Goal: Task Accomplishment & Management: Manage account settings

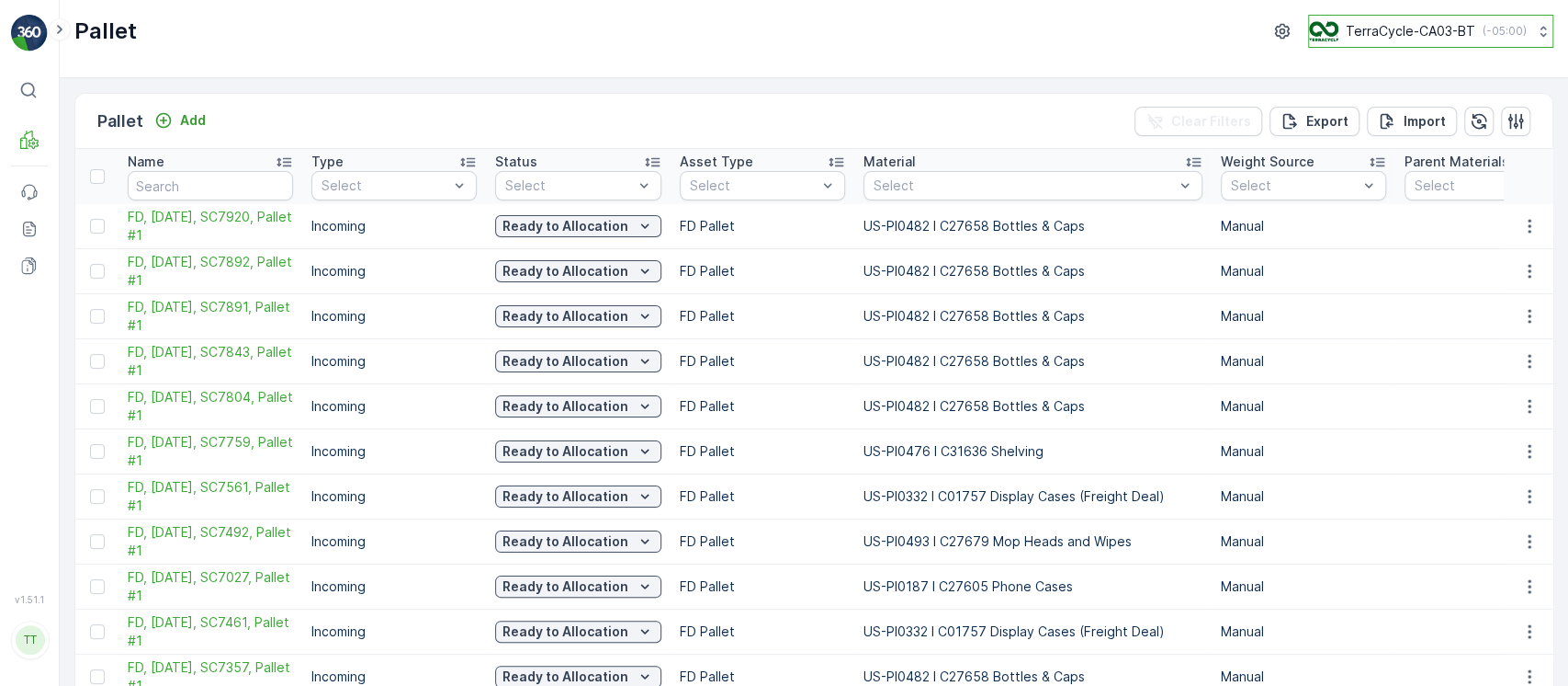
scroll to position [0, 278]
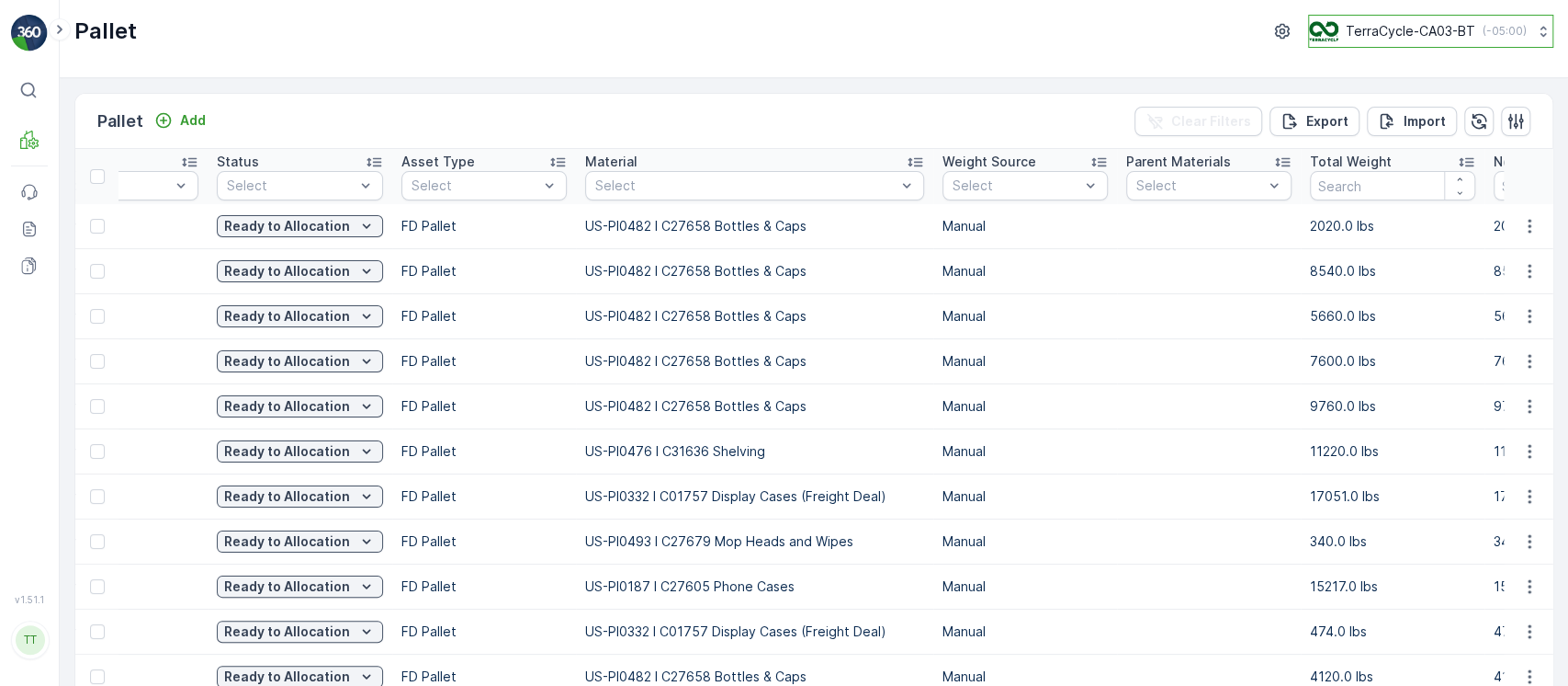
click at [1415, 37] on p "TerraCycle-CA03-BT" at bounding box center [1410, 32] width 130 height 19
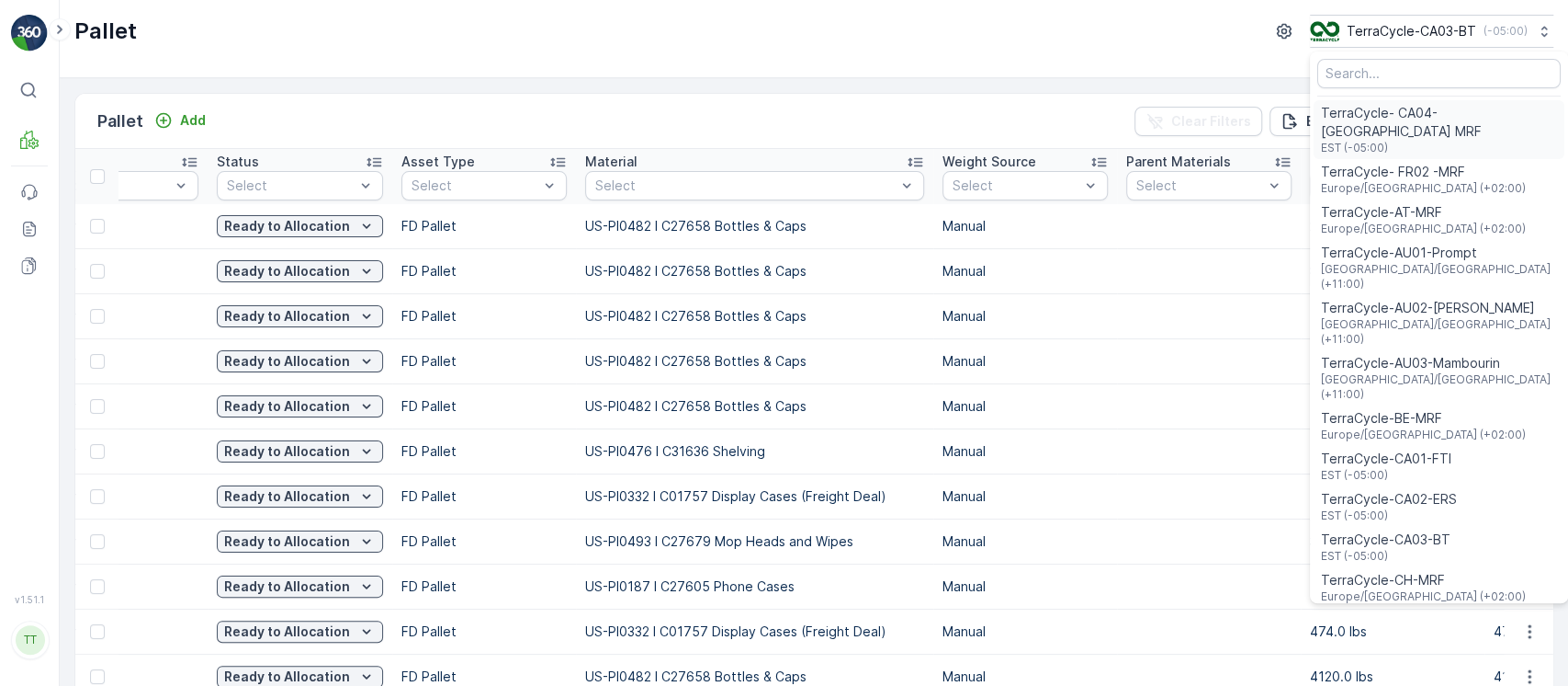
click at [1419, 141] on span "EST (-05:00)" at bounding box center [1438, 148] width 236 height 15
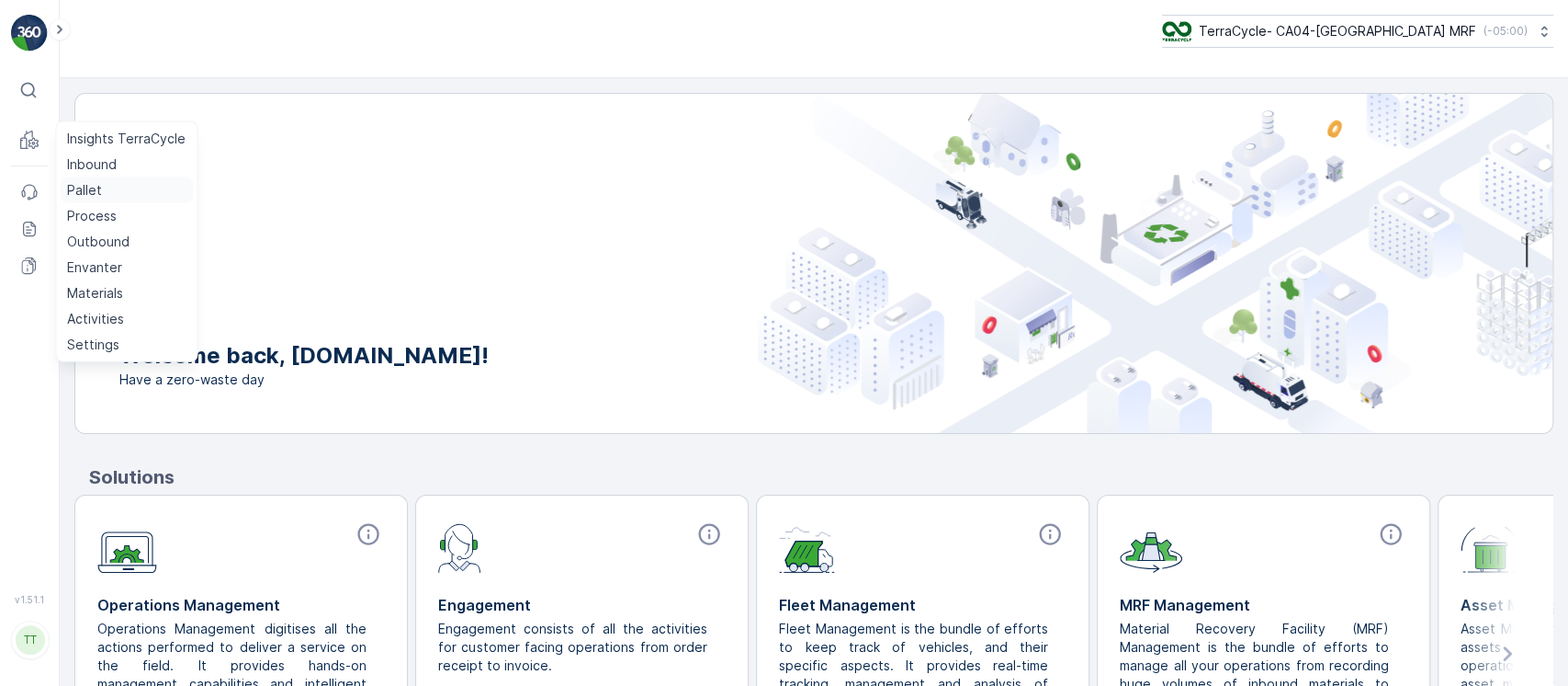
click at [95, 184] on p "Pallet" at bounding box center [84, 190] width 35 height 19
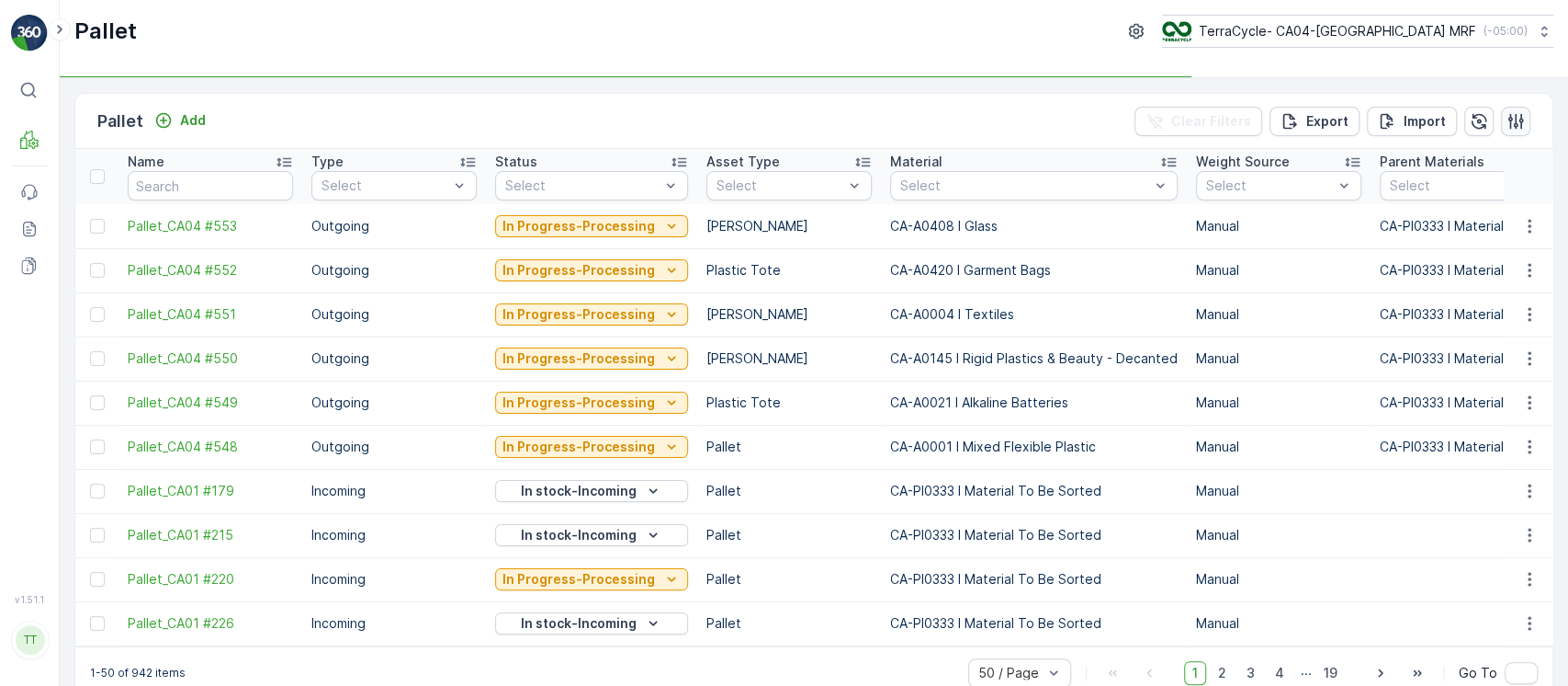
click at [1514, 129] on icon "button" at bounding box center [1516, 121] width 19 height 19
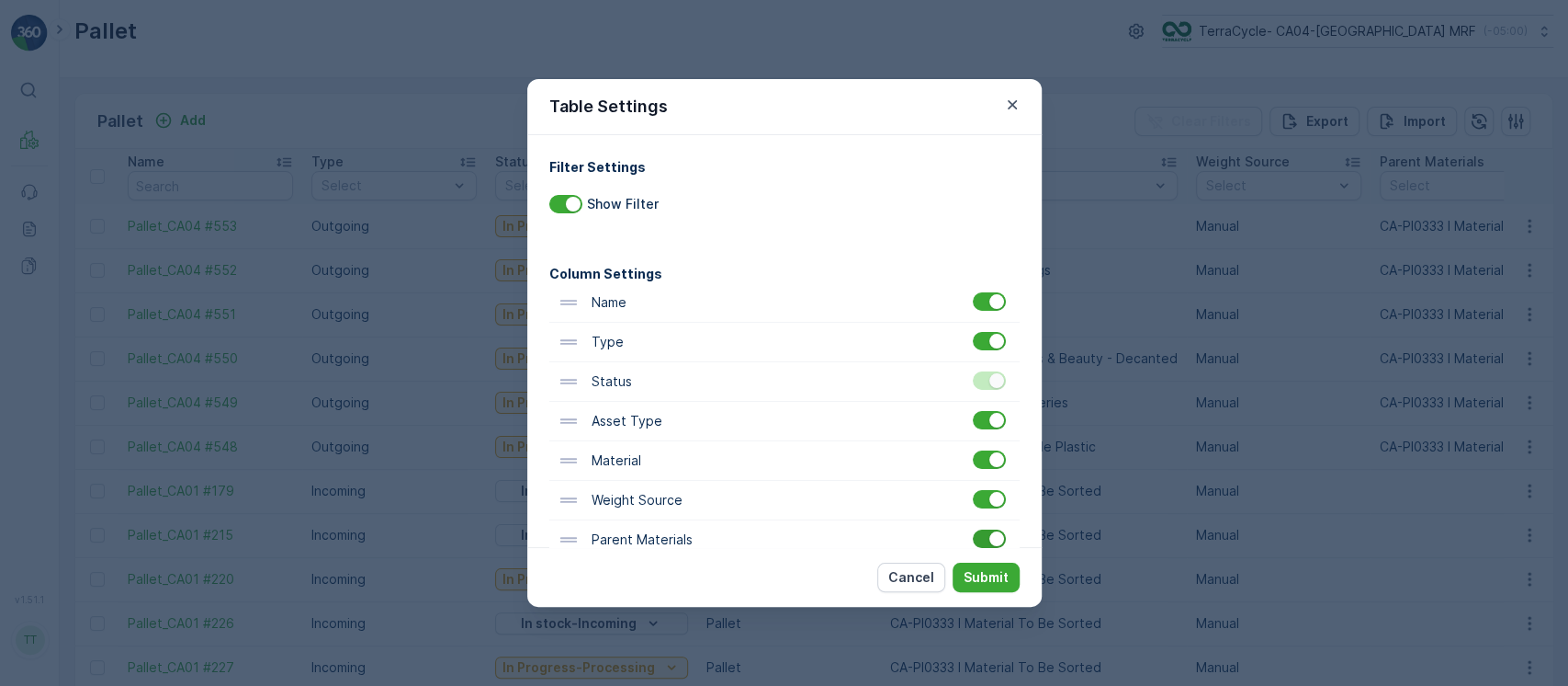
click at [992, 531] on div at bounding box center [997, 539] width 15 height 15
click at [973, 529] on input "checkbox" at bounding box center [973, 529] width 0 height 0
click at [973, 579] on p "Submit" at bounding box center [986, 578] width 45 height 19
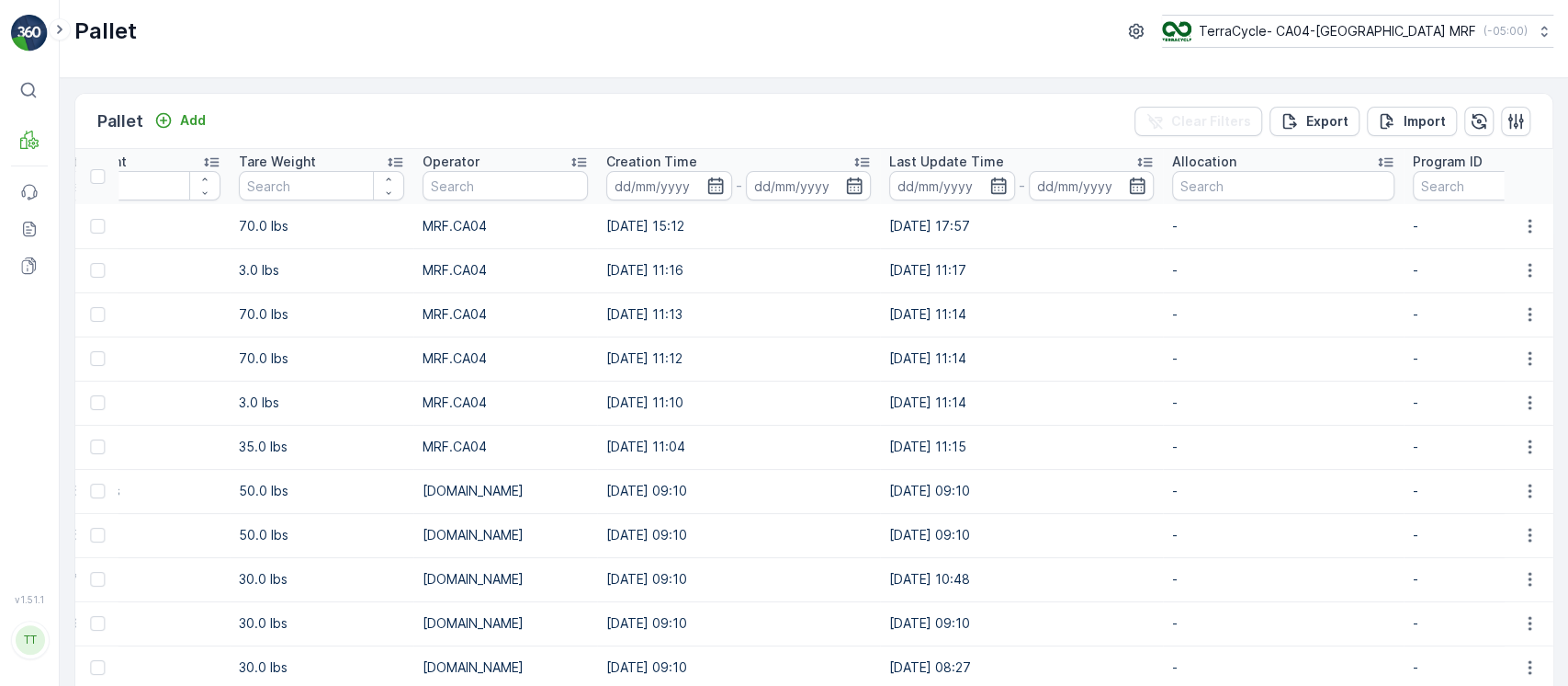
scroll to position [0, 1960]
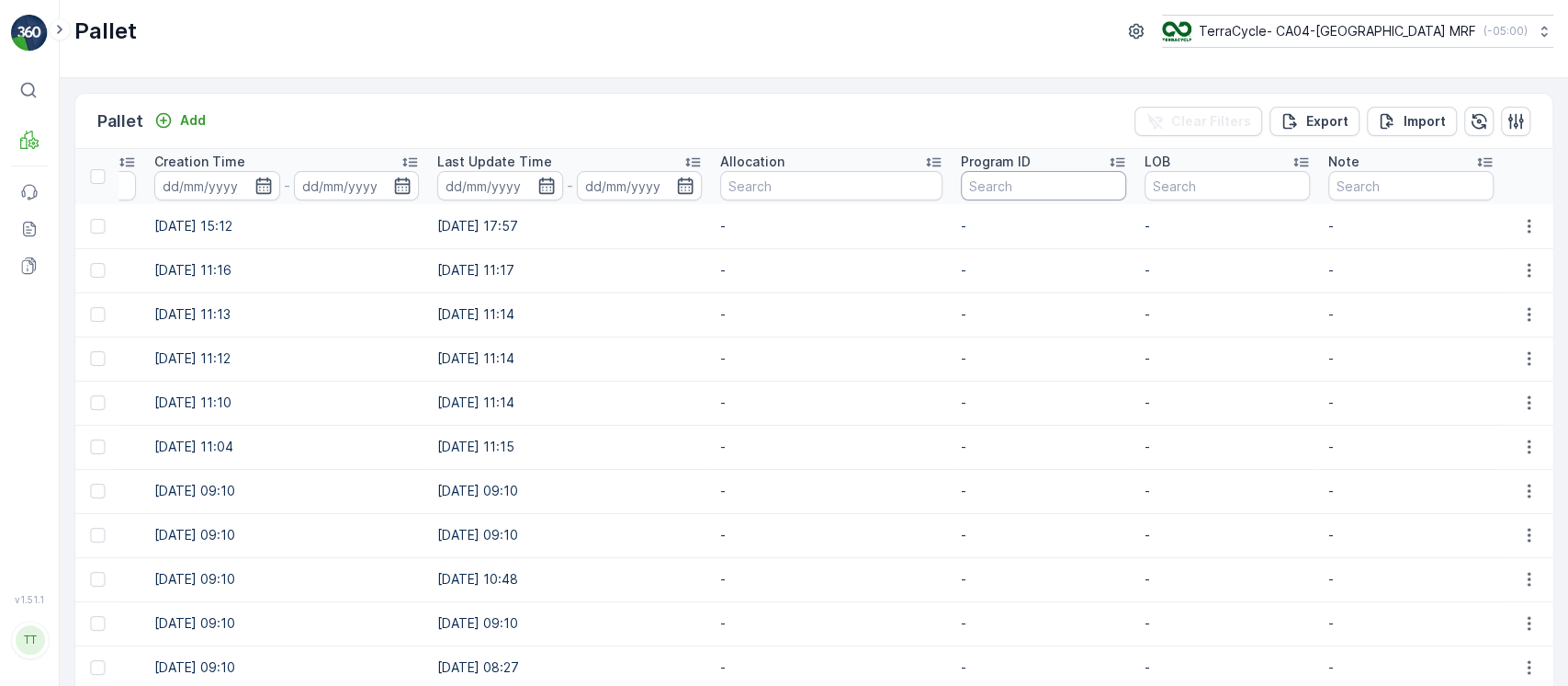
click at [1011, 182] on input "text" at bounding box center [1043, 186] width 165 height 30
paste input "TC5333"
type input "TC5333"
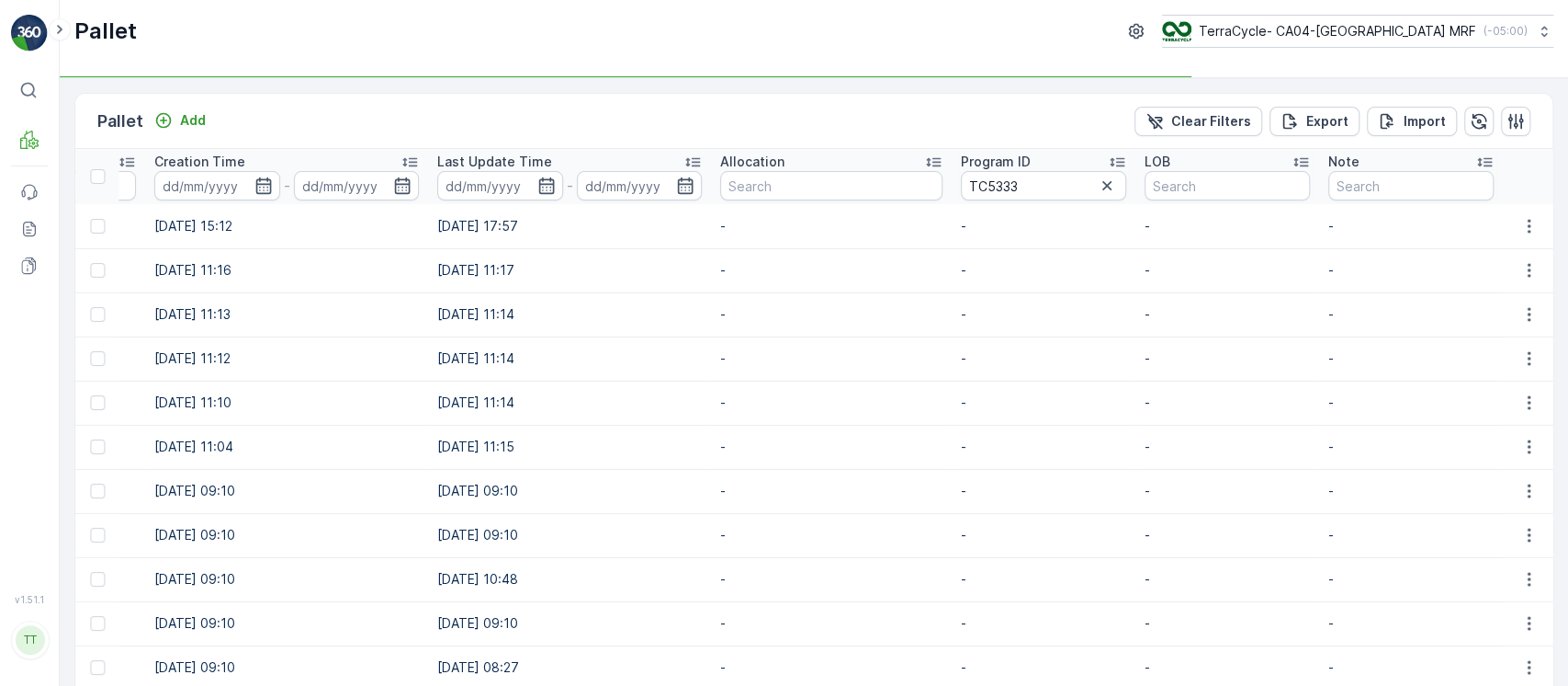
scroll to position [0, 1729]
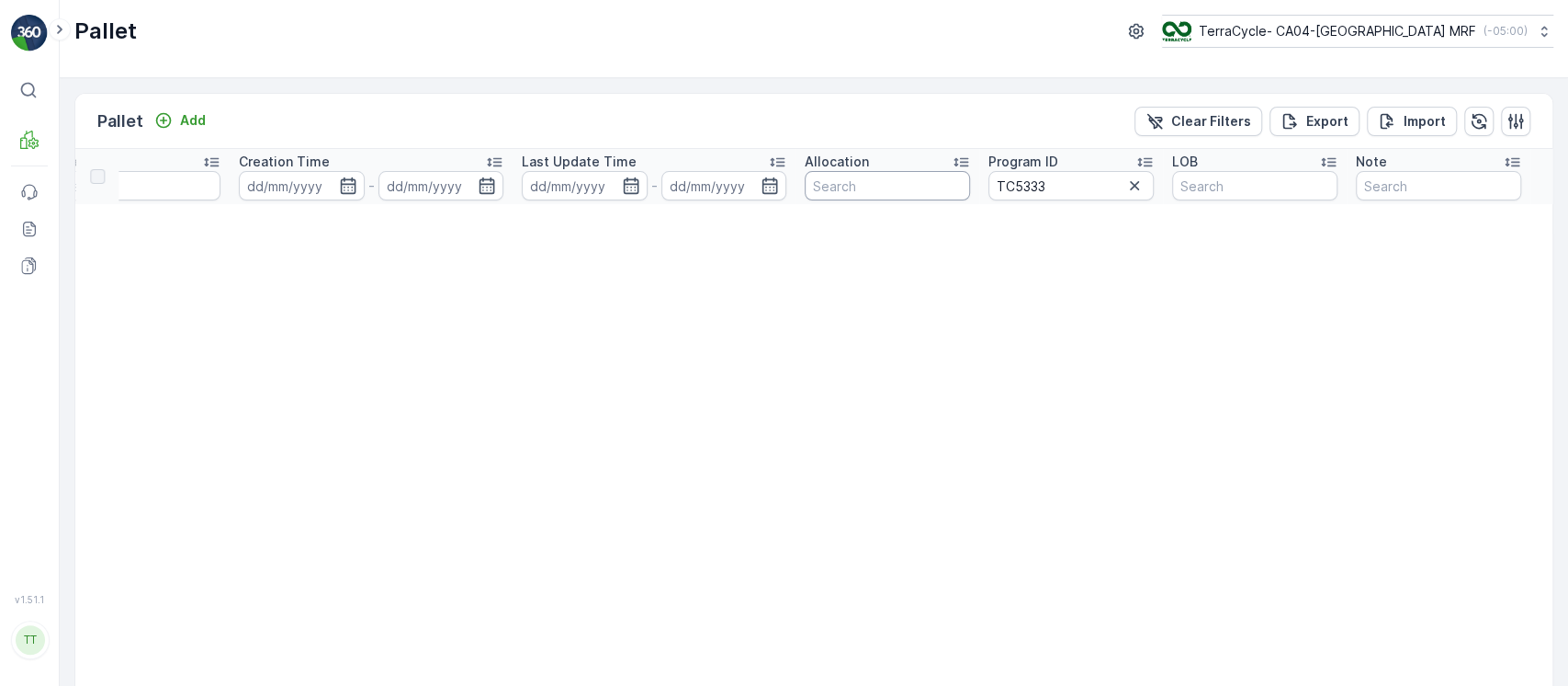
click at [926, 194] on input "text" at bounding box center [887, 186] width 165 height 30
paste input "TC5333"
type input "TC5333"
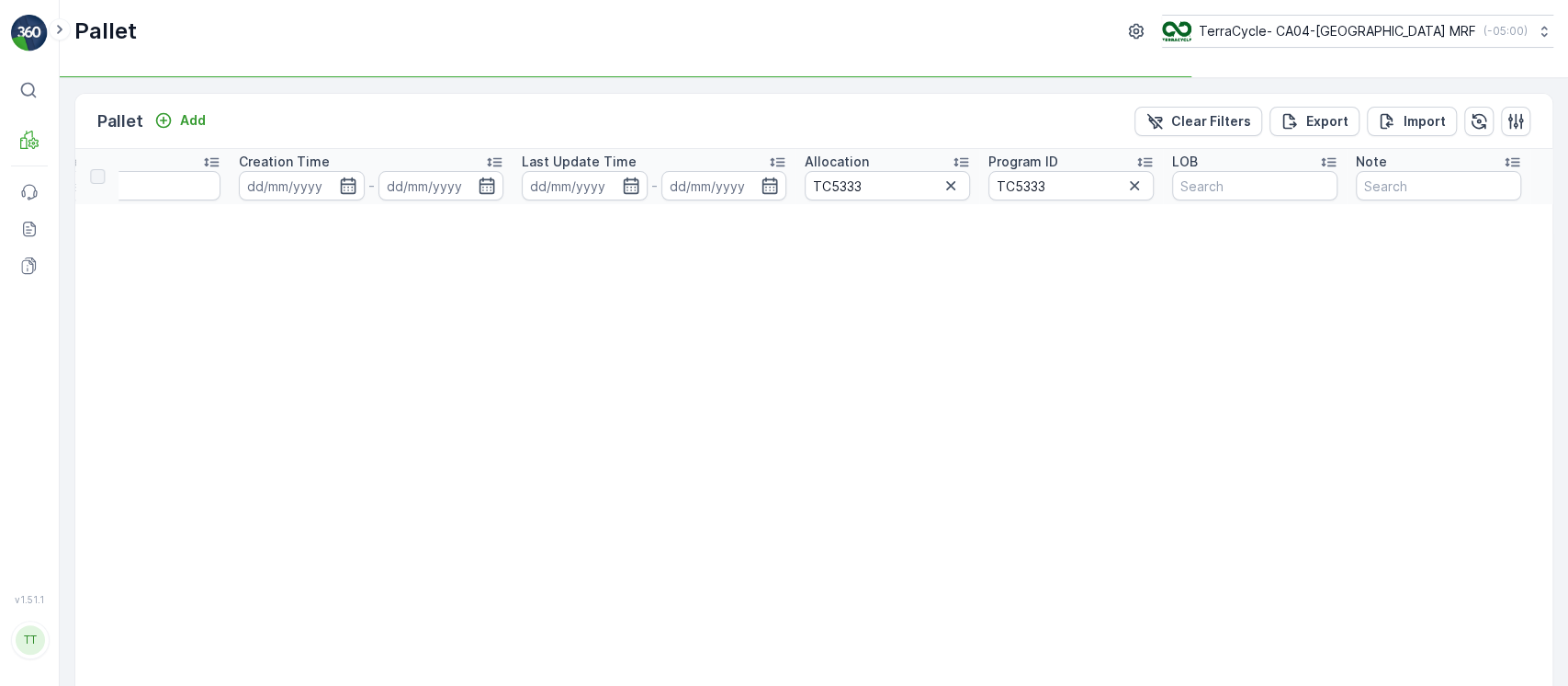
click at [1133, 189] on icon "button" at bounding box center [1134, 186] width 19 height 19
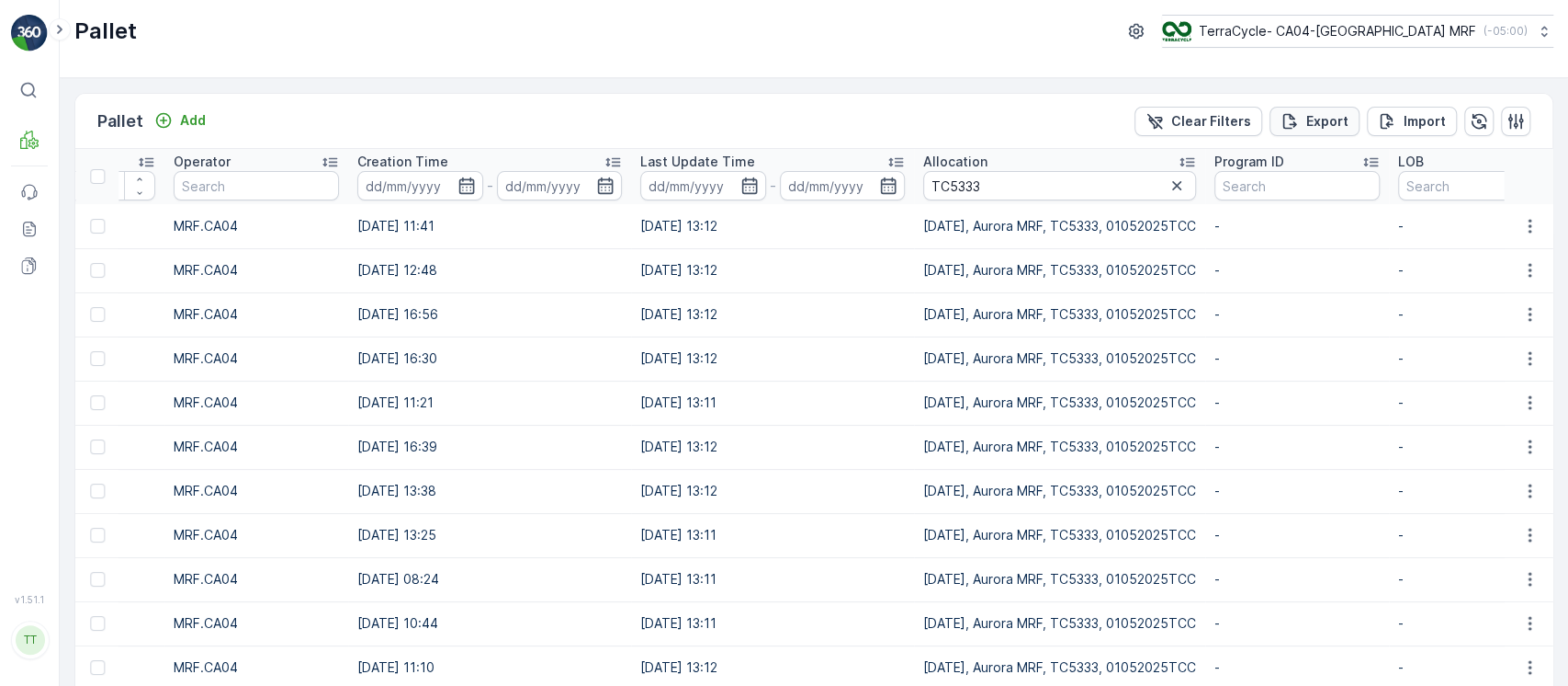
click at [1329, 133] on button "Export" at bounding box center [1314, 121] width 90 height 30
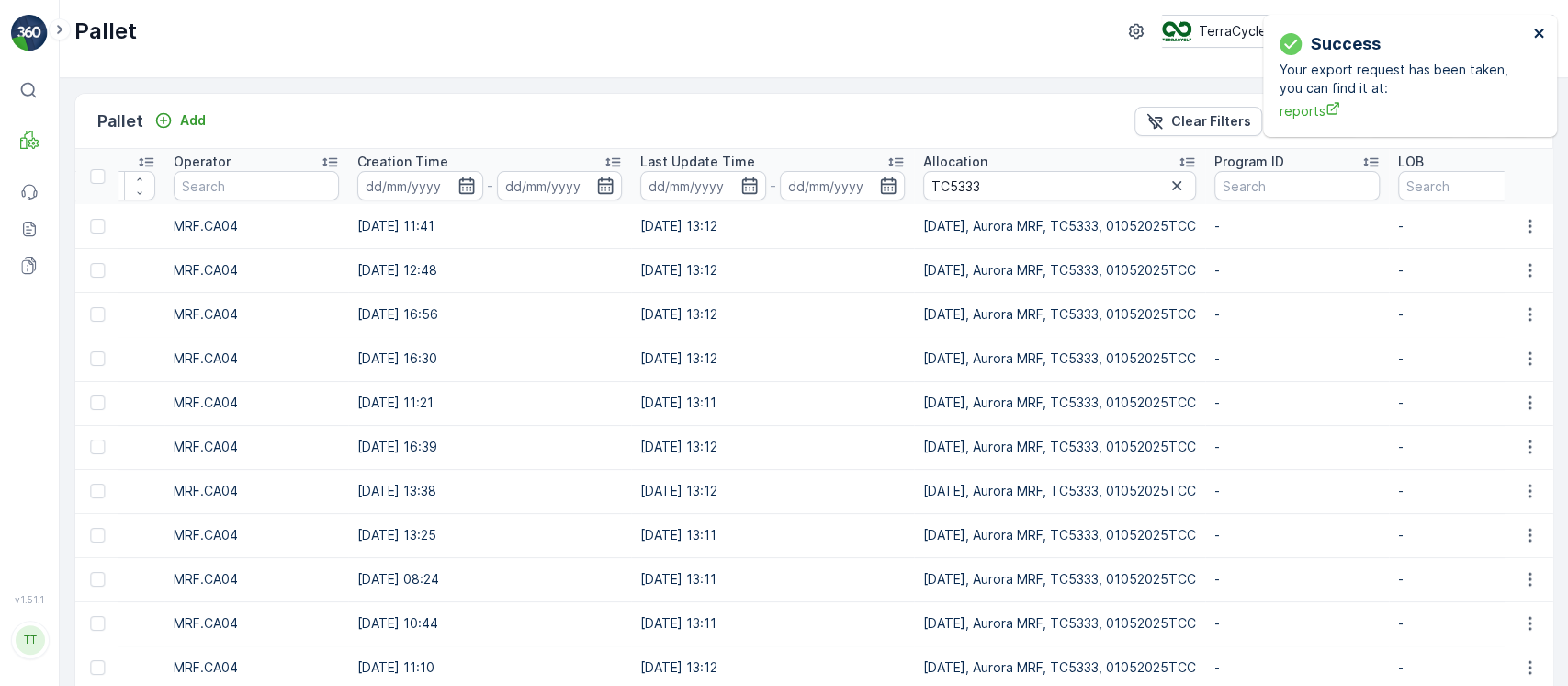
click at [1539, 35] on icon "close" at bounding box center [1539, 34] width 13 height 15
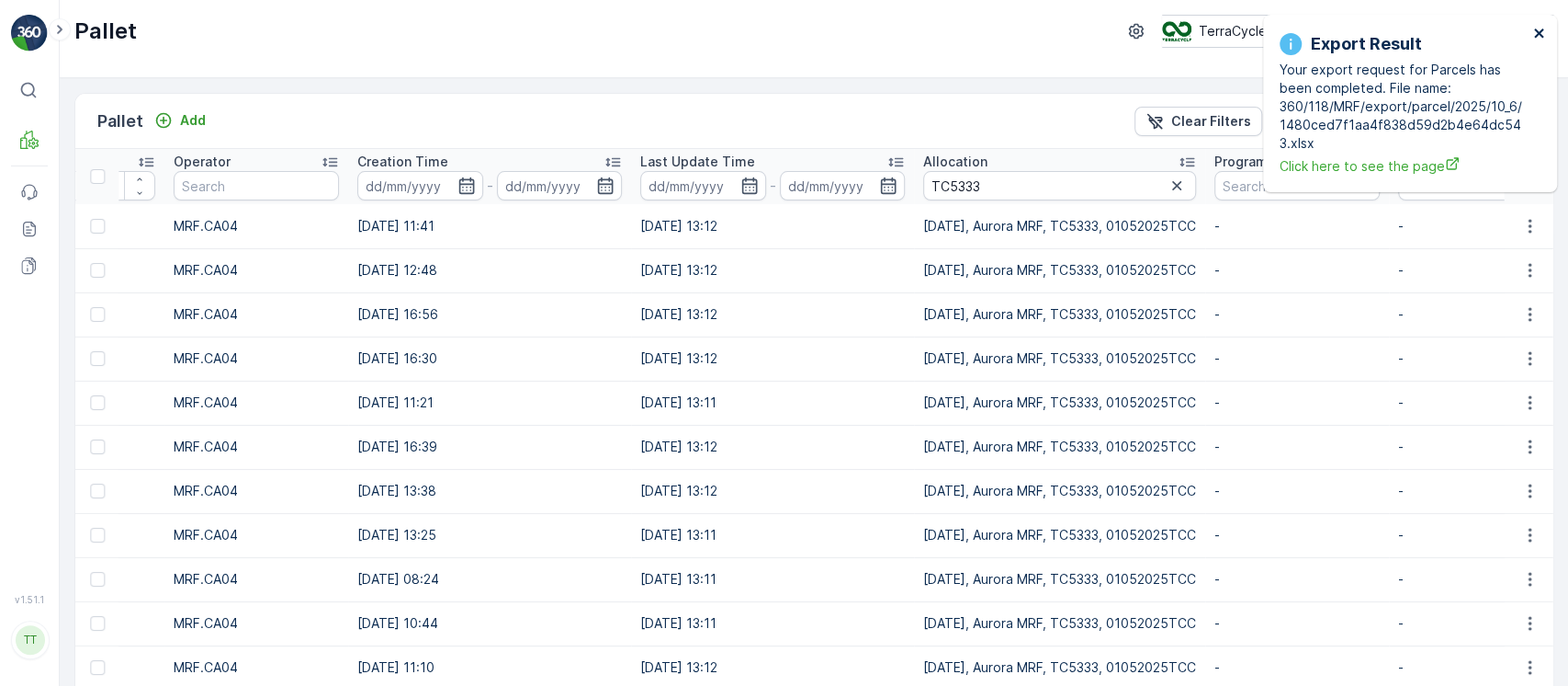
click at [1535, 31] on icon "close" at bounding box center [1538, 34] width 9 height 9
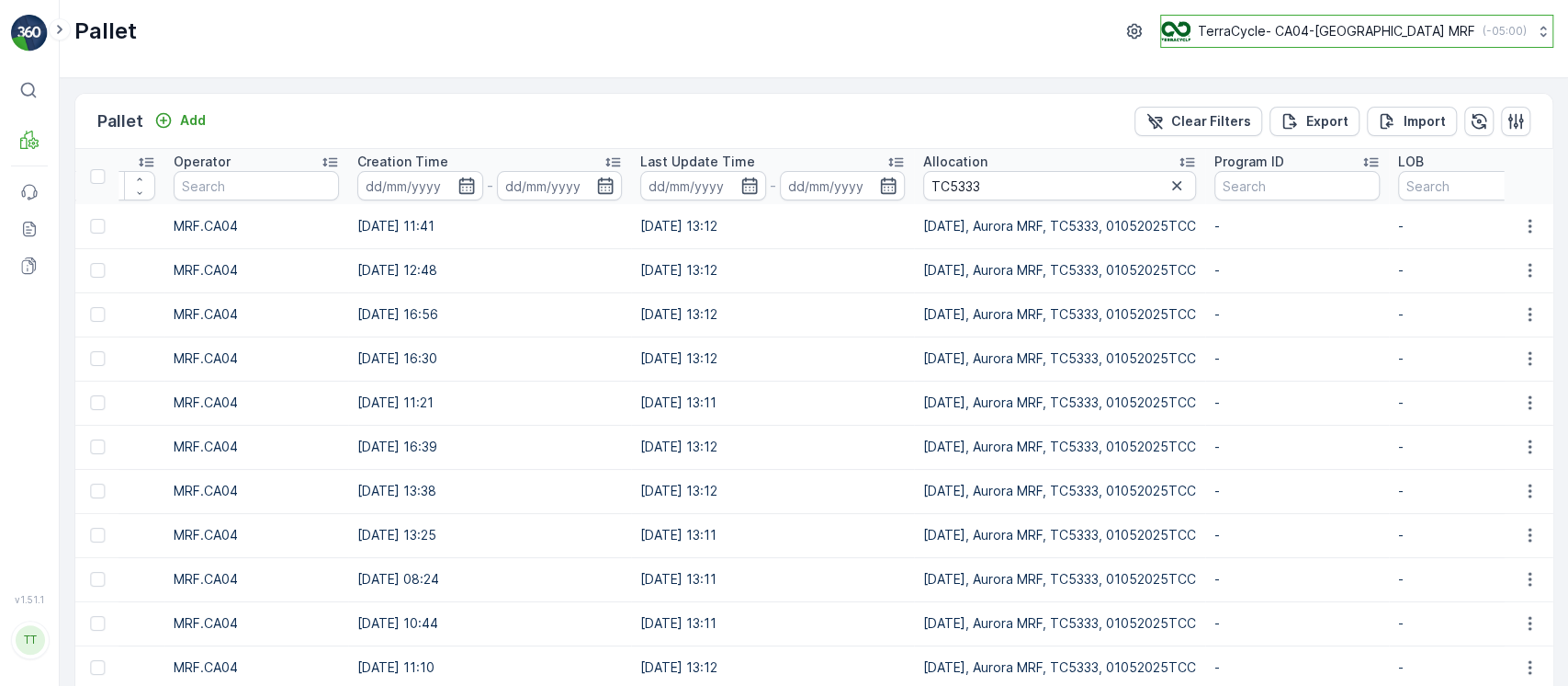
click at [1439, 24] on p "TerraCycle- CA04-[GEOGRAPHIC_DATA] MRF" at bounding box center [1336, 32] width 277 height 19
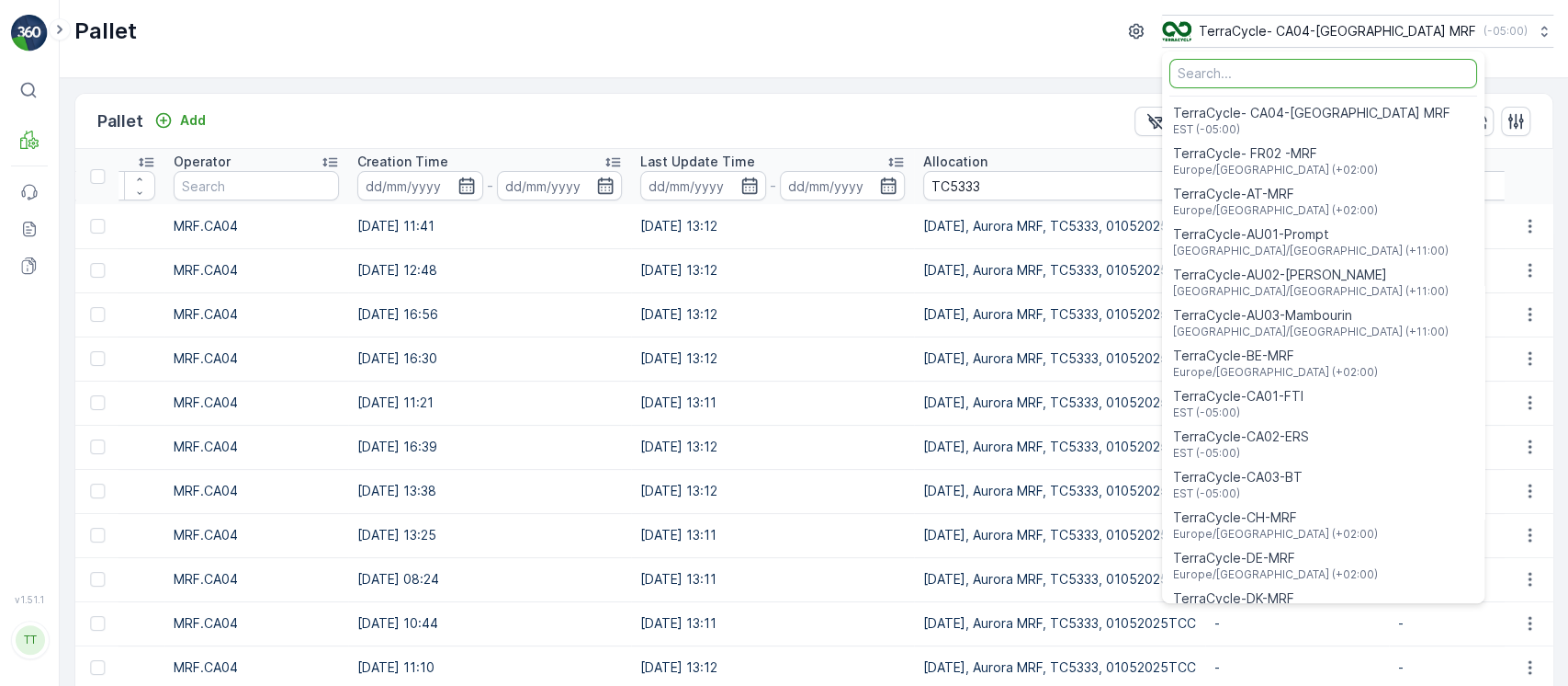
click at [1396, 74] on input "Menu" at bounding box center [1324, 74] width 308 height 30
type input "8"
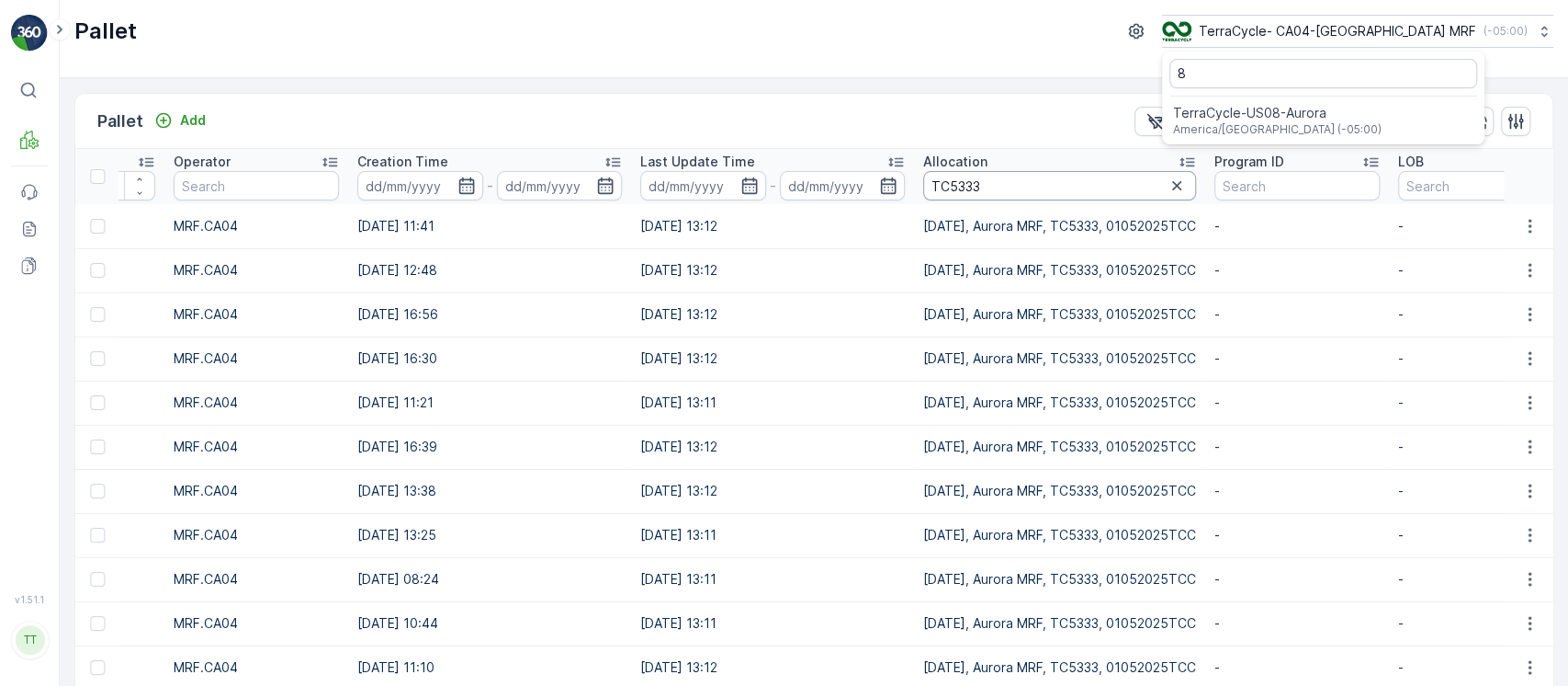
drag, startPoint x: 1360, startPoint y: 111, endPoint x: 265, endPoint y: 296, distance: 1110.5
click at [361, 296] on div "Pallet TerraCycle- CA04-Canada MRF ( -05:00 ) 8 TerraCycle-US08-Aurora America/…" at bounding box center [813, 343] width 1508 height 686
click at [27, 228] on icon at bounding box center [30, 229] width 19 height 19
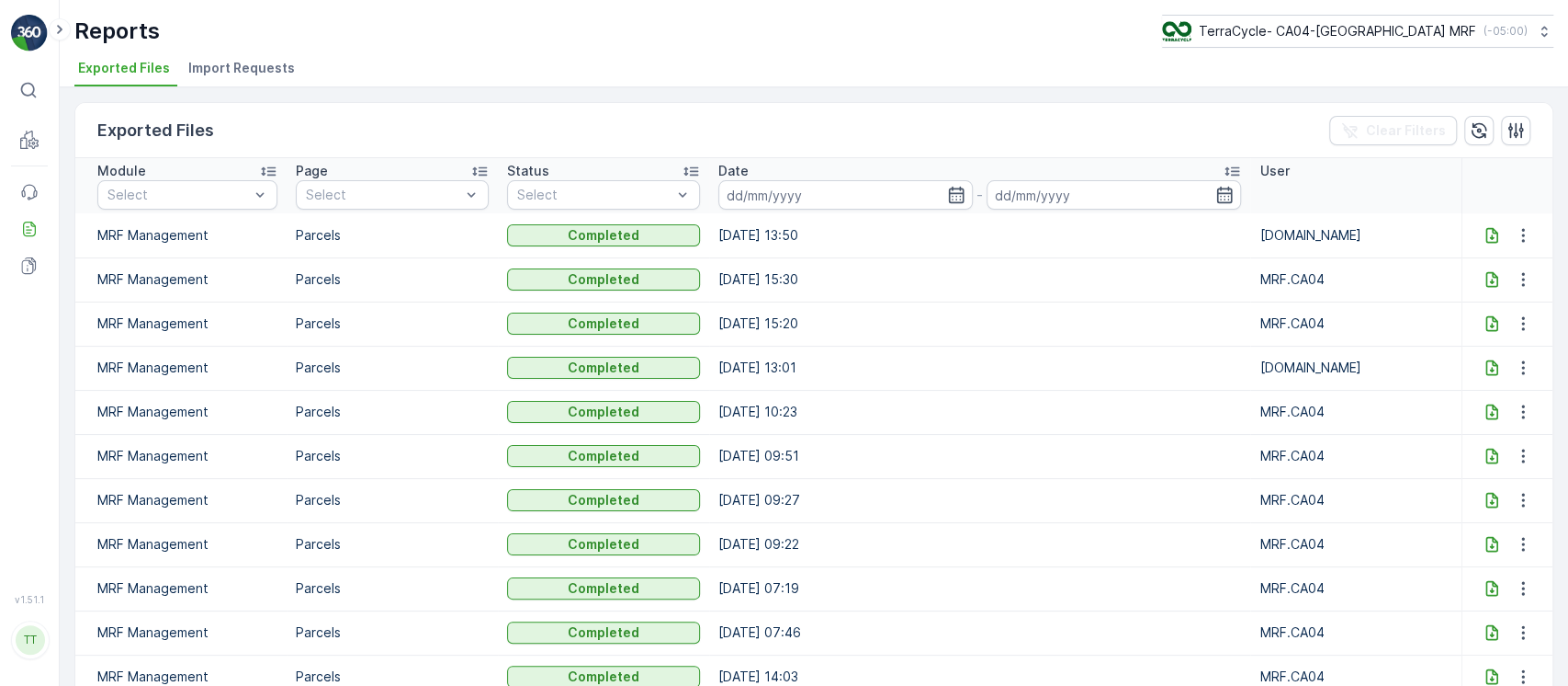
click at [1488, 234] on icon at bounding box center [1492, 235] width 19 height 19
drag, startPoint x: 1472, startPoint y: 33, endPoint x: 1460, endPoint y: 46, distance: 17.7
click at [1470, 33] on div "TerraCycle- CA04-Canada MRF ( -05:00 )" at bounding box center [1344, 32] width 366 height 21
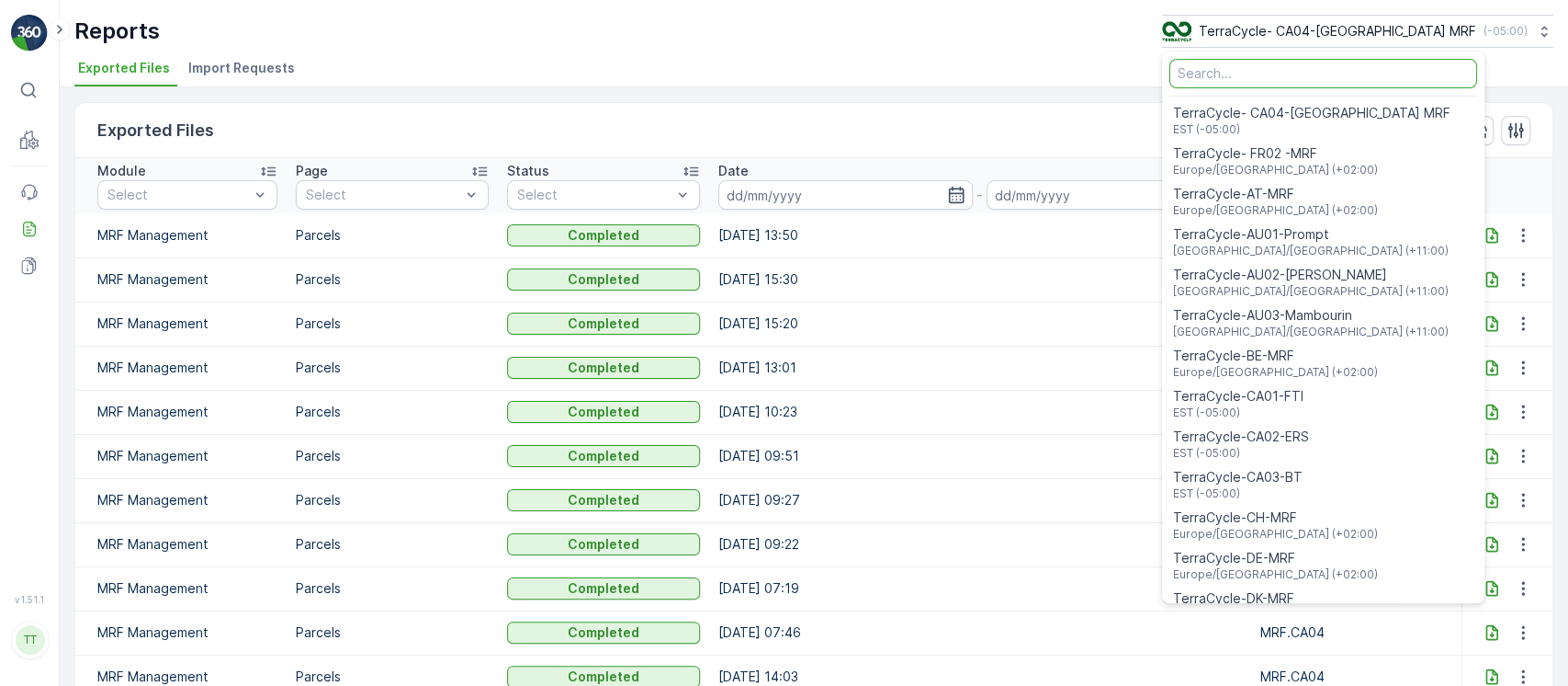
click at [1438, 89] on div "Menu" at bounding box center [1324, 73] width 323 height 36
click at [1438, 83] on input "Menu" at bounding box center [1324, 74] width 308 height 30
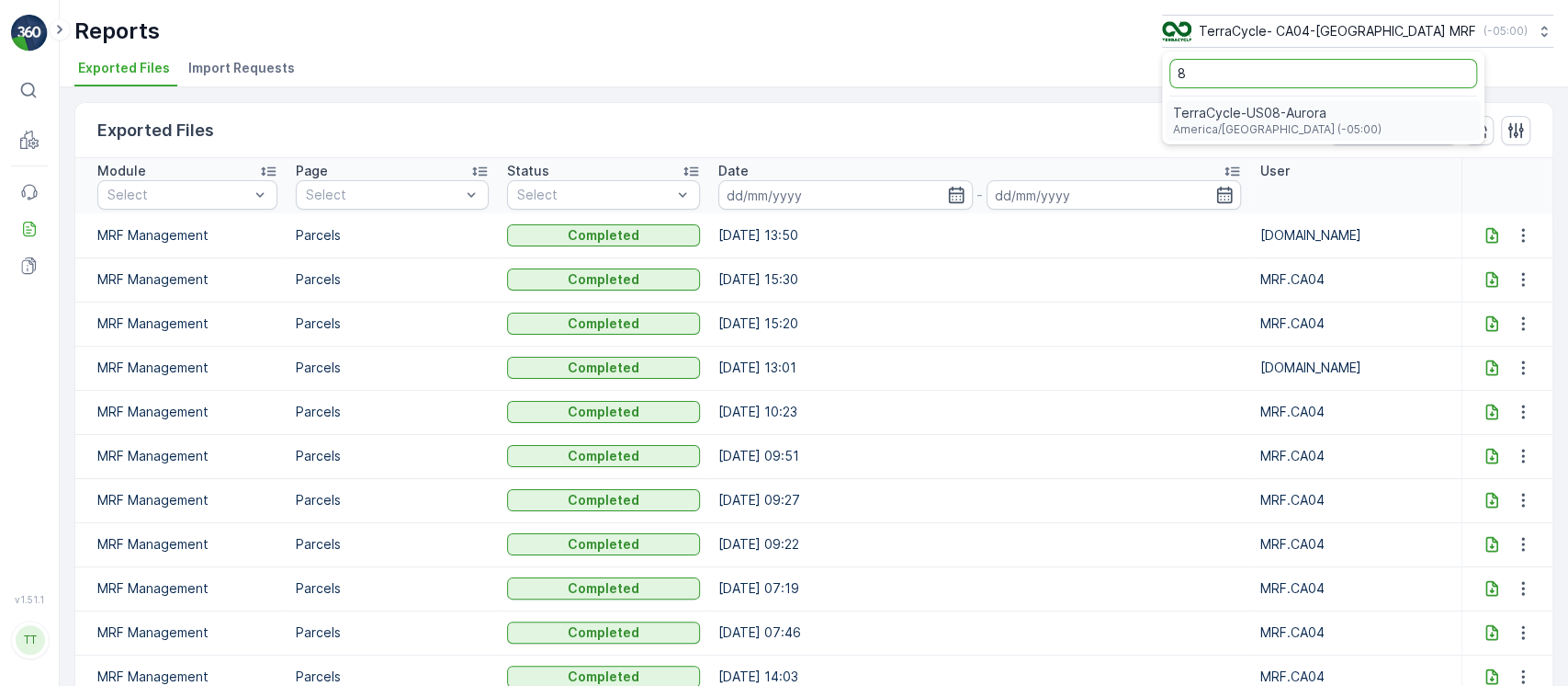
type input "8"
click at [1395, 129] on div "TerraCycle-US08-Aurora America/Chicago (-05:00)" at bounding box center [1324, 119] width 315 height 40
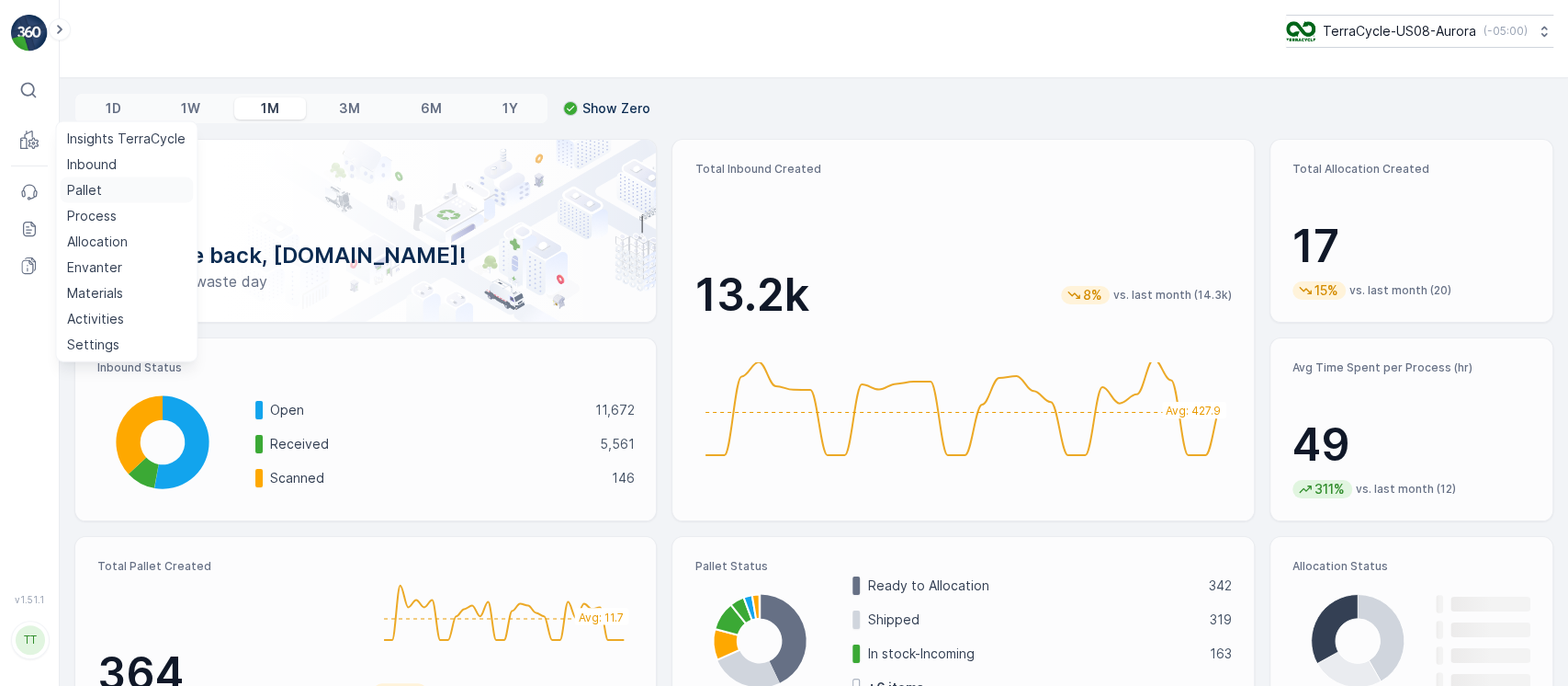
click at [79, 188] on p "Pallet" at bounding box center [84, 190] width 35 height 19
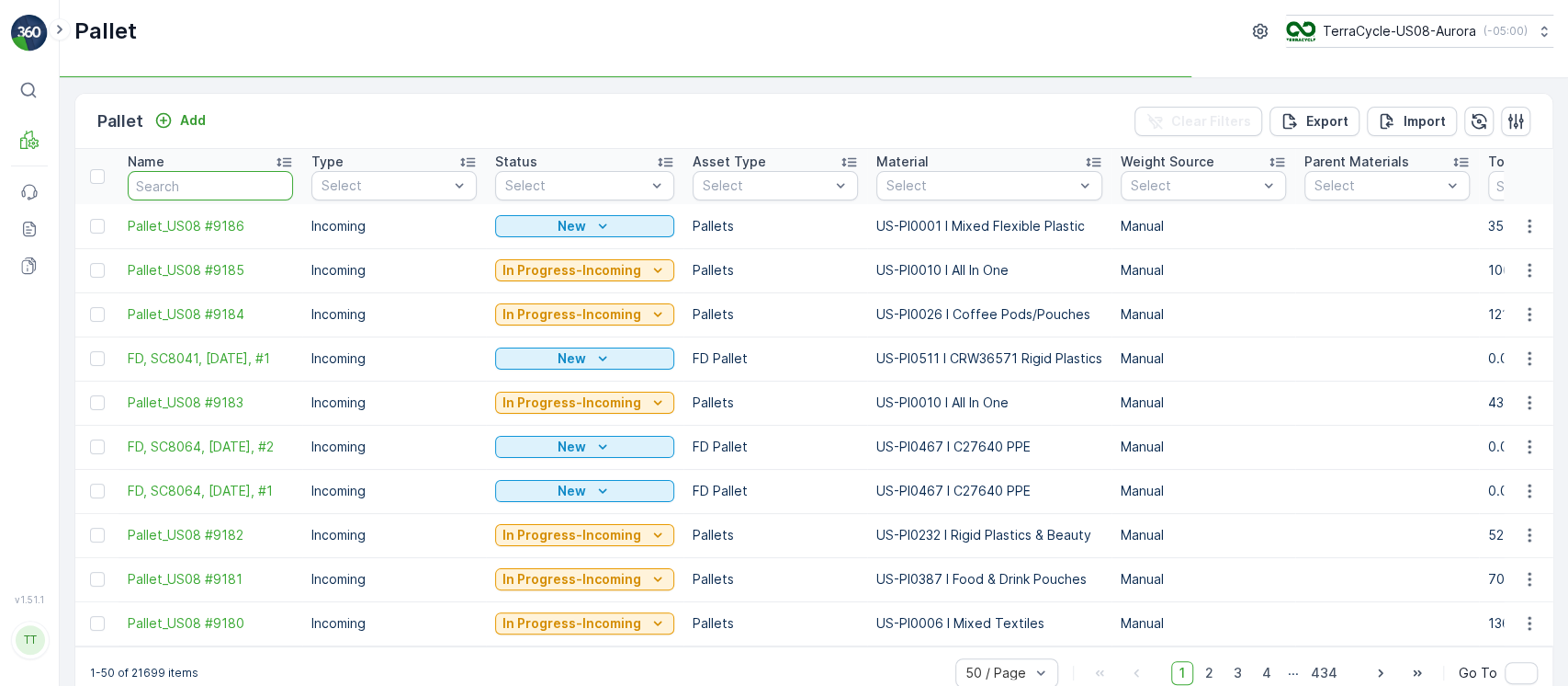
click at [192, 177] on input "text" at bounding box center [210, 186] width 165 height 30
paste input "Pallet_CA04 #229"
type input "Pallet_CA04 #229"
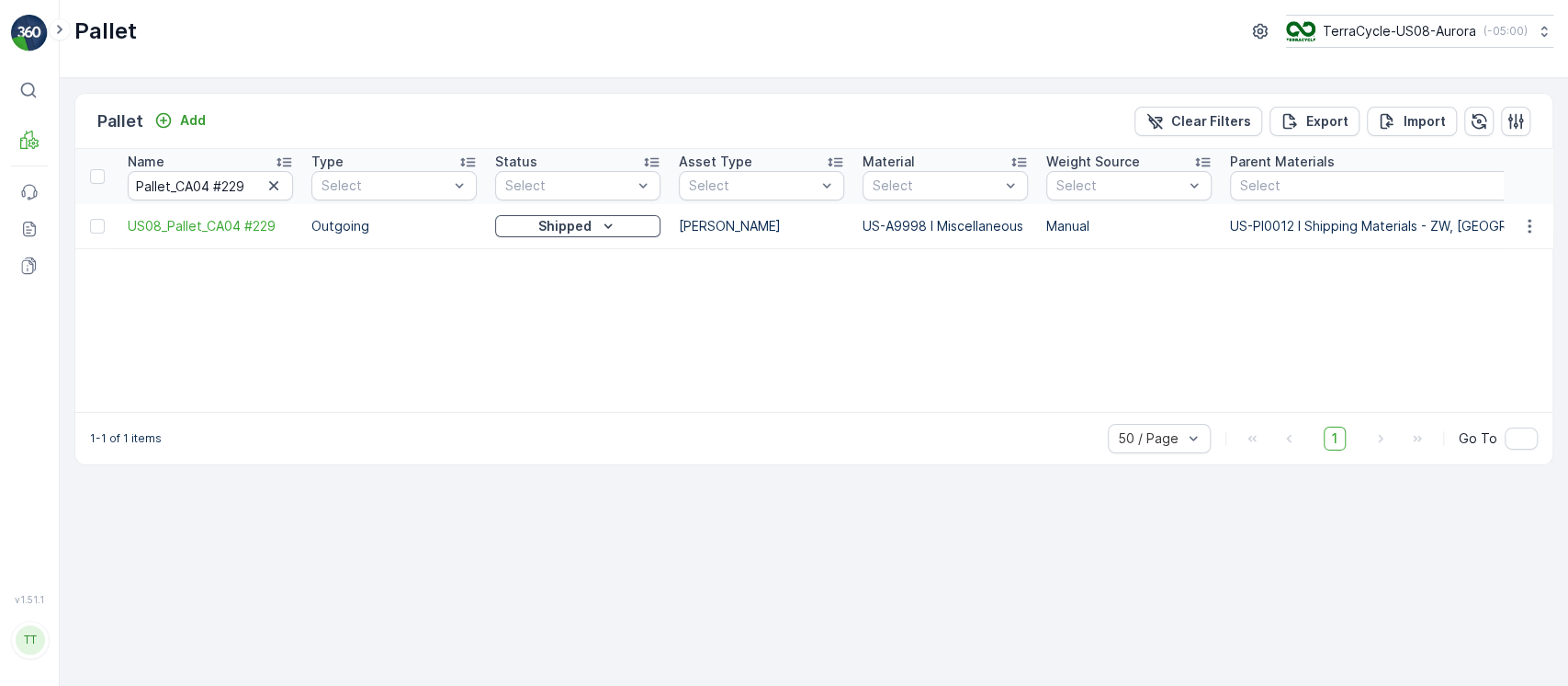
click at [1408, 348] on div "Name Pallet_CA04 #229 Type Select Status Select Asset Type Select Material Sele…" at bounding box center [813, 281] width 1477 height 263
click at [155, 342] on div "Name Pallet_CA04 #229 Type Select Status Select Asset Type Select Material Sele…" at bounding box center [813, 281] width 1477 height 263
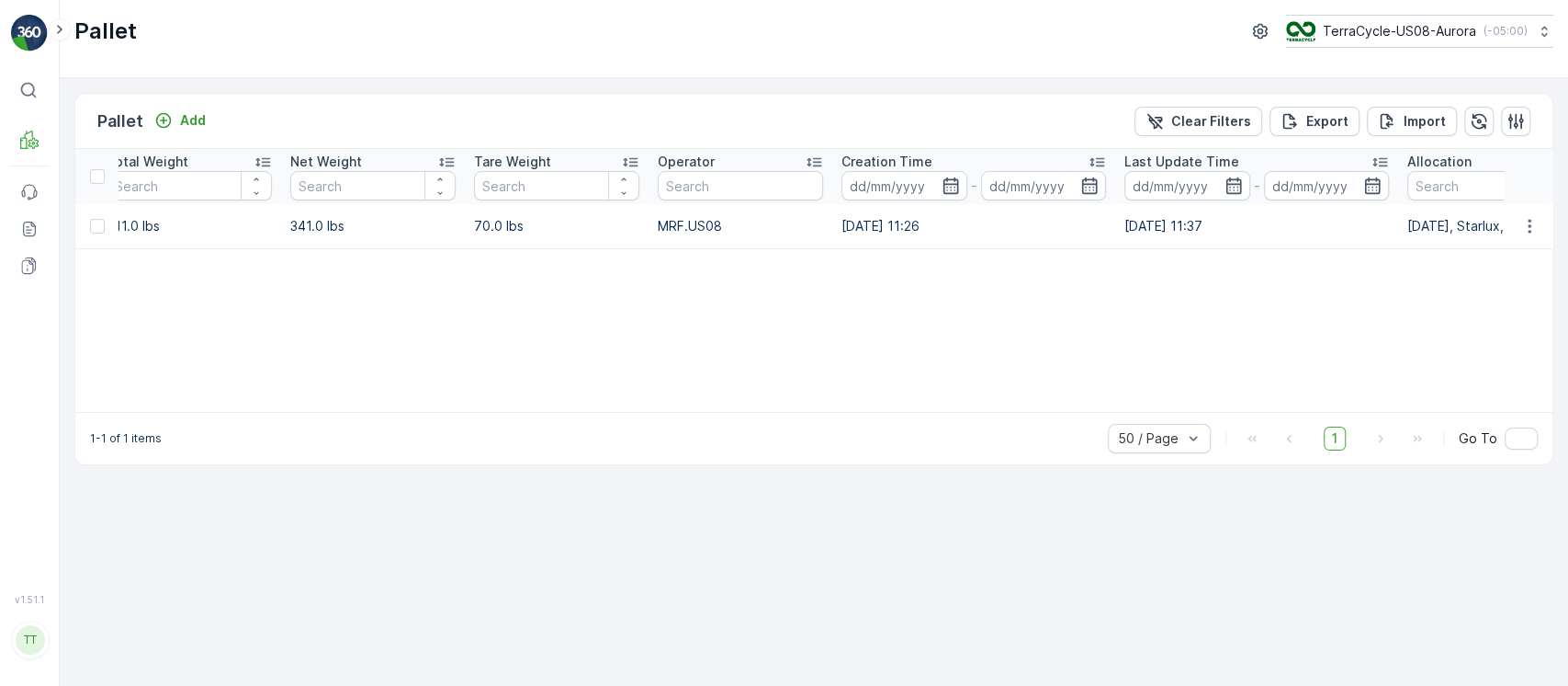
scroll to position [0, 4768]
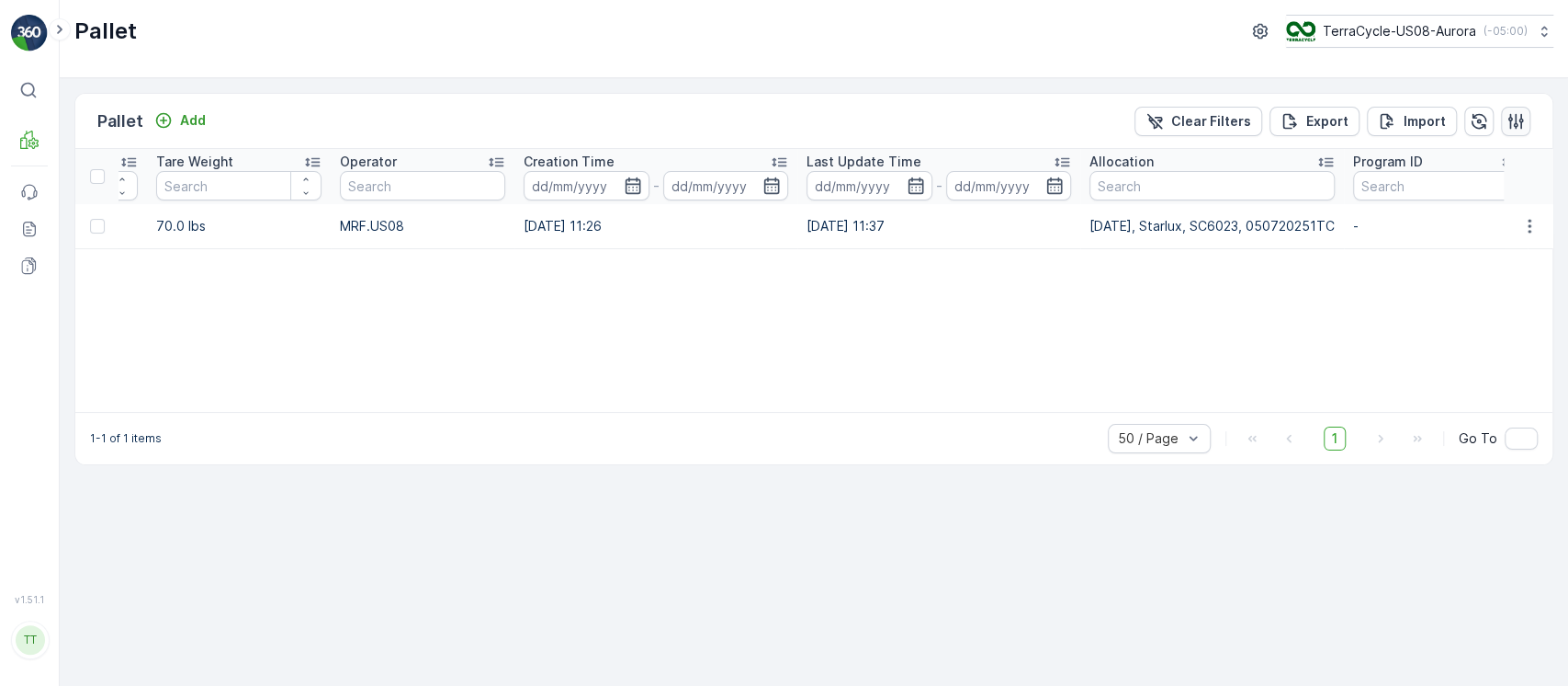
click at [1506, 133] on button "button" at bounding box center [1516, 121] width 30 height 30
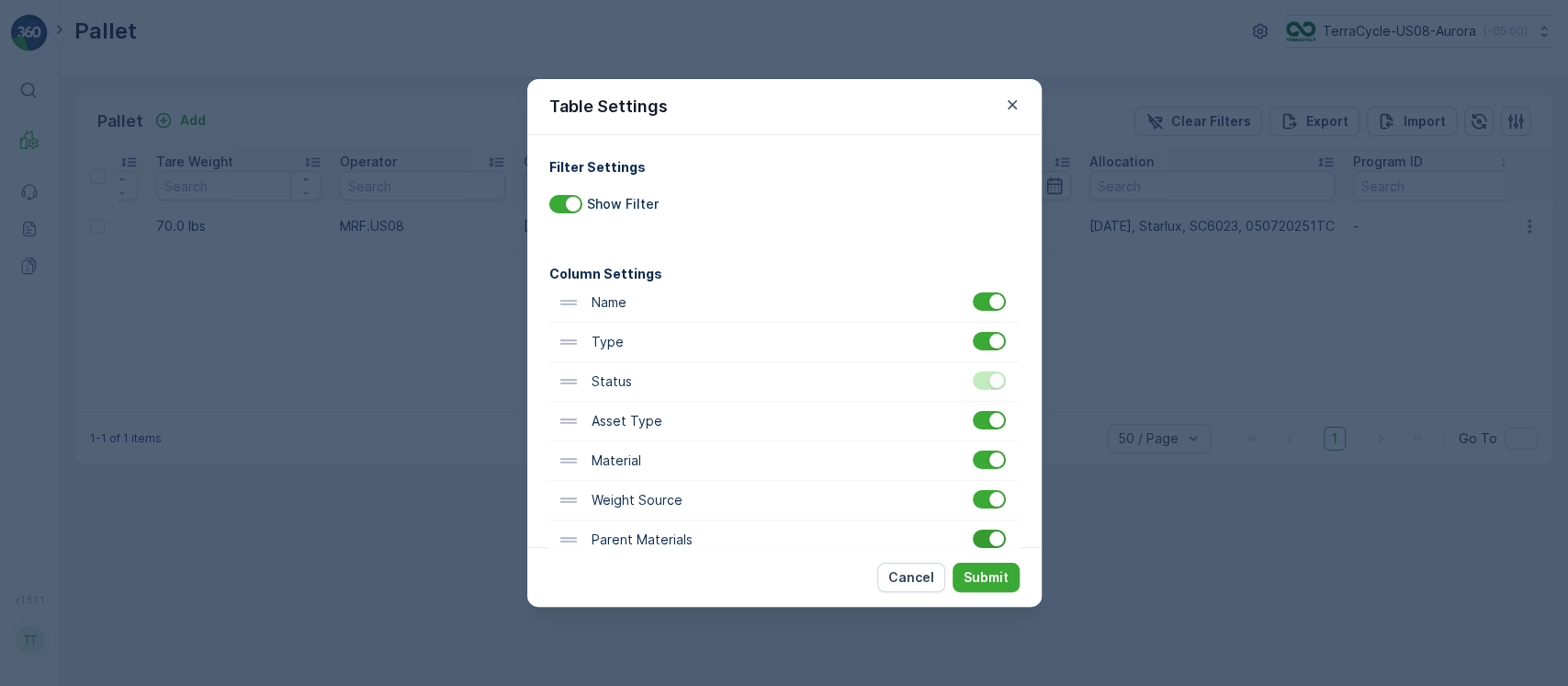
click at [991, 536] on div at bounding box center [997, 539] width 15 height 15
click at [973, 529] on input "checkbox" at bounding box center [973, 529] width 0 height 0
click at [992, 570] on p "Submit" at bounding box center [986, 578] width 45 height 19
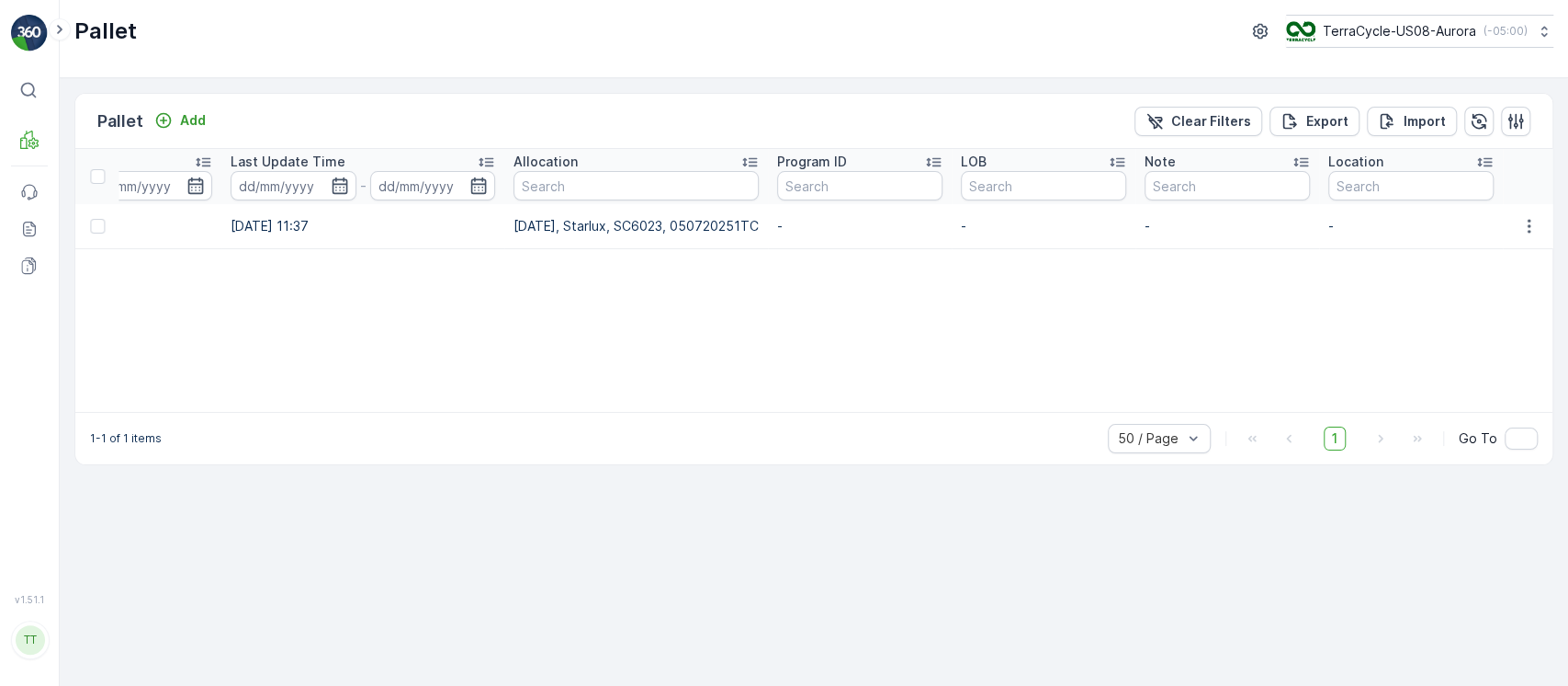
drag, startPoint x: 1191, startPoint y: 400, endPoint x: 1006, endPoint y: 402, distance: 185.0
click at [1010, 402] on div "Name Pallet_CA04 #229 Type Select Status Select Asset Type Select Material Sele…" at bounding box center [813, 281] width 1477 height 263
click at [919, 401] on div "Name Pallet_CA04 #229 Type Select Status Select Asset Type Select Material Sele…" at bounding box center [813, 281] width 1477 height 263
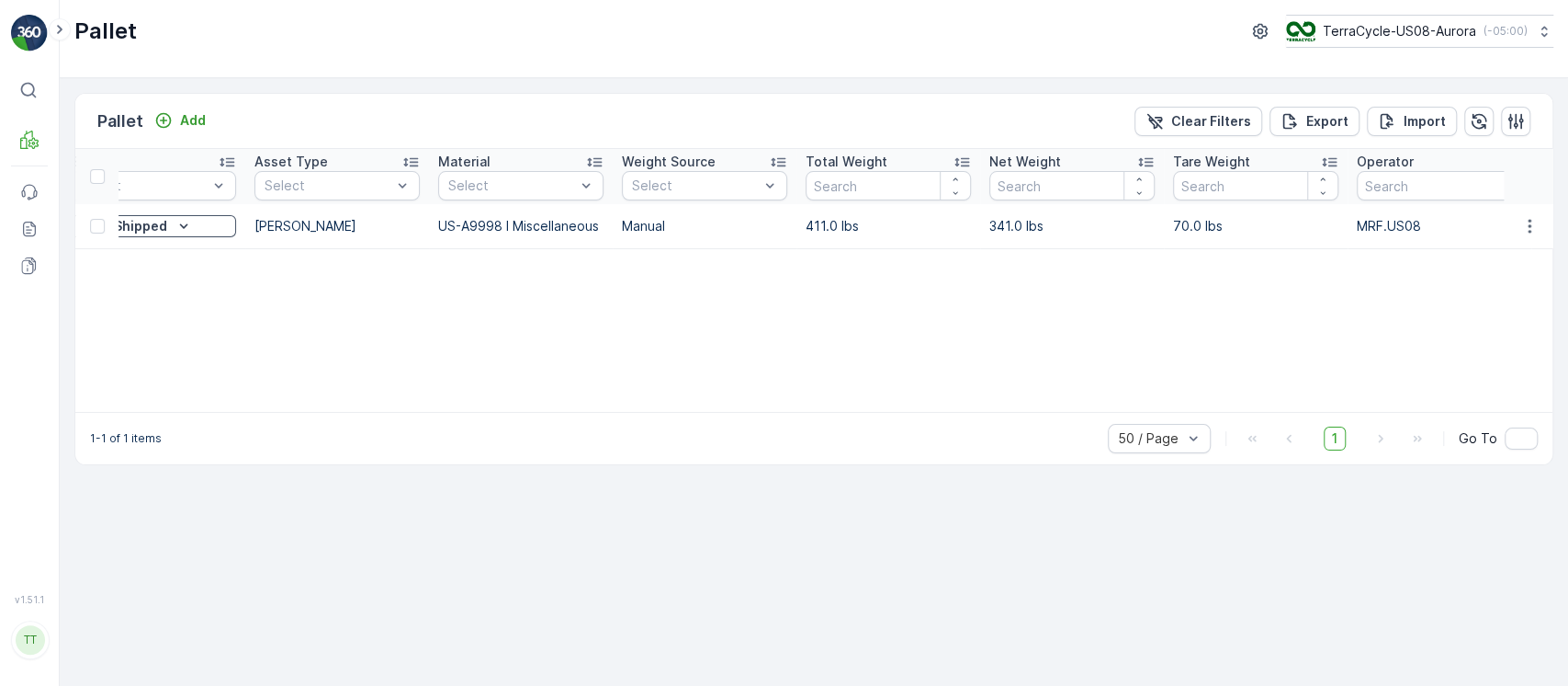
scroll to position [0, 0]
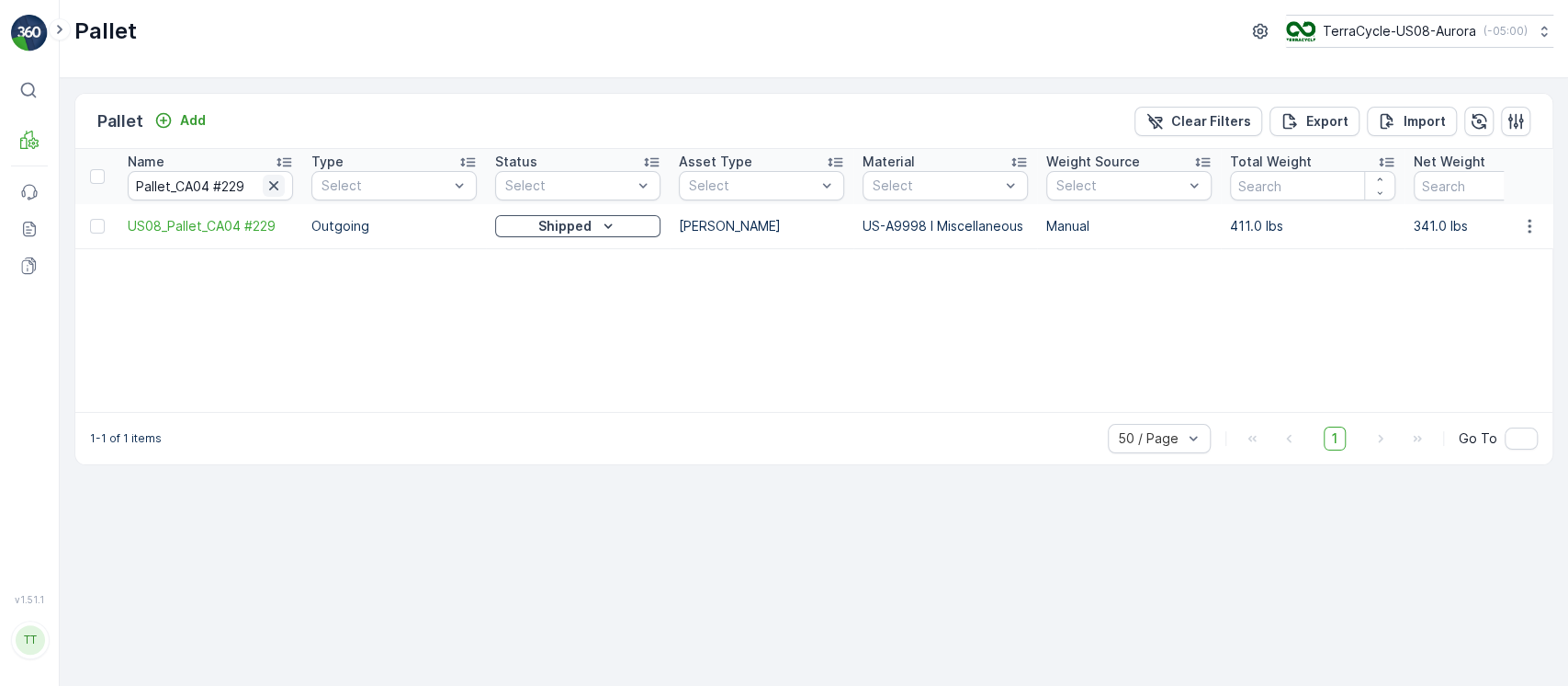
click at [277, 181] on icon "button" at bounding box center [274, 186] width 9 height 9
paste input "Pallet_CA04 #135"
type input "Pallet_CA04 #135"
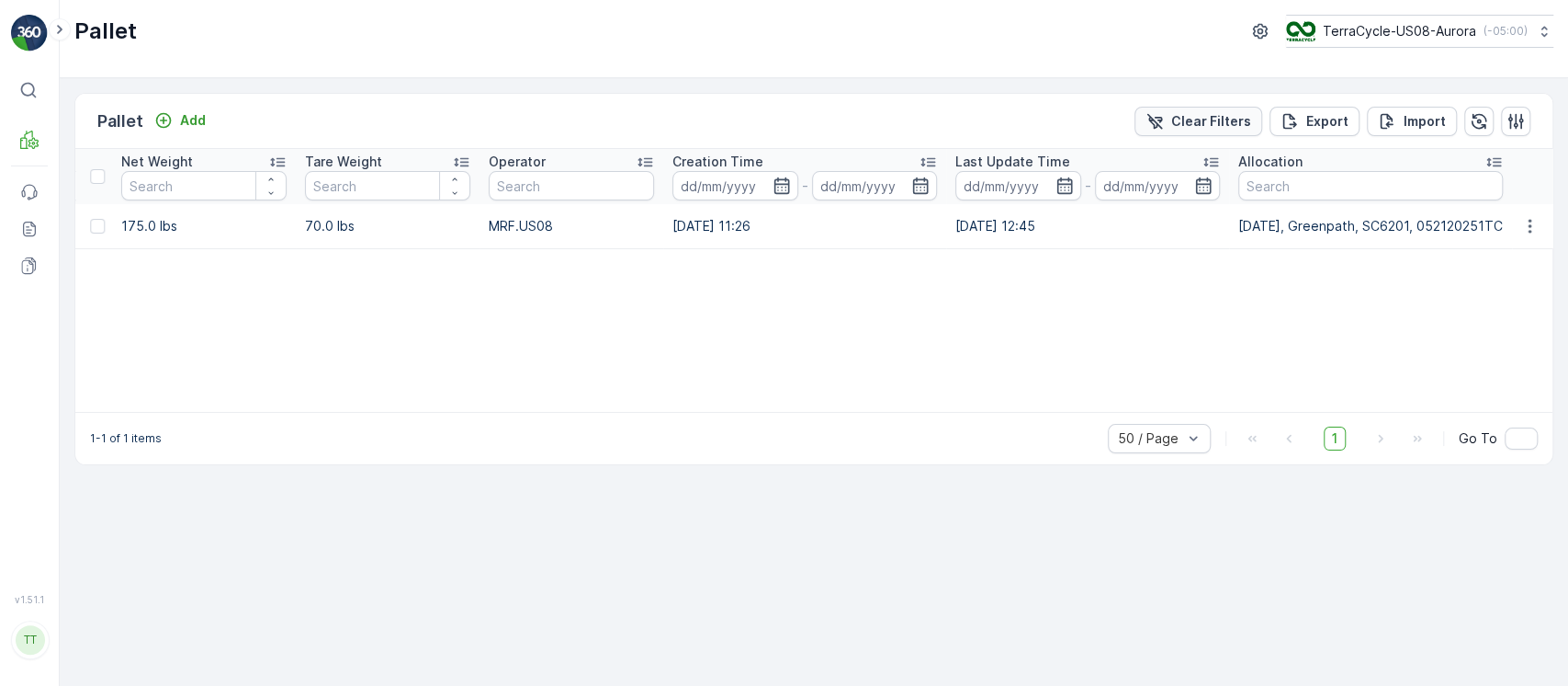
click at [1164, 129] on icon "Clear Filters" at bounding box center [1155, 121] width 19 height 19
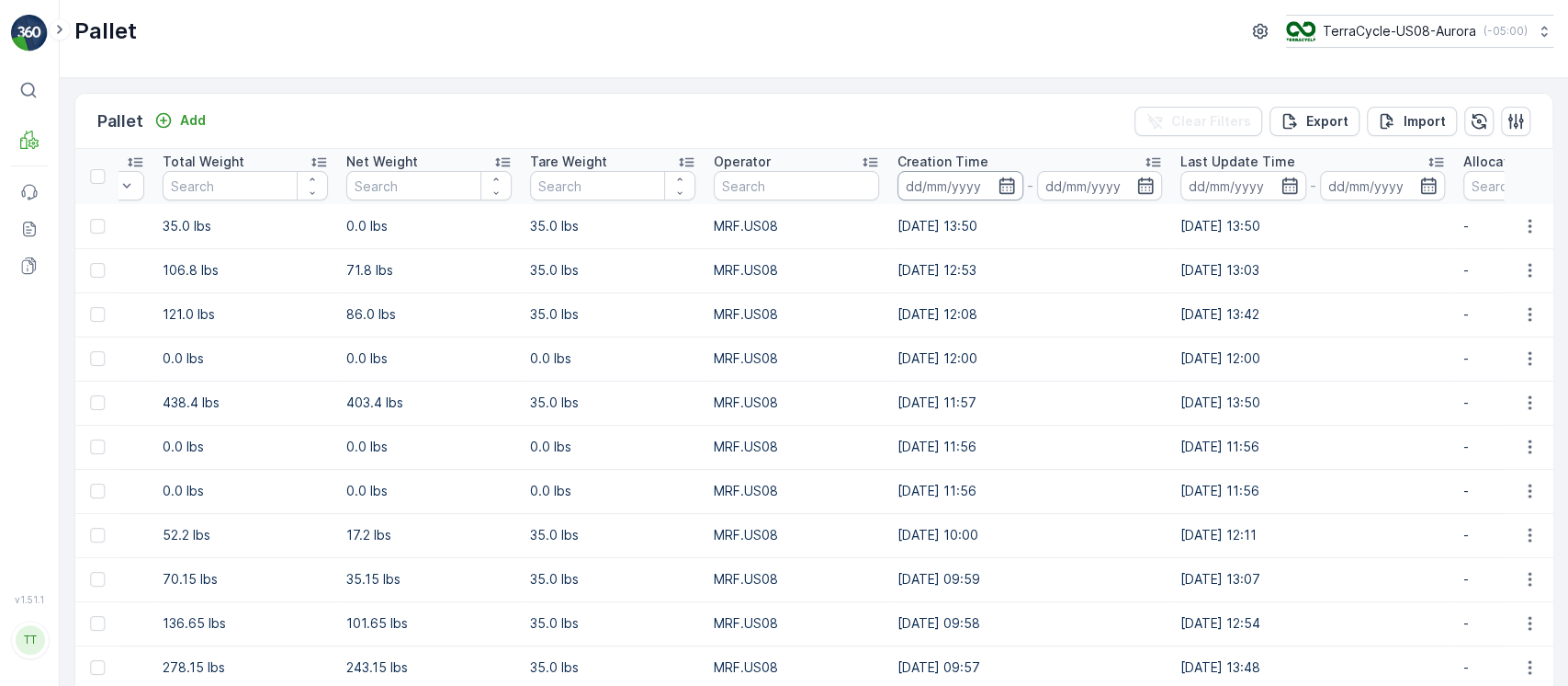
click at [963, 186] on input at bounding box center [960, 186] width 126 height 30
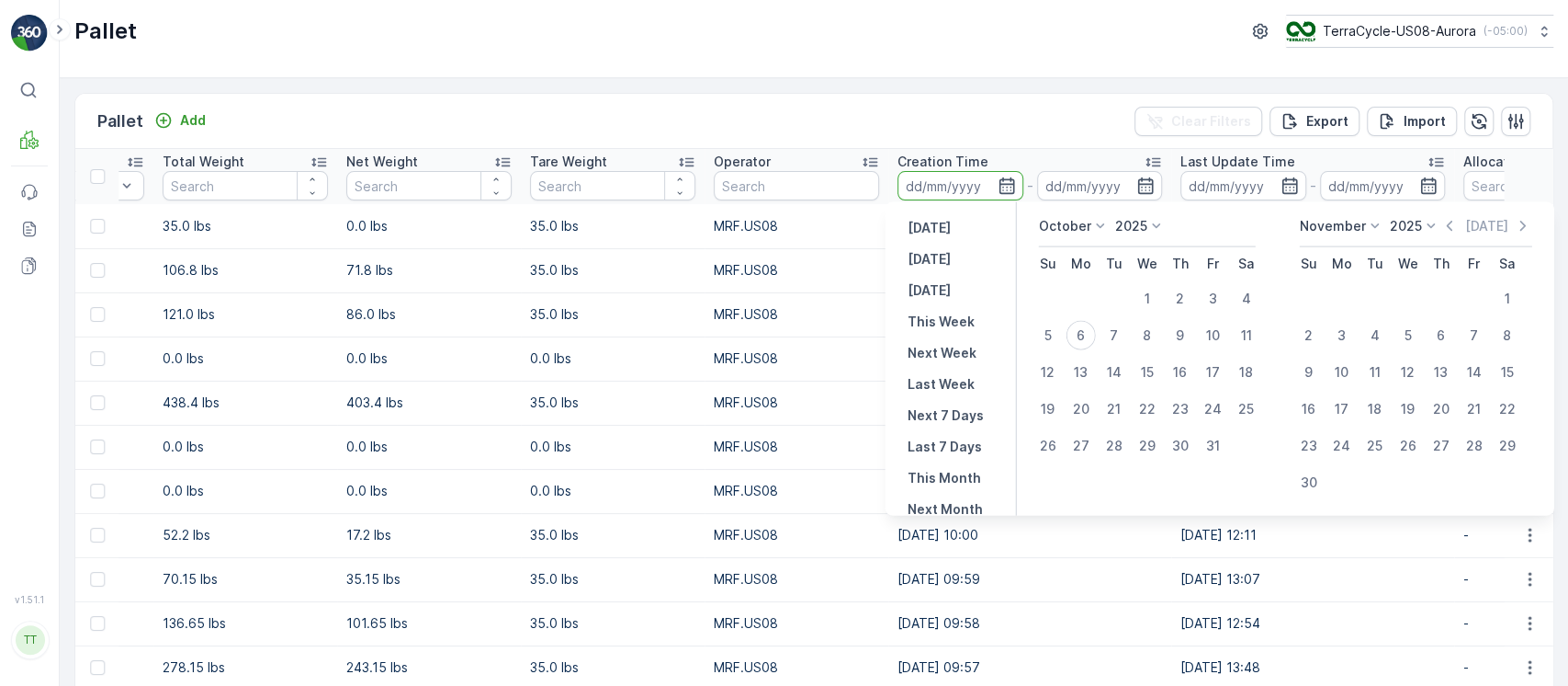
click at [1085, 223] on p "October" at bounding box center [1065, 226] width 52 height 19
click at [1088, 353] on li "May" at bounding box center [1085, 355] width 91 height 26
click at [1119, 334] on div "7" at bounding box center [1115, 336] width 30 height 30
click at [1069, 229] on p "October" at bounding box center [1065, 226] width 52 height 19
click at [1068, 351] on span "May" at bounding box center [1063, 355] width 26 height 19
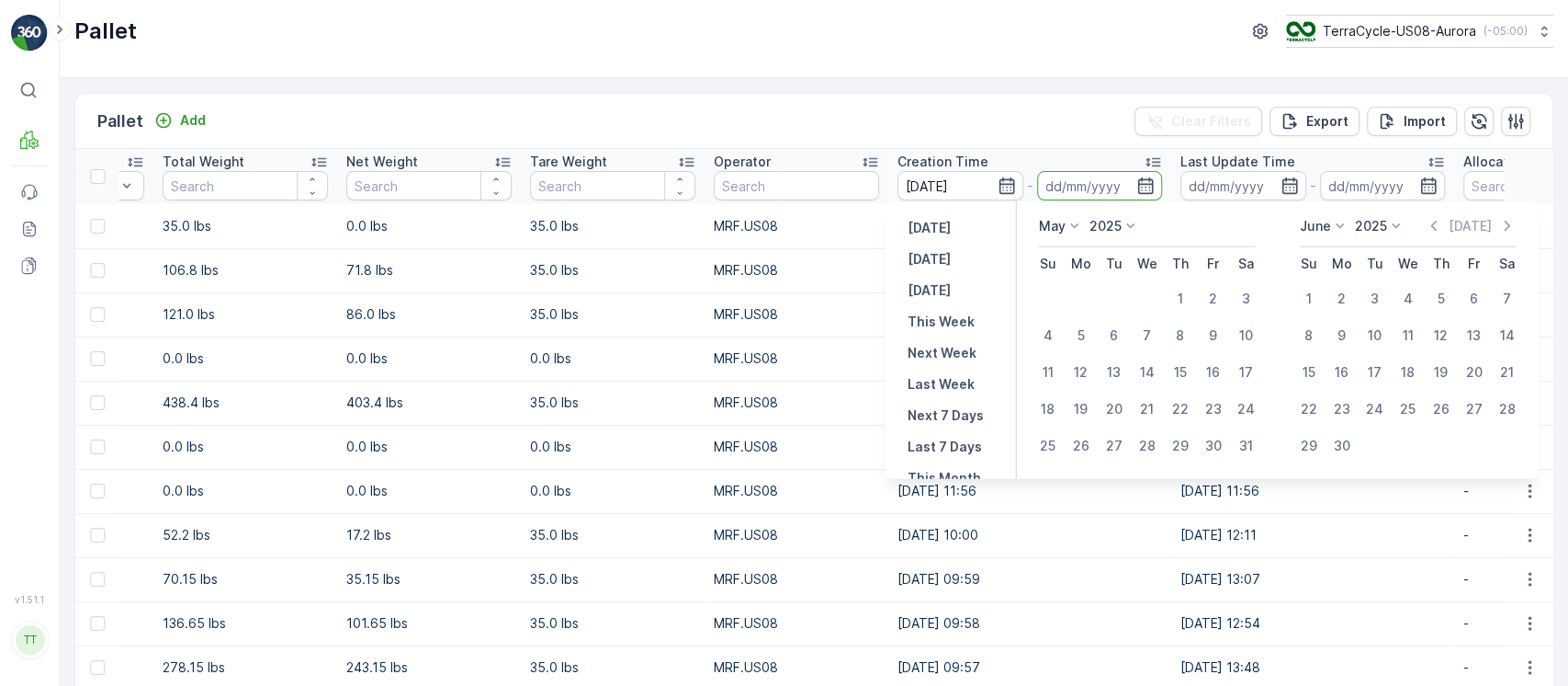
click at [1161, 321] on td "7" at bounding box center [1146, 335] width 33 height 36
click at [1147, 333] on div "7" at bounding box center [1147, 336] width 30 height 30
type input "07.05.2025"
click at [1147, 333] on div "7" at bounding box center [1147, 336] width 30 height 30
type input "07.05.2025"
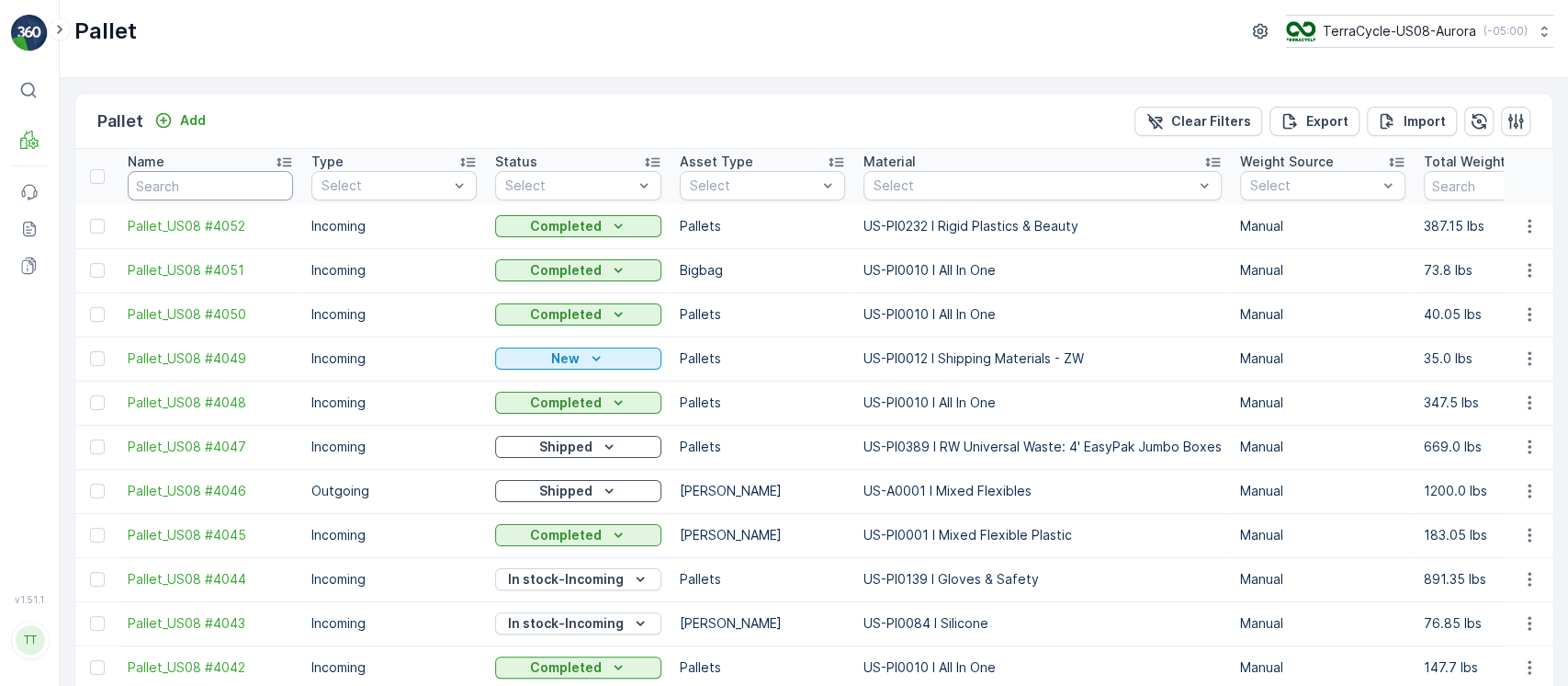
click at [225, 180] on input "text" at bounding box center [210, 186] width 165 height 30
type input "ca04"
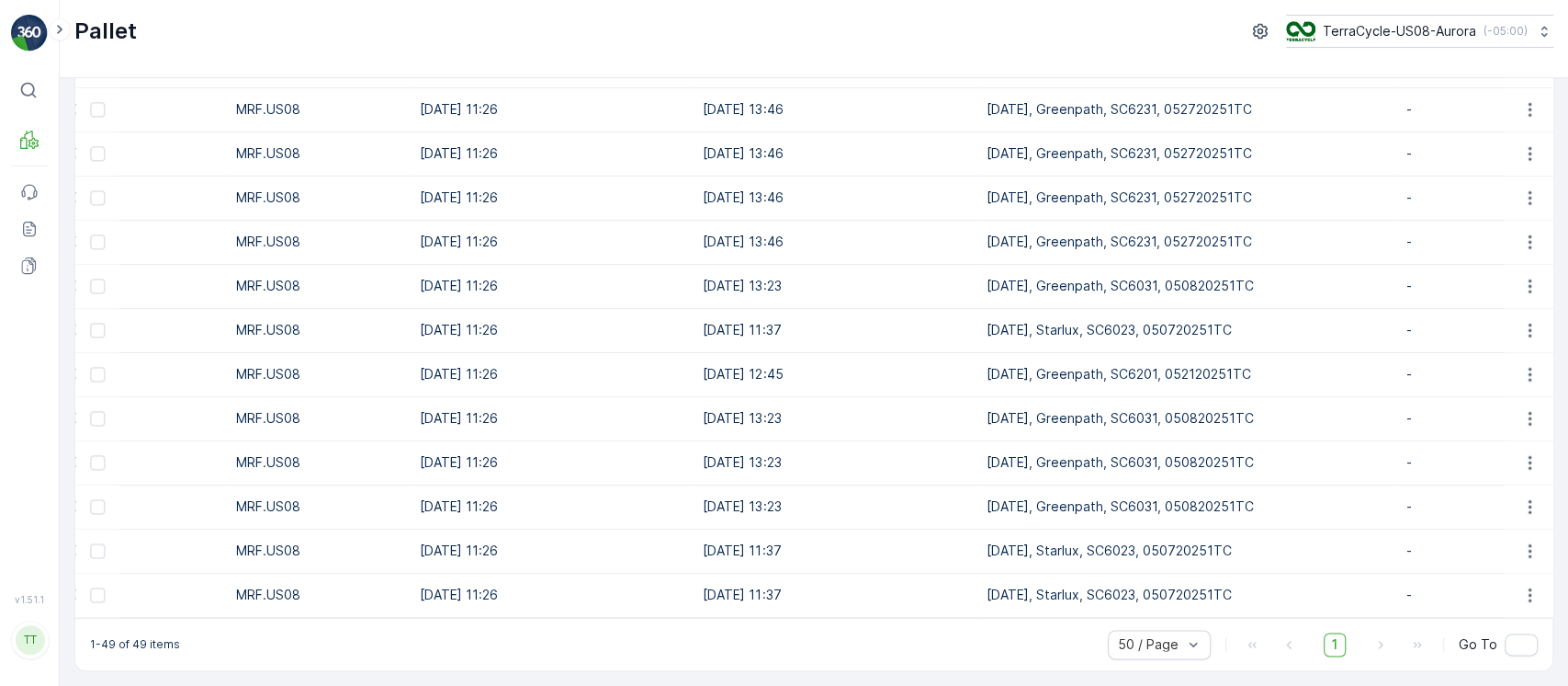
scroll to position [0, 1669]
click at [1395, 328] on td "-" at bounding box center [1487, 329] width 184 height 44
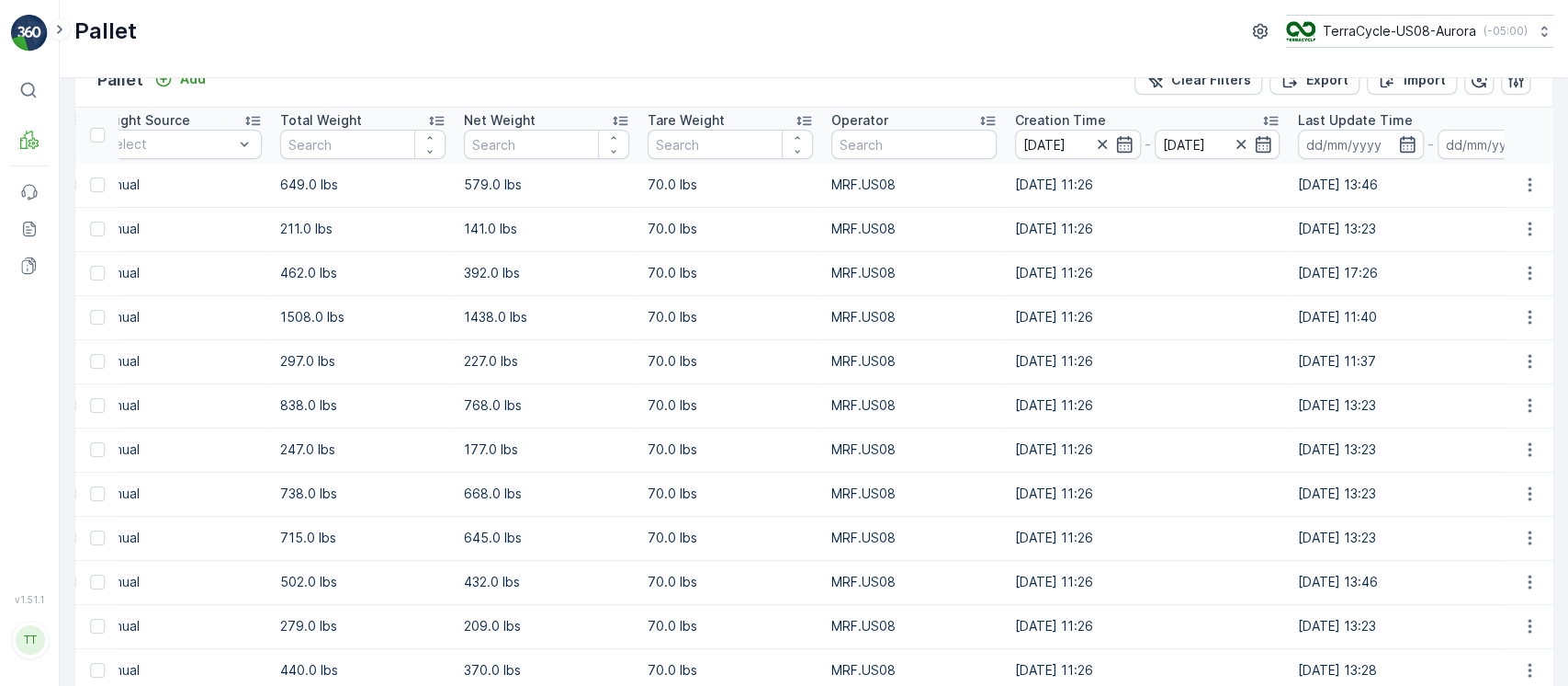
scroll to position [0, 1074]
click at [1374, 35] on p "TerraCycle-US08-Aurora" at bounding box center [1398, 32] width 153 height 19
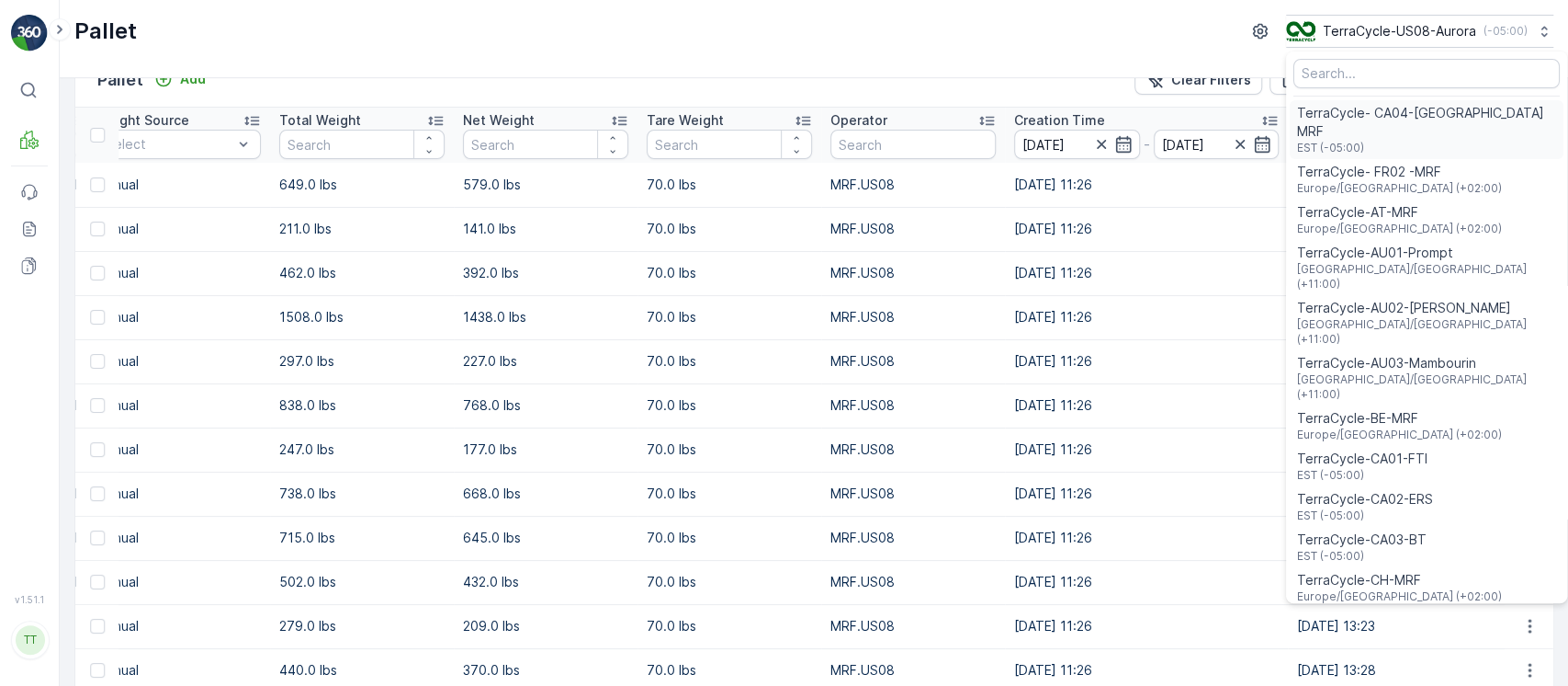
click at [1396, 141] on span "EST (-05:00)" at bounding box center [1426, 148] width 259 height 15
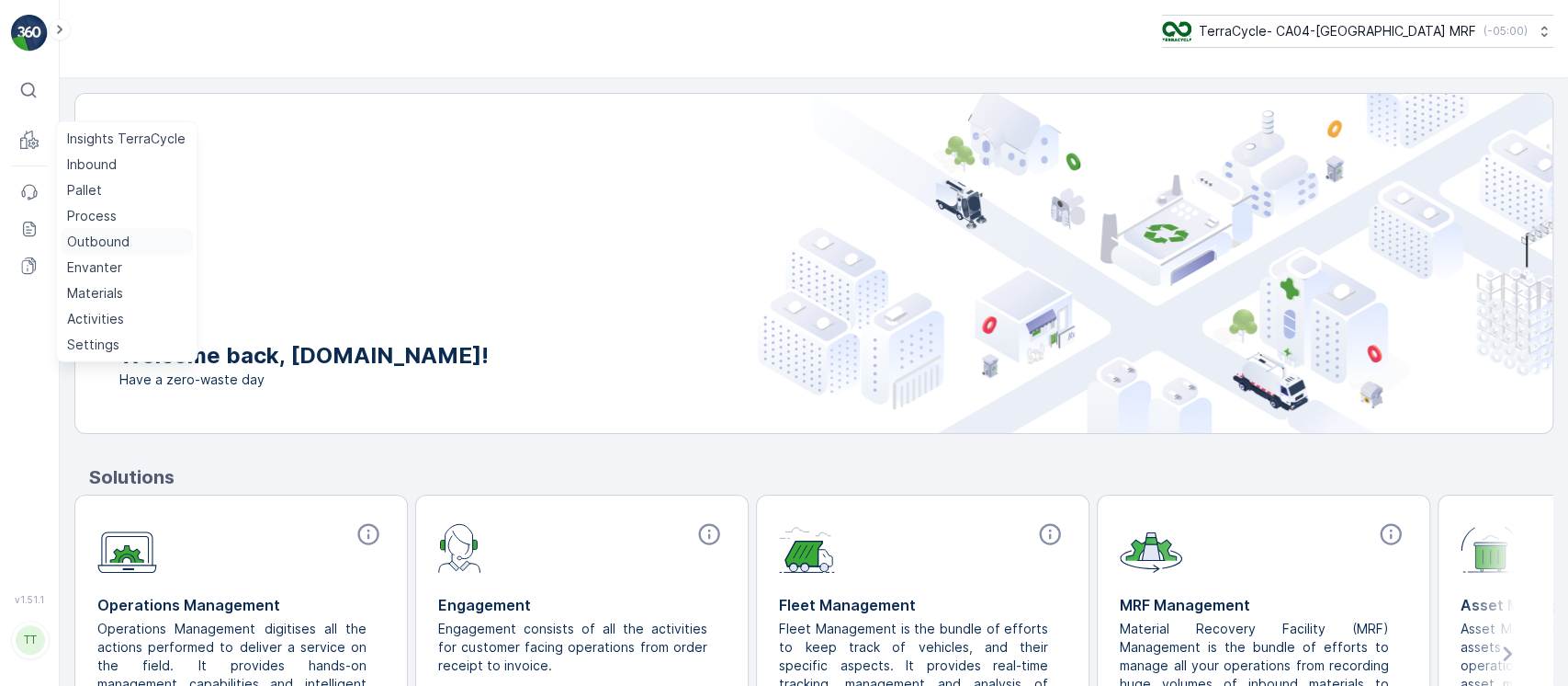
click at [110, 246] on p "Outbound" at bounding box center [98, 242] width 62 height 19
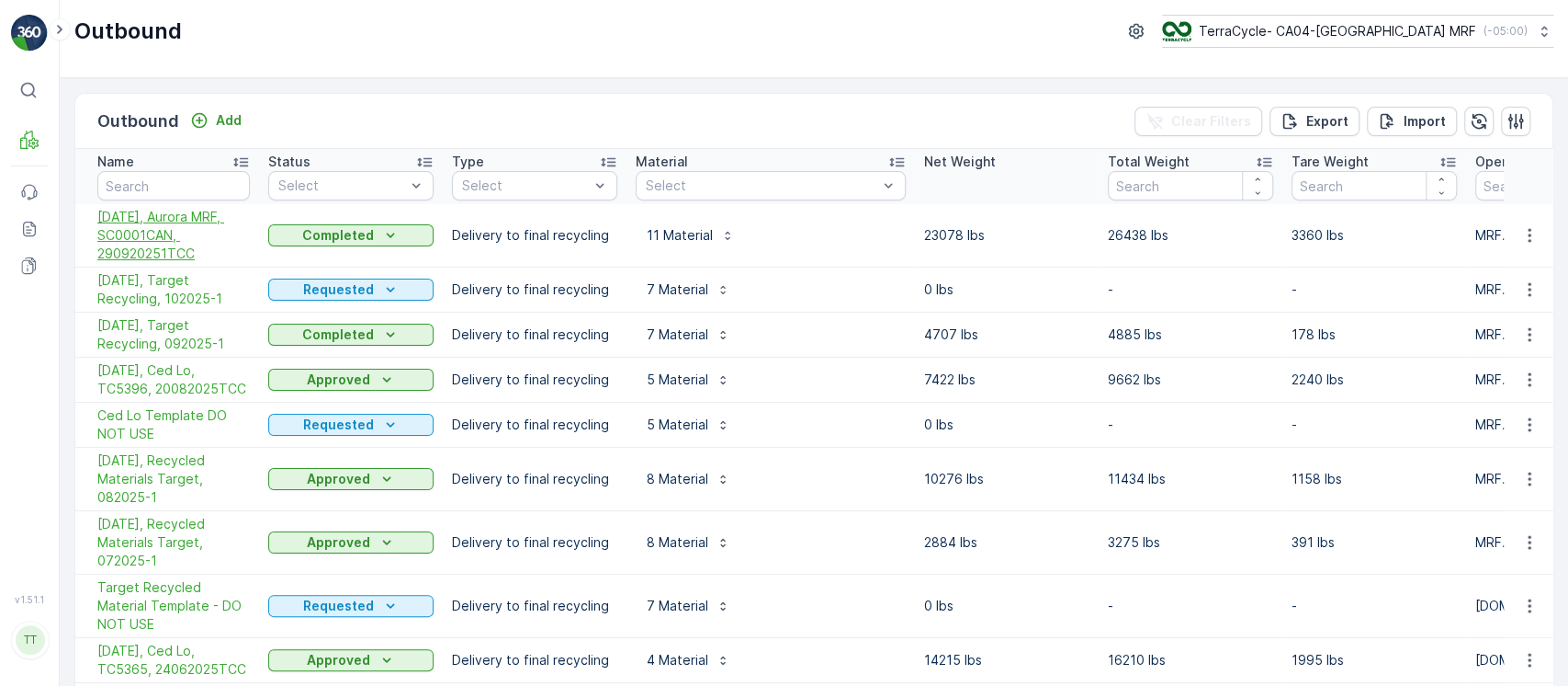
drag, startPoint x: 90, startPoint y: 213, endPoint x: 199, endPoint y: 249, distance: 114.8
click at [199, 249] on td "05/01/25, Aurora MRF, SC0001CAN, 290920251TCC" at bounding box center [167, 236] width 184 height 63
copy span "05/01/25, Aurora MRF, SC0001CAN, 290920251TCC"
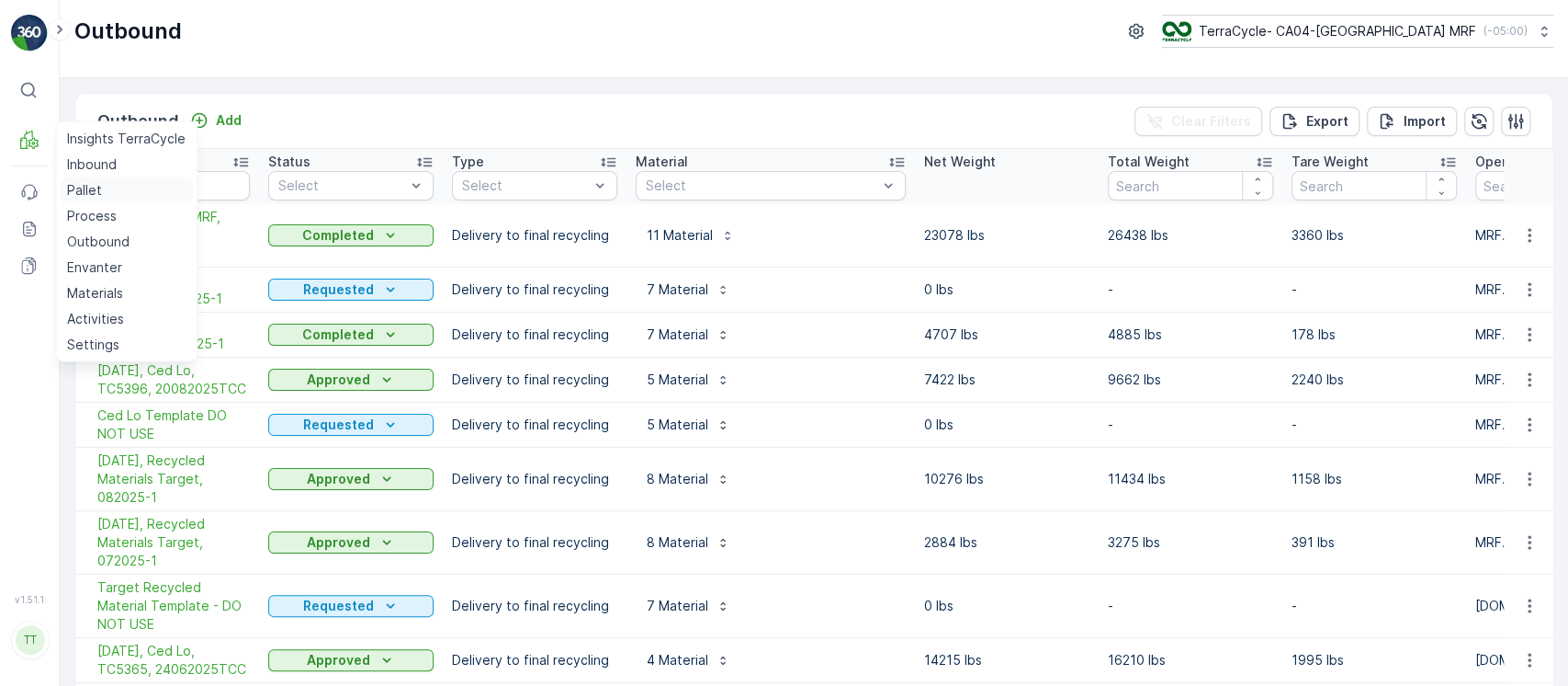
click at [76, 186] on p "Pallet" at bounding box center [84, 190] width 35 height 19
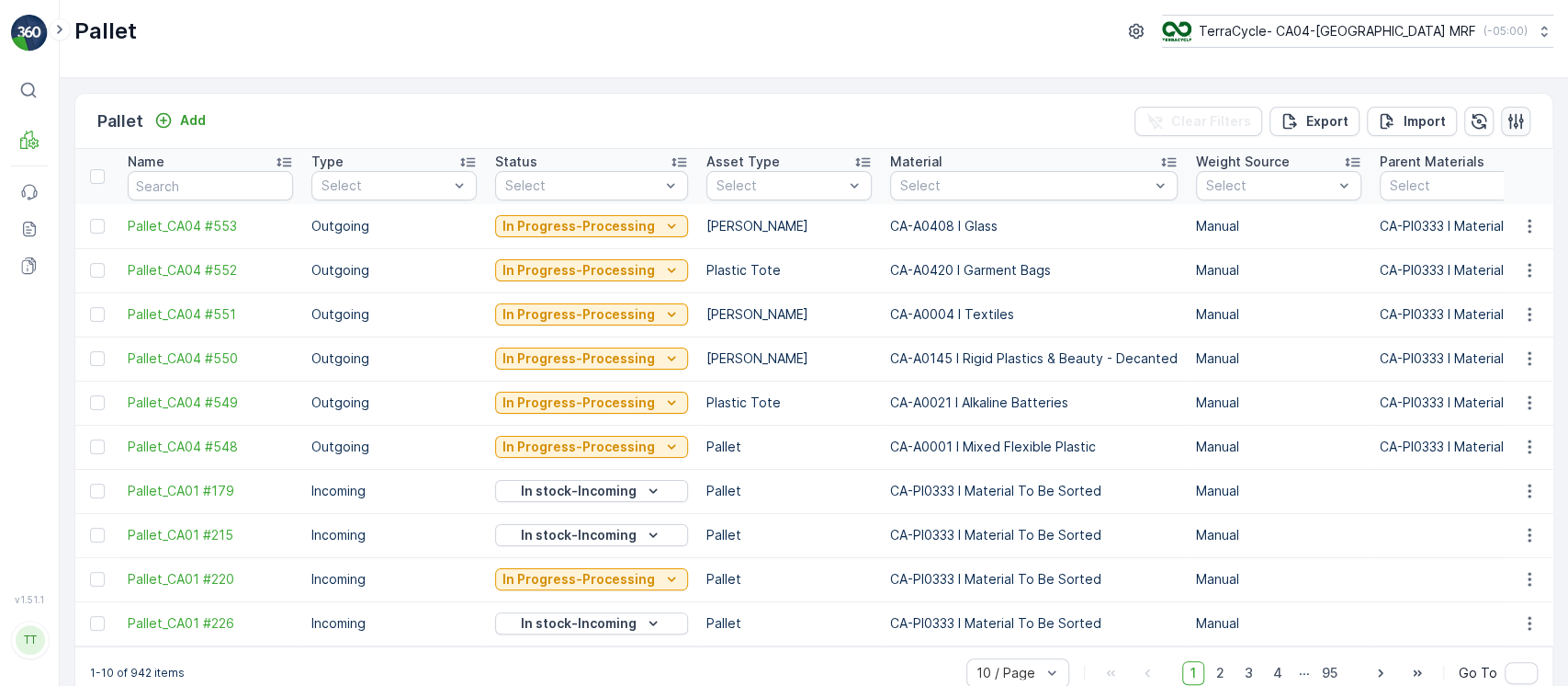
click at [1513, 131] on button "button" at bounding box center [1516, 121] width 30 height 30
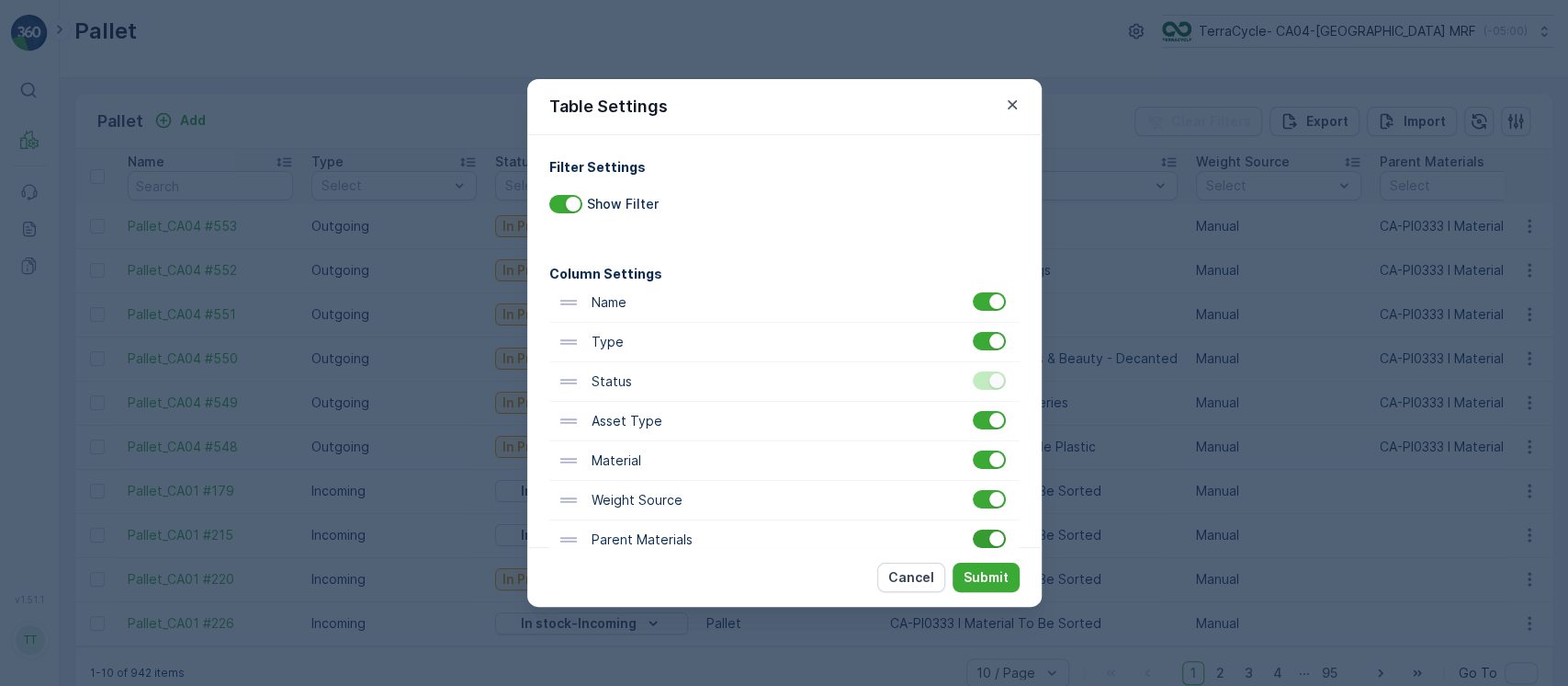
click at [990, 539] on div at bounding box center [997, 539] width 15 height 15
click at [973, 529] on input "checkbox" at bounding box center [973, 529] width 0 height 0
click at [992, 563] on button "Submit" at bounding box center [986, 578] width 67 height 30
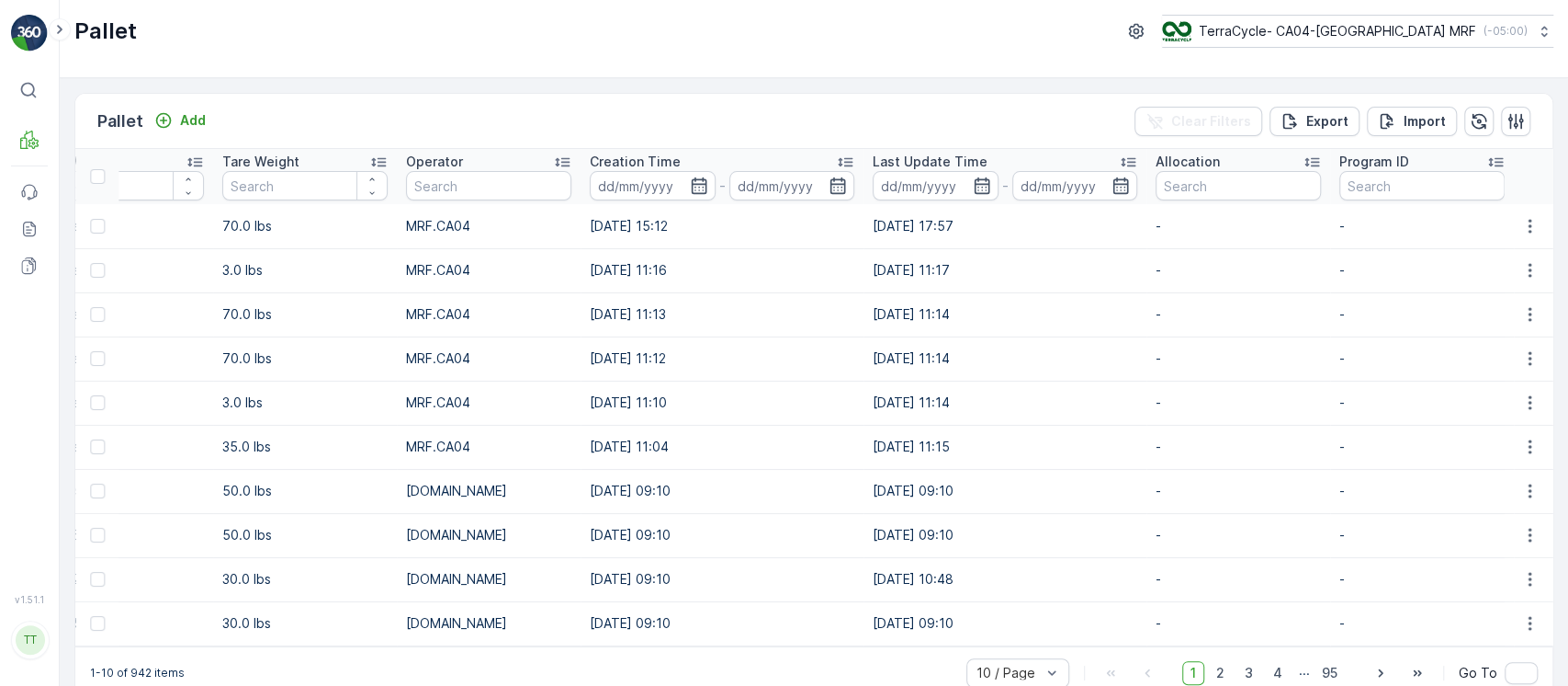
scroll to position [0, 1626]
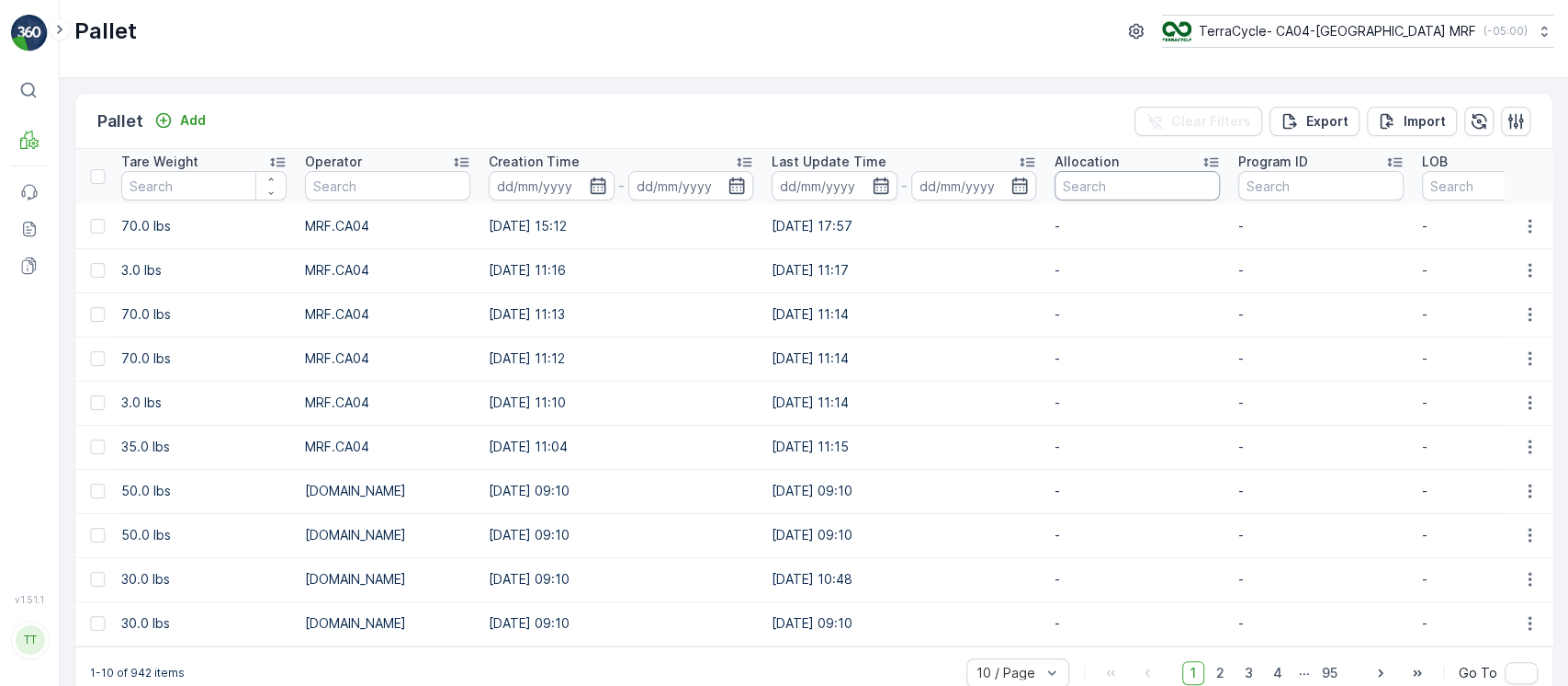
click at [1066, 188] on input "text" at bounding box center [1136, 186] width 165 height 30
paste input "05/01/25, Aurora MRF, SC0001CAN, 290920251TCC"
type input "05/01/25, Aurora MRF, SC0001CAN, 290920251TCC"
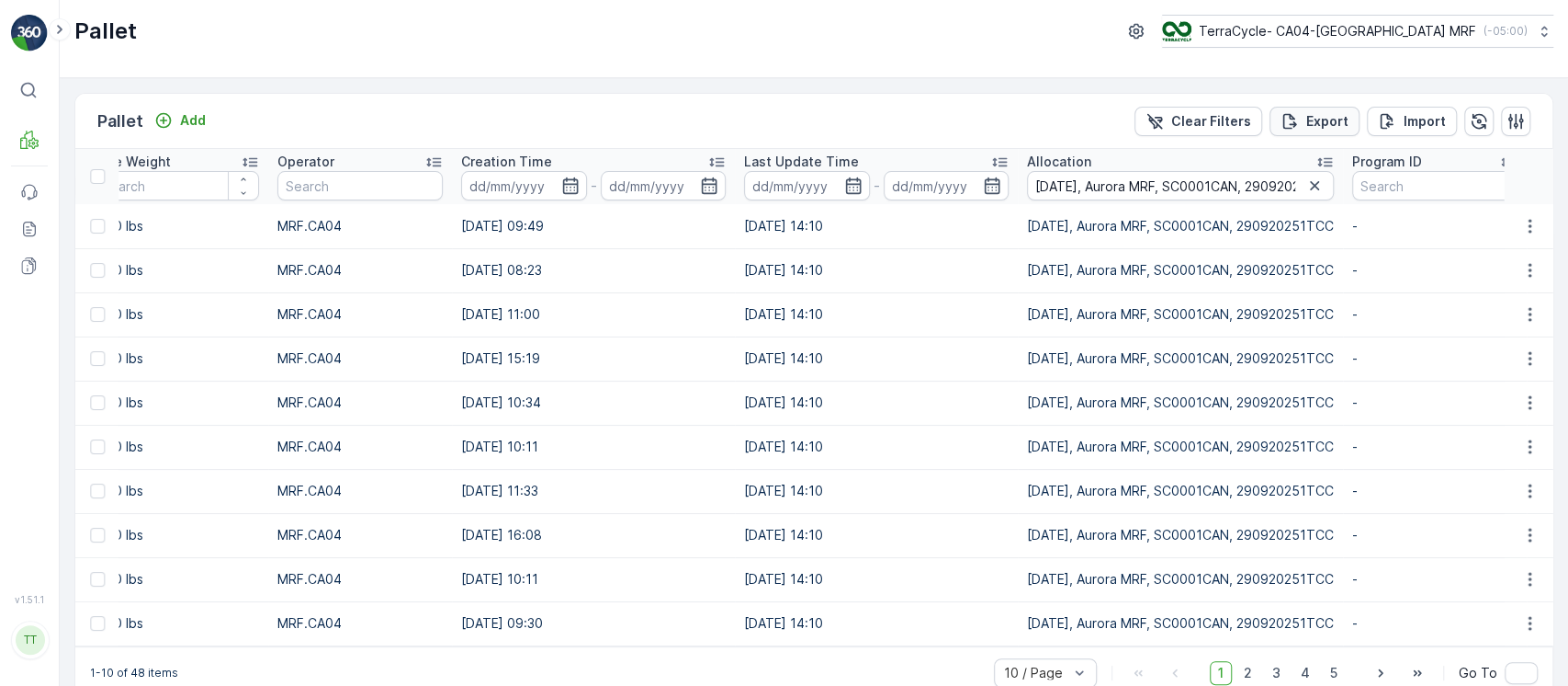
click at [1310, 118] on p "Export" at bounding box center [1326, 121] width 42 height 19
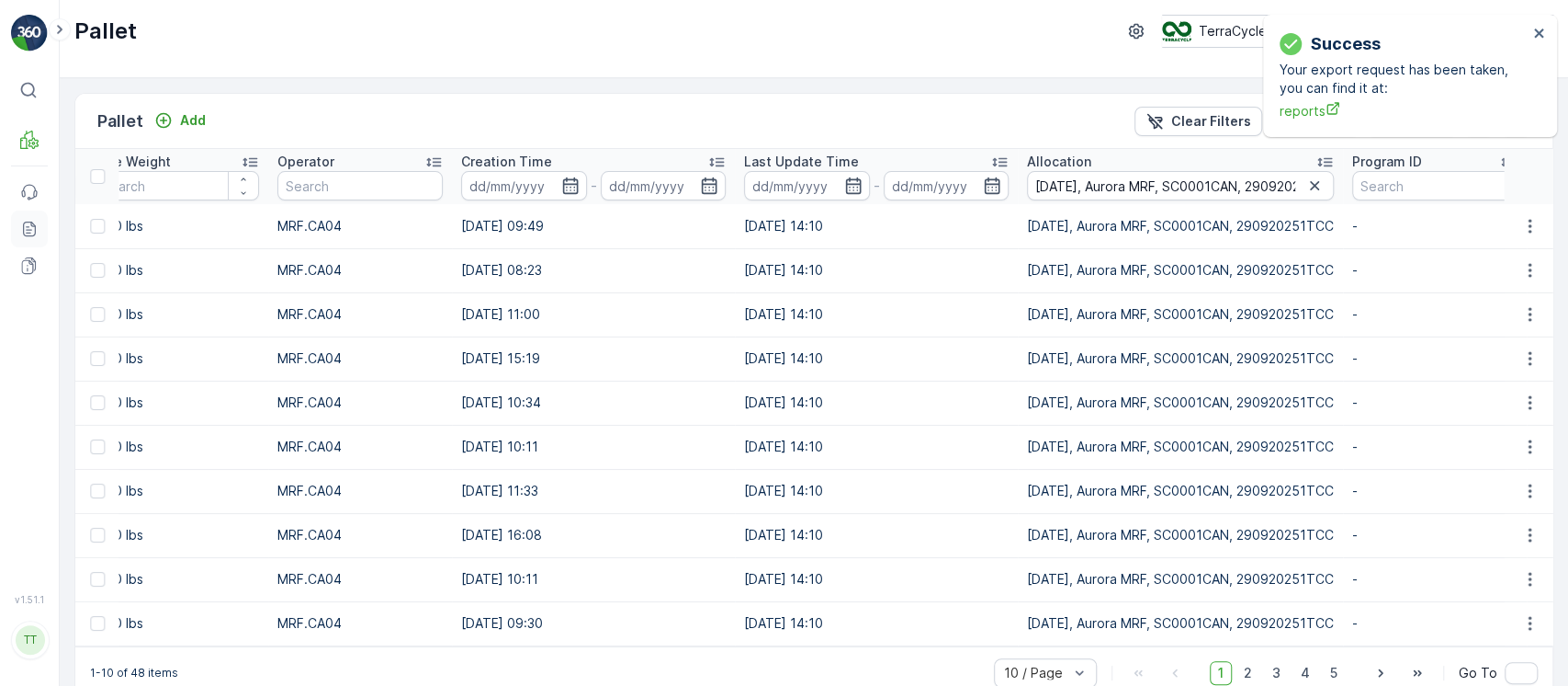
click at [35, 224] on icon at bounding box center [30, 229] width 13 height 15
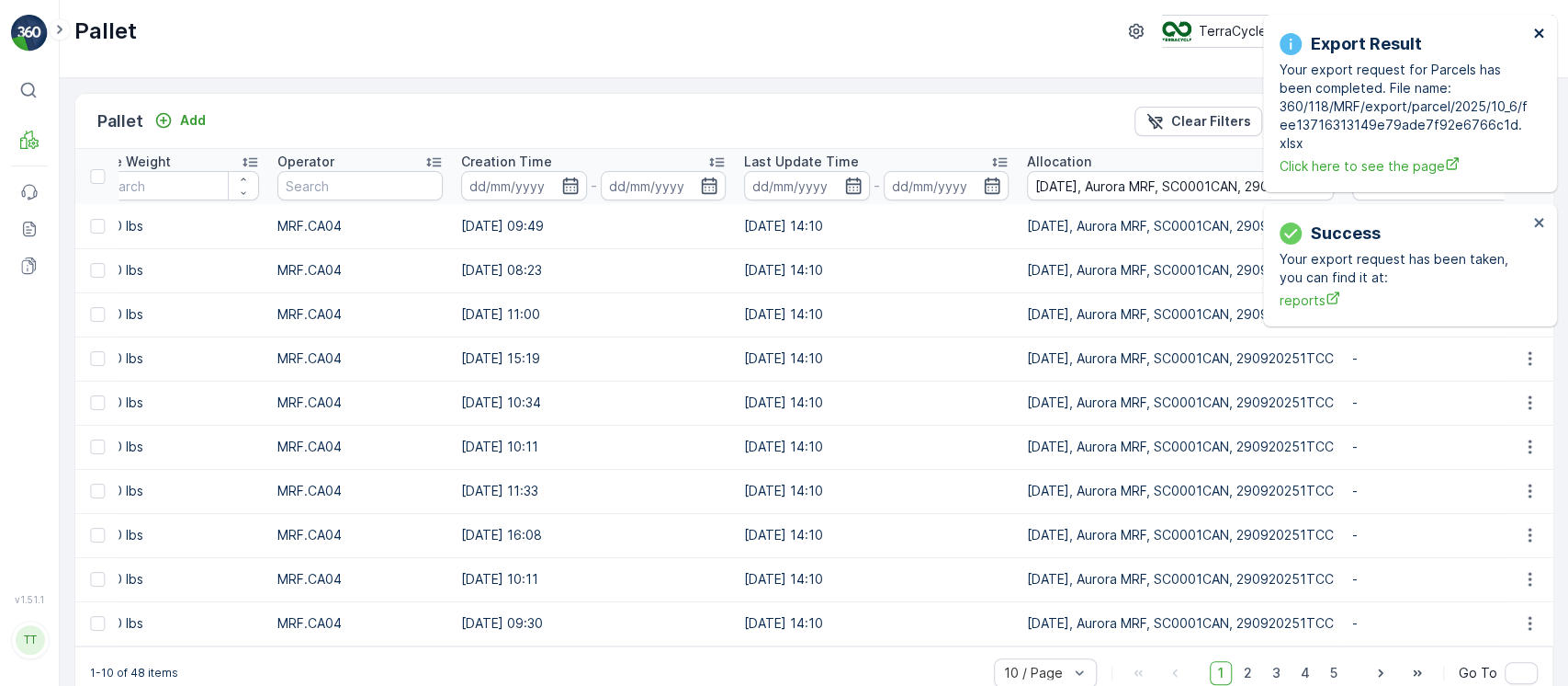
click at [1535, 30] on icon "close" at bounding box center [1539, 34] width 13 height 15
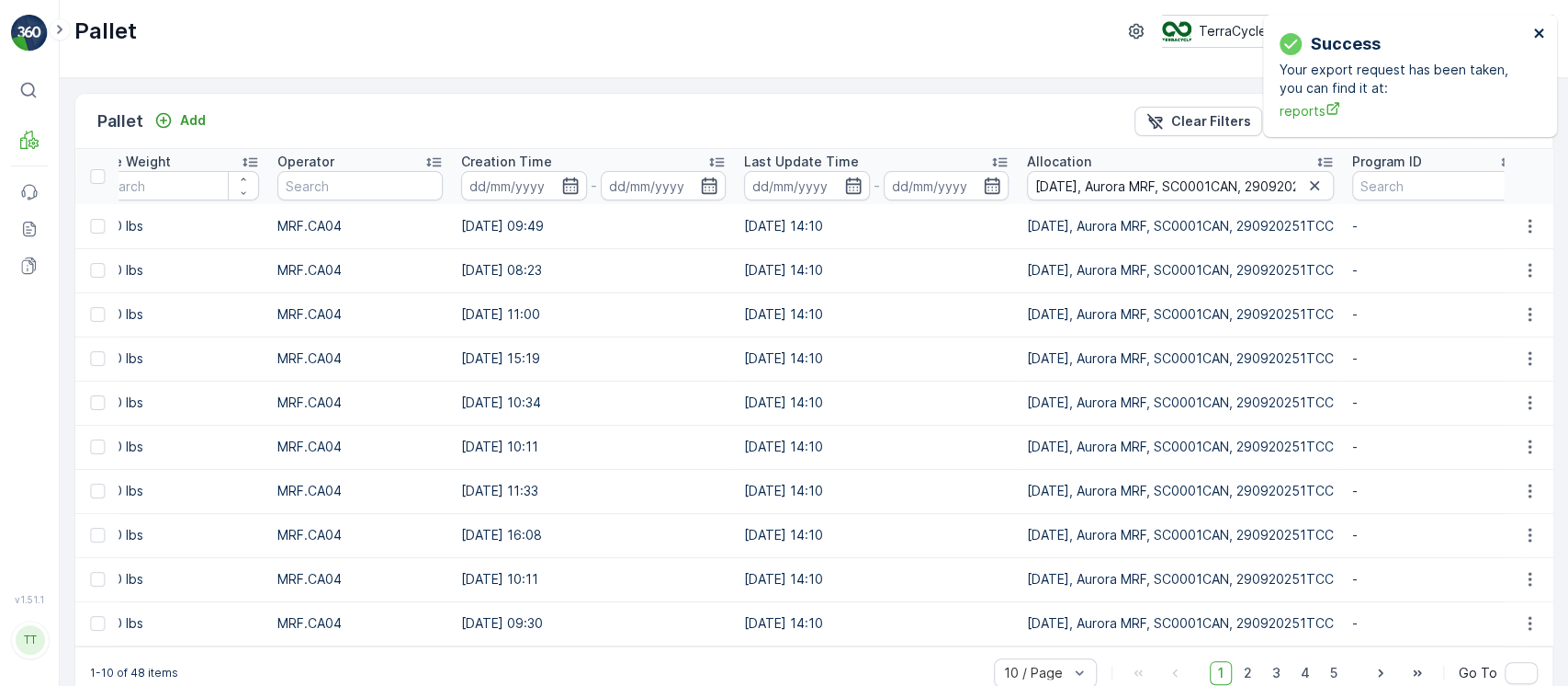
click at [1535, 30] on icon "close" at bounding box center [1539, 34] width 13 height 15
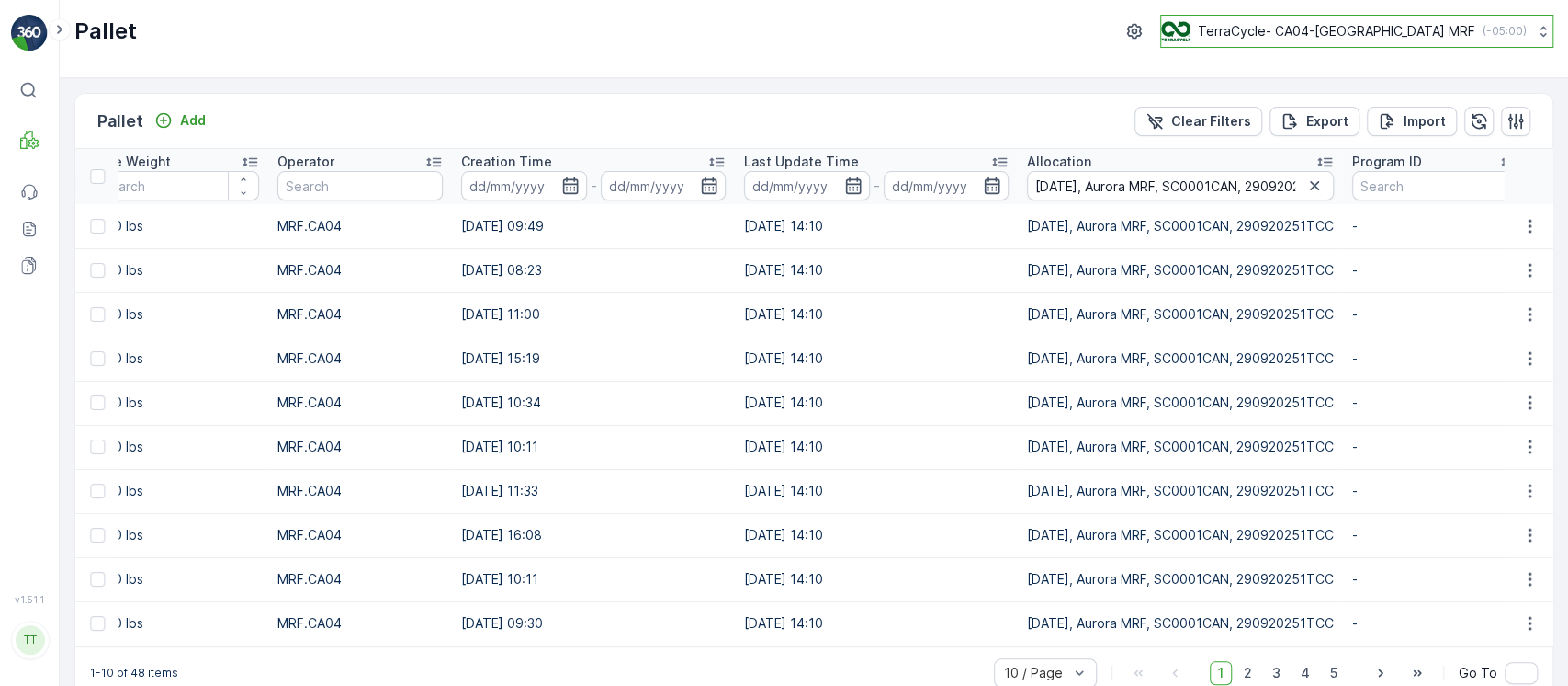
click at [1535, 30] on icon at bounding box center [1543, 32] width 19 height 19
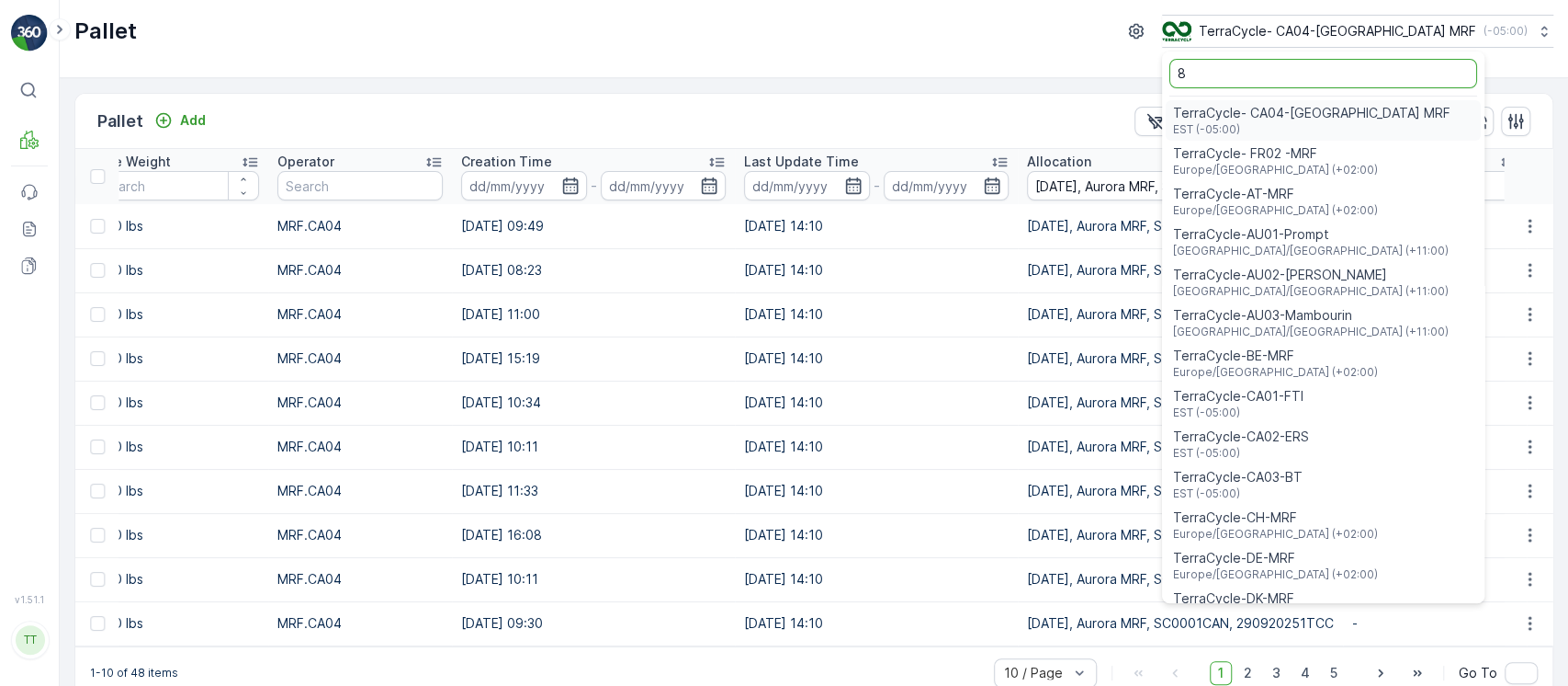
type input "8"
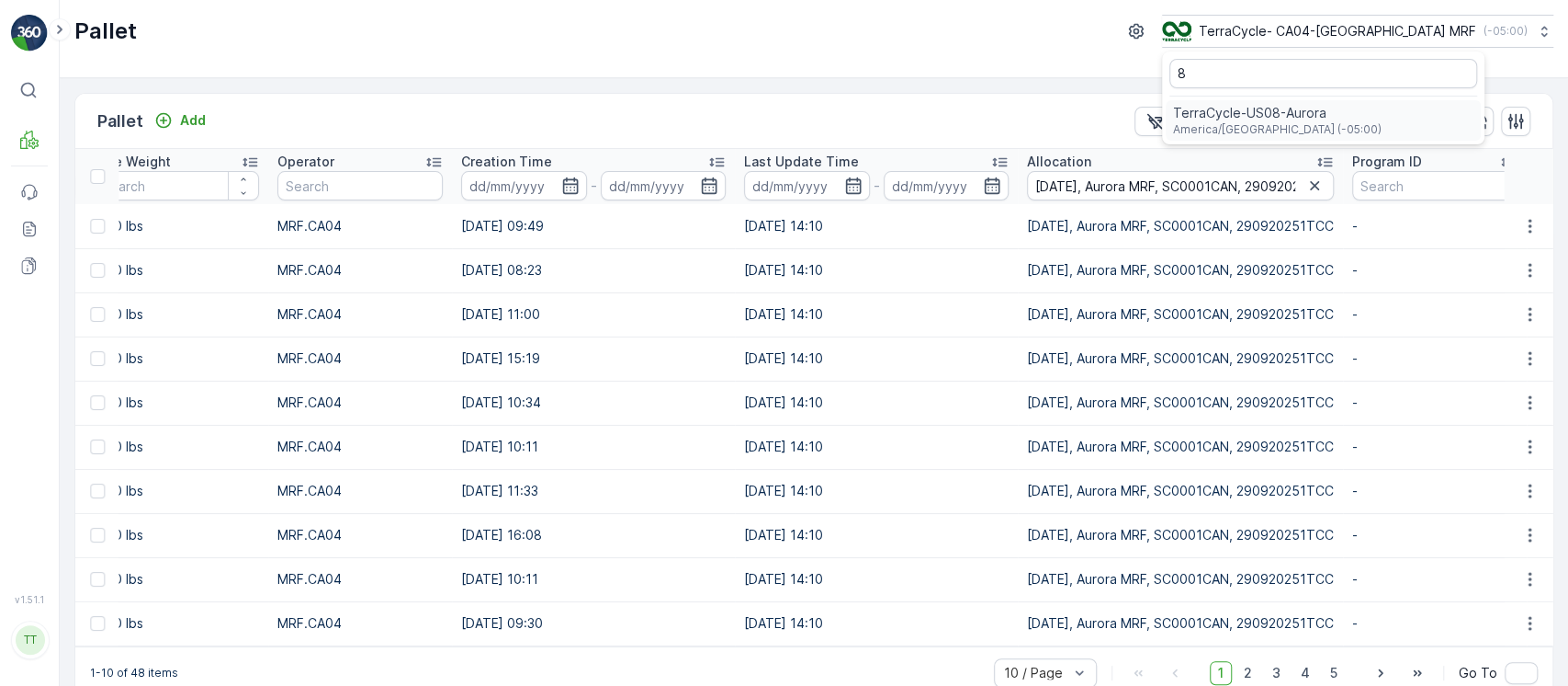
click at [1480, 102] on div "TerraCycle-US08-Aurora America/Chicago (-05:00)" at bounding box center [1324, 119] width 315 height 40
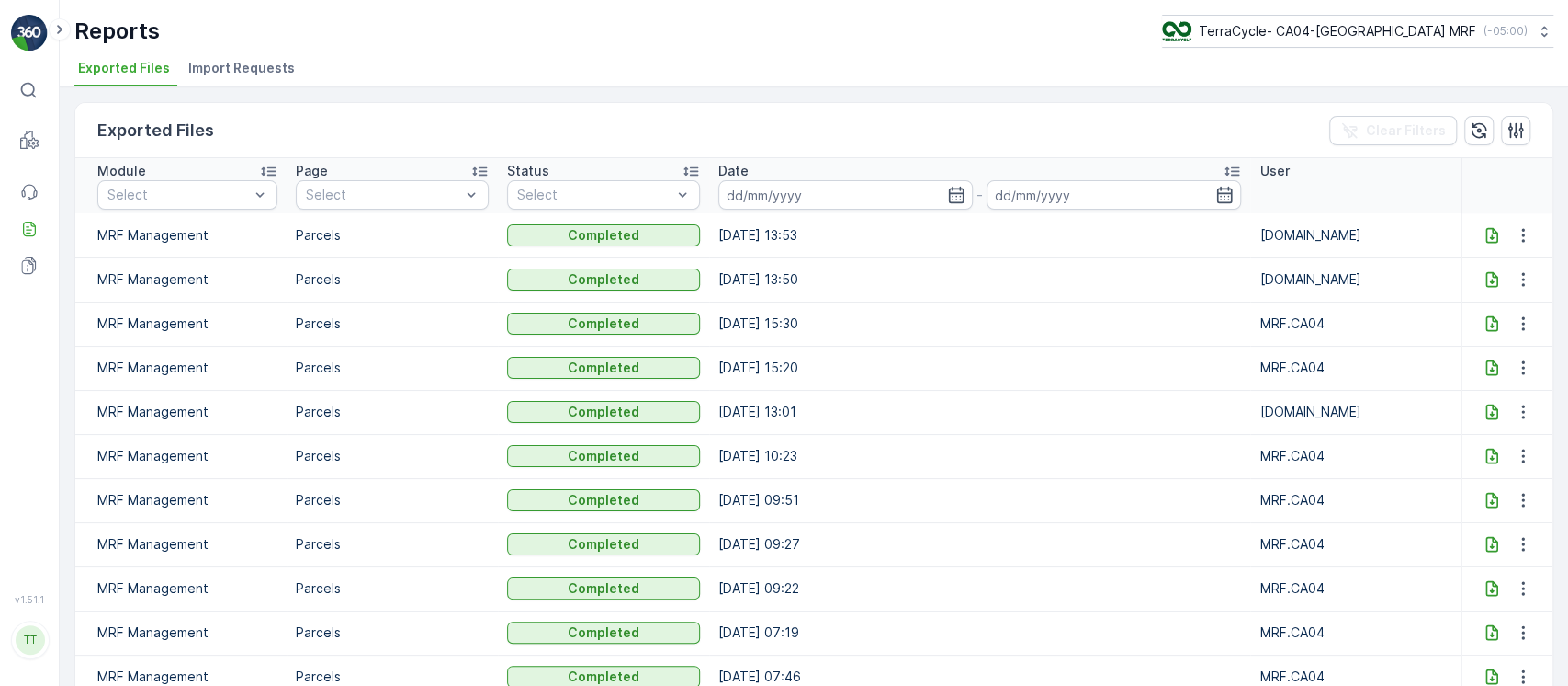
click at [1483, 237] on icon at bounding box center [1492, 235] width 19 height 19
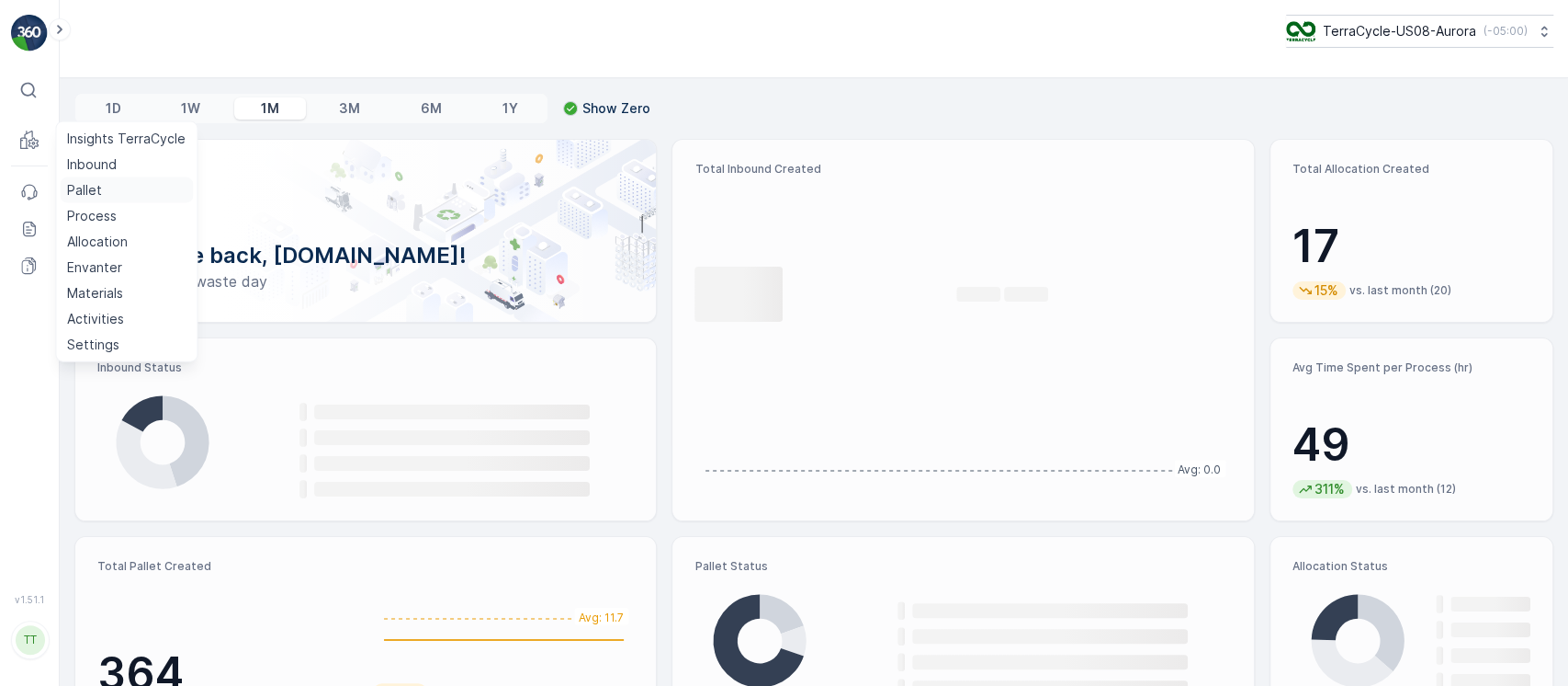
click at [80, 201] on link "Pallet" at bounding box center [126, 190] width 133 height 26
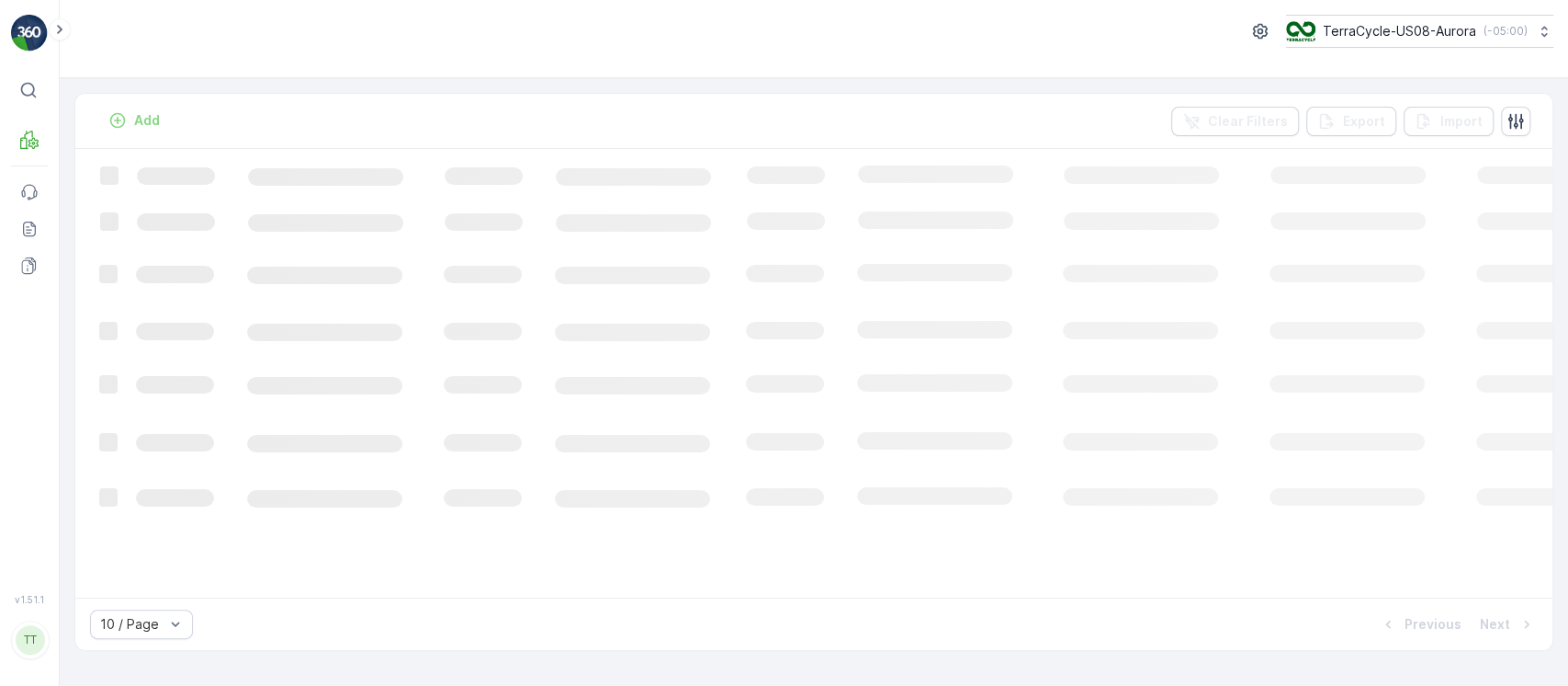
click at [143, 71] on div "TerraCycle-US08-Aurora ( -05:00 )" at bounding box center [813, 39] width 1508 height 78
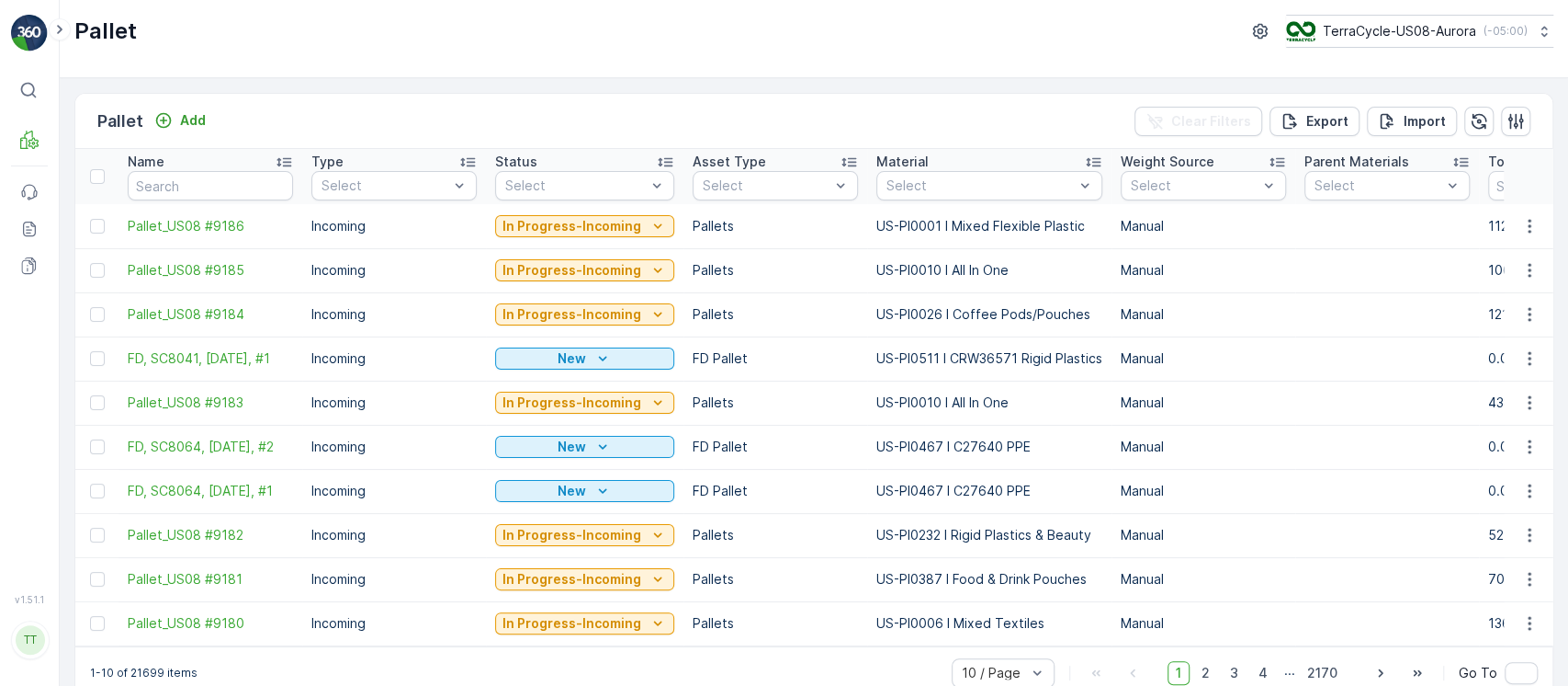
drag, startPoint x: 245, startPoint y: 165, endPoint x: 243, endPoint y: 181, distance: 16.1
click at [243, 166] on div "Name" at bounding box center [210, 161] width 165 height 19
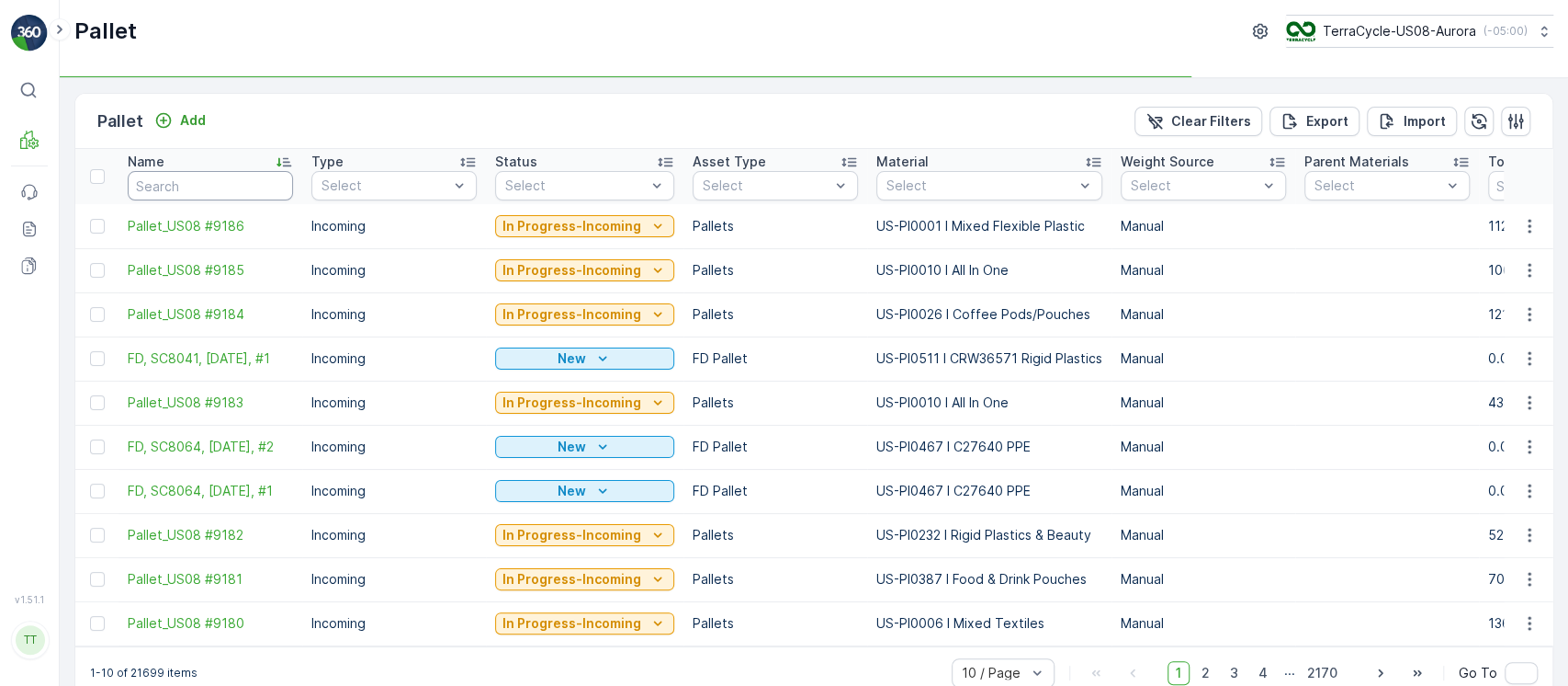
click at [243, 181] on input "text" at bounding box center [210, 186] width 165 height 30
paste input "Pallet_CA04 #521"
type input "Pallet_CA04 #521"
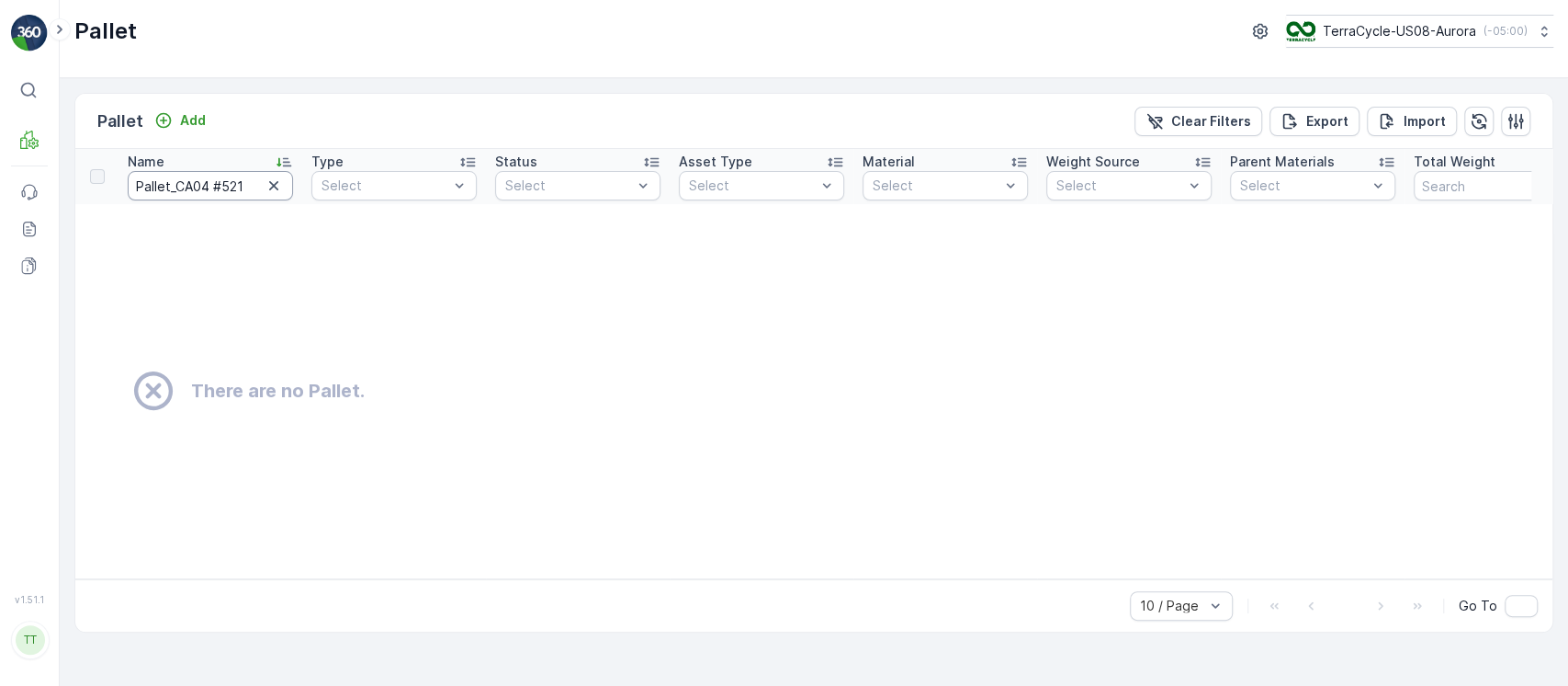
click at [146, 187] on input "Pallet_CA04 #521" at bounding box center [210, 186] width 165 height 30
paste input "398"
type input "Pallet_CA04 #398"
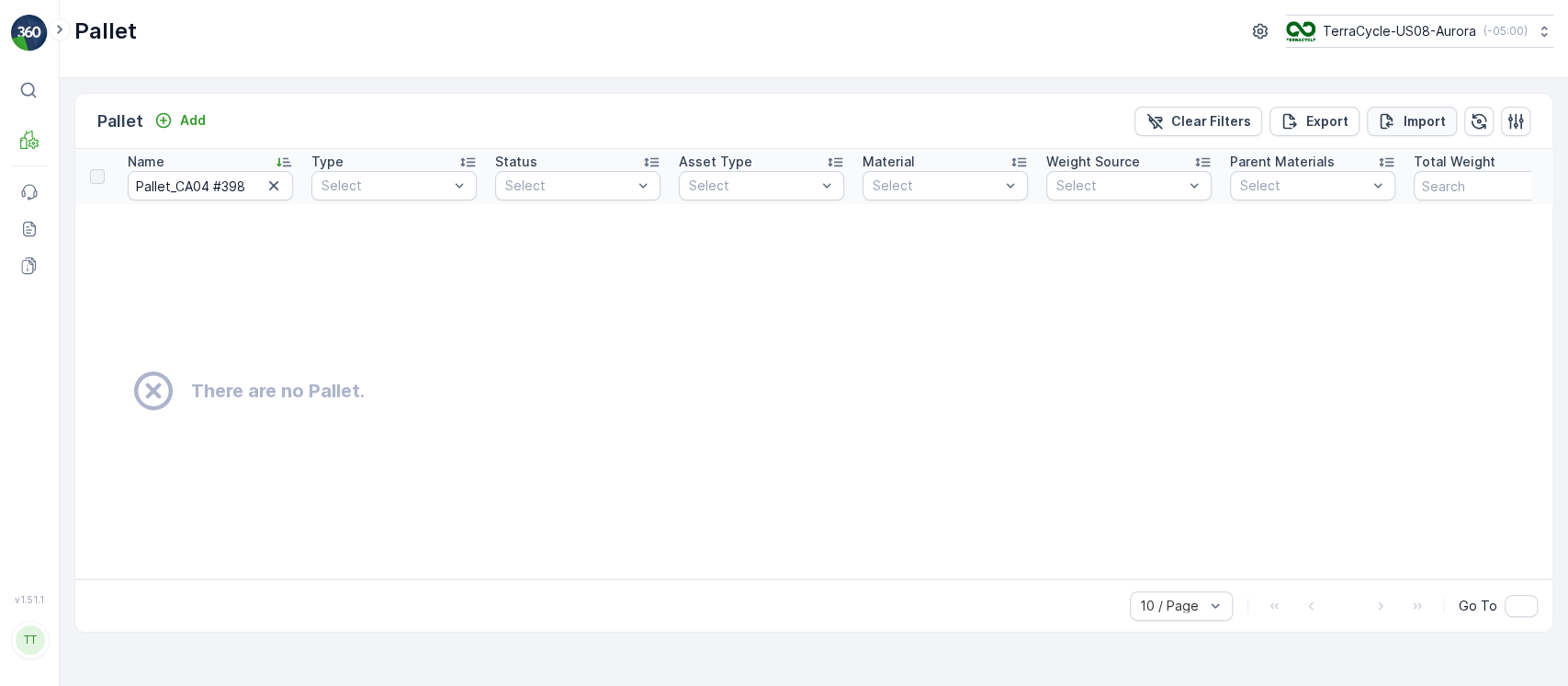
click at [1400, 129] on div "Import" at bounding box center [1411, 121] width 68 height 19
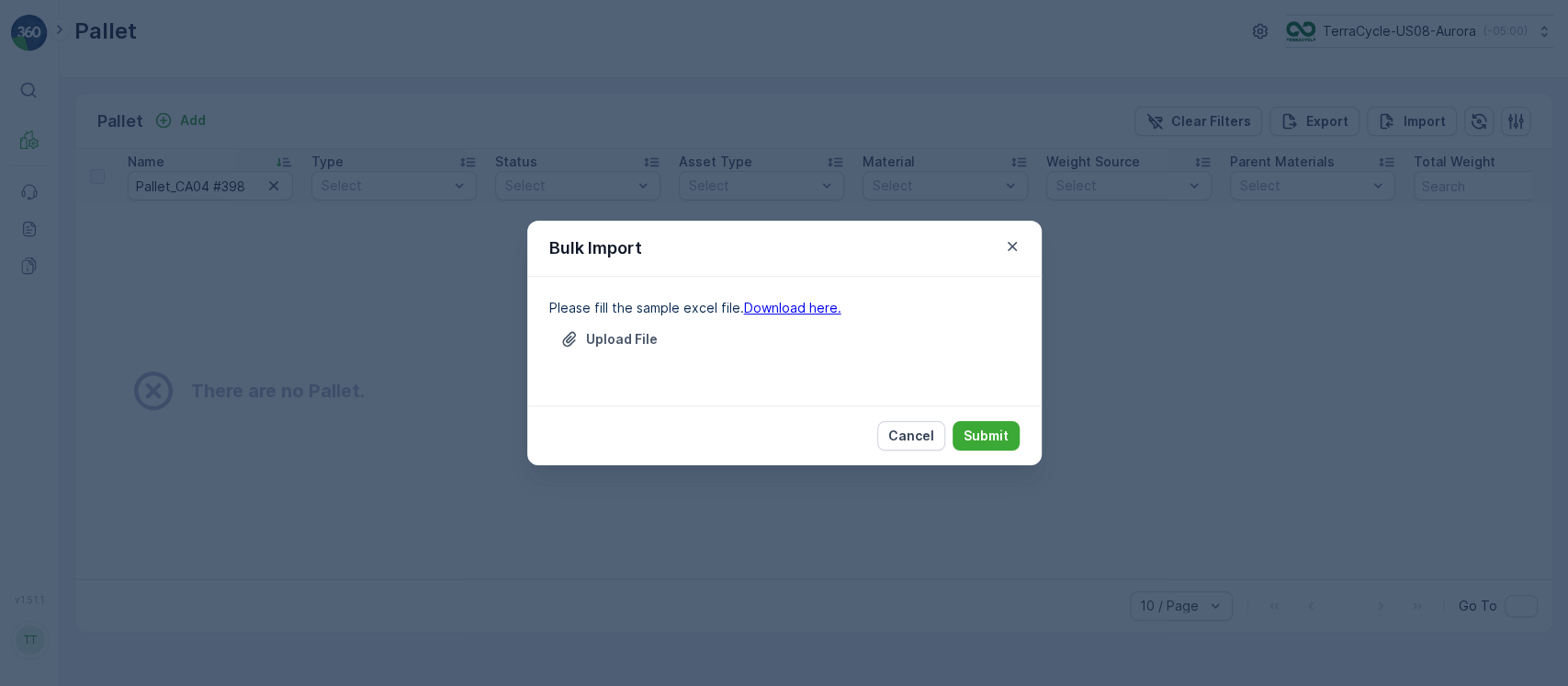
click at [772, 305] on link "Download here." at bounding box center [793, 307] width 97 height 16
click at [917, 436] on p "Cancel" at bounding box center [910, 436] width 46 height 19
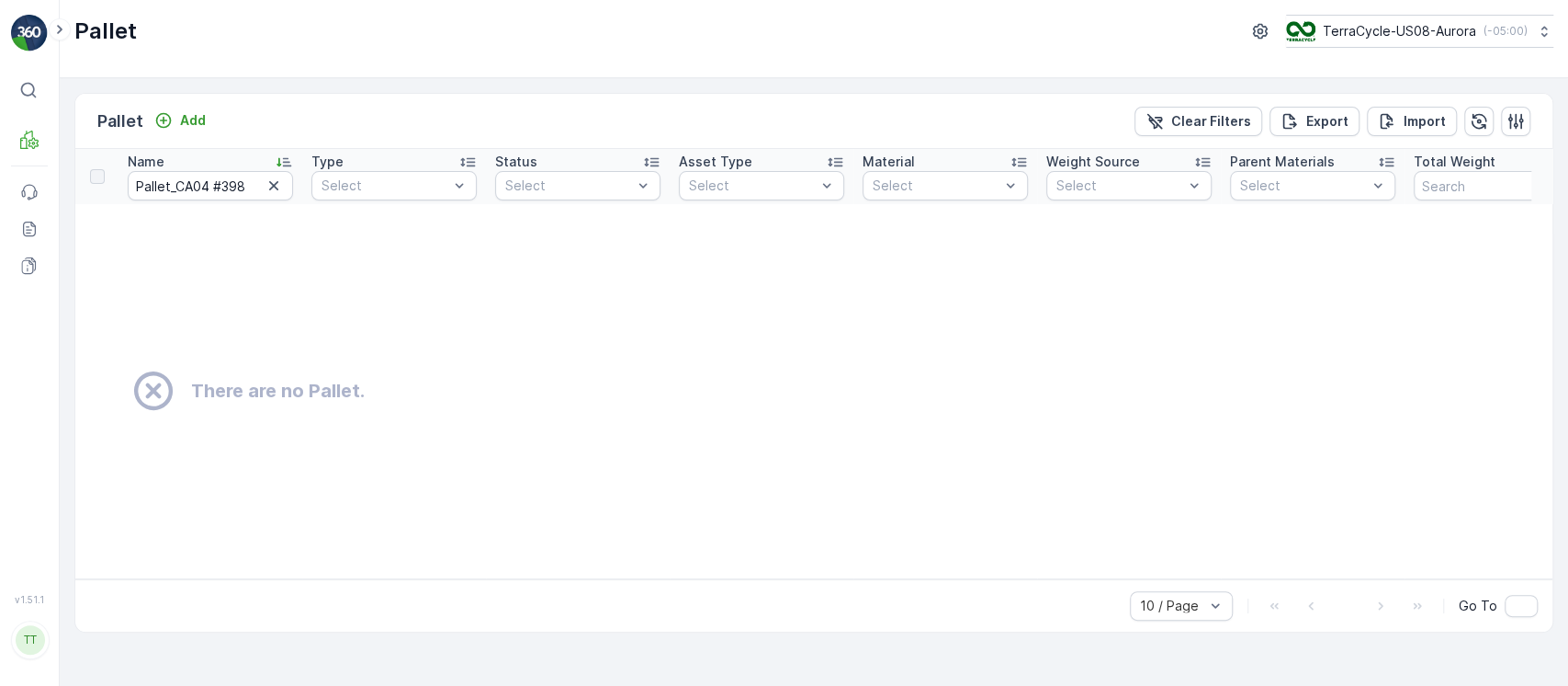
drag, startPoint x: 1052, startPoint y: 275, endPoint x: 1049, endPoint y: 288, distance: 13.3
click at [1052, 275] on td "There are no Pallet." at bounding box center [832, 391] width 1513 height 374
click at [1415, 112] on p "Import" at bounding box center [1424, 121] width 42 height 19
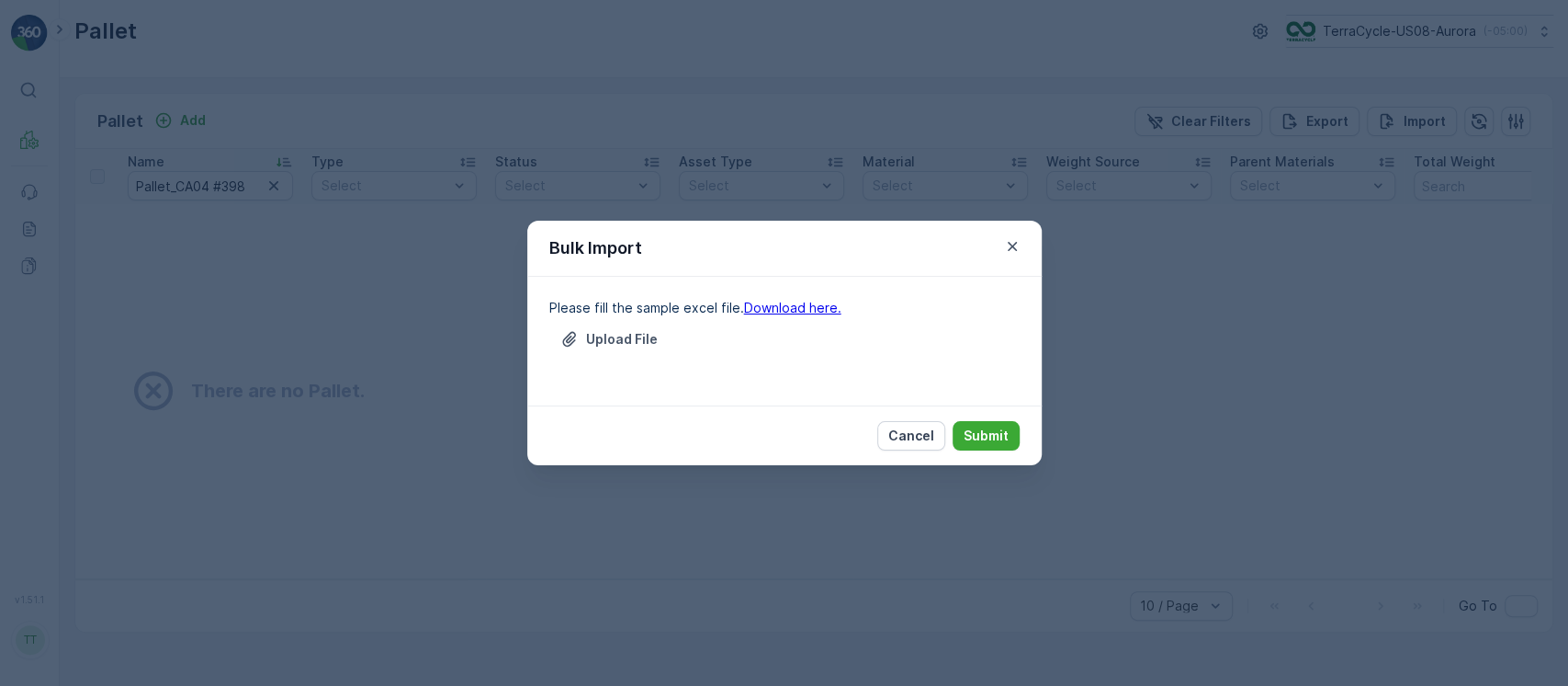
click at [806, 300] on link "Download here." at bounding box center [793, 307] width 97 height 16
click at [908, 442] on p "Cancel" at bounding box center [910, 436] width 46 height 19
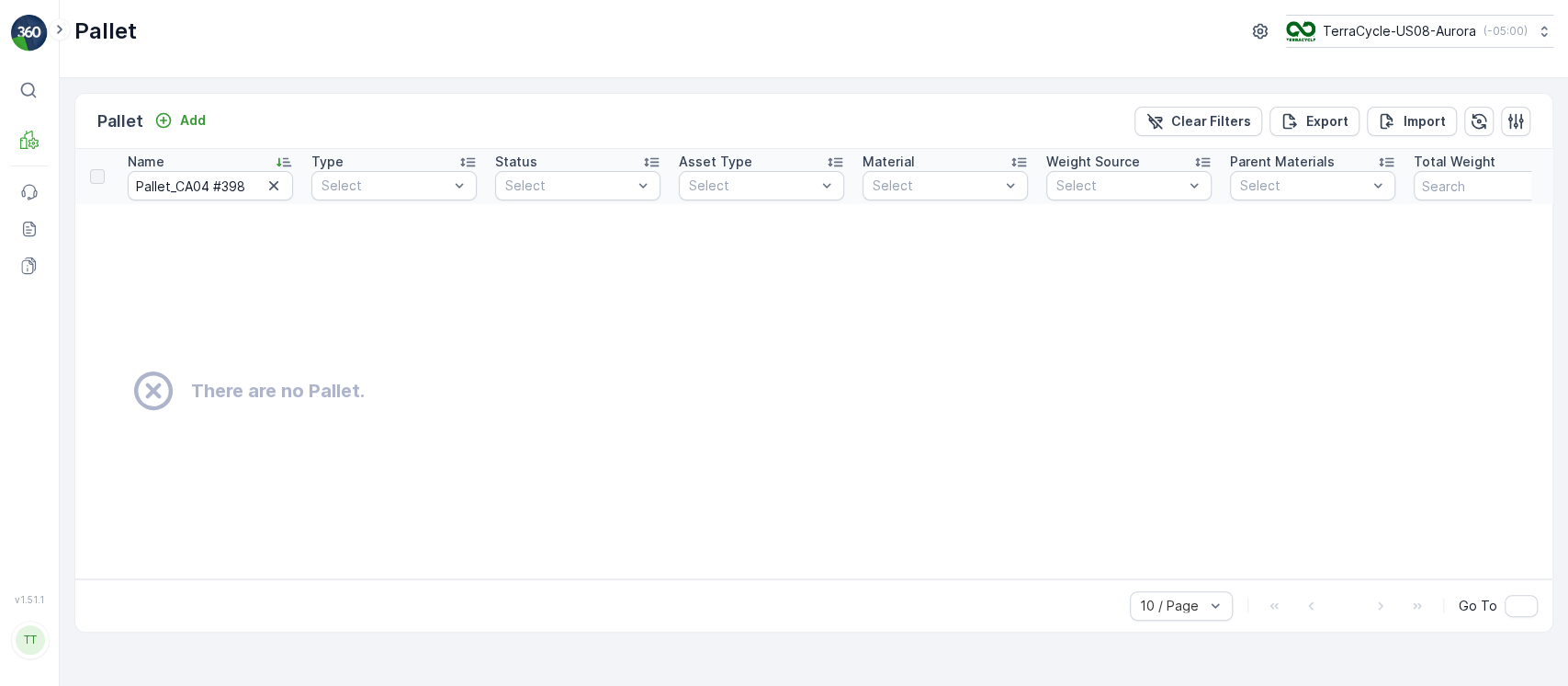
click at [1072, 306] on td "There are no Pallet." at bounding box center [832, 391] width 1513 height 374
click at [1012, 246] on td "There are no Pallet." at bounding box center [832, 391] width 1513 height 374
click at [929, 437] on td "There are no Pallet." at bounding box center [832, 391] width 1513 height 374
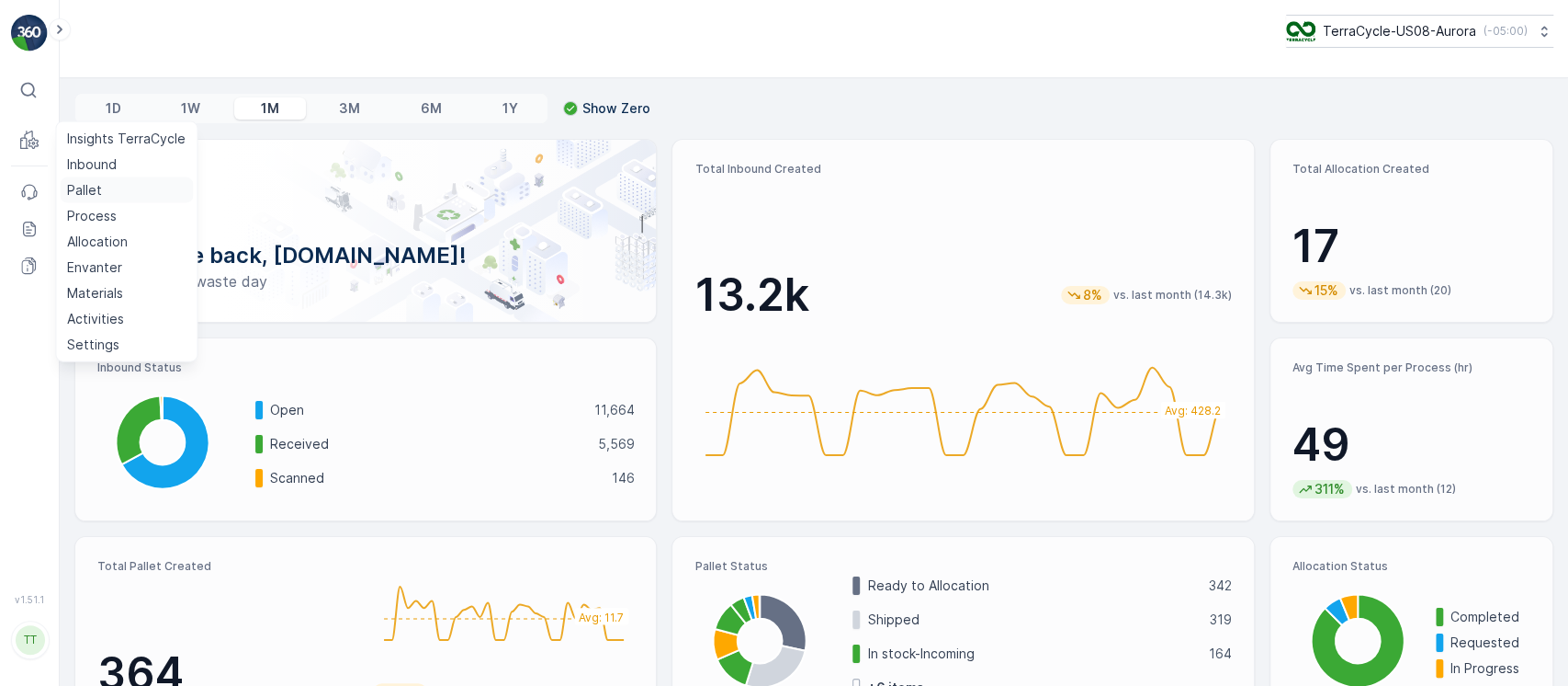
click at [74, 181] on p "Pallet" at bounding box center [84, 190] width 35 height 19
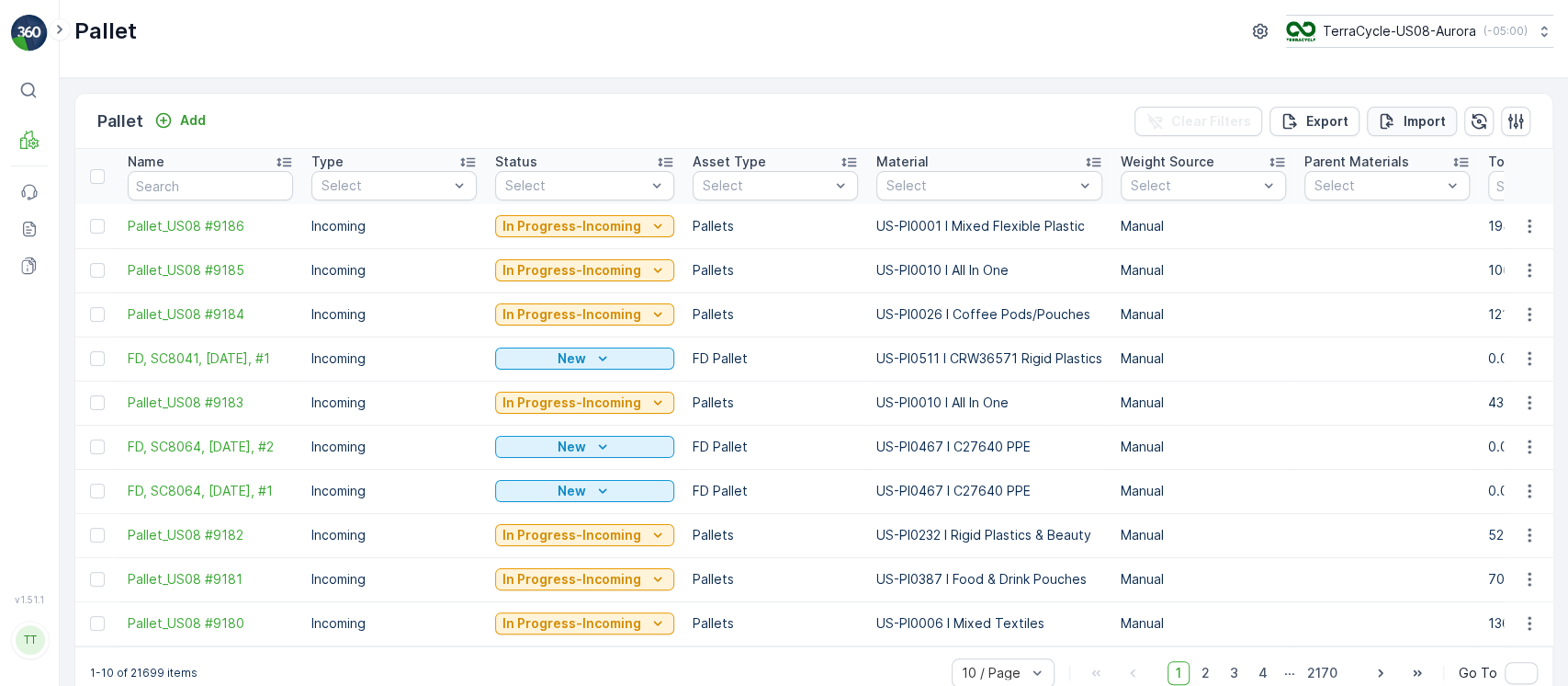
click at [1408, 107] on button "Import" at bounding box center [1411, 121] width 90 height 30
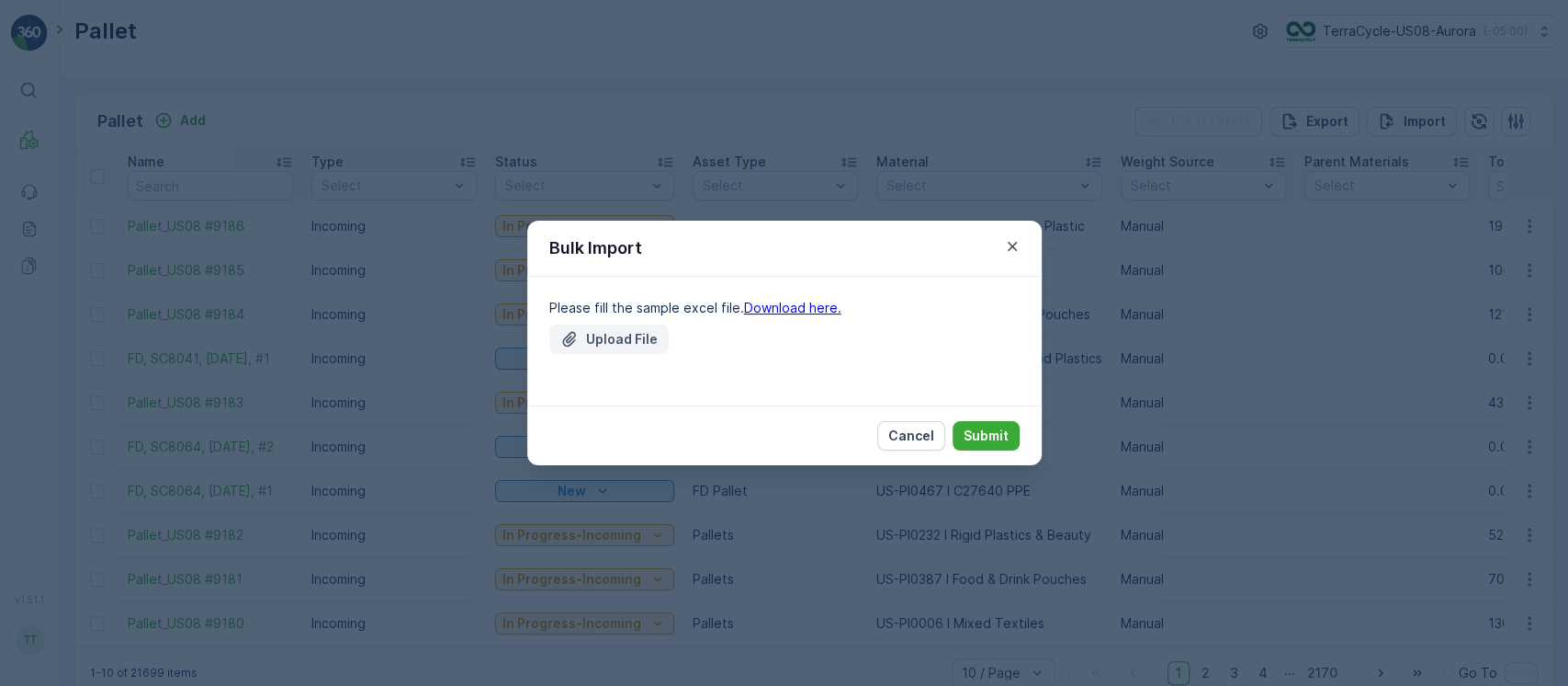
click at [577, 330] on div "Upload File" at bounding box center [609, 340] width 97 height 19
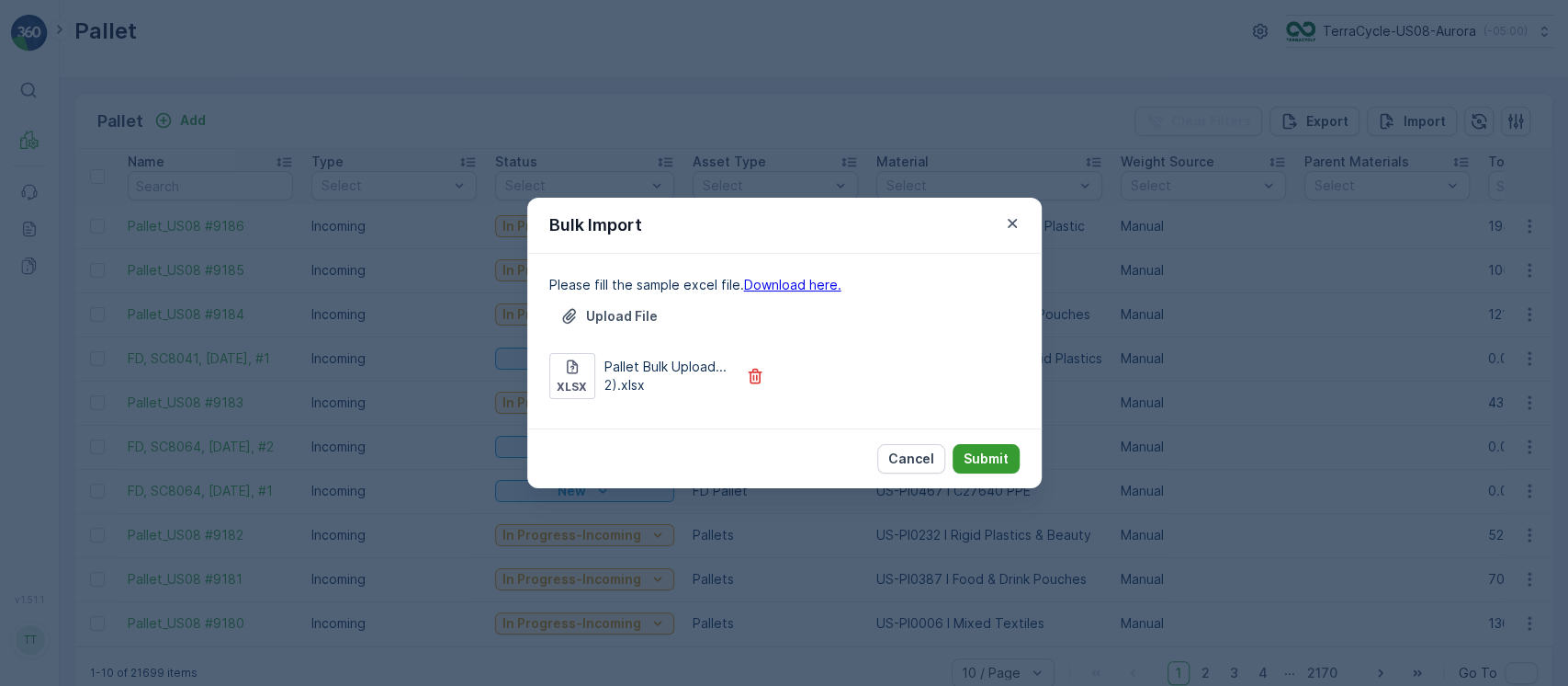
click at [995, 467] on button "Submit" at bounding box center [986, 459] width 67 height 30
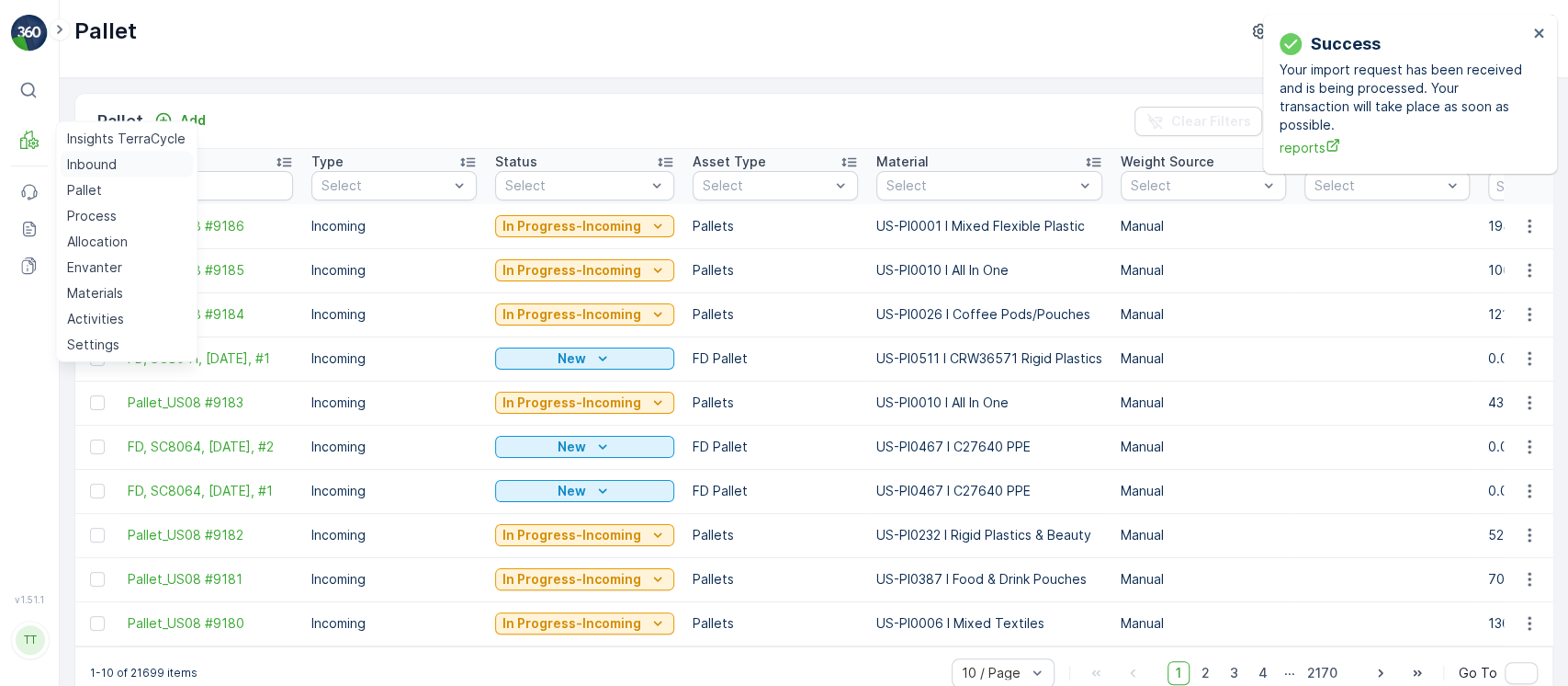
click at [62, 161] on link "Inbound" at bounding box center [126, 164] width 133 height 26
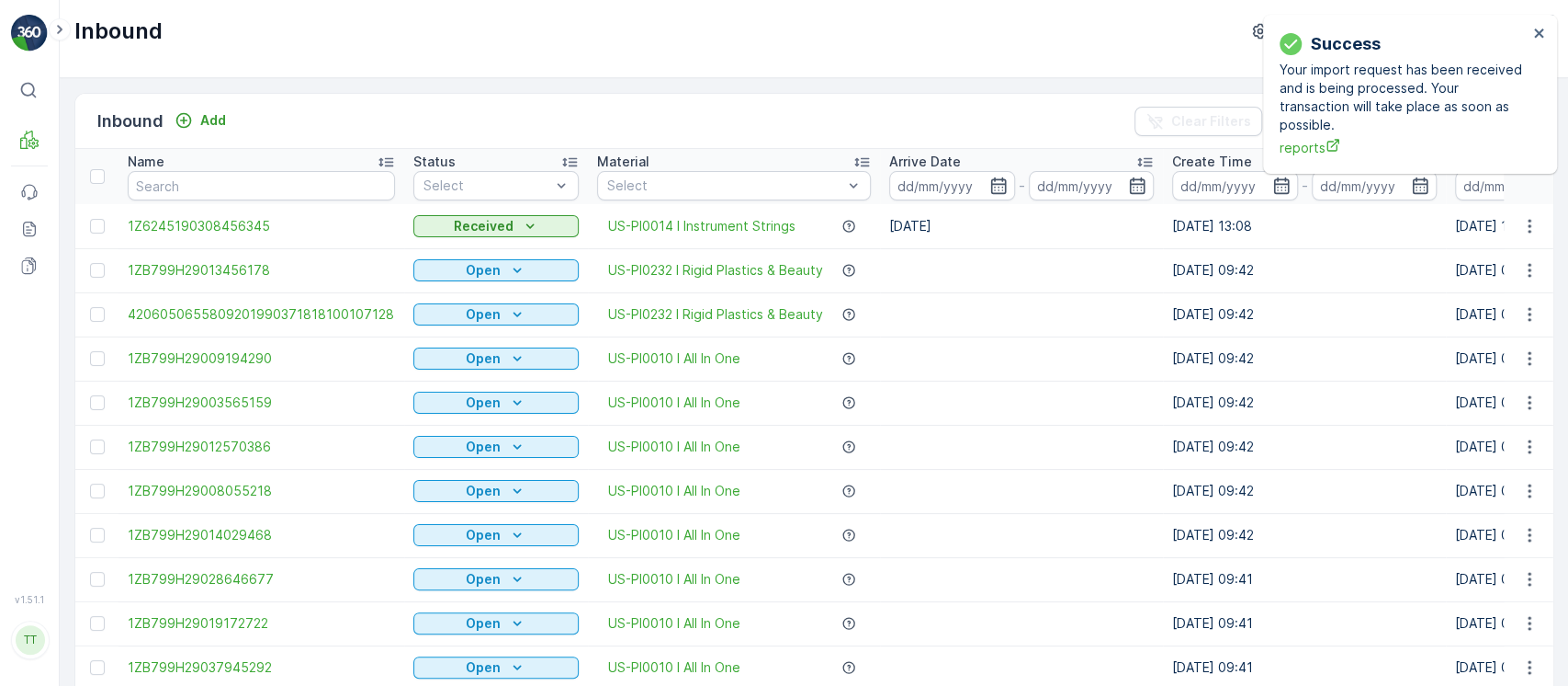
click at [812, 61] on div "Inbound TerraCycle-US08-Aurora ( -05:00 )" at bounding box center [813, 39] width 1508 height 78
click at [1533, 40] on button "close" at bounding box center [1539, 35] width 13 height 18
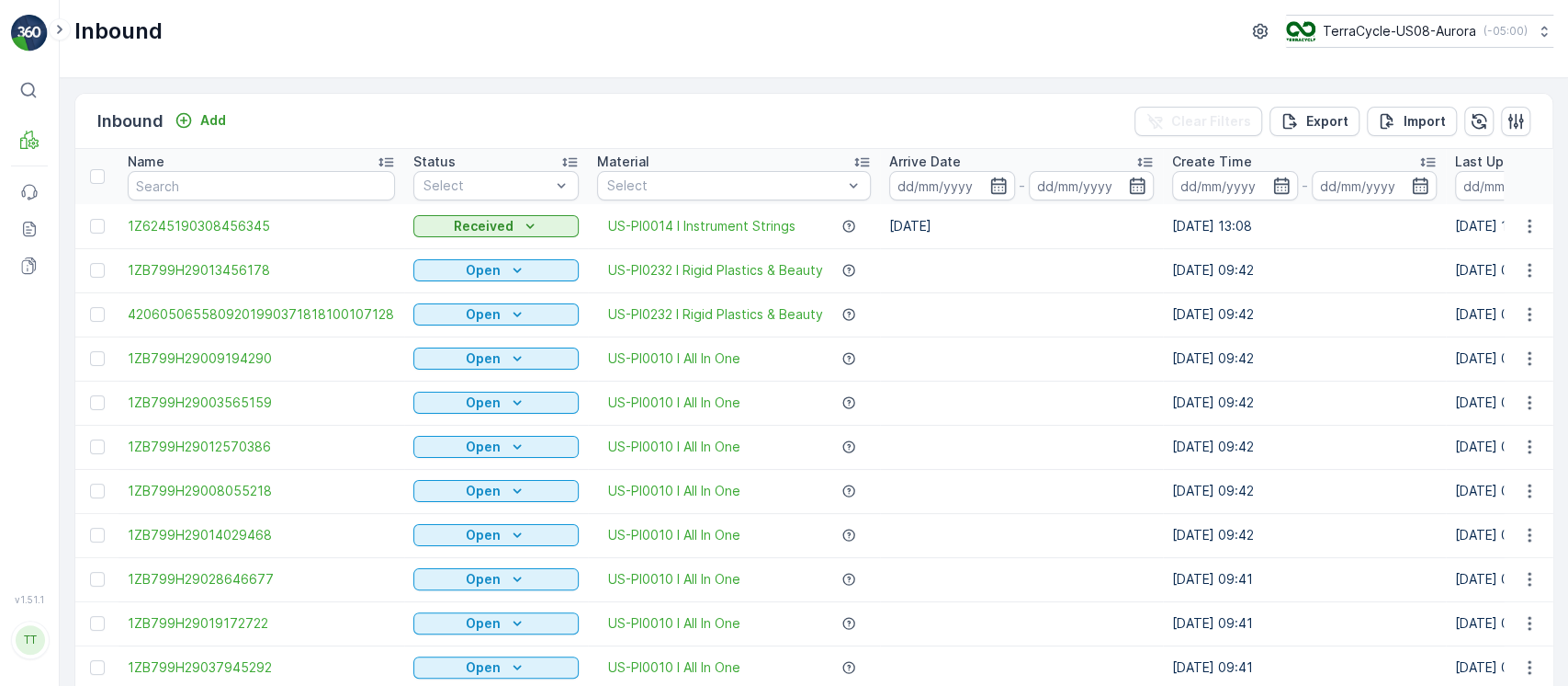
click at [1469, 158] on p "Last Update Time" at bounding box center [1512, 161] width 115 height 19
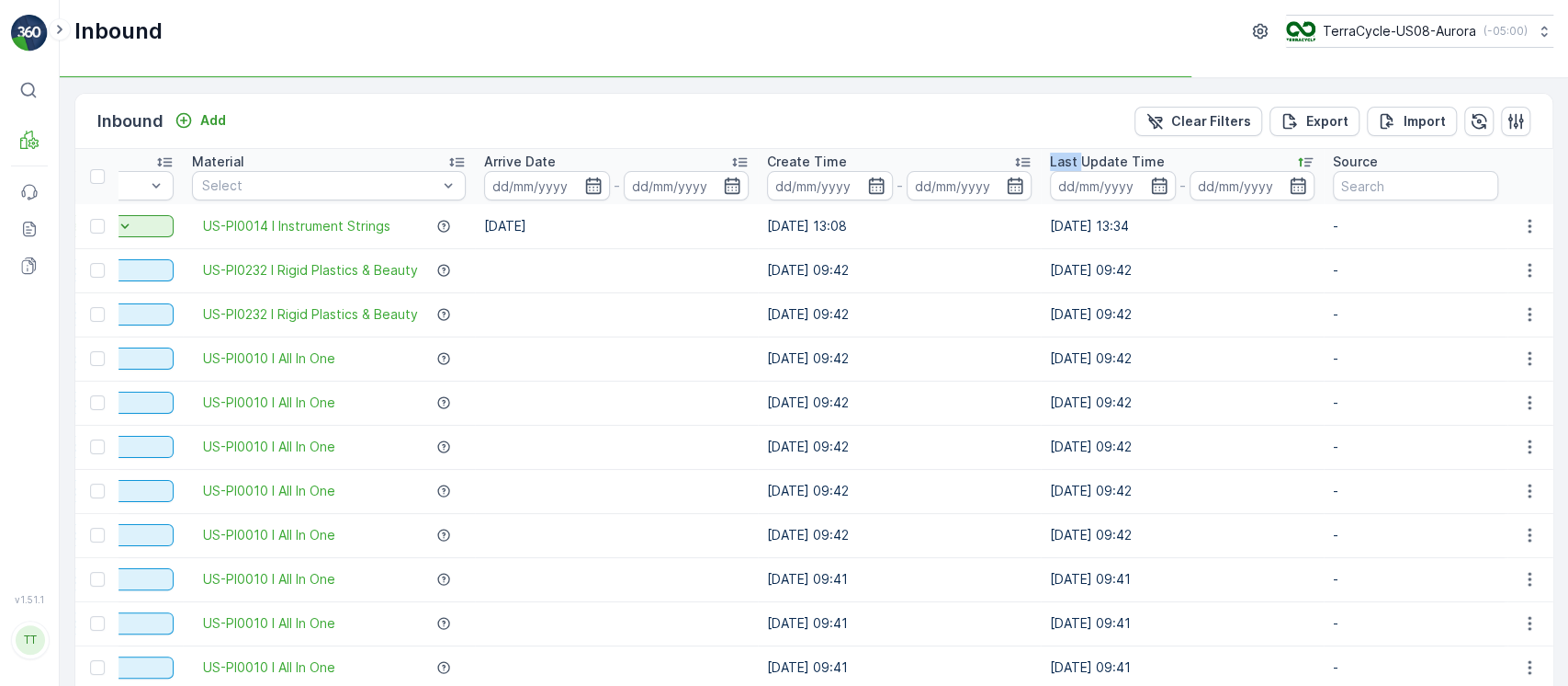
scroll to position [0, 410]
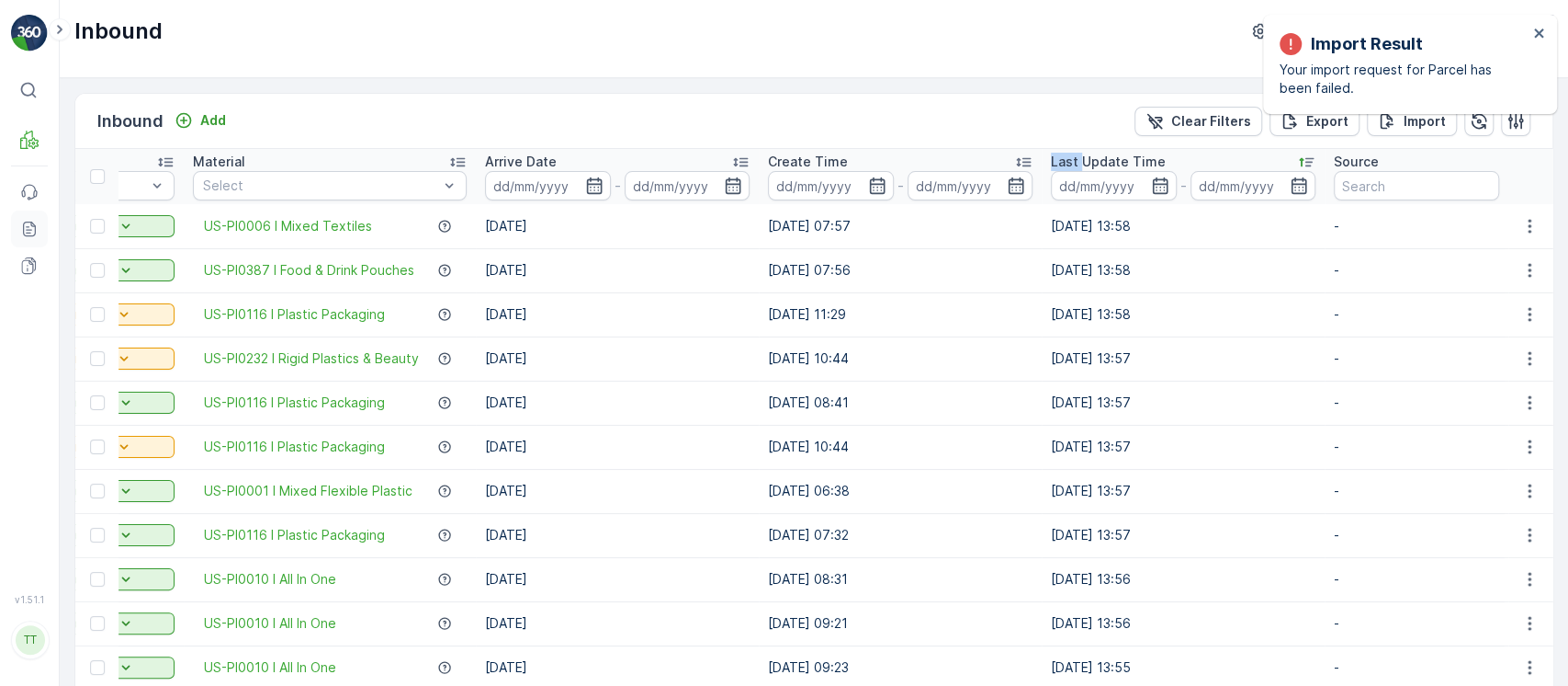
click at [36, 228] on icon at bounding box center [30, 229] width 19 height 19
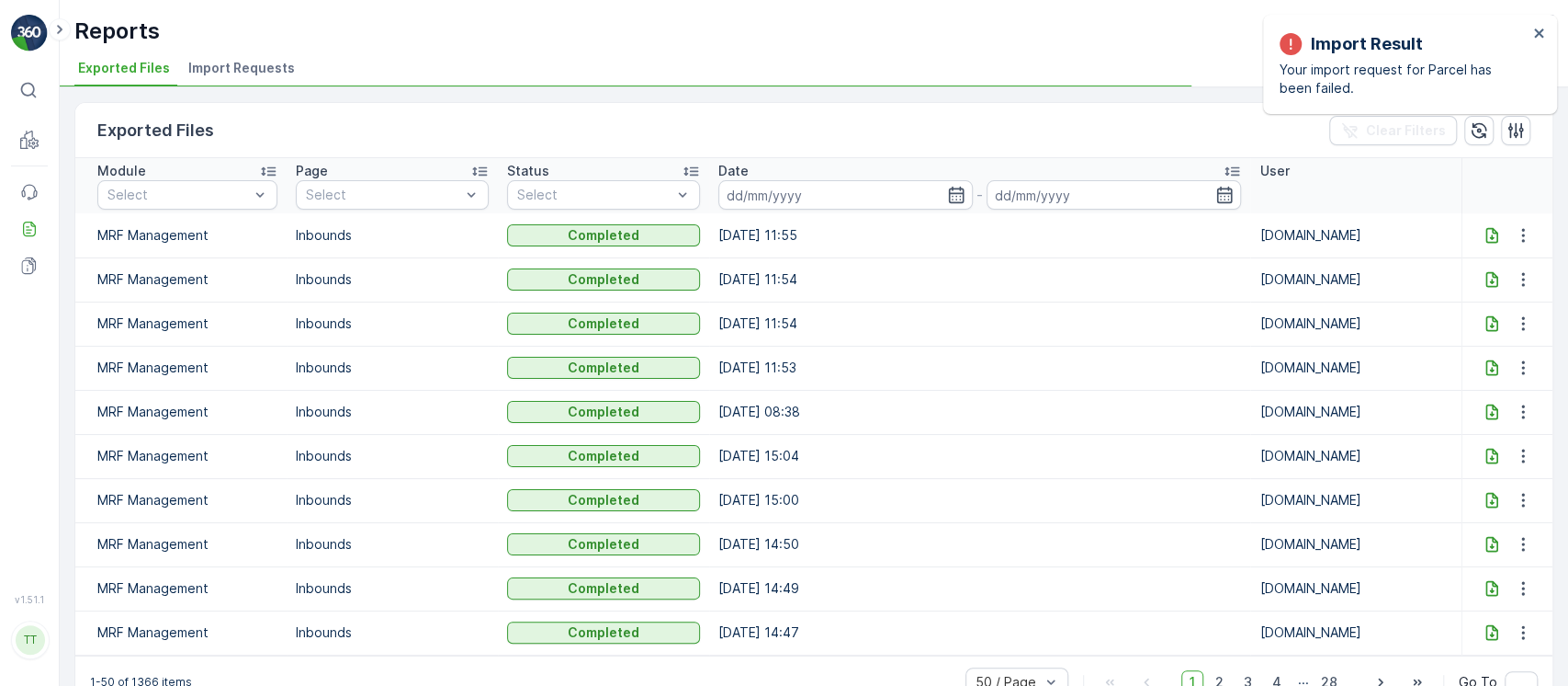
click at [245, 55] on li "Import Requests" at bounding box center [243, 70] width 118 height 31
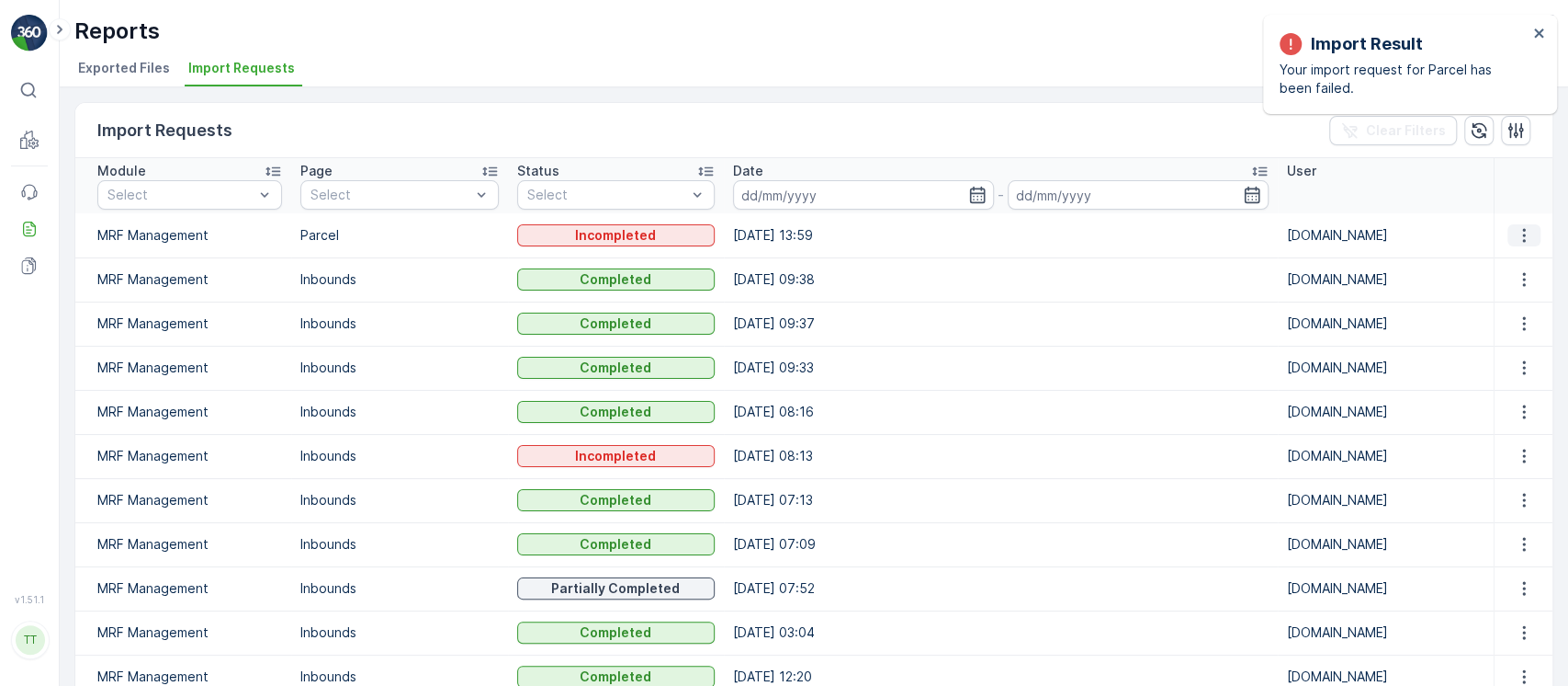
click at [1523, 239] on icon "button" at bounding box center [1524, 234] width 3 height 14
click at [1512, 259] on span "See More Details" at bounding box center [1507, 262] width 106 height 19
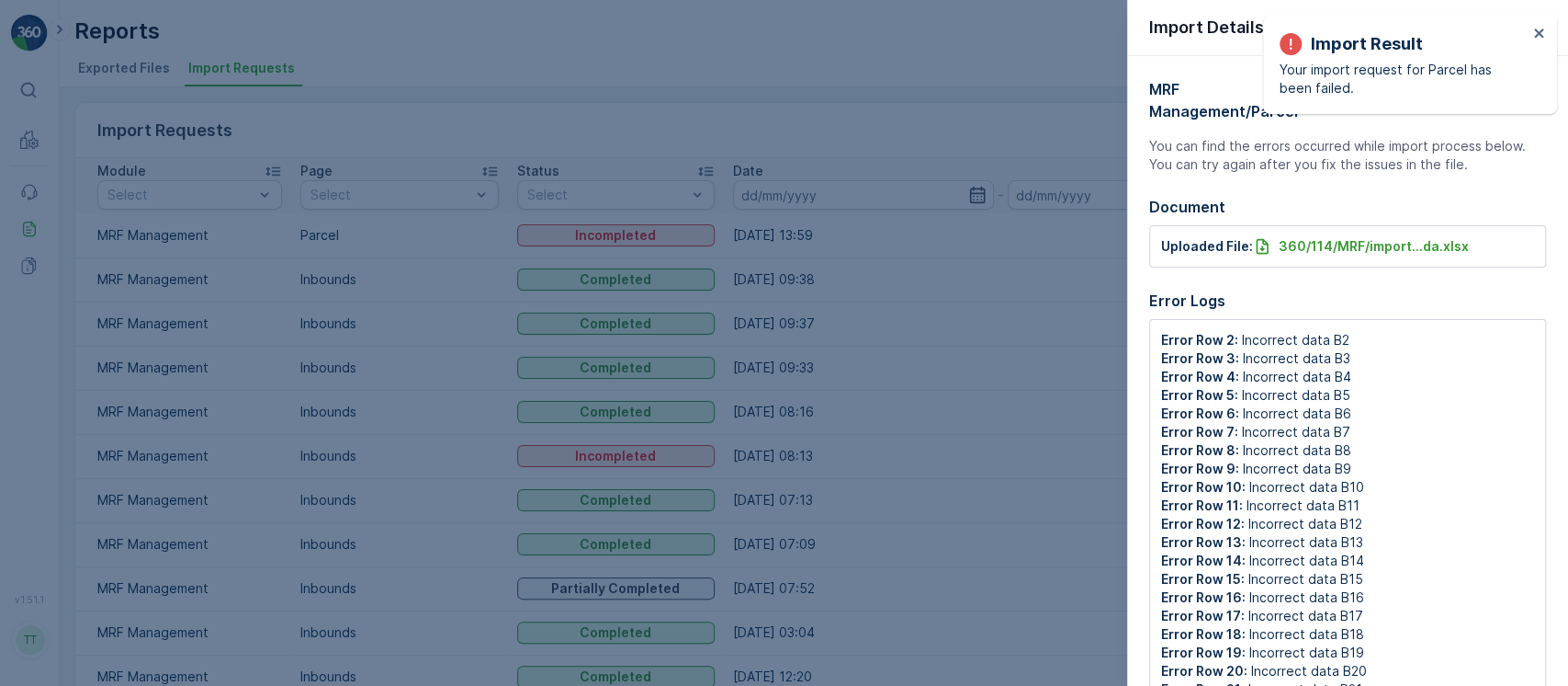
click at [965, 233] on div at bounding box center [784, 343] width 1568 height 686
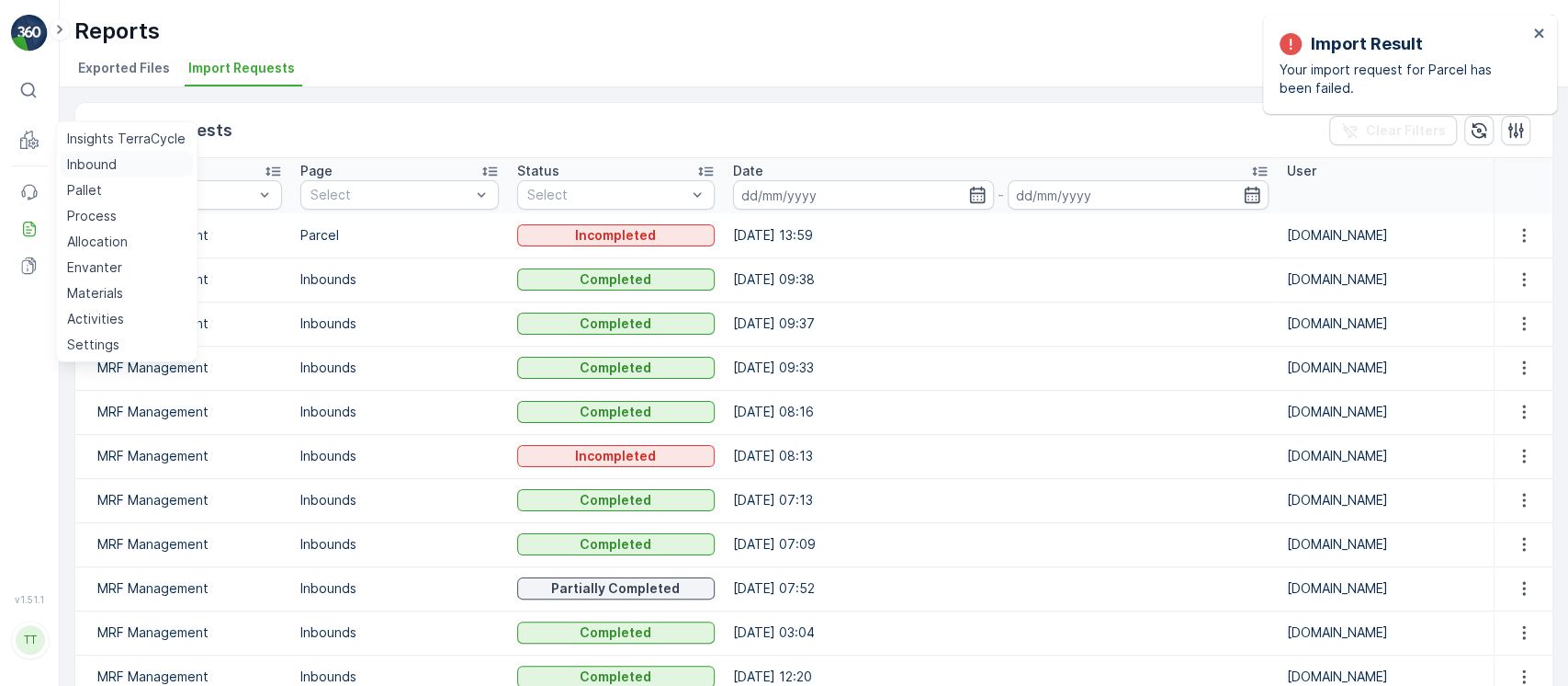
click at [103, 171] on p "Inbound" at bounding box center [91, 164] width 49 height 19
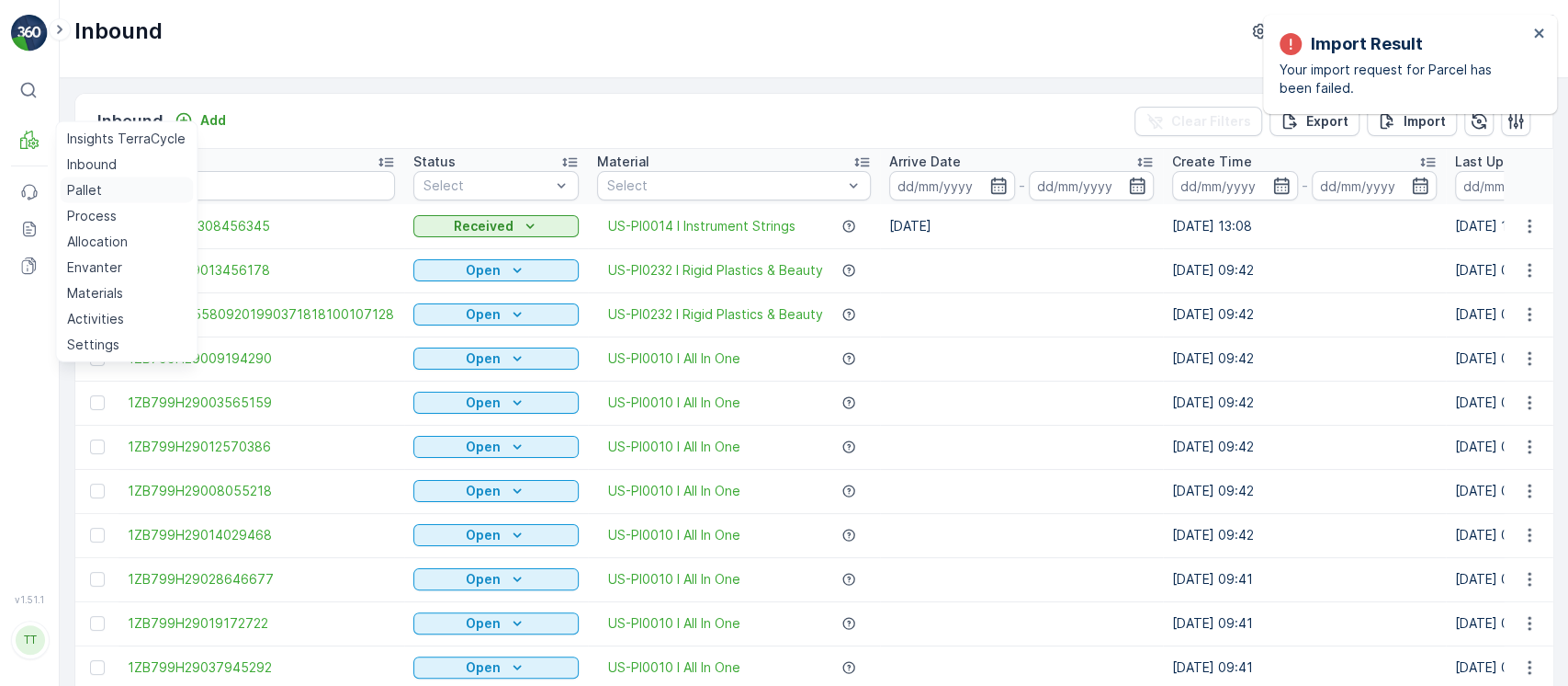
click at [103, 182] on link "Pallet" at bounding box center [126, 190] width 133 height 26
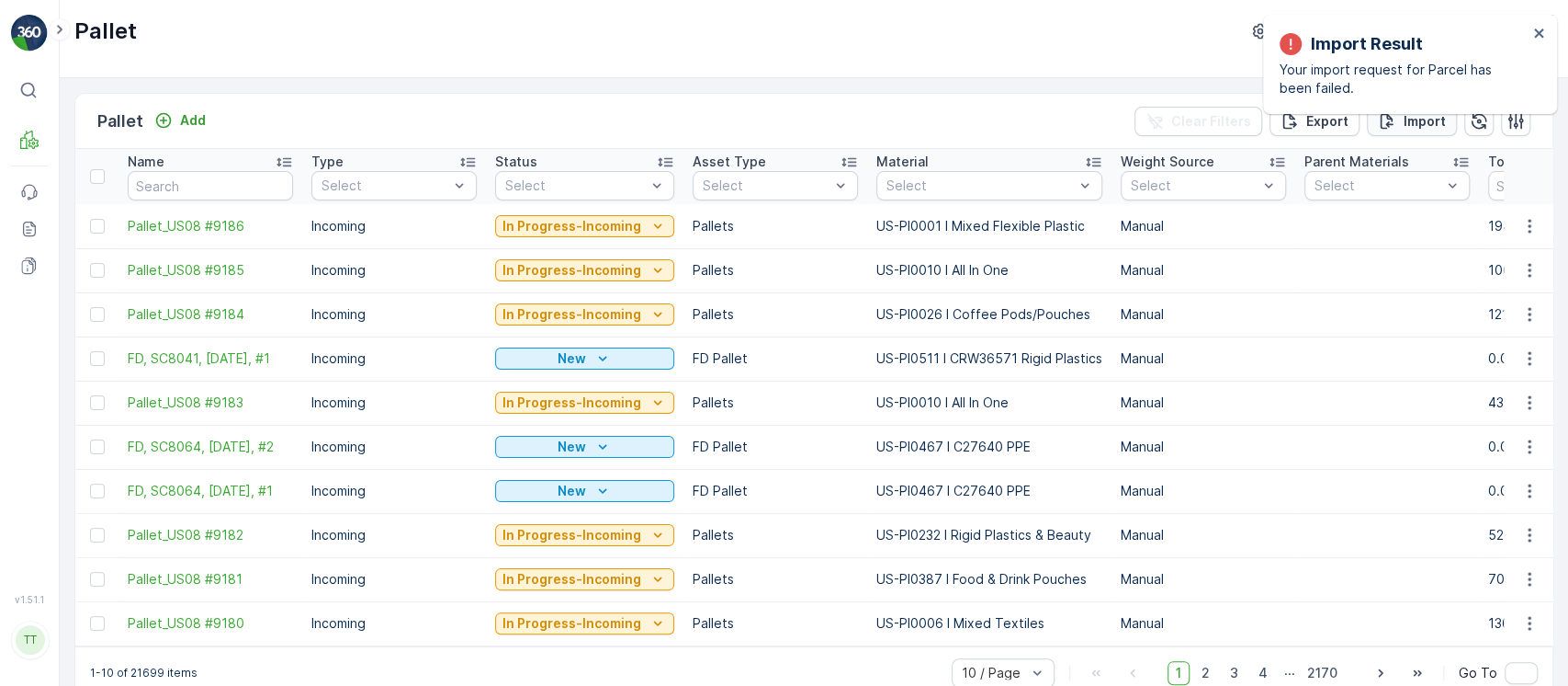
click at [1418, 130] on button "Import" at bounding box center [1411, 121] width 90 height 30
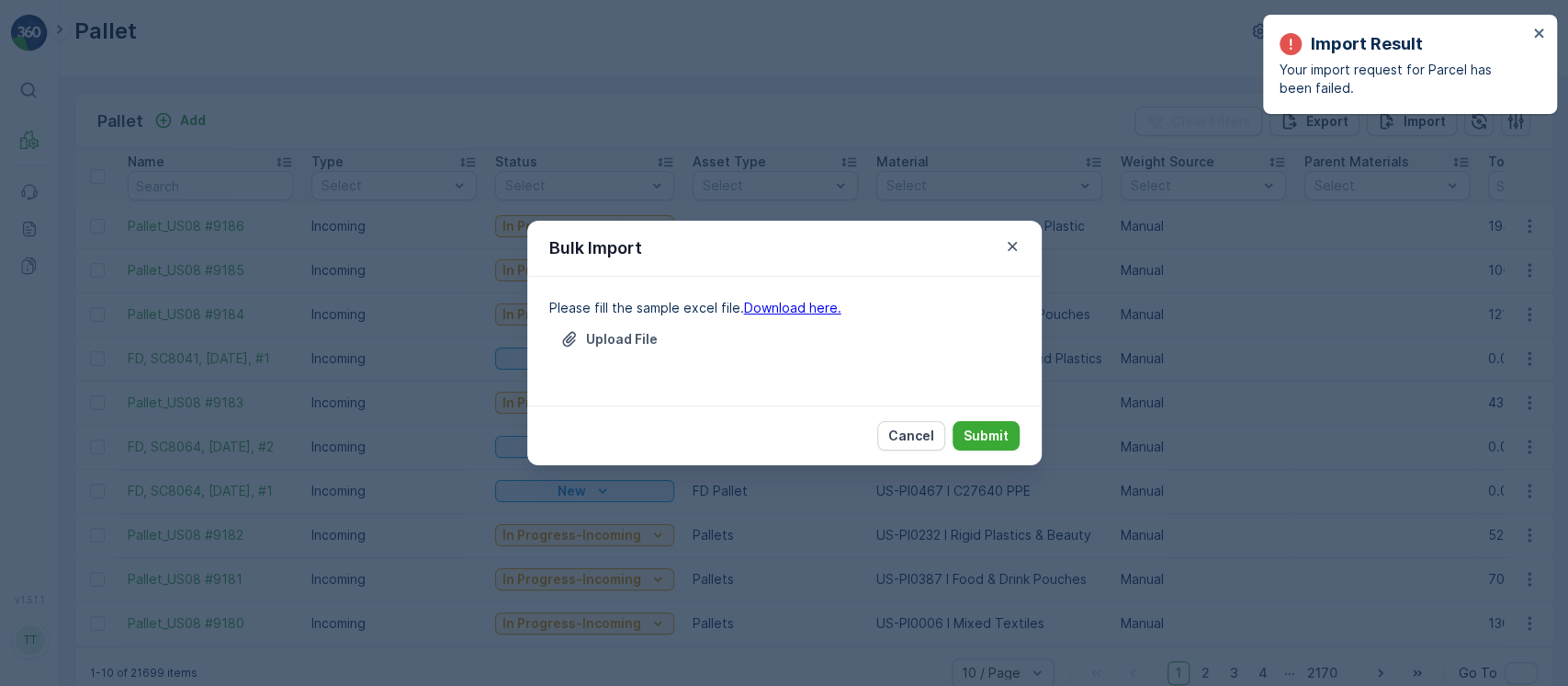
click at [756, 302] on link "Download here." at bounding box center [793, 307] width 97 height 16
click at [1010, 244] on icon "button" at bounding box center [1012, 246] width 19 height 19
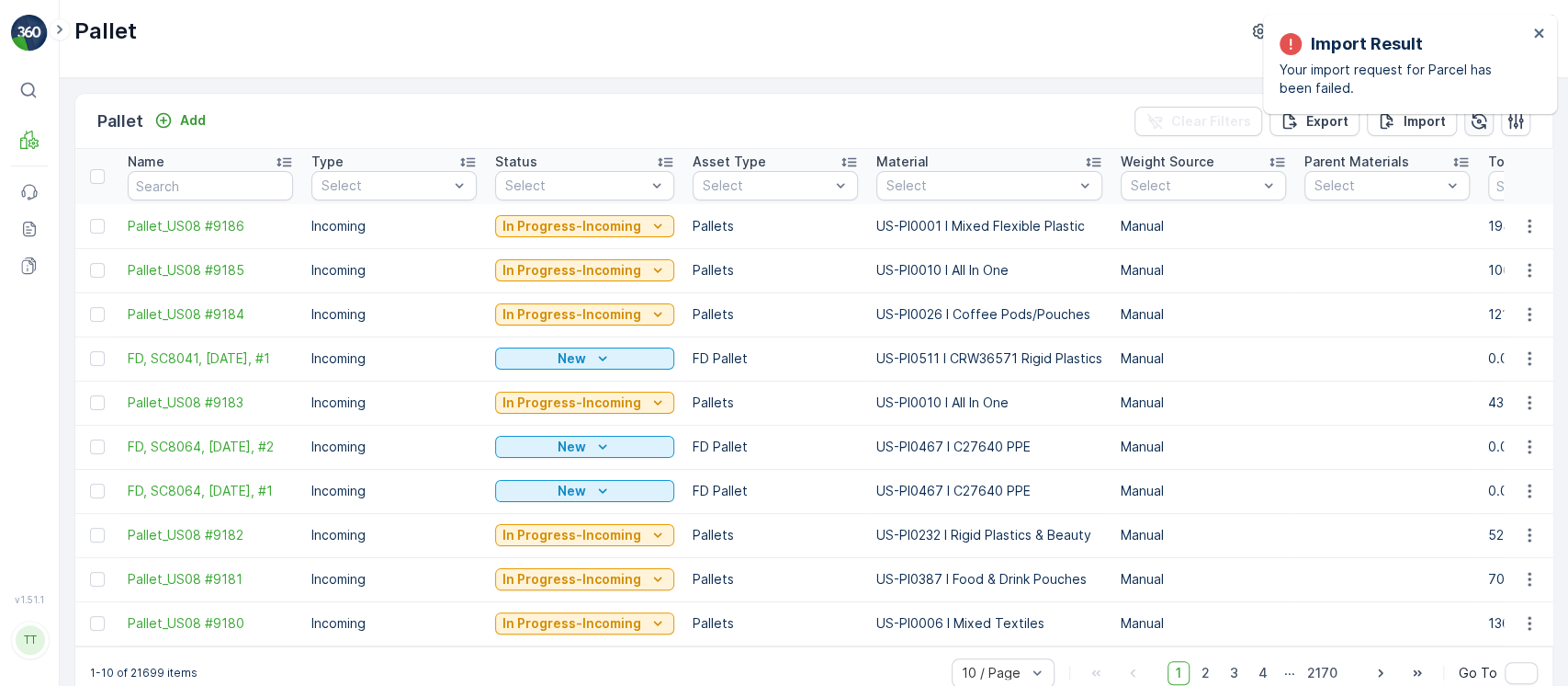
click at [1464, 121] on button "button" at bounding box center [1479, 121] width 30 height 30
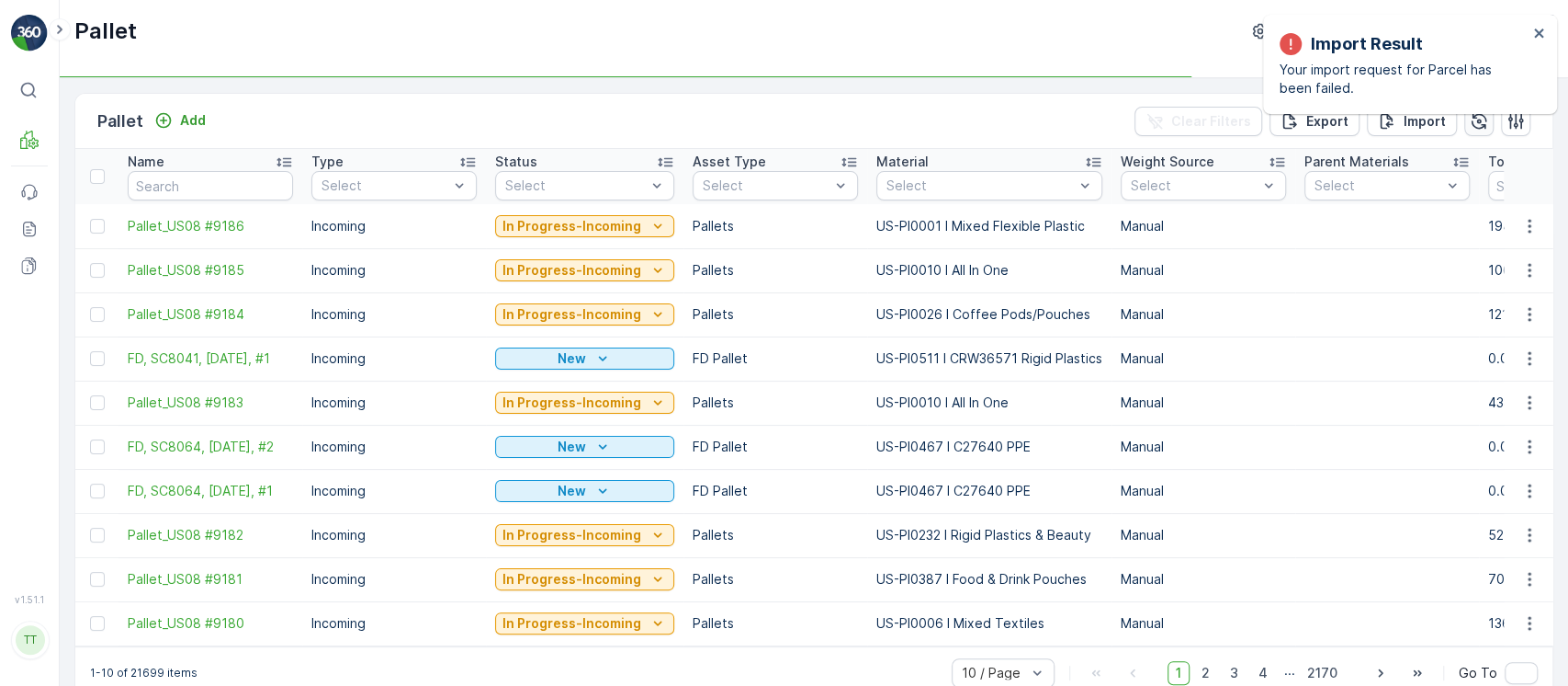
click at [1470, 121] on icon "button" at bounding box center [1479, 121] width 19 height 19
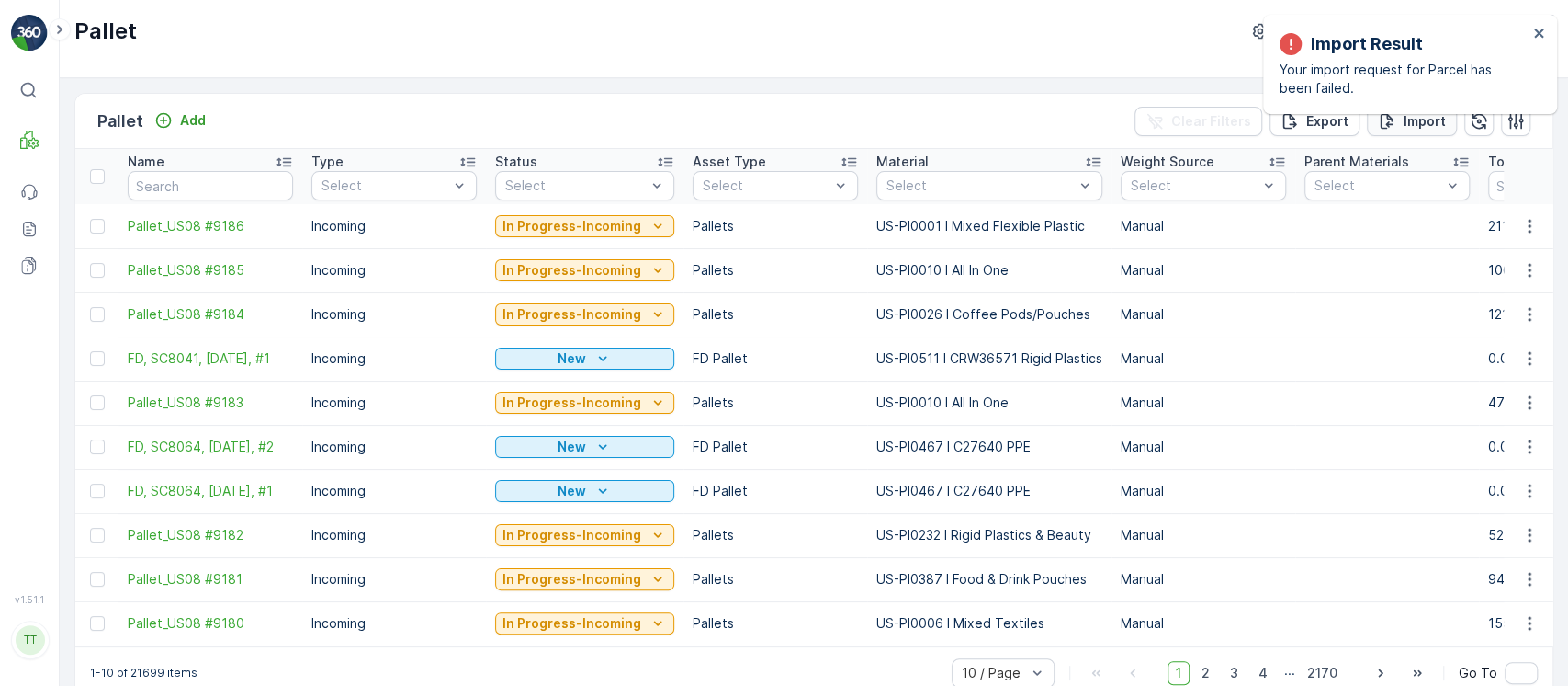
click at [1419, 131] on button "Import" at bounding box center [1411, 121] width 90 height 30
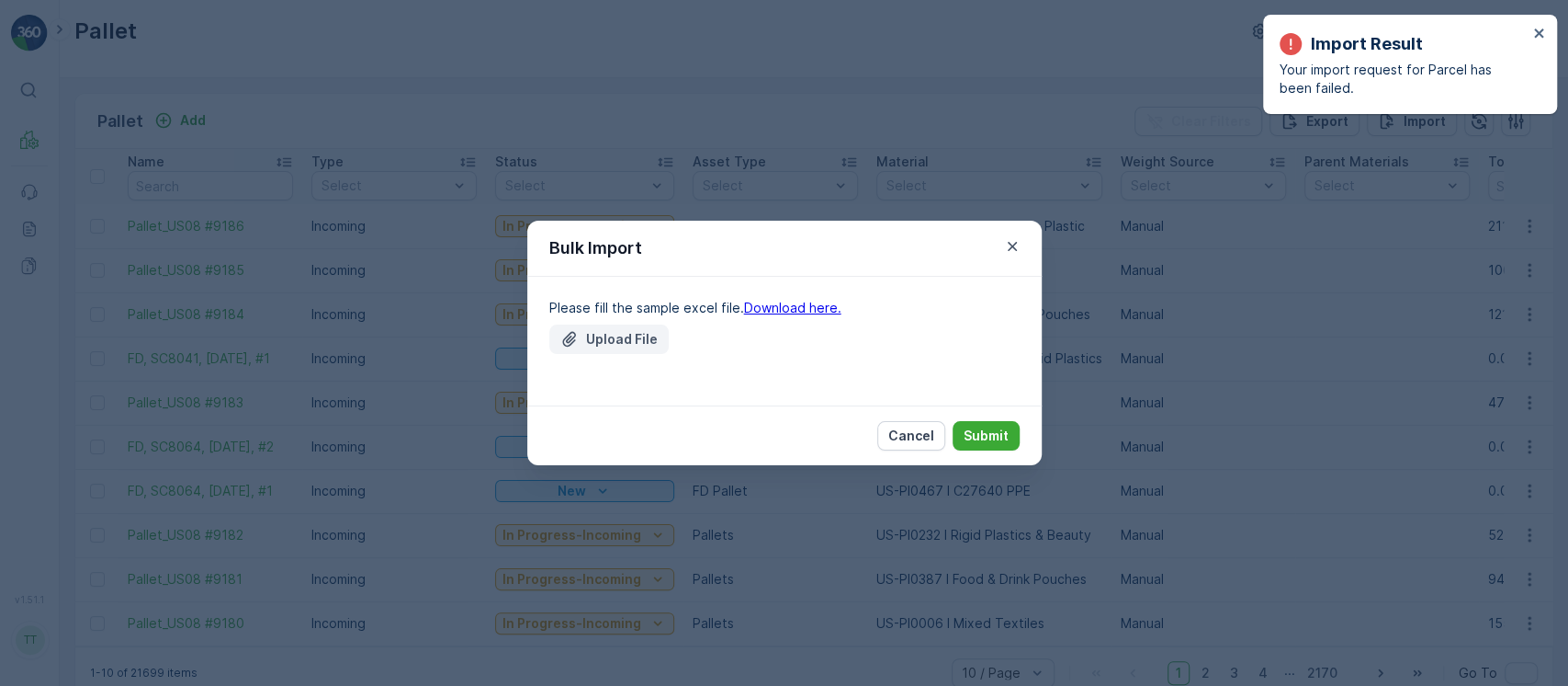
click at [637, 339] on p "Upload File" at bounding box center [621, 340] width 72 height 19
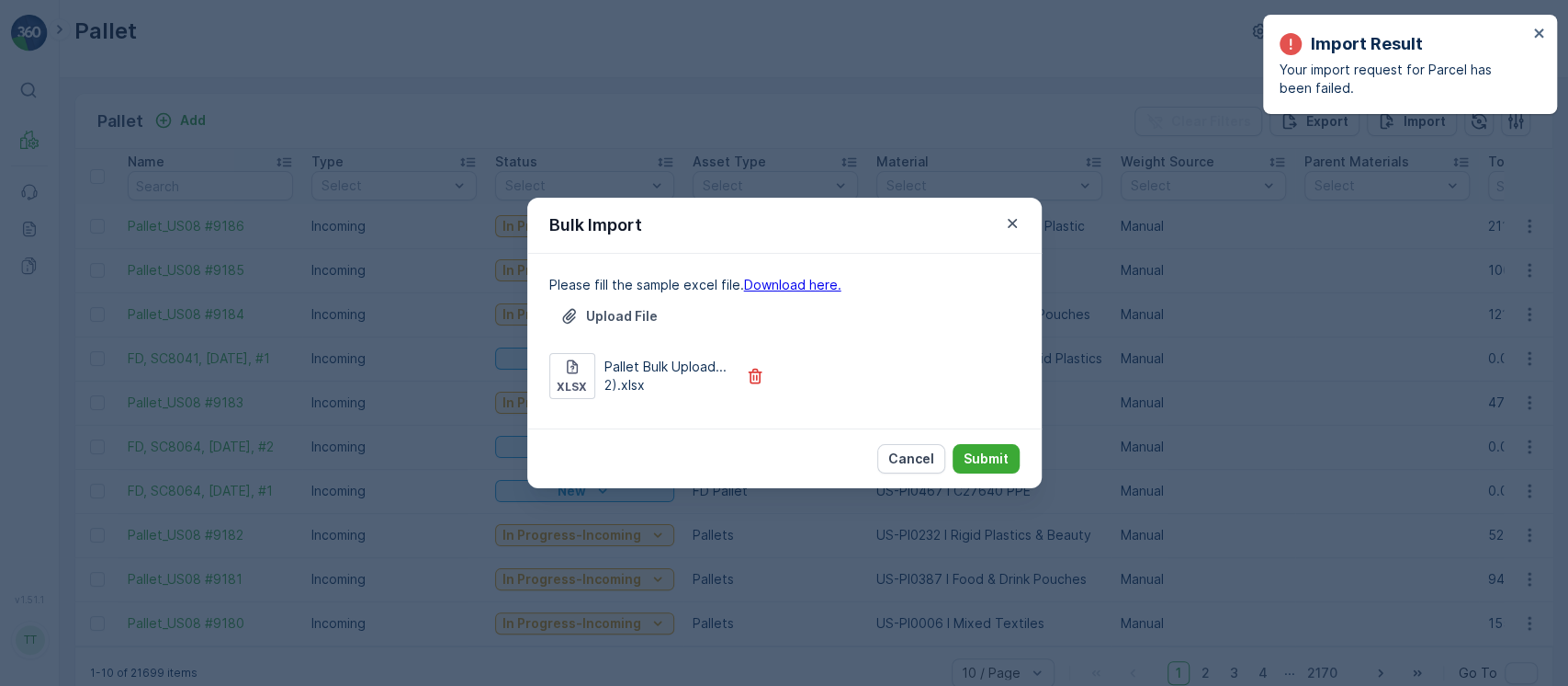
drag, startPoint x: 1014, startPoint y: 315, endPoint x: 989, endPoint y: 332, distance: 30.2
click at [1014, 315] on div "Upload File xlsx Pallet Bulk Upload...2).xlsx" at bounding box center [784, 350] width 470 height 97
click at [985, 453] on p "Submit" at bounding box center [986, 459] width 45 height 19
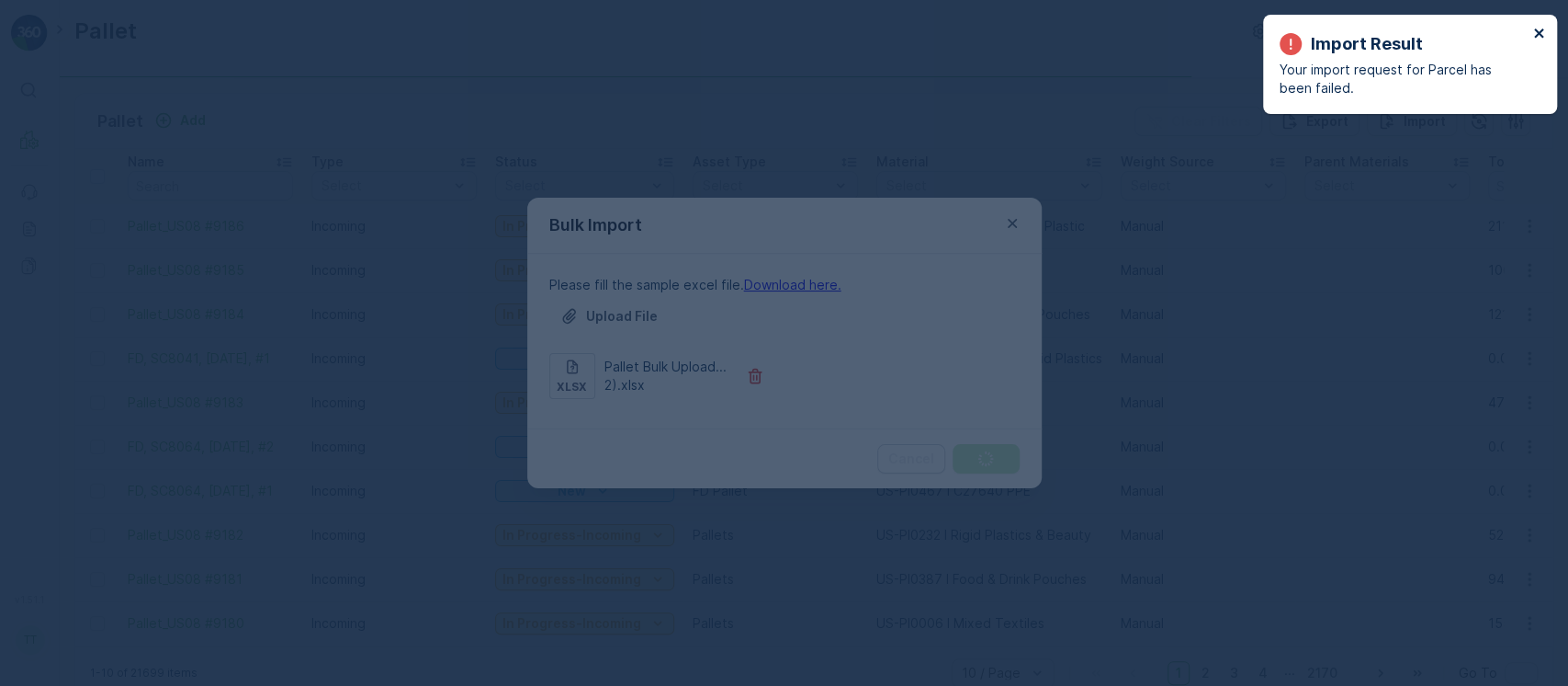
click at [1538, 34] on icon "close" at bounding box center [1538, 34] width 9 height 9
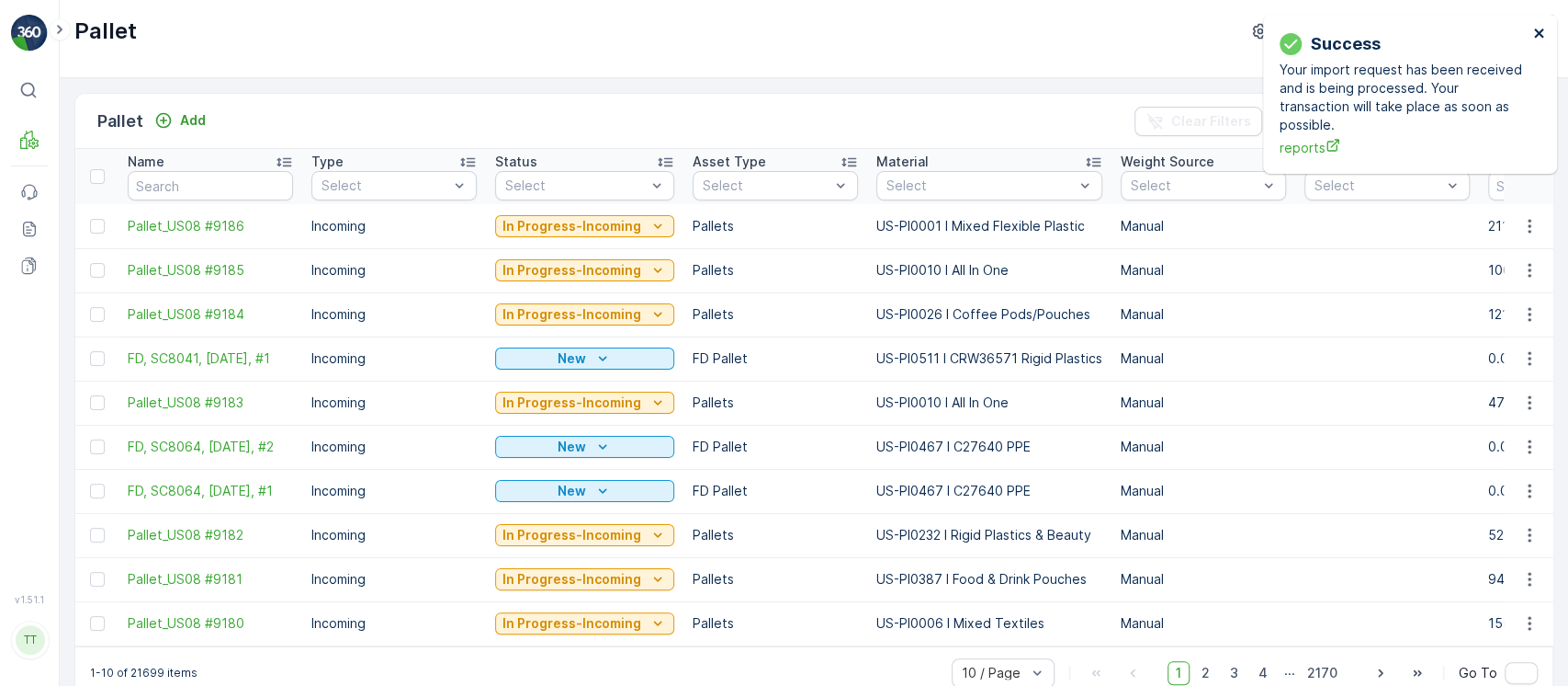
click at [1533, 38] on icon "close" at bounding box center [1539, 34] width 13 height 15
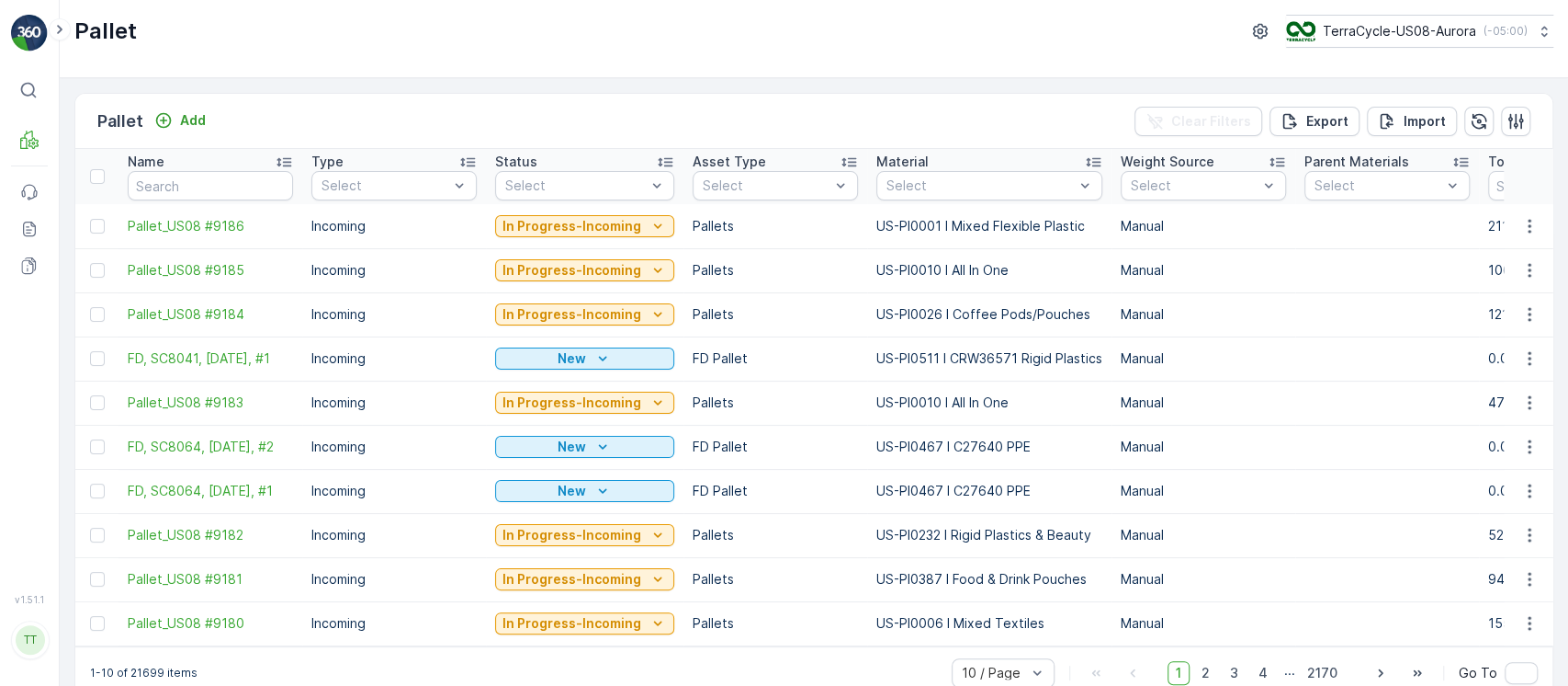
drag, startPoint x: 1425, startPoint y: 259, endPoint x: 1425, endPoint y: 235, distance: 24.0
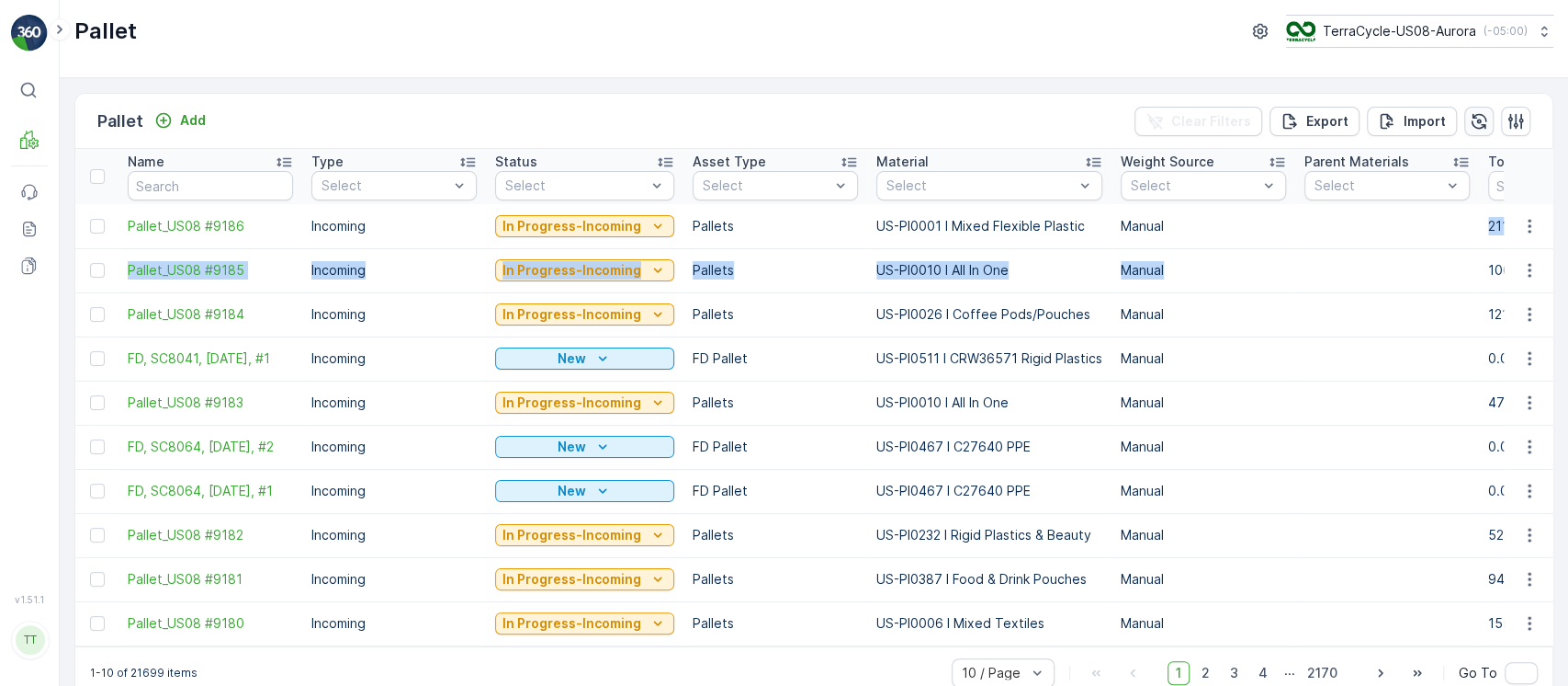
click at [1485, 130] on button "button" at bounding box center [1479, 121] width 30 height 30
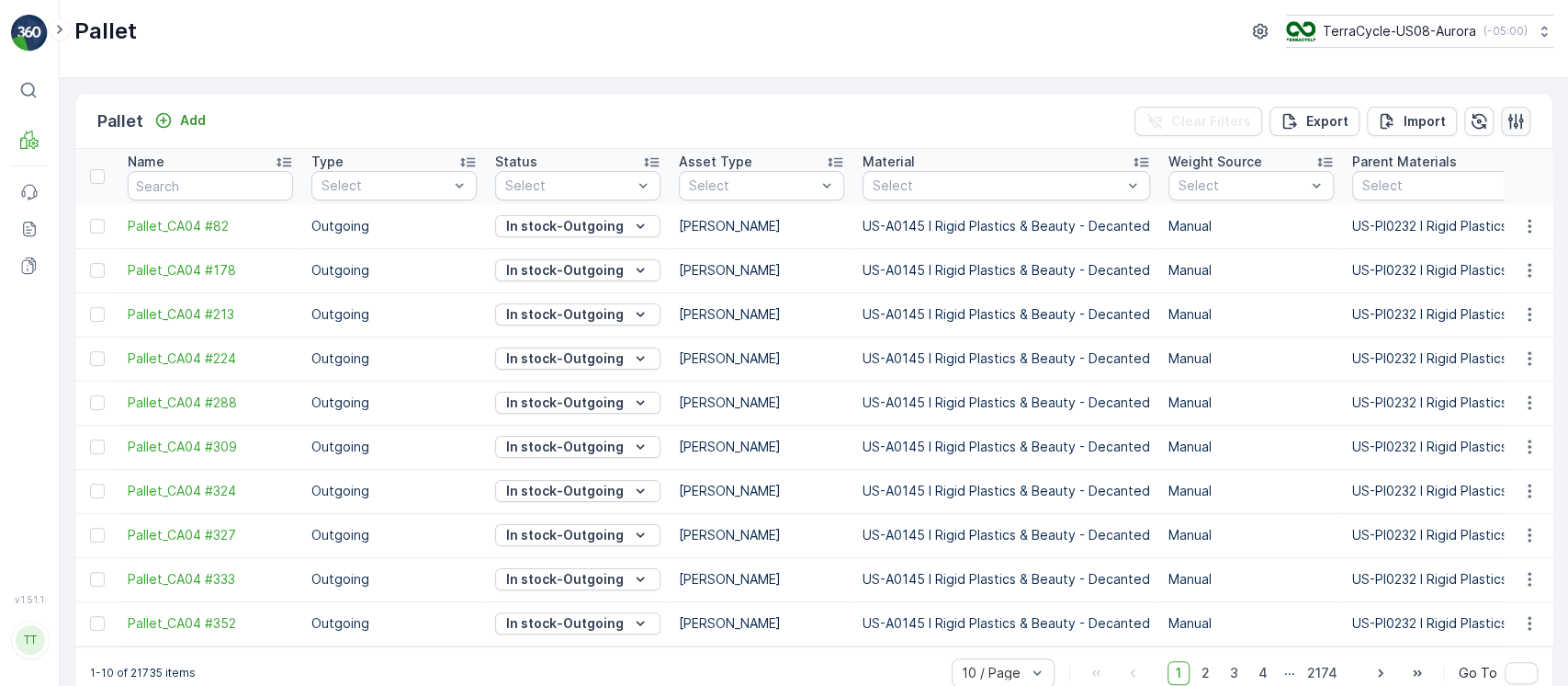
click at [1514, 131] on button "button" at bounding box center [1516, 121] width 30 height 30
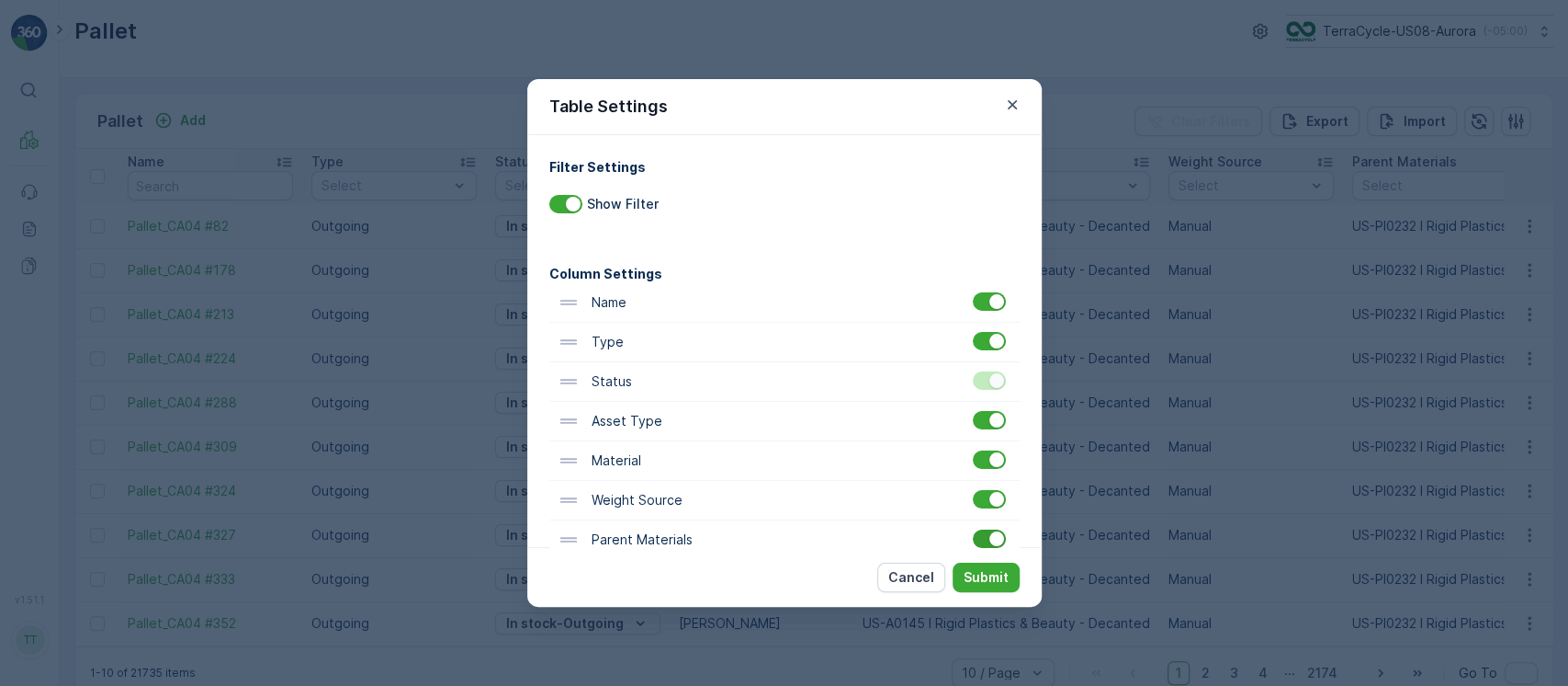
click at [990, 539] on div at bounding box center [997, 539] width 15 height 15
click at [973, 529] on input "checkbox" at bounding box center [973, 529] width 0 height 0
drag, startPoint x: 992, startPoint y: 581, endPoint x: 1014, endPoint y: 572, distance: 23.8
click at [992, 581] on p "Submit" at bounding box center [986, 578] width 45 height 19
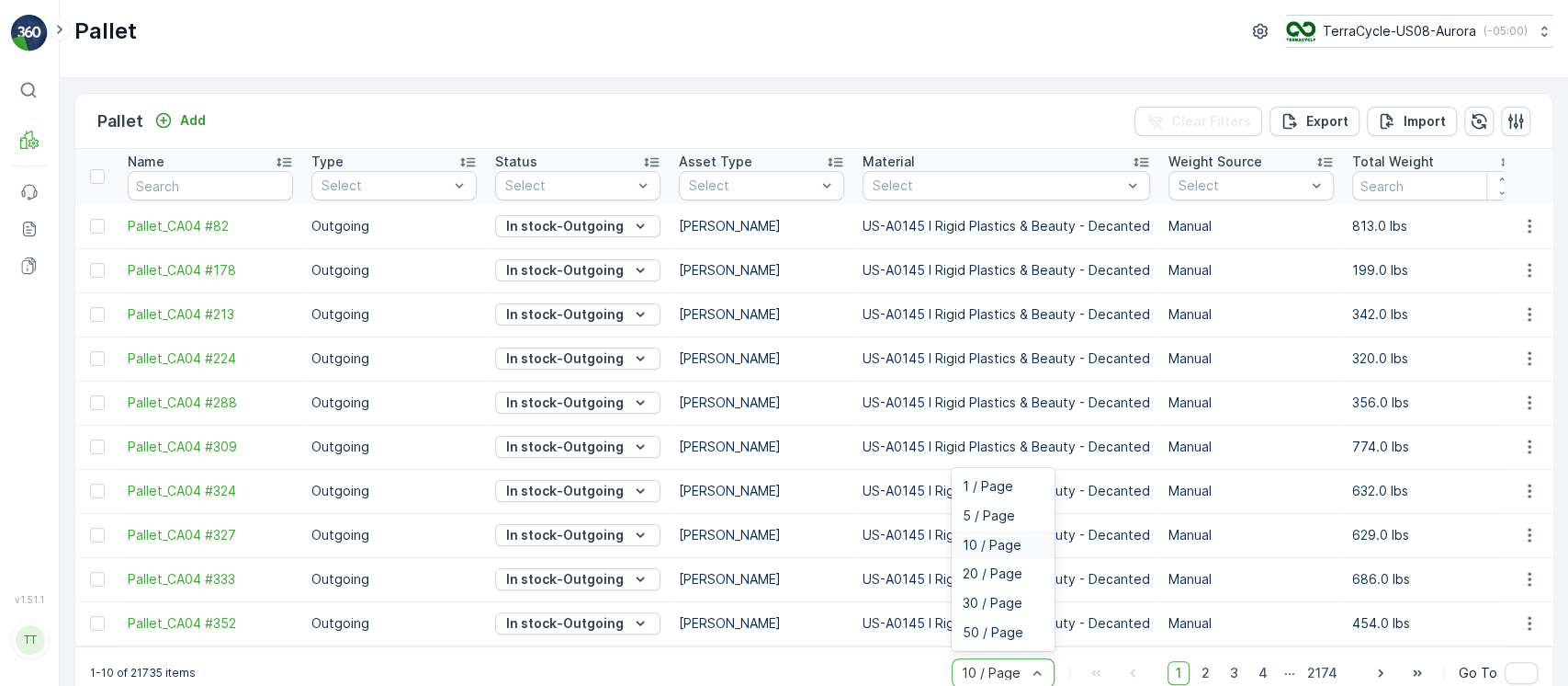
scroll to position [2, 0]
click at [998, 633] on span "50 / Page" at bounding box center [992, 631] width 61 height 15
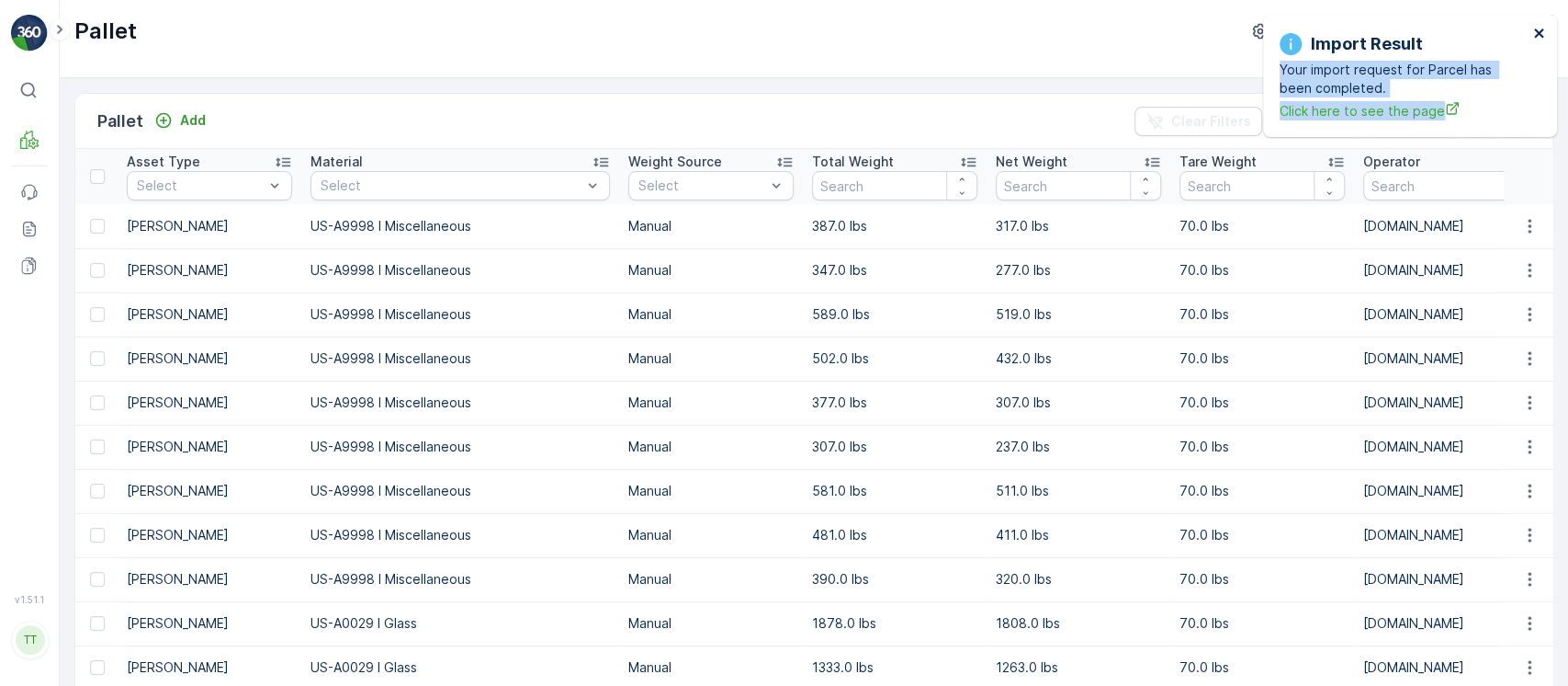
drag, startPoint x: 1529, startPoint y: 27, endPoint x: 1540, endPoint y: 35, distance: 13.6
click at [1537, 34] on div "Import Result Your import request for Parcel has been completed. Click here to …" at bounding box center [1409, 76] width 294 height 122
click at [1540, 35] on icon "close" at bounding box center [1538, 34] width 9 height 9
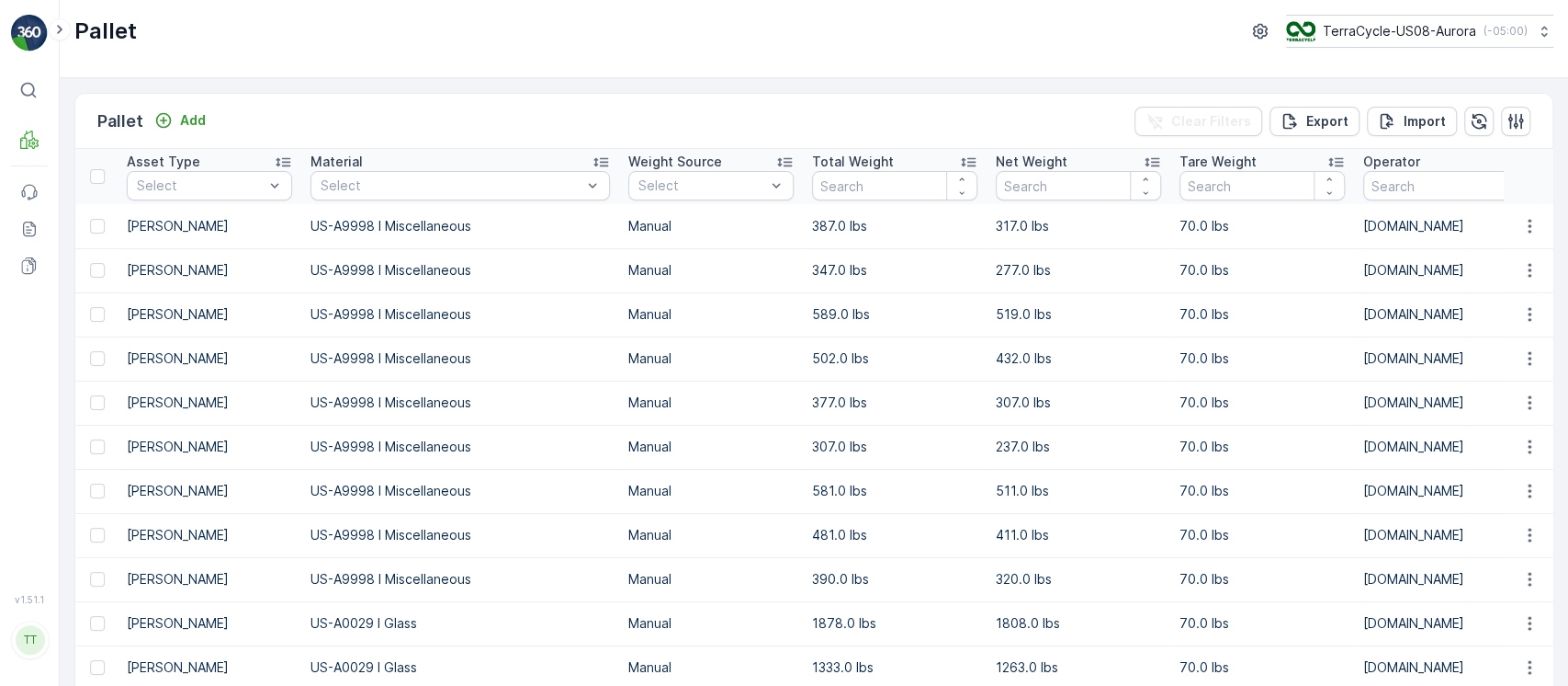
click at [1439, 47] on button "TerraCycle-US08-Aurora ( -05:00 )" at bounding box center [1420, 31] width 268 height 33
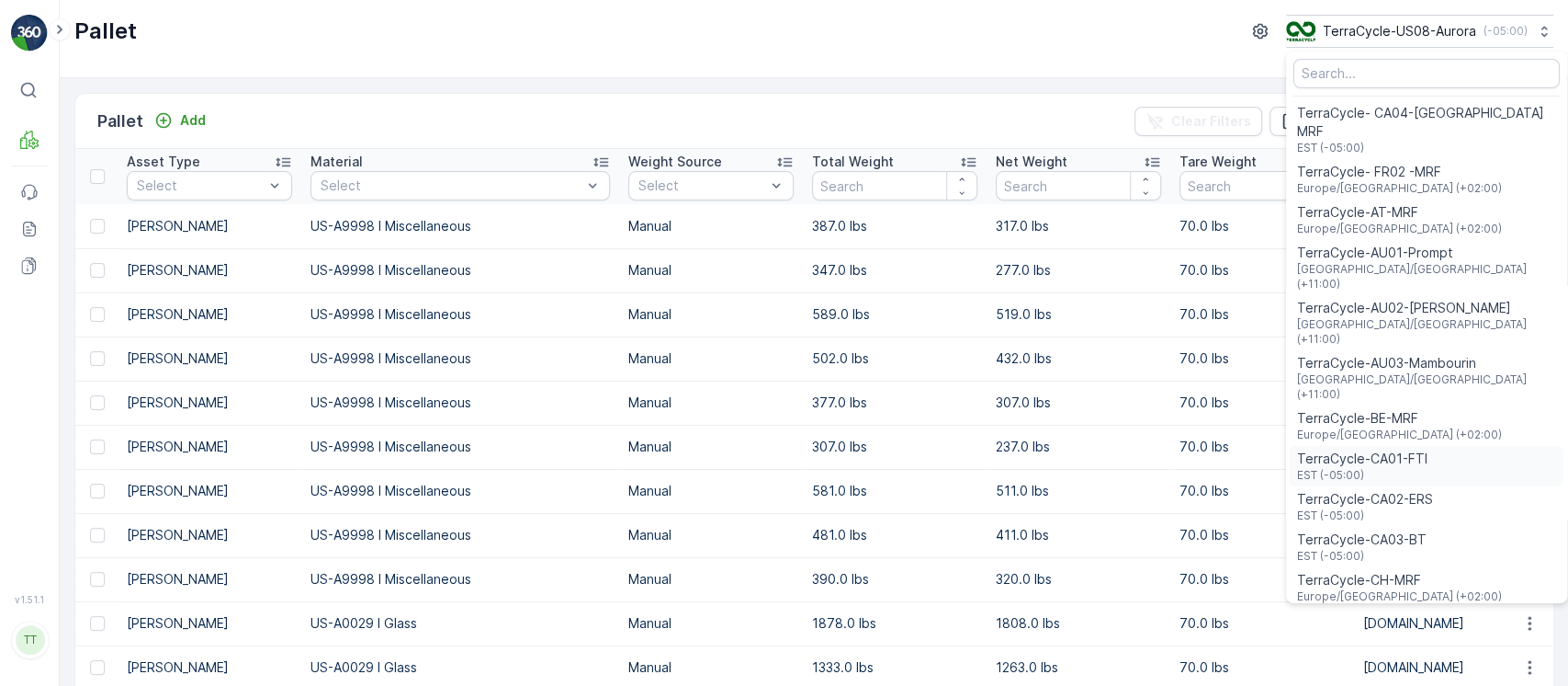
click at [1410, 450] on span "TerraCycle-CA01-FTI" at bounding box center [1362, 459] width 131 height 19
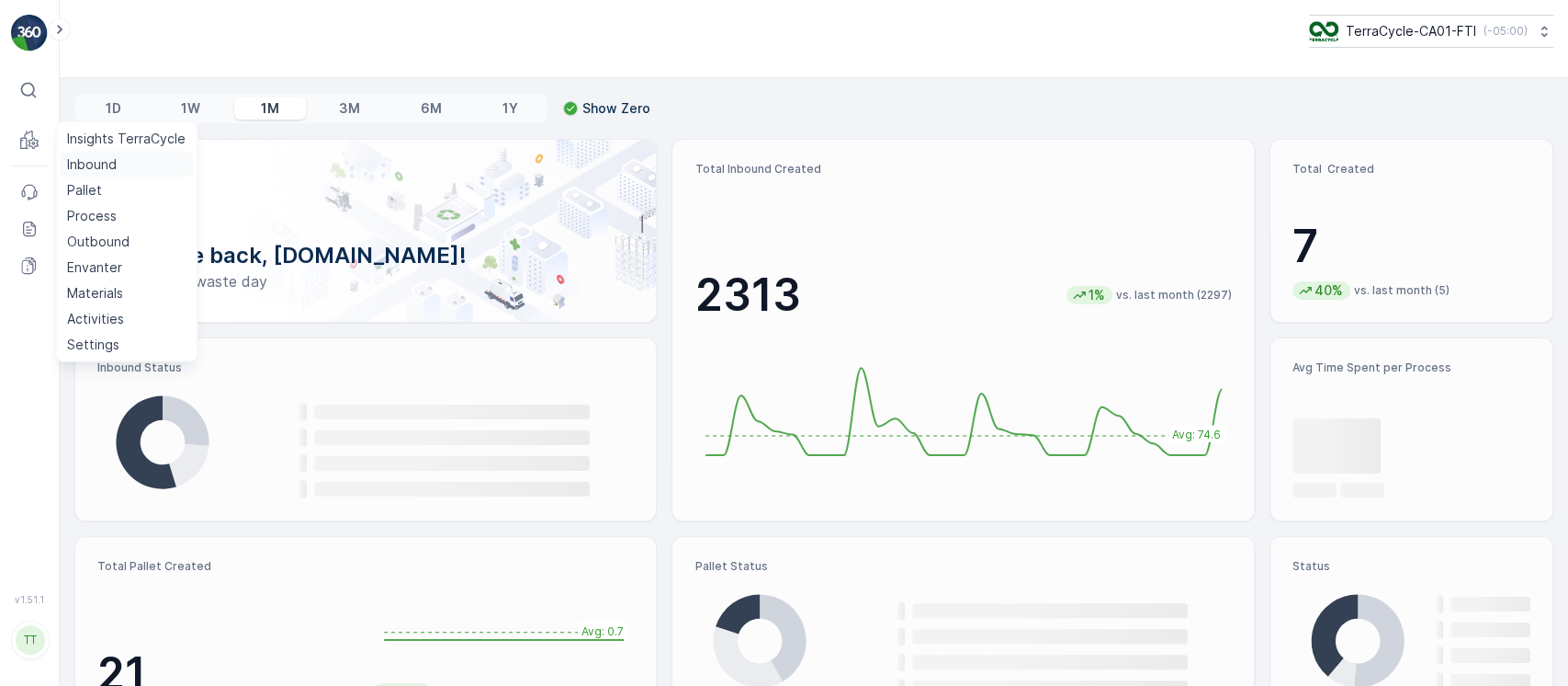
click at [89, 155] on p "Inbound" at bounding box center [91, 164] width 49 height 19
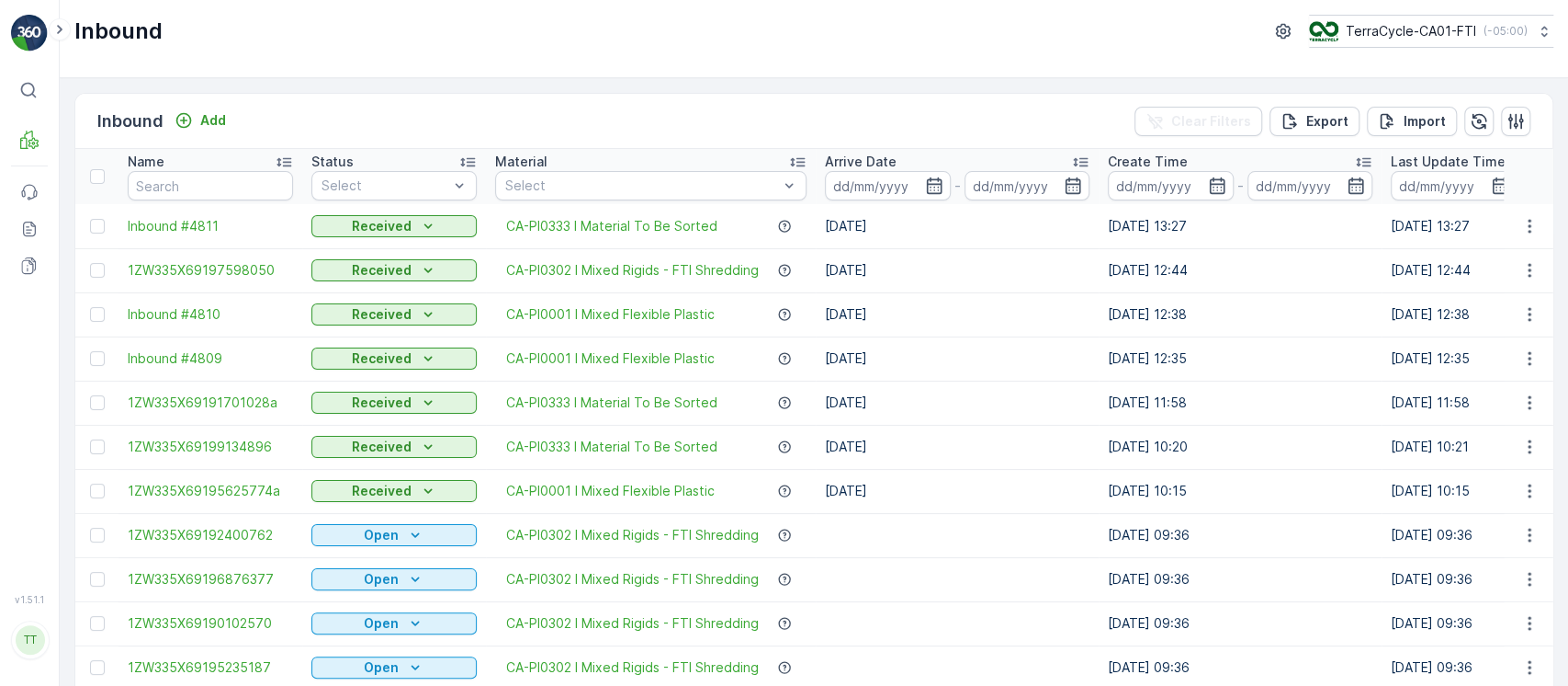
click at [1415, 161] on p "Last Update Time" at bounding box center [1448, 161] width 115 height 19
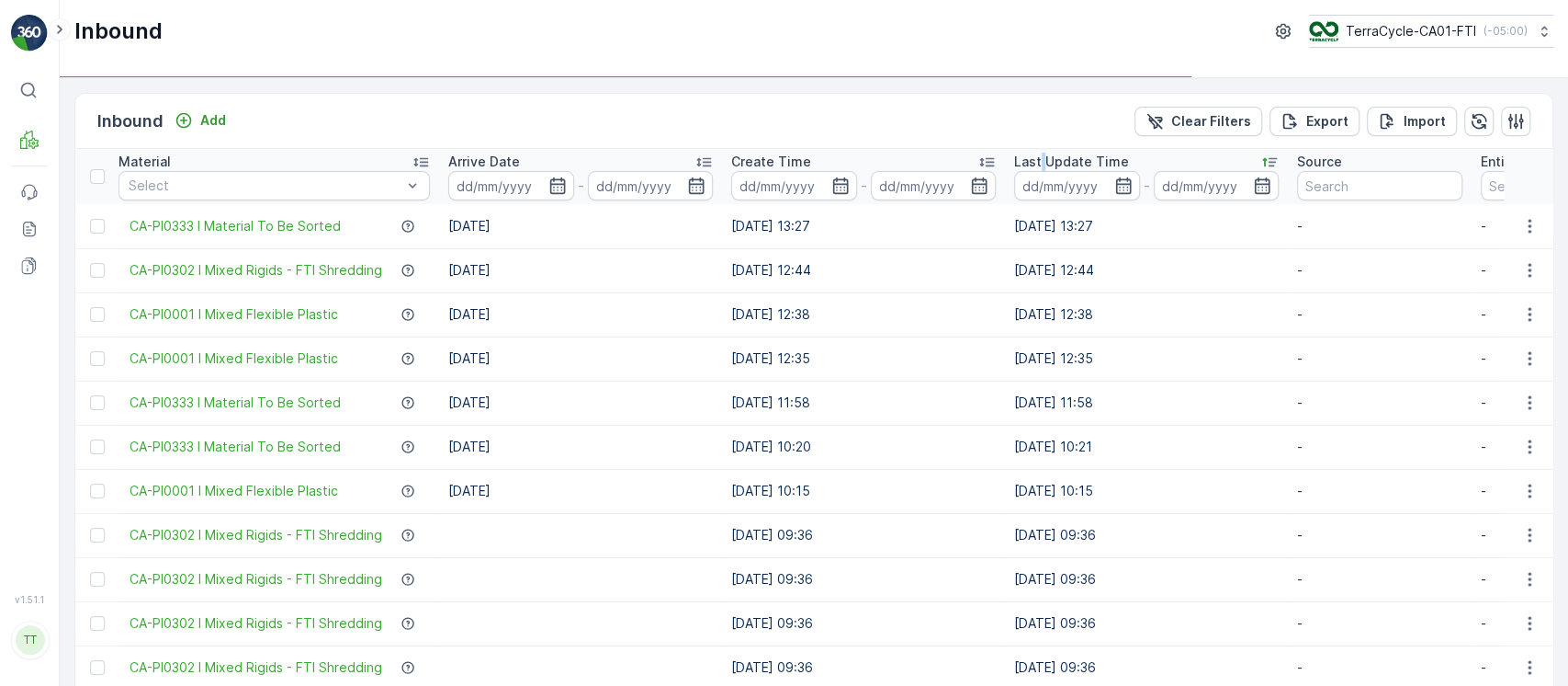
scroll to position [0, 384]
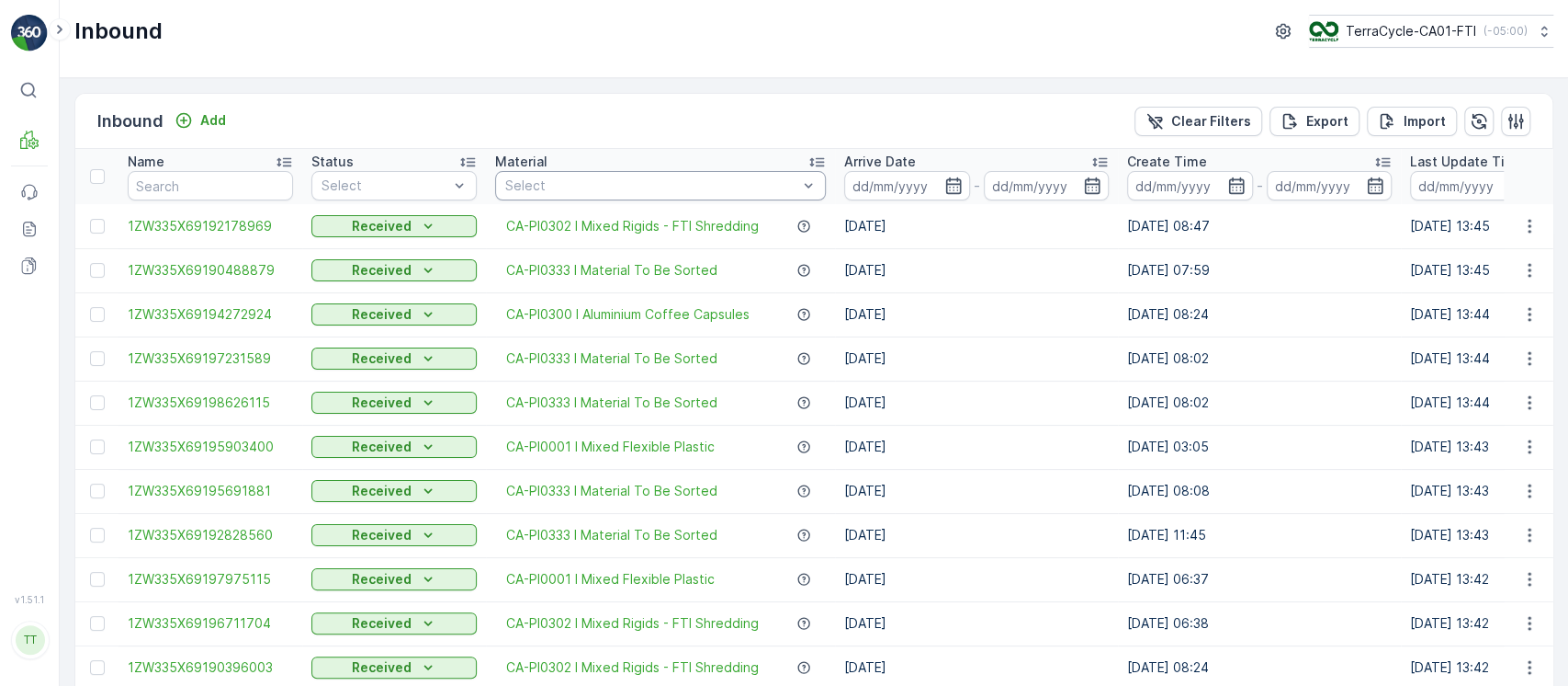
click at [673, 199] on div "Select" at bounding box center [660, 186] width 330 height 30
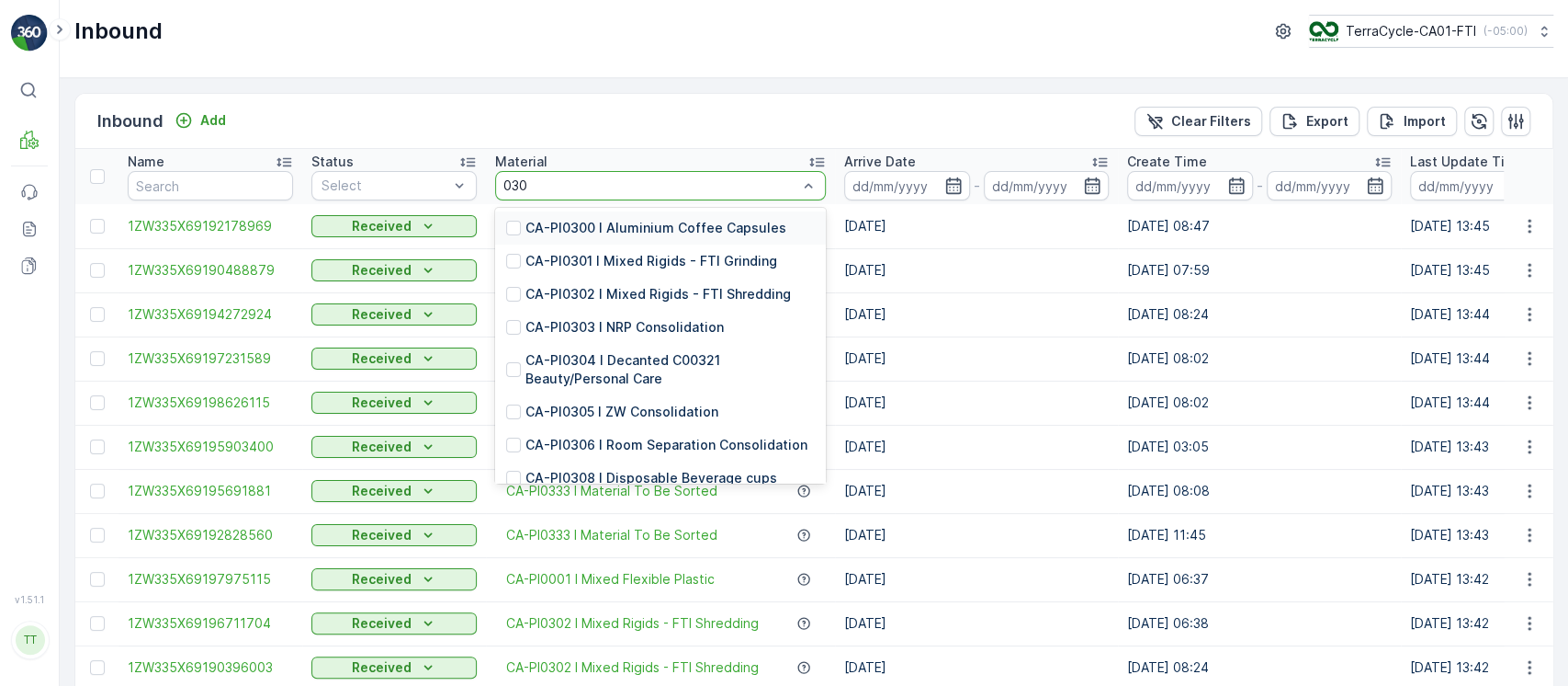
type input "0300"
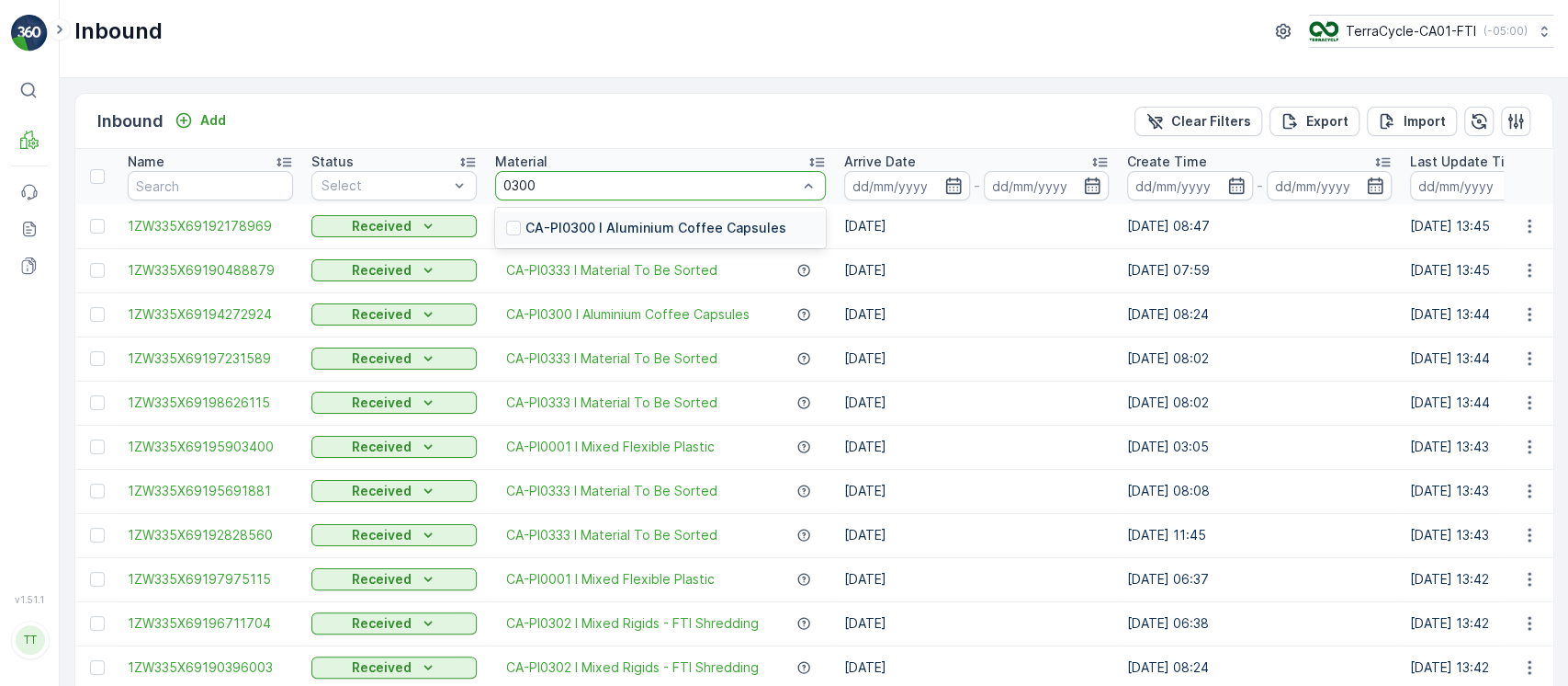
click at [676, 221] on p "CA-PI0300 I Aluminium Coffee Capsules" at bounding box center [656, 228] width 261 height 19
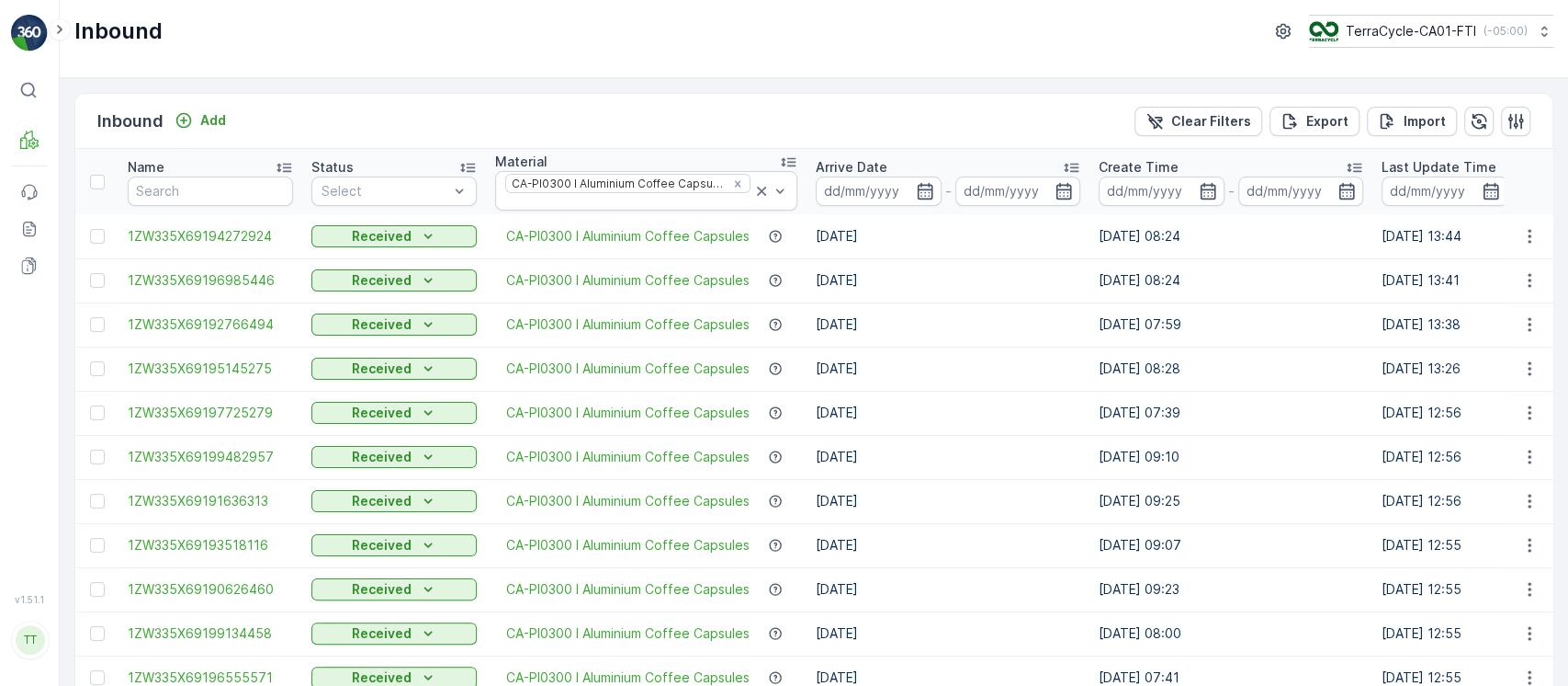
click at [880, 184] on input at bounding box center [878, 191] width 126 height 30
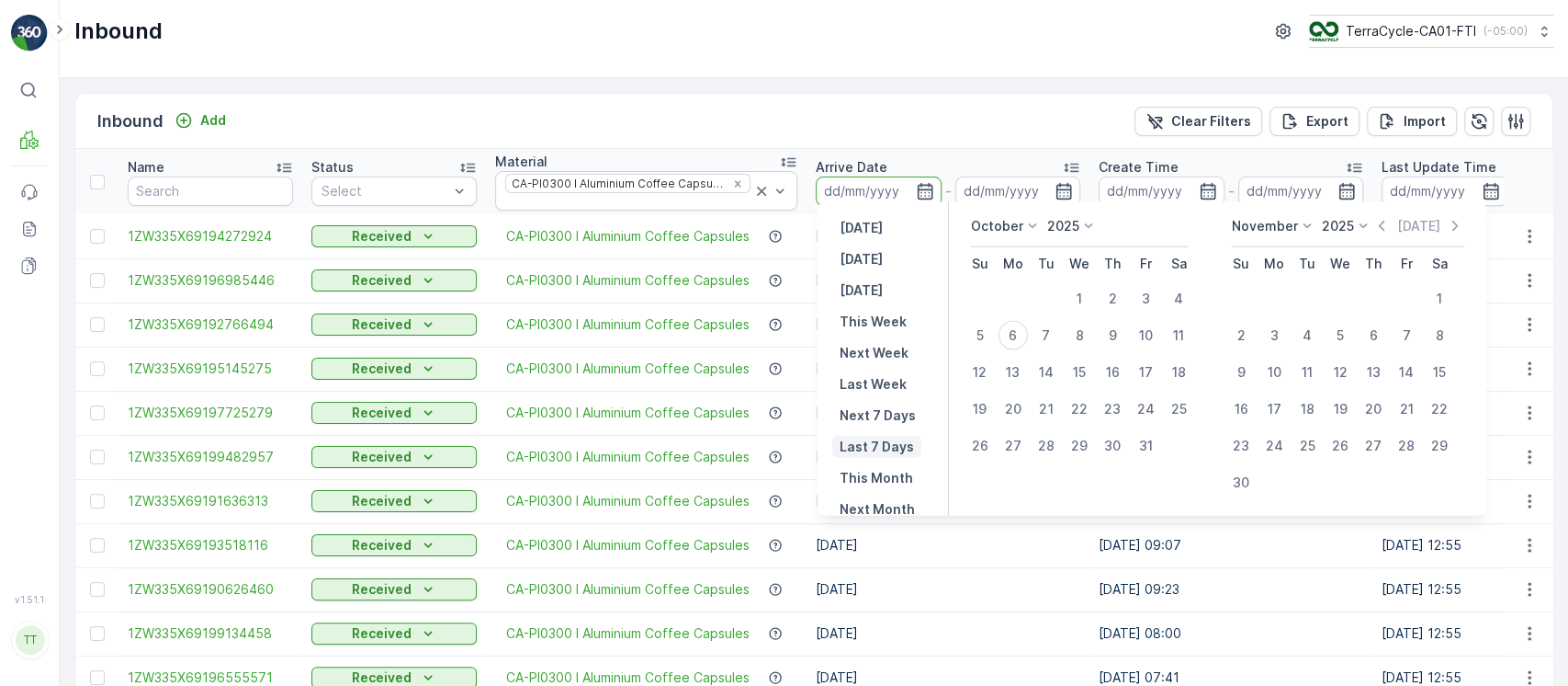
click at [855, 445] on p "Last 7 Days" at bounding box center [877, 447] width 75 height 19
type input "[DATE]"
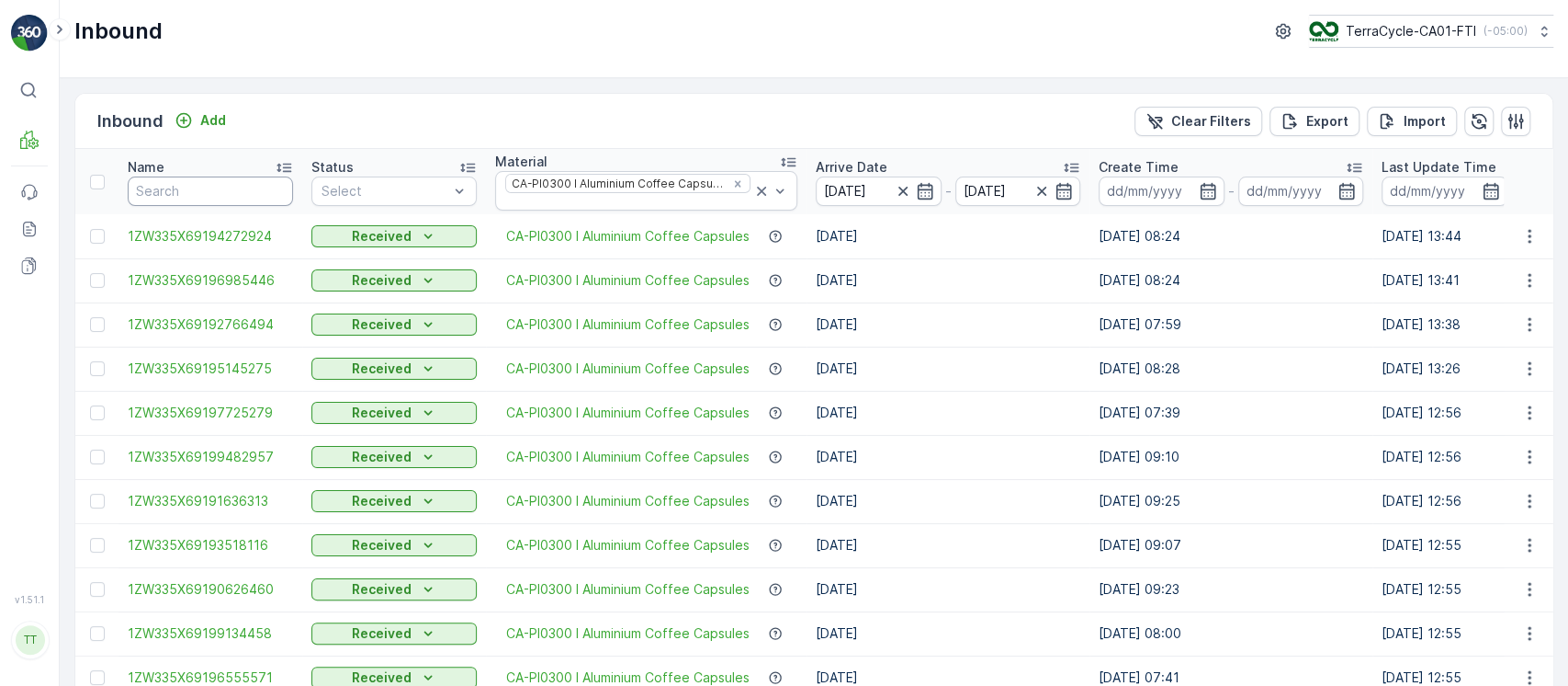
click at [270, 184] on input "text" at bounding box center [210, 191] width 165 height 30
type input "in"
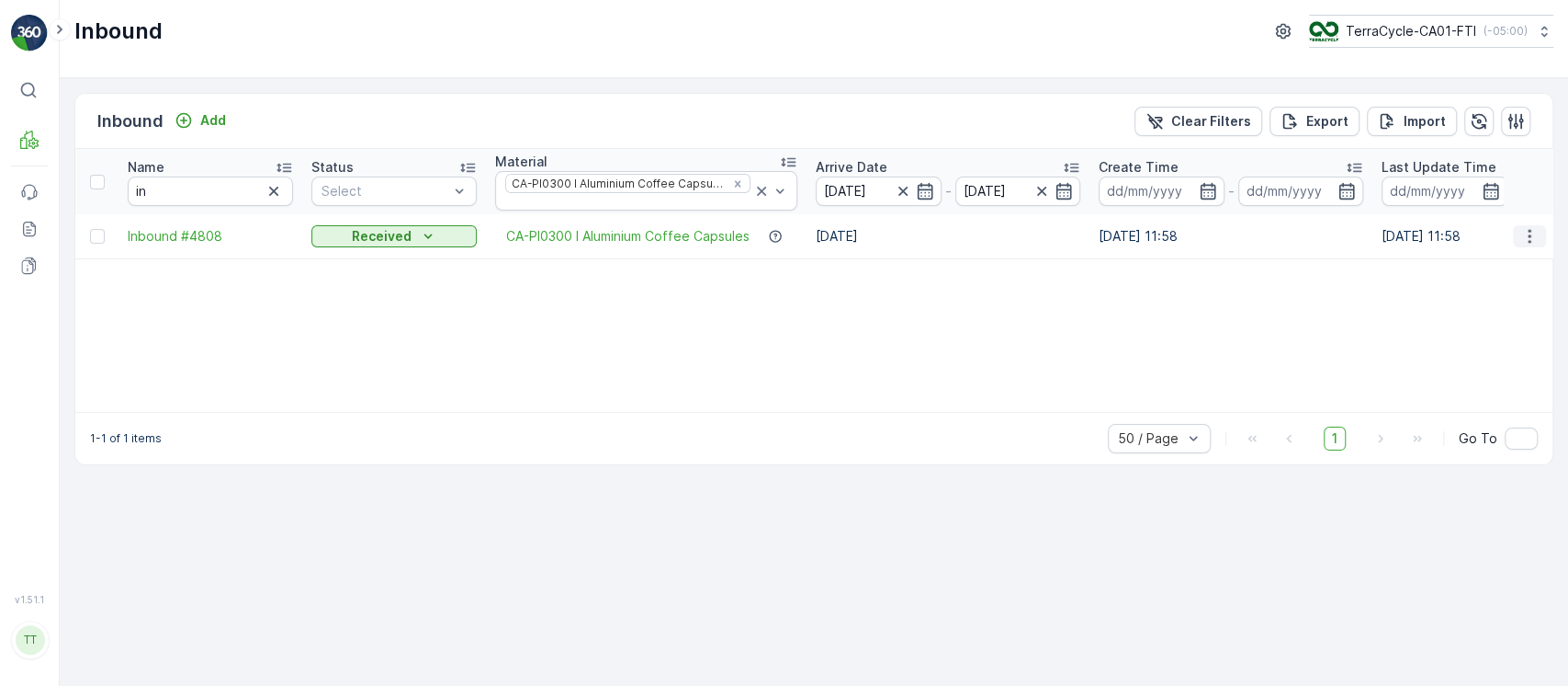
click at [1540, 225] on button "button" at bounding box center [1529, 236] width 33 height 22
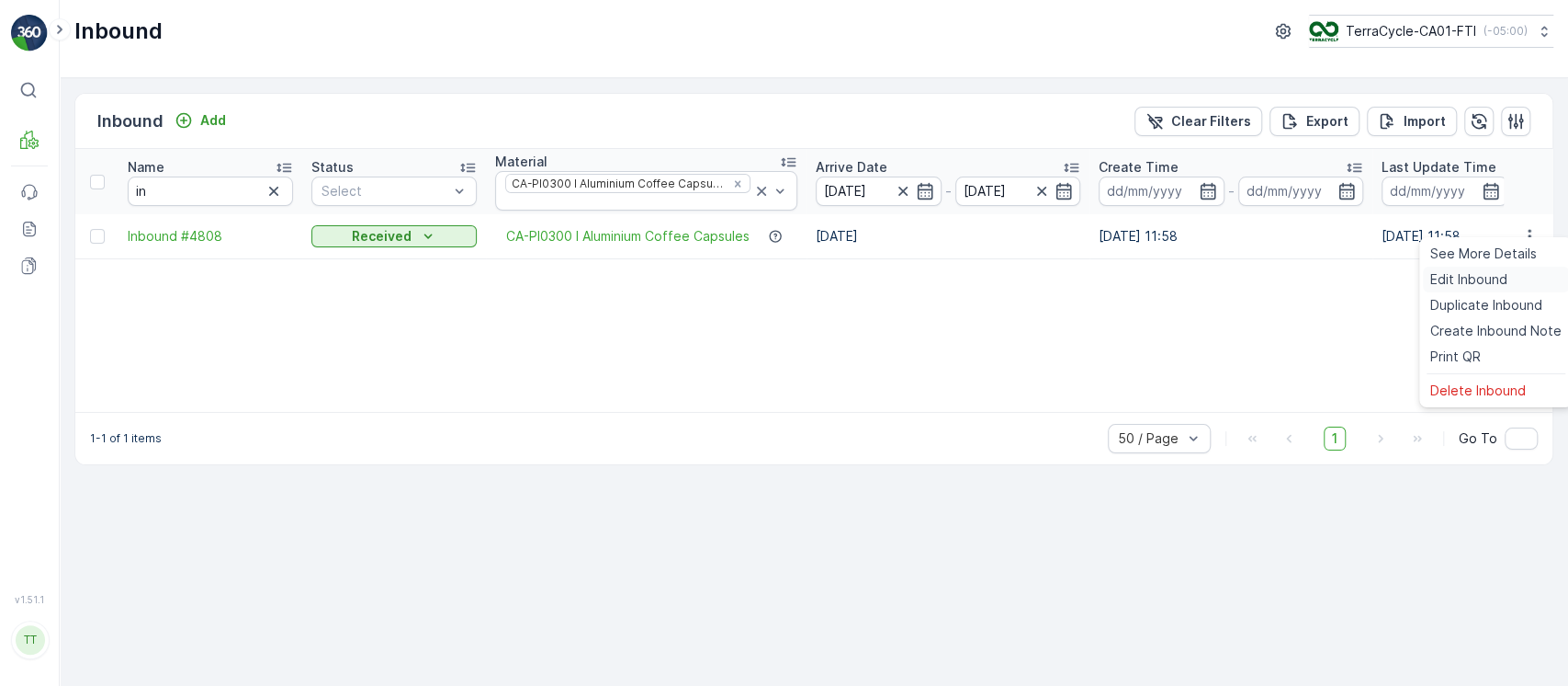
click at [1510, 273] on div "Edit Inbound" at bounding box center [1495, 280] width 146 height 26
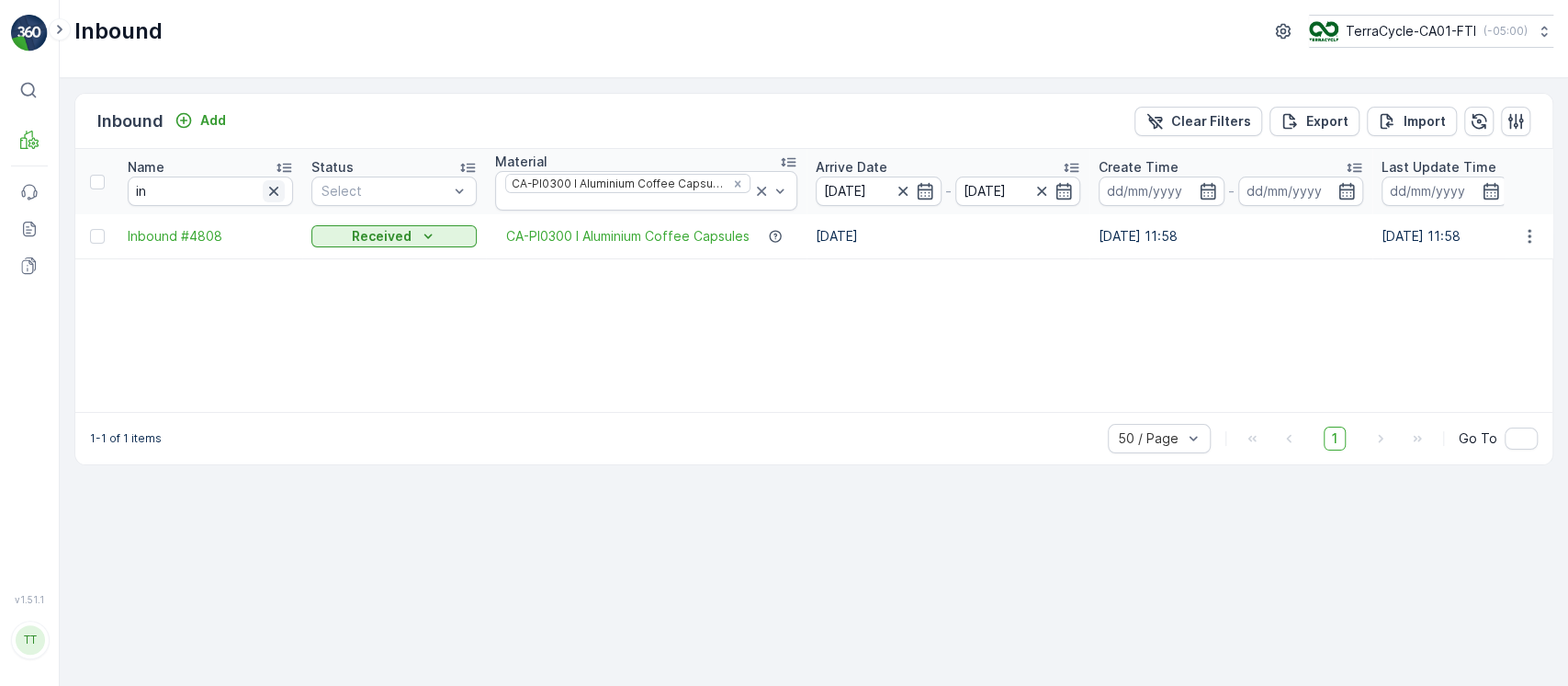
click at [274, 187] on icon "button" at bounding box center [274, 191] width 9 height 9
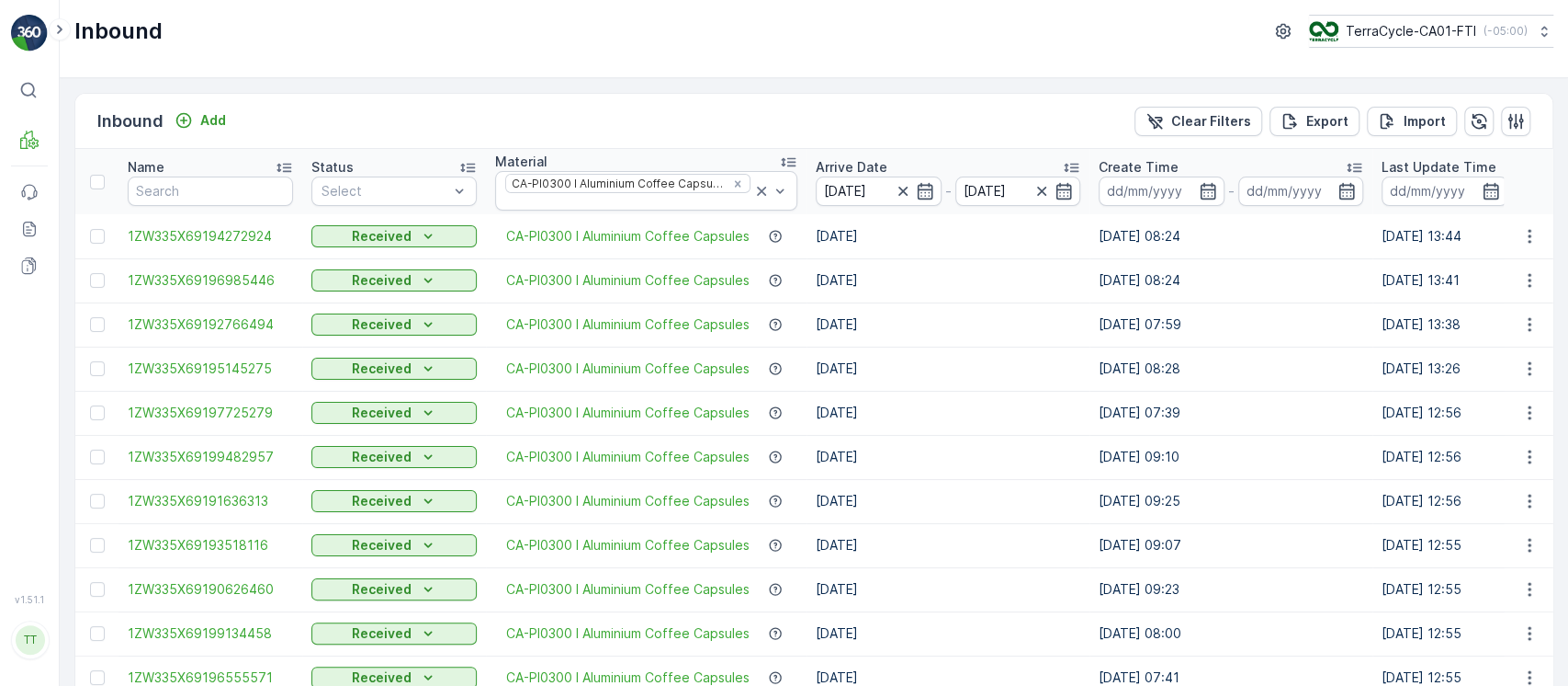
click at [271, 164] on div "Name" at bounding box center [210, 167] width 165 height 19
click at [272, 163] on div "Name" at bounding box center [210, 167] width 165 height 19
click at [846, 189] on input "[DATE]" at bounding box center [878, 191] width 126 height 30
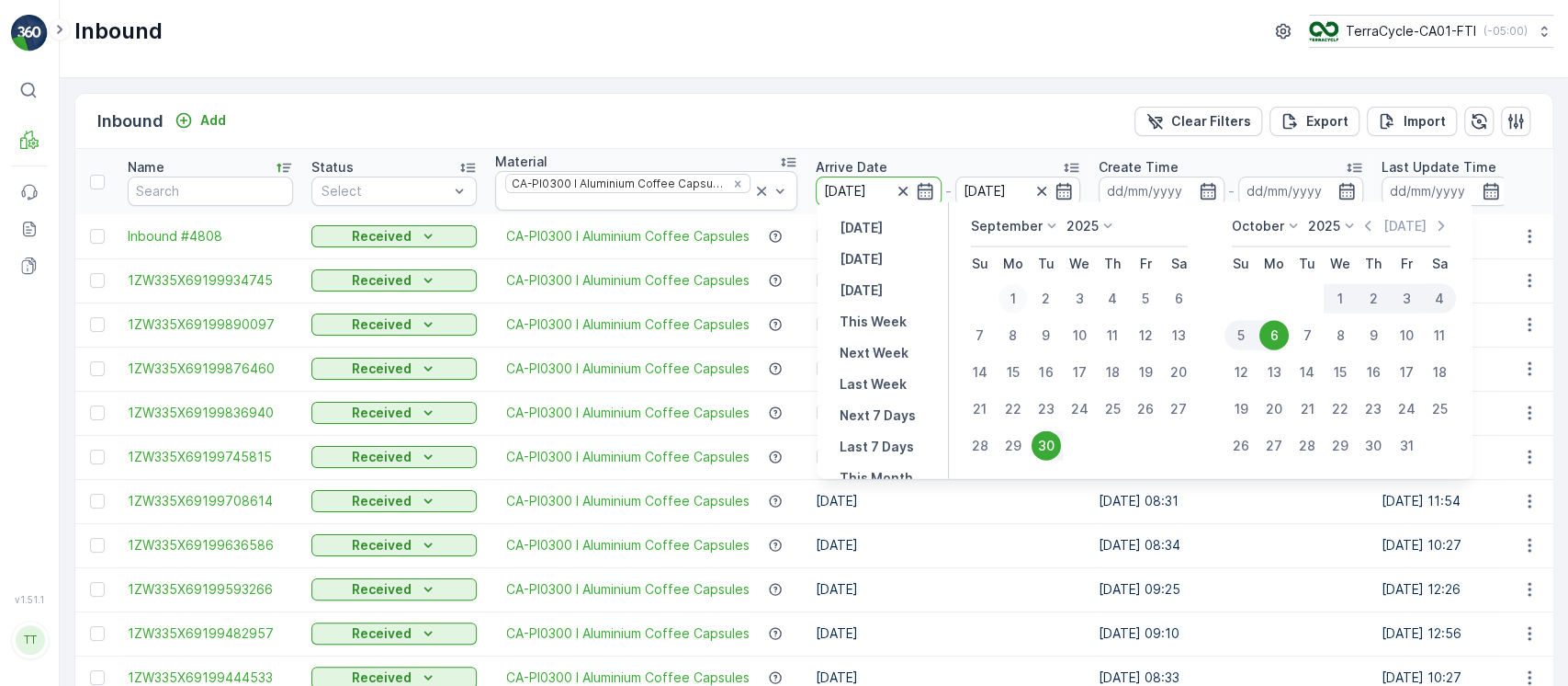
click at [1021, 295] on div "1" at bounding box center [1013, 299] width 30 height 30
type input "01.09.2025"
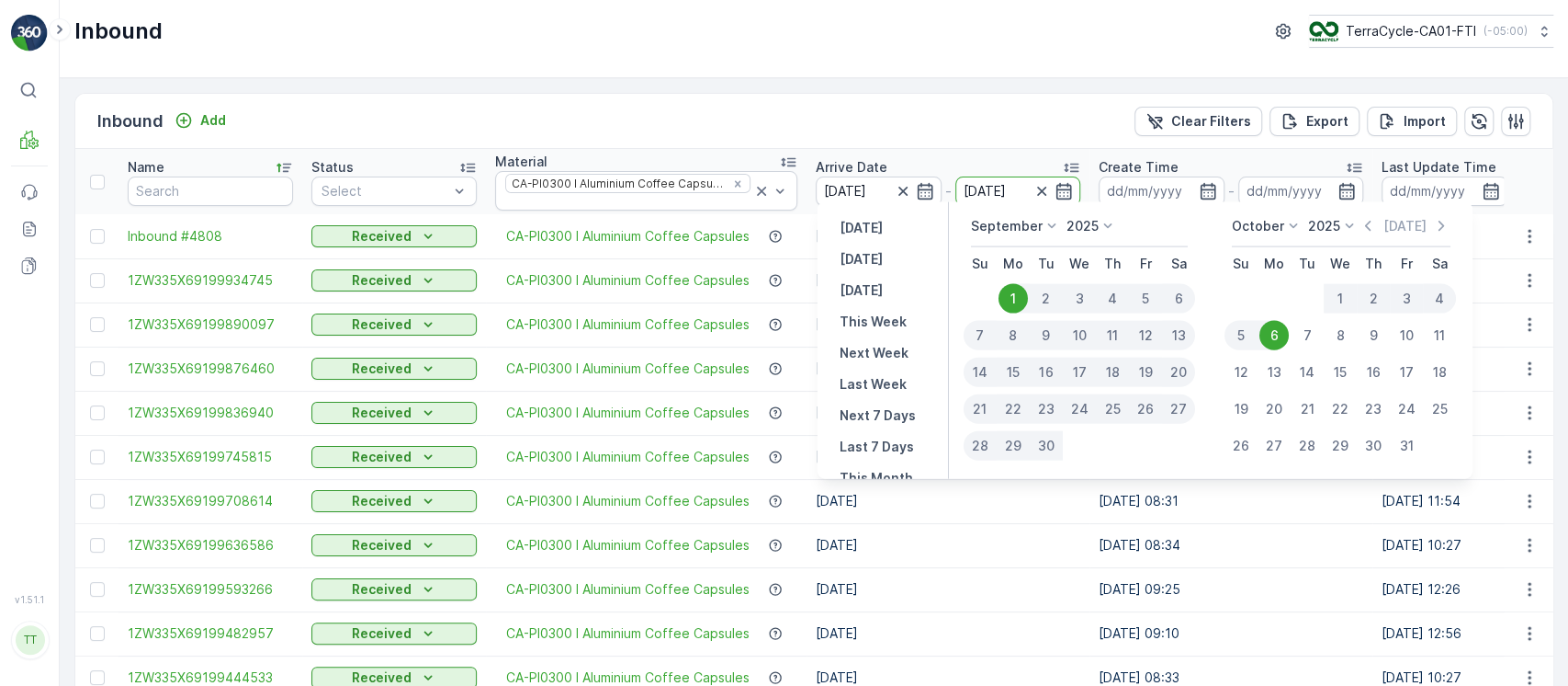
click at [1082, 536] on td "[DATE]" at bounding box center [948, 544] width 283 height 44
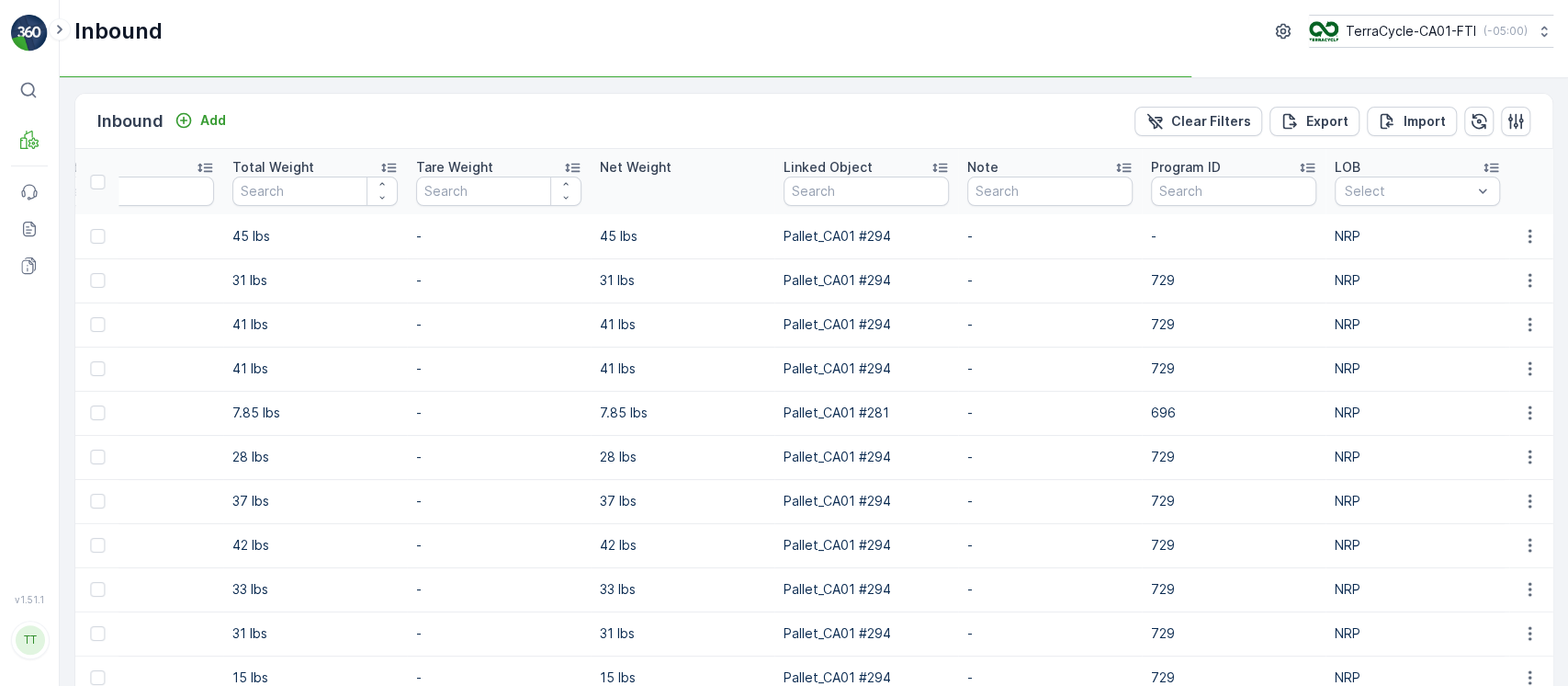
scroll to position [0, 1995]
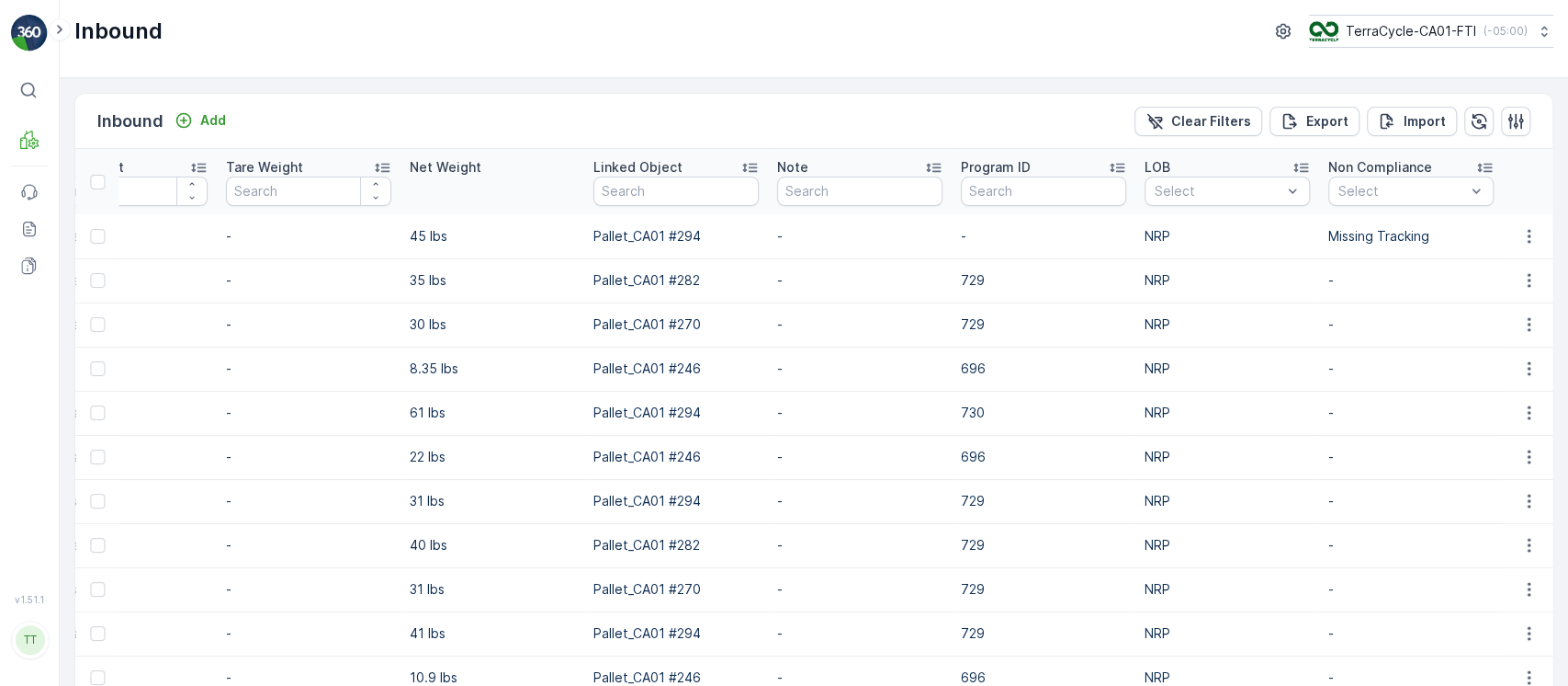
click at [889, 164] on div "Note" at bounding box center [859, 167] width 165 height 19
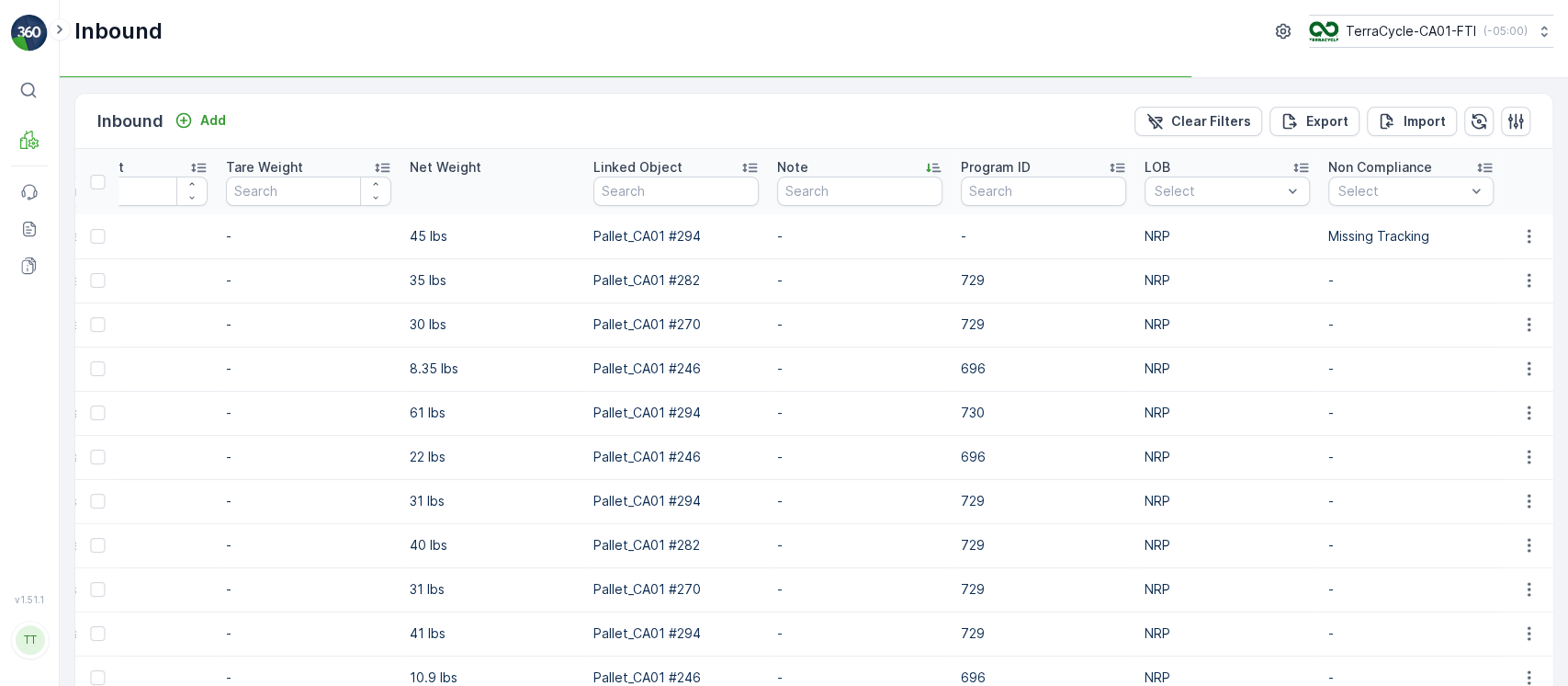
click at [889, 164] on div "Note" at bounding box center [859, 167] width 165 height 19
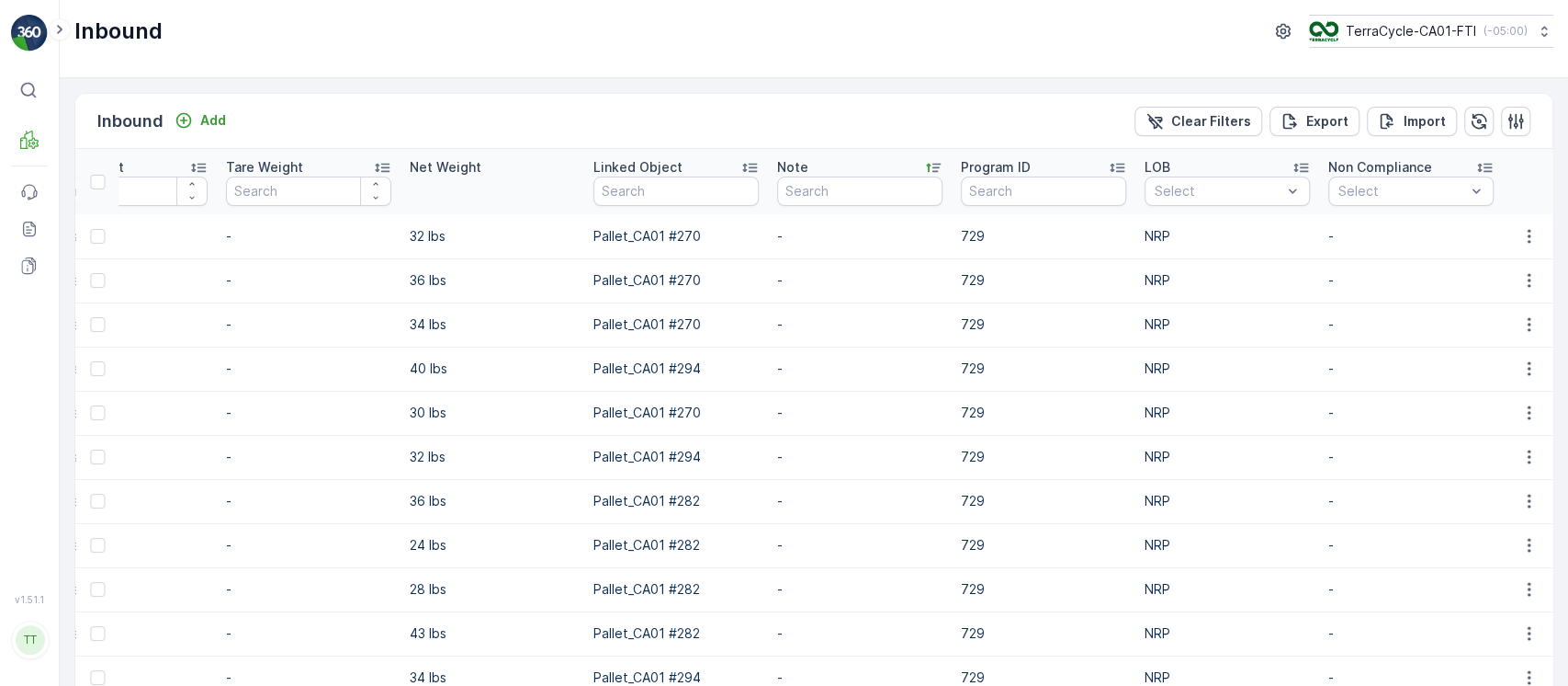
click at [893, 169] on div "Note" at bounding box center [859, 167] width 165 height 19
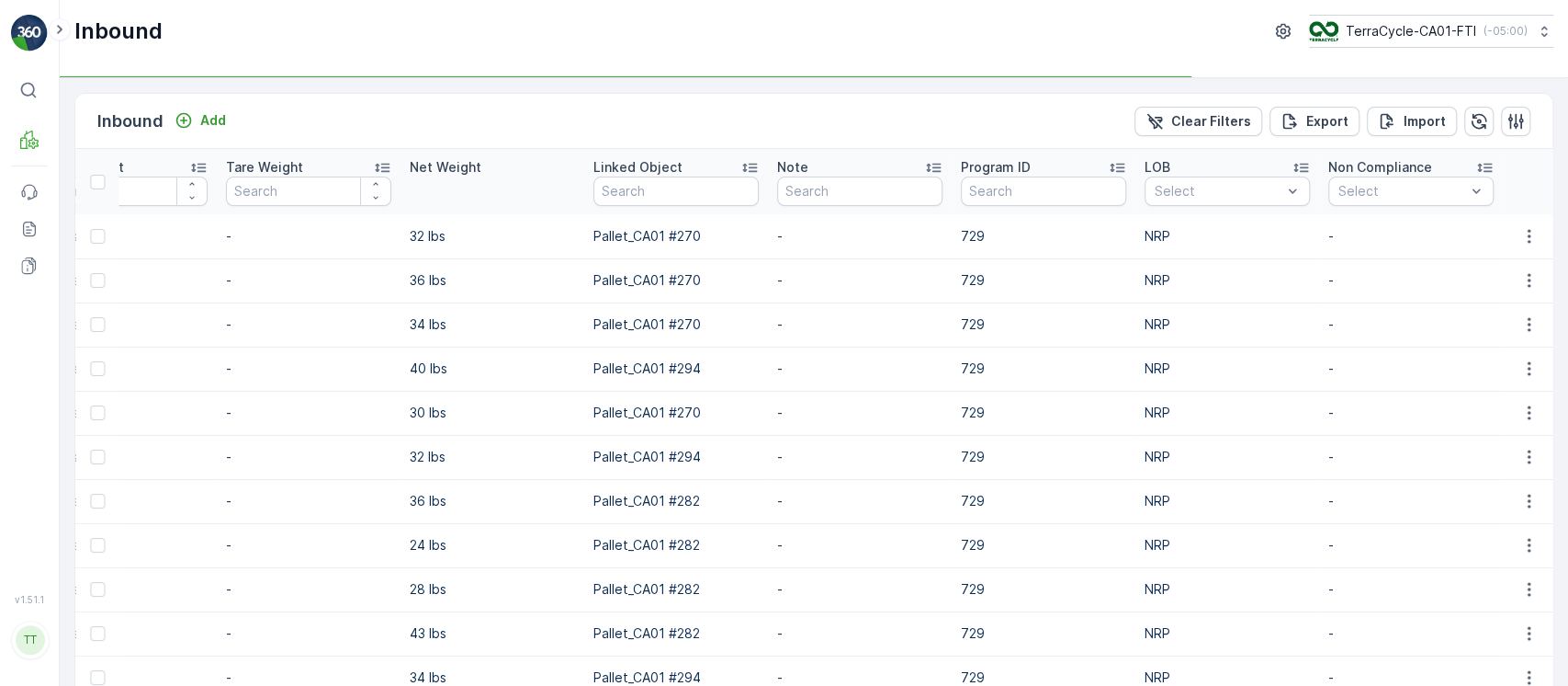
click at [893, 169] on div "Note" at bounding box center [859, 167] width 165 height 19
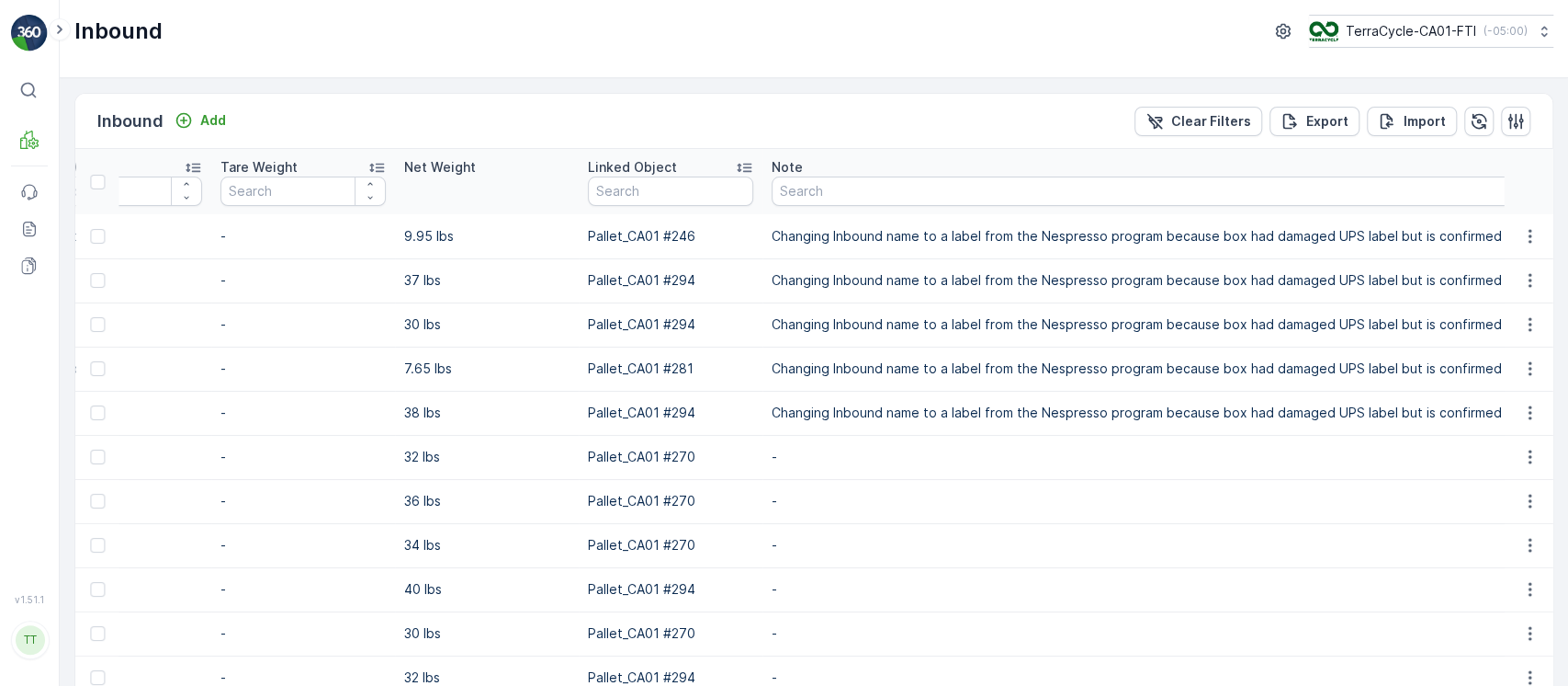
click at [924, 234] on td "Changing Inbound name to a label from the Nespresso program because box had dam…" at bounding box center [1340, 235] width 1158 height 44
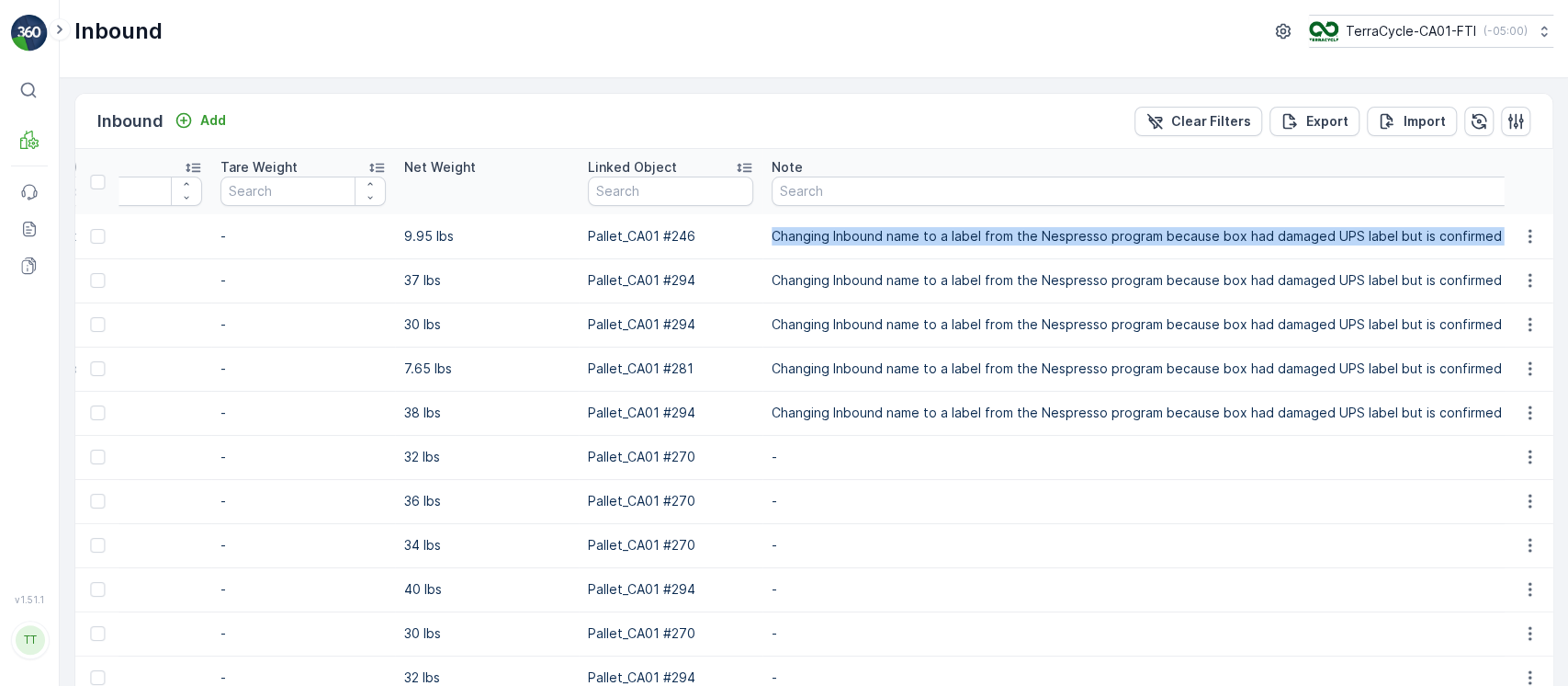
click at [924, 234] on td "Changing Inbound name to a label from the Nespresso program because box had dam…" at bounding box center [1340, 235] width 1158 height 44
copy p "Changing Inbound name to a label from the Nespresso program because box had dam…"
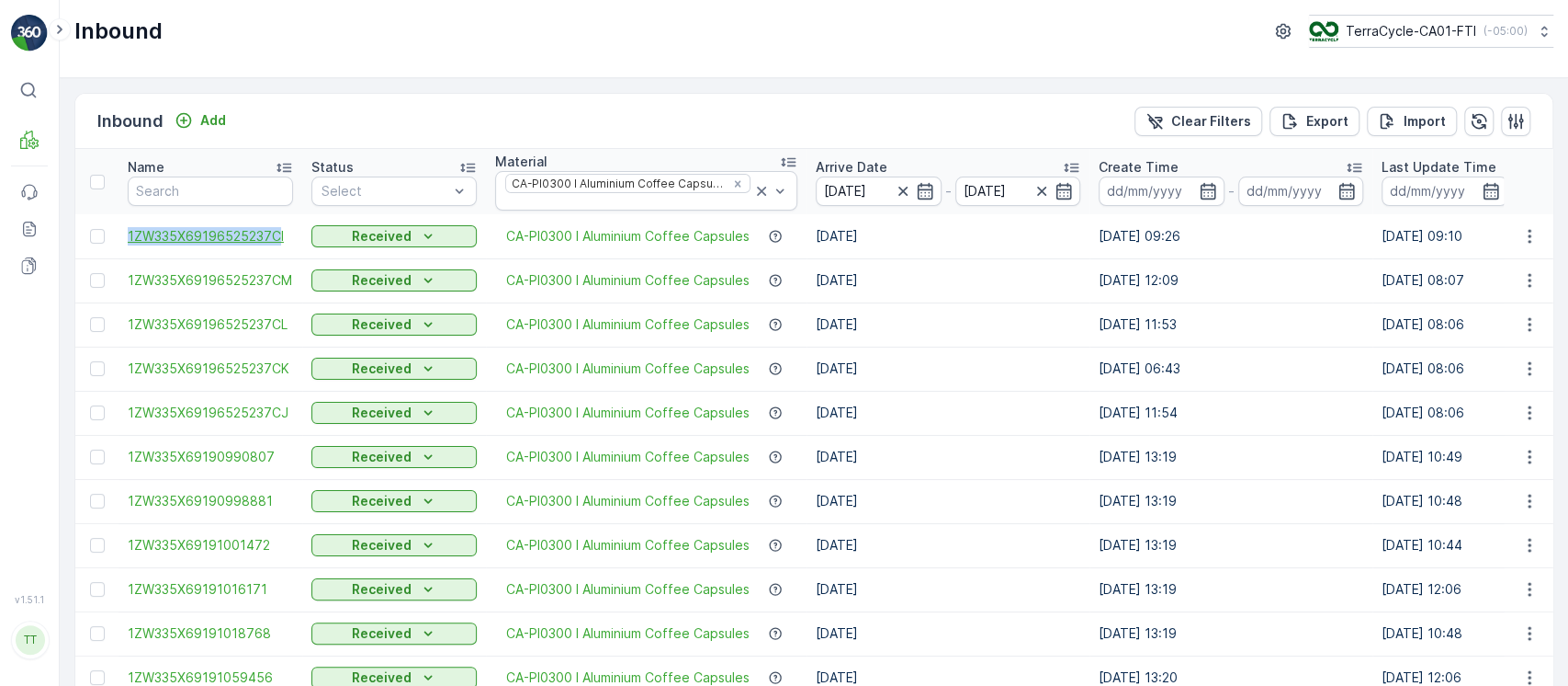
drag, startPoint x: 118, startPoint y: 230, endPoint x: 276, endPoint y: 229, distance: 158.0
click at [276, 229] on td "1ZW335X69196525237CI" at bounding box center [210, 235] width 184 height 44
copy span "1ZW335X69196525237C"
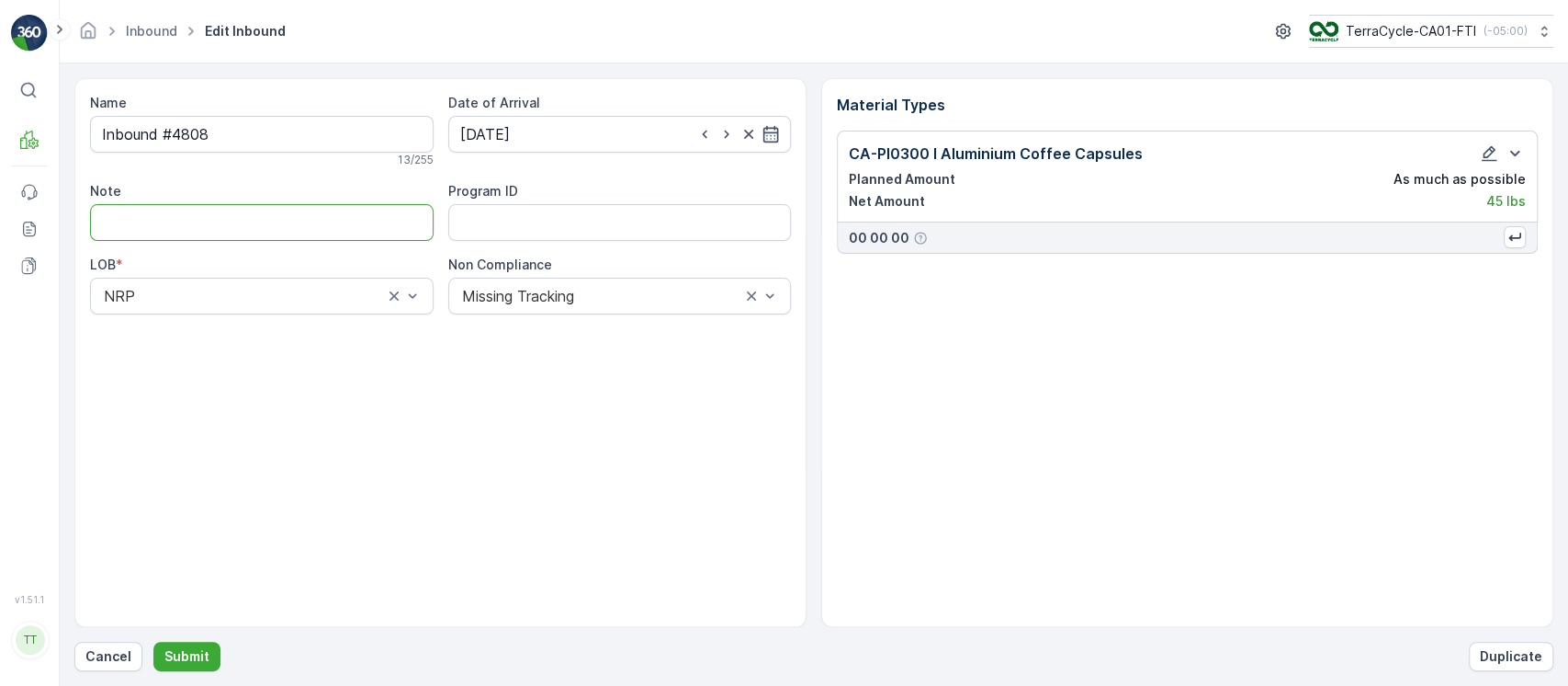
click at [328, 208] on input "Note" at bounding box center [262, 222] width 343 height 36
paste input "Changing Inbound name to a label from the Nespresso program because box had dam…"
click at [328, 208] on input "Changing Inbound name to a label from the Nespresso program because box had dam…" at bounding box center [262, 222] width 343 height 36
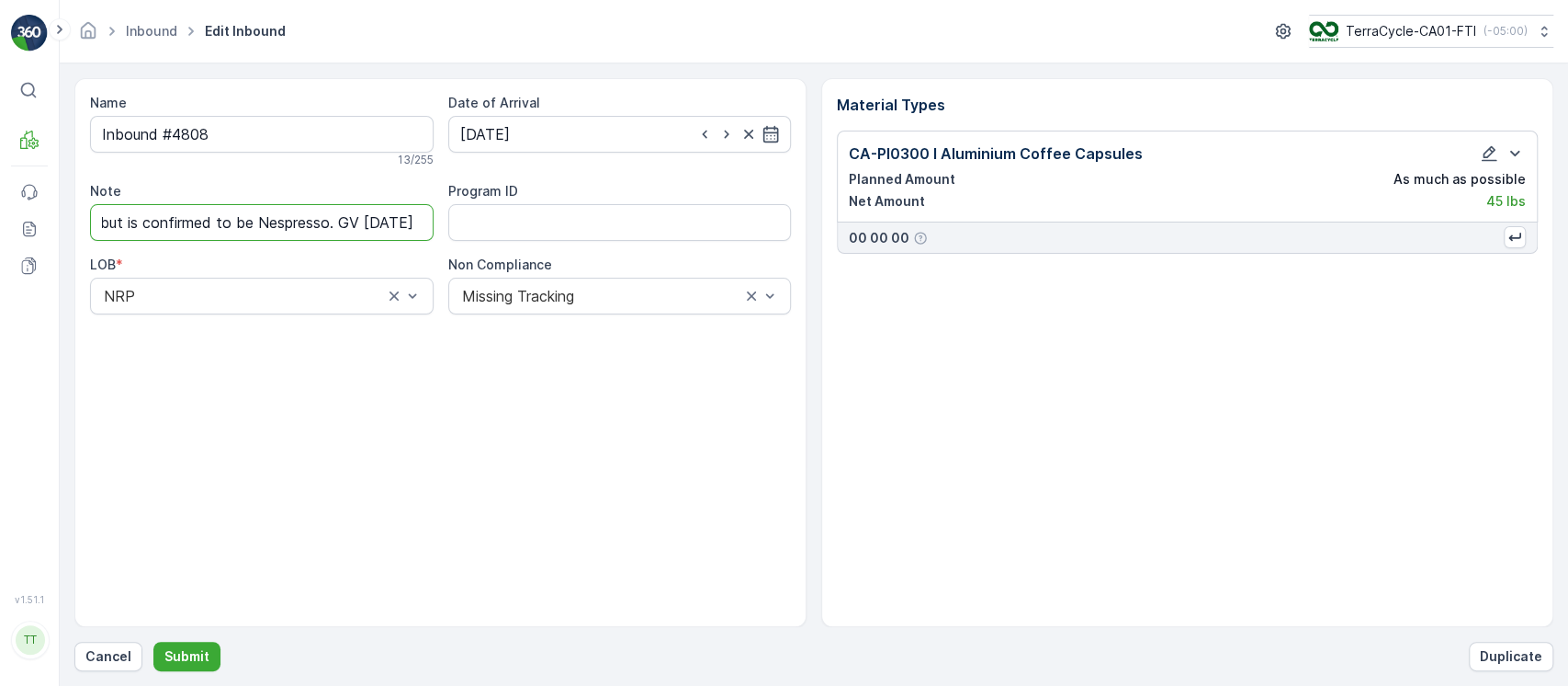
scroll to position [0, 739]
type input "Changing Inbound name to a label from the Nespresso program because box had dam…"
drag, startPoint x: 213, startPoint y: 128, endPoint x: 0, endPoint y: 103, distance: 214.5
click at [0, 103] on div "⌘B MRF Events Reports Documents v 1.51.1 TT [DOMAIN_NAME] [DOMAIN_NAME][EMAIL_A…" at bounding box center [784, 343] width 1568 height 686
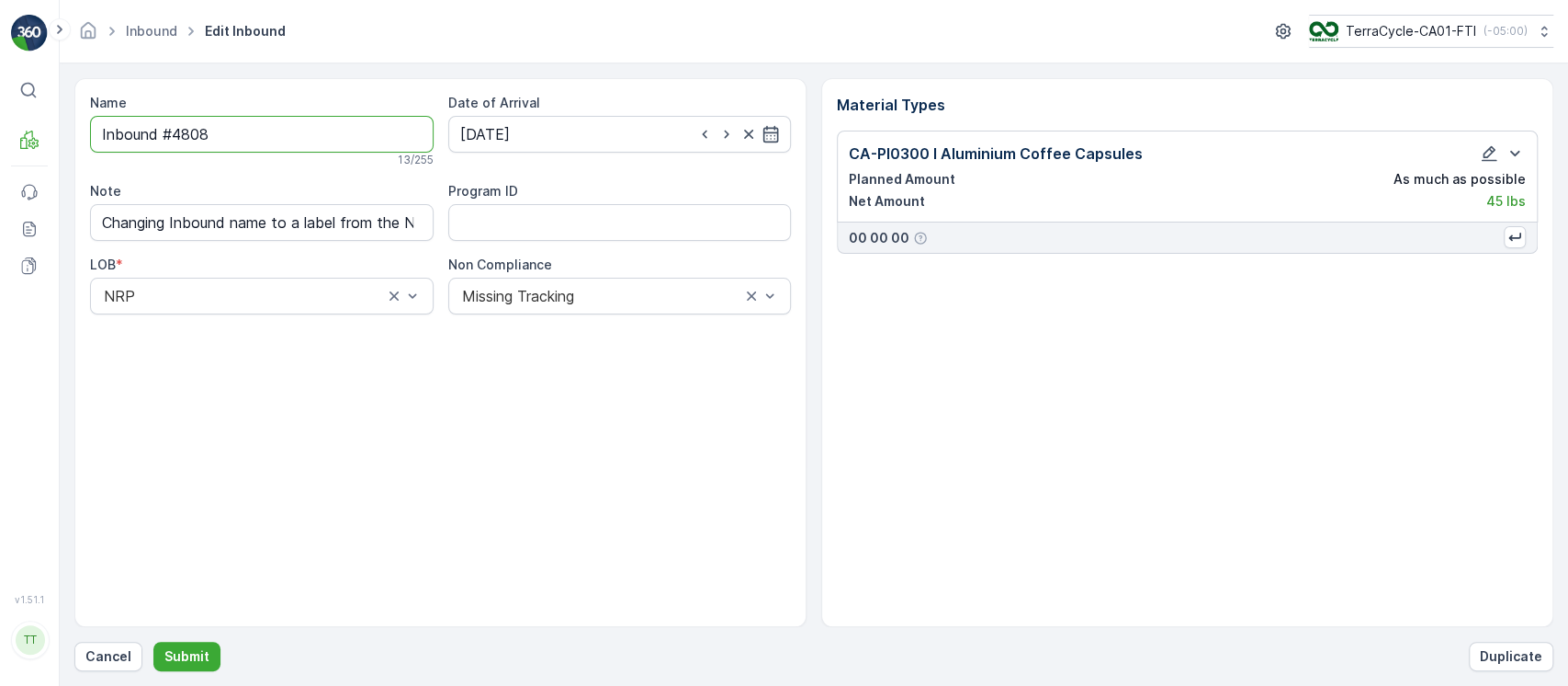
paste input "1ZW335X69196525237C"
type input "1ZW335X69196525237CN"
click at [201, 644] on button "Submit" at bounding box center [187, 656] width 67 height 30
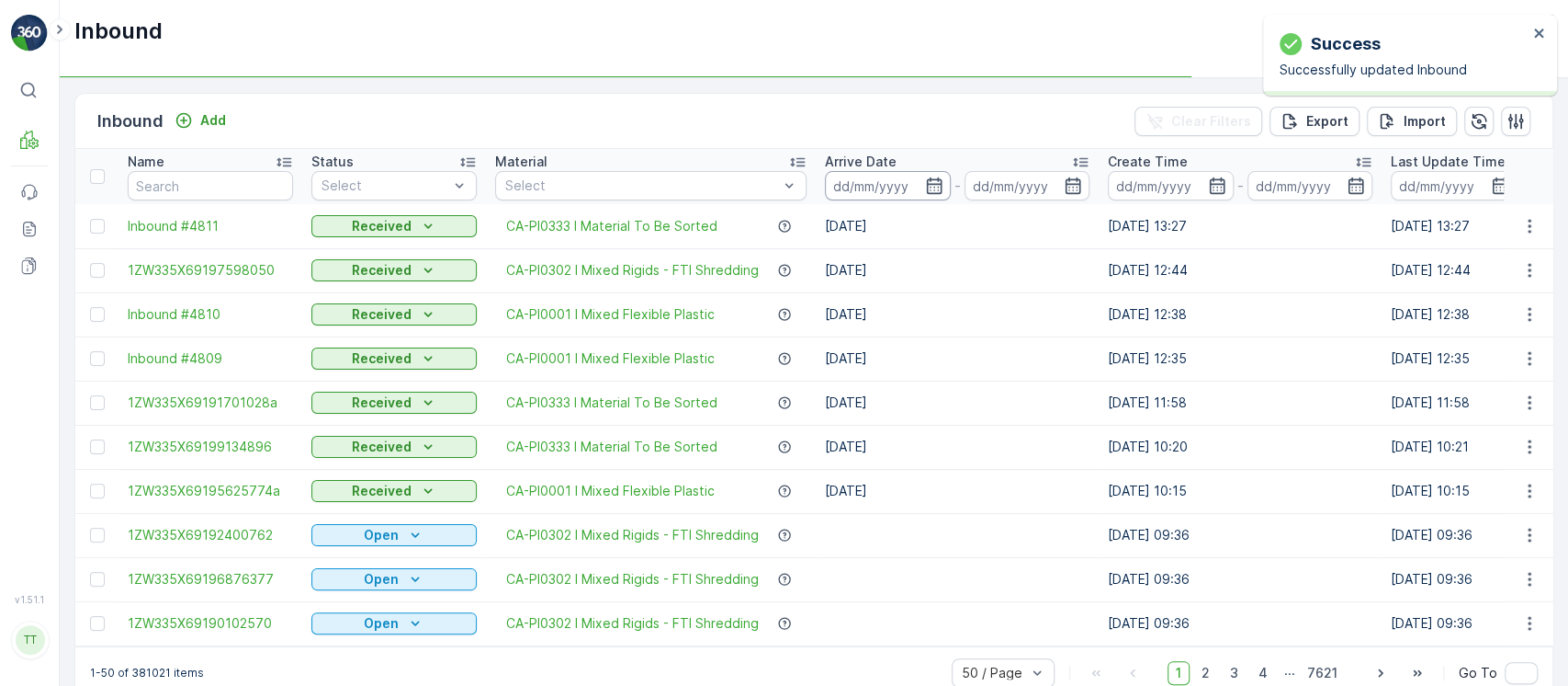
click at [893, 188] on input at bounding box center [887, 186] width 126 height 30
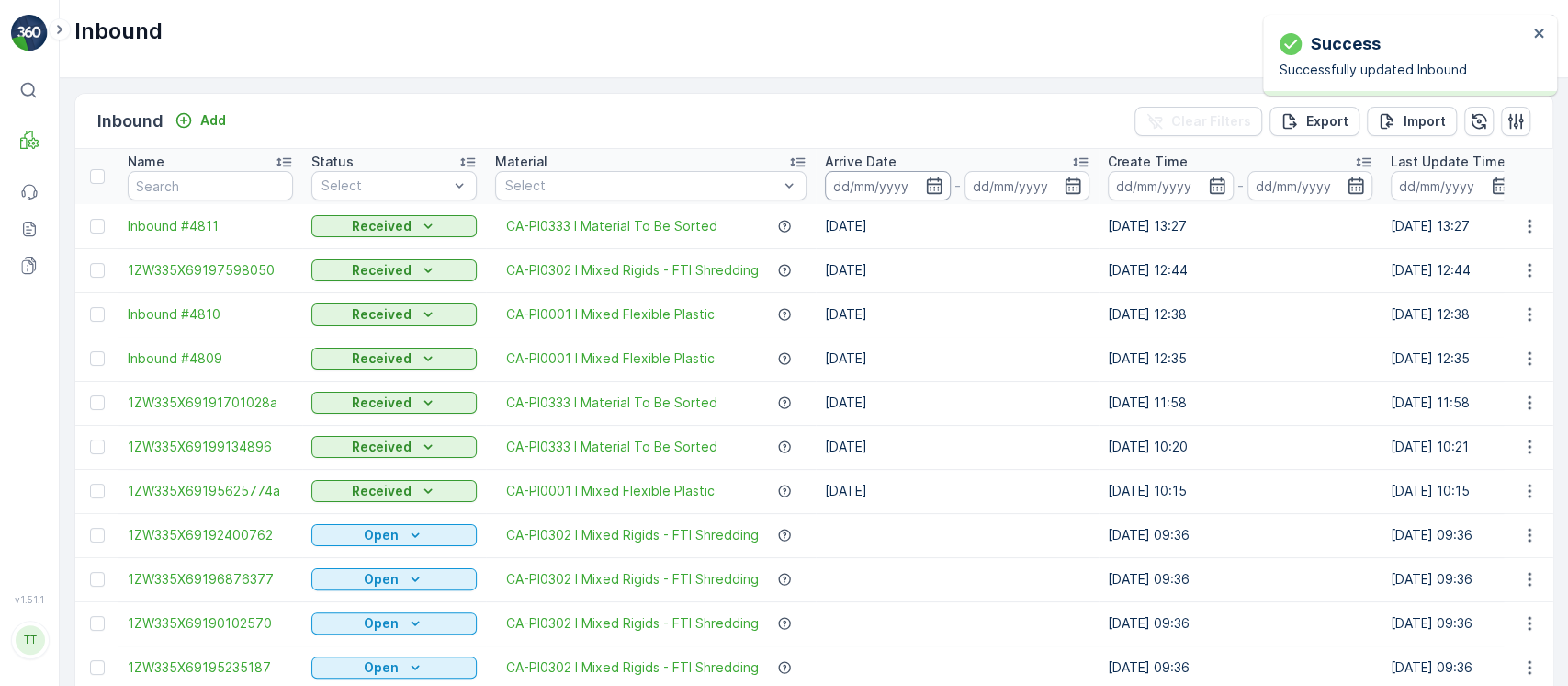
click at [889, 187] on input at bounding box center [887, 186] width 126 height 30
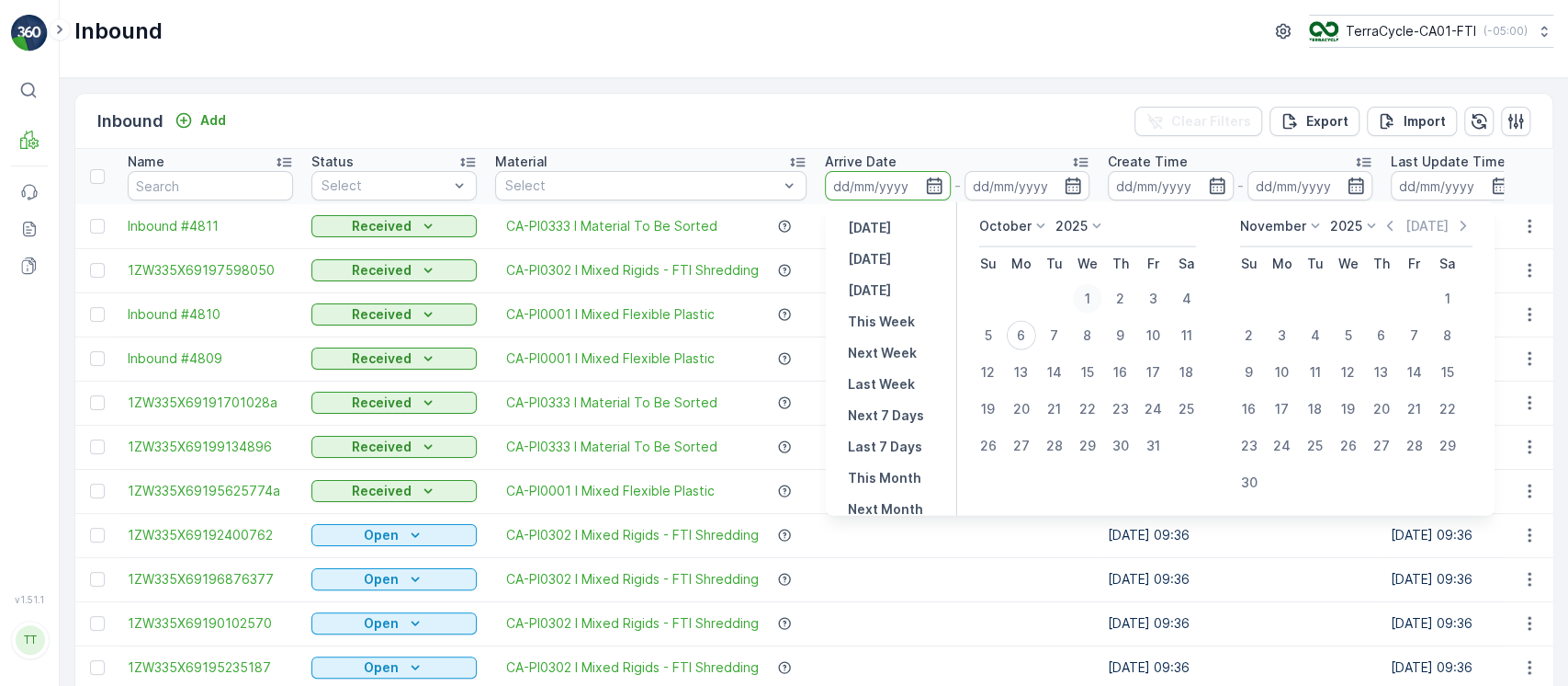
click at [1089, 296] on div "1" at bounding box center [1088, 299] width 30 height 30
type input "[DATE]"
click at [1022, 333] on div "6" at bounding box center [1021, 336] width 30 height 30
type input "[DATE]"
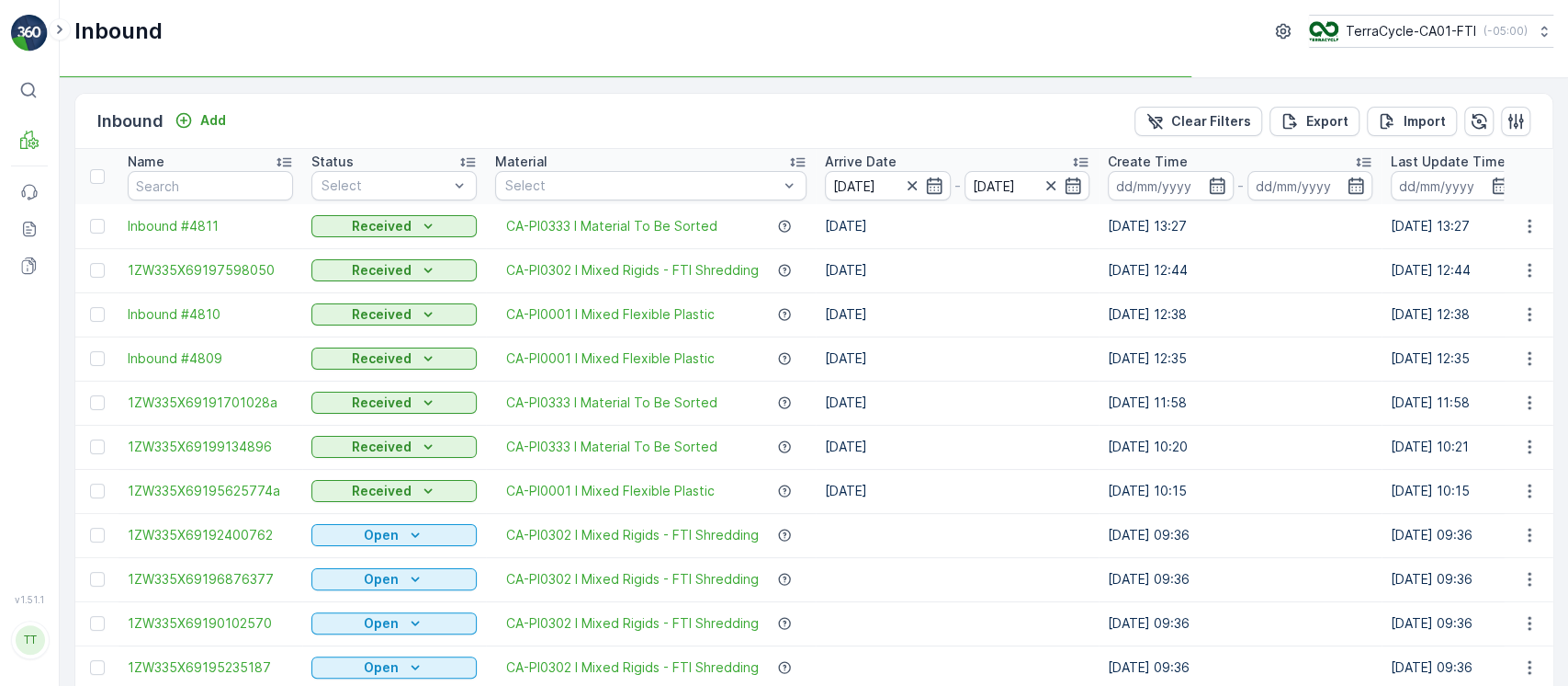
scroll to position [0, 485]
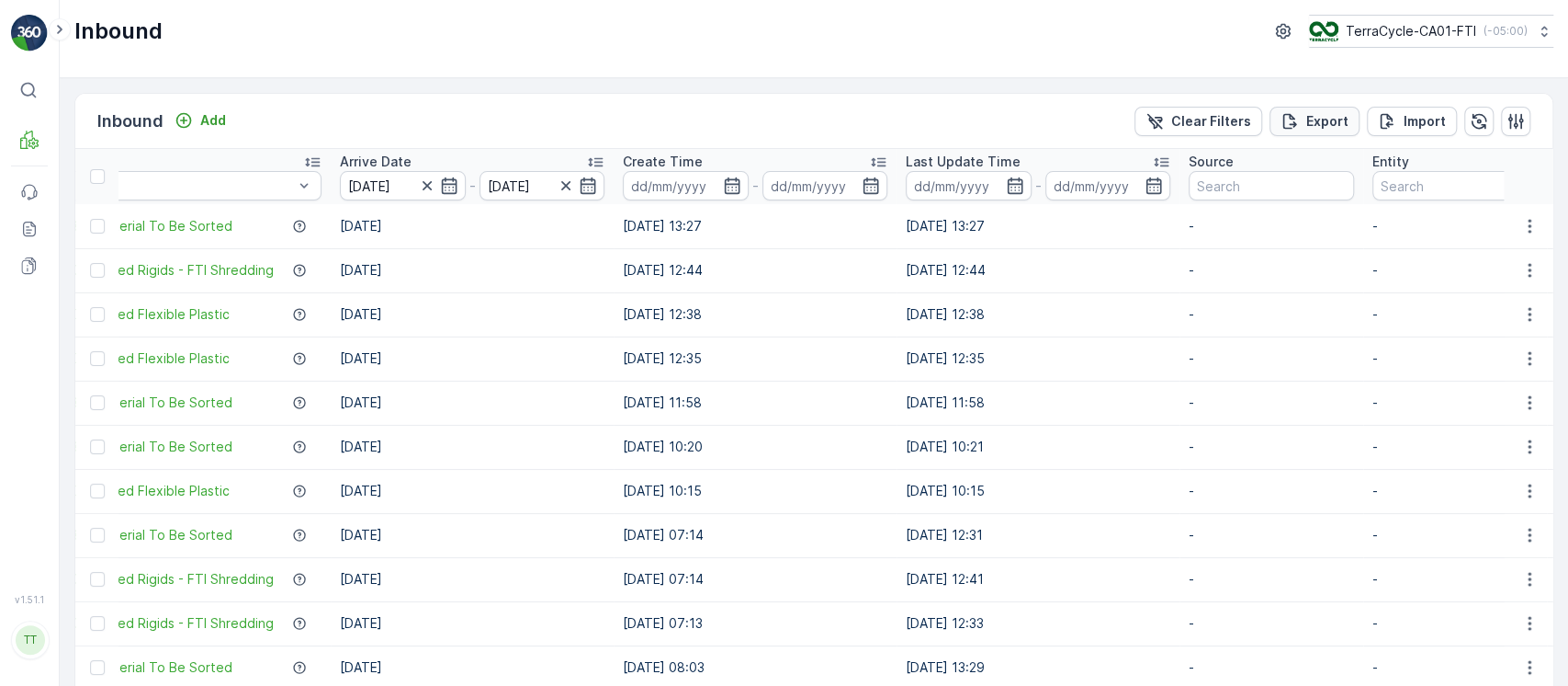
click at [1315, 133] on button "Export" at bounding box center [1314, 121] width 90 height 30
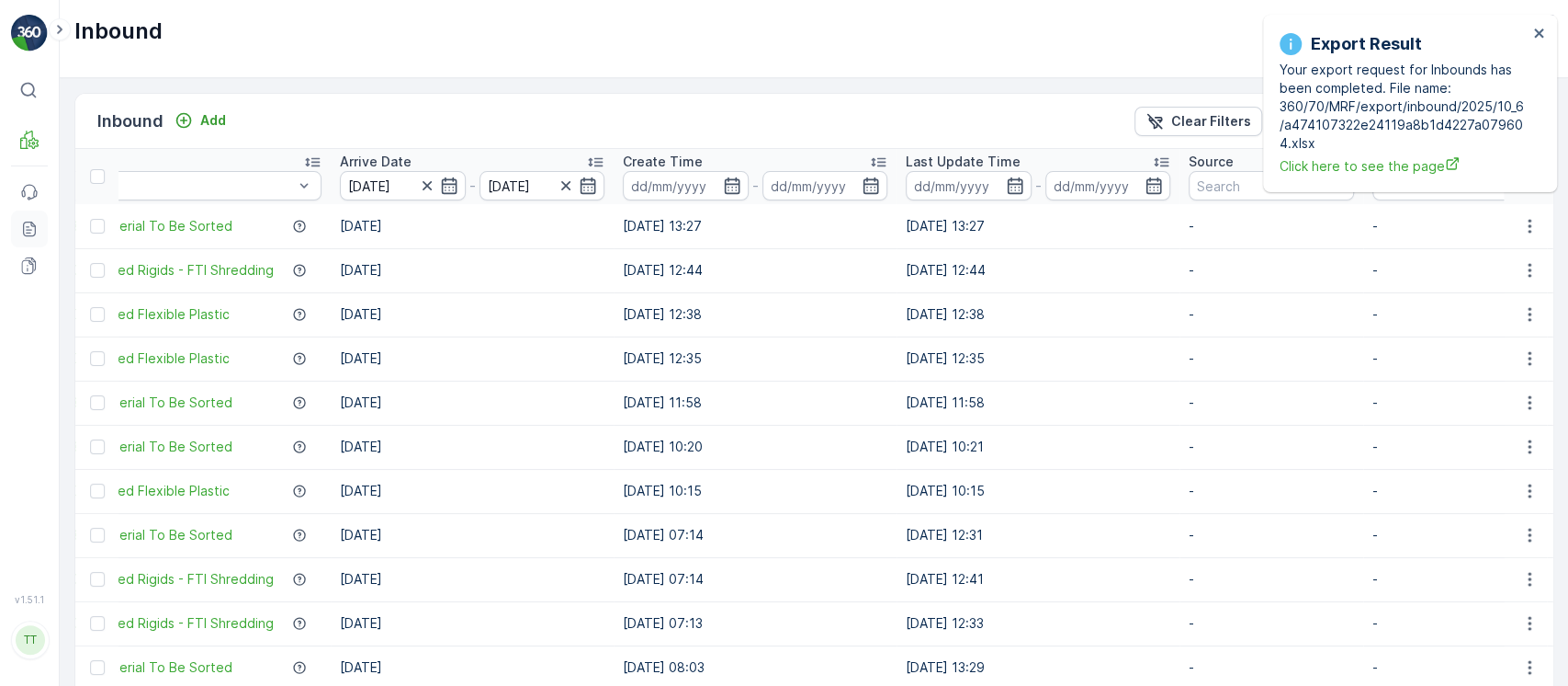
click at [23, 228] on icon at bounding box center [30, 229] width 13 height 15
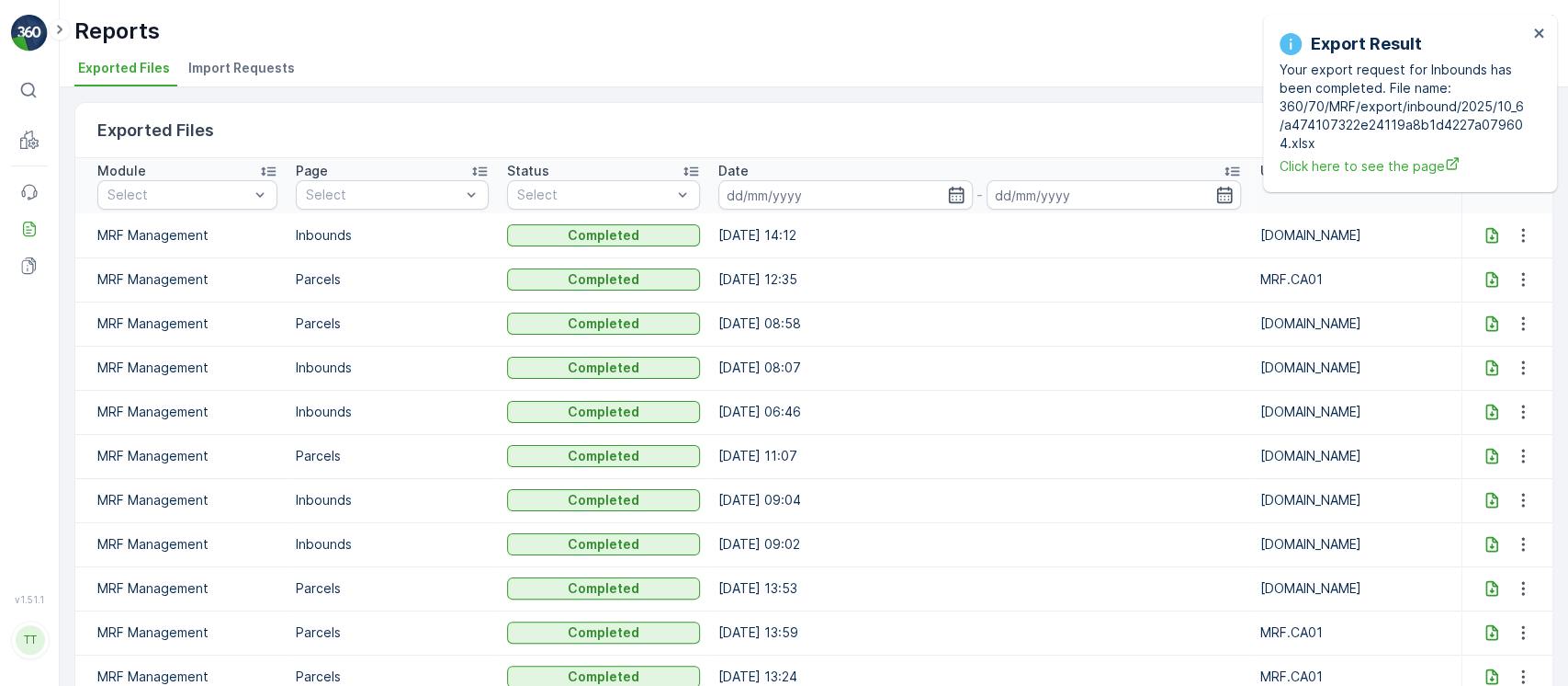
click at [1492, 239] on icon at bounding box center [1492, 235] width 19 height 19
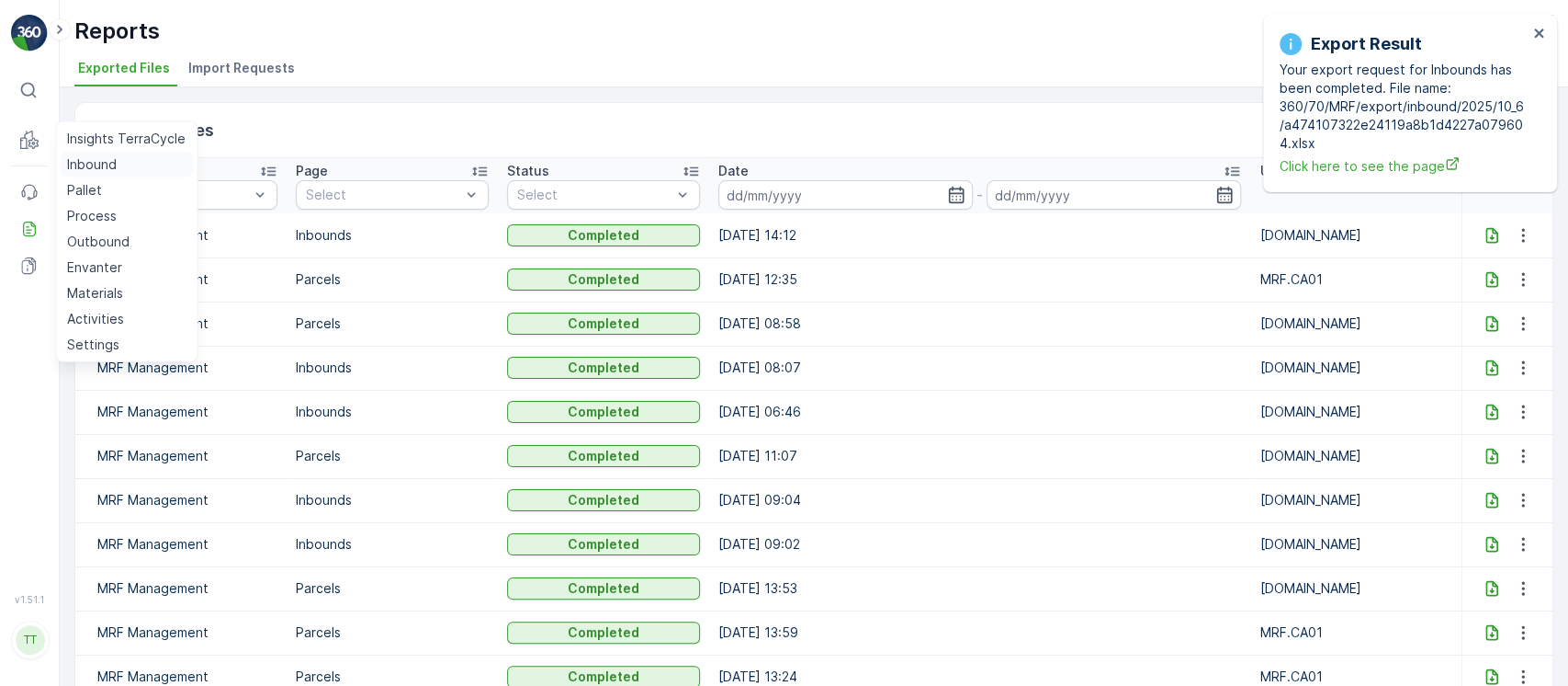
click at [84, 165] on p "Inbound" at bounding box center [91, 164] width 49 height 19
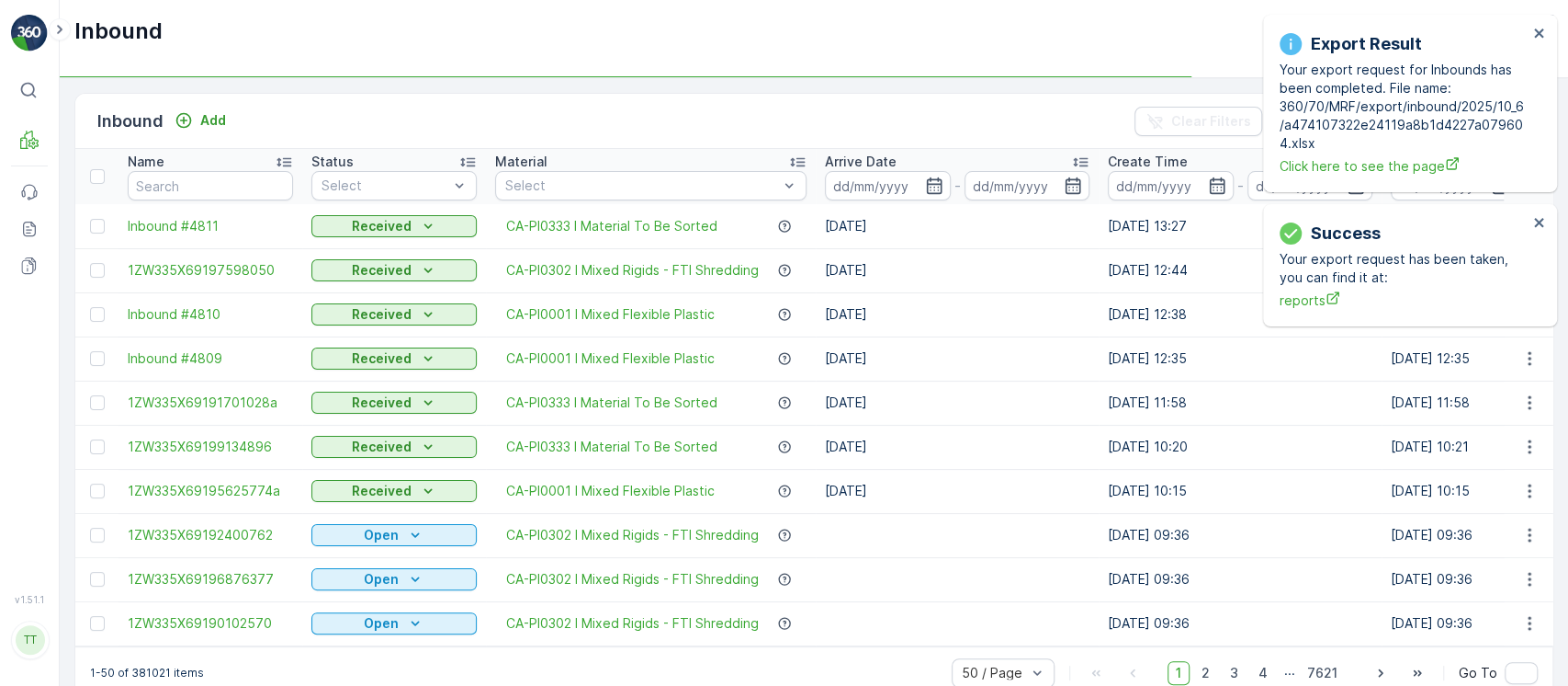
click at [1528, 31] on div "Export Result Your export request for Inbounds has been completed. File name: 3…" at bounding box center [1404, 104] width 259 height 155
click at [1531, 32] on div "Export Result Your export request for Inbounds has been completed. File name: 3…" at bounding box center [1404, 104] width 259 height 155
click at [1534, 33] on icon "close" at bounding box center [1539, 34] width 13 height 15
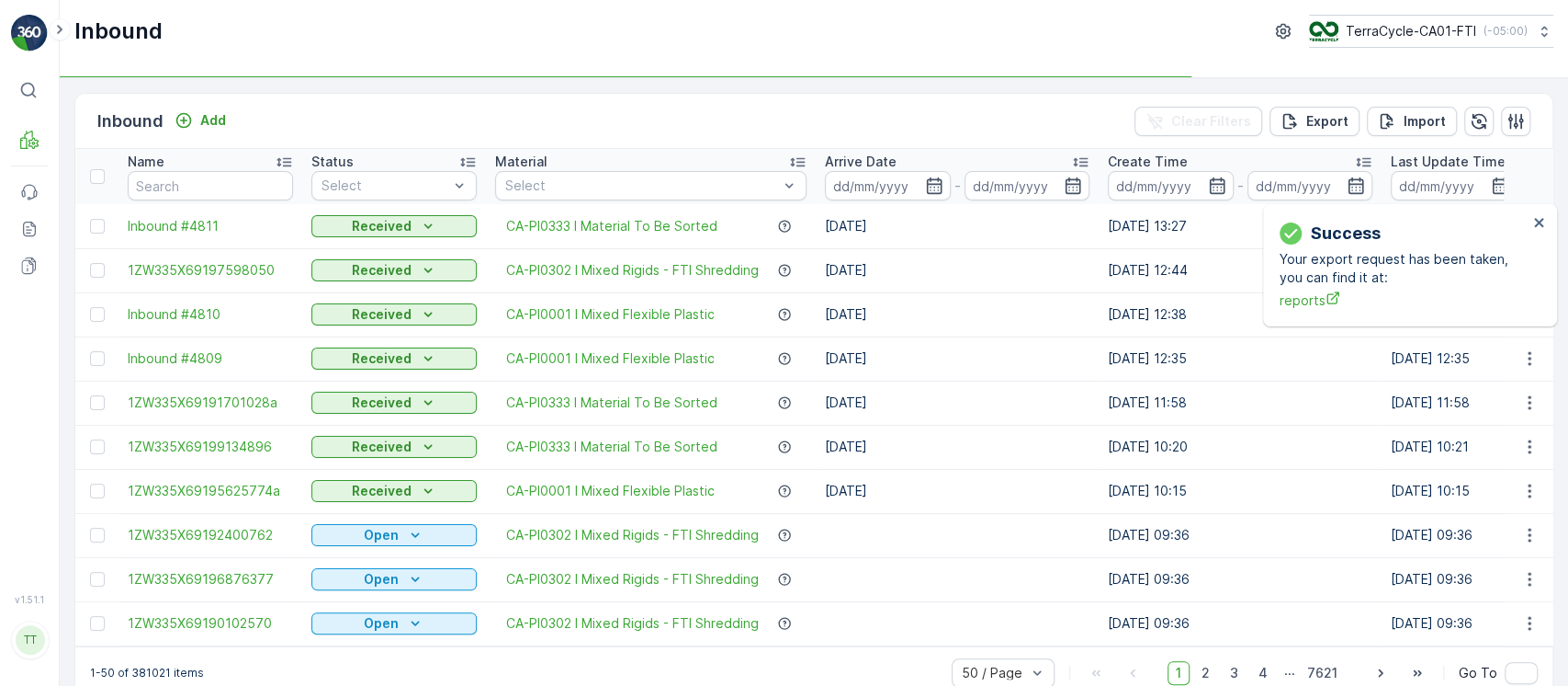
click at [1534, 204] on div "Success Your export request has been taken, you can find it at: reports" at bounding box center [1409, 265] width 294 height 122
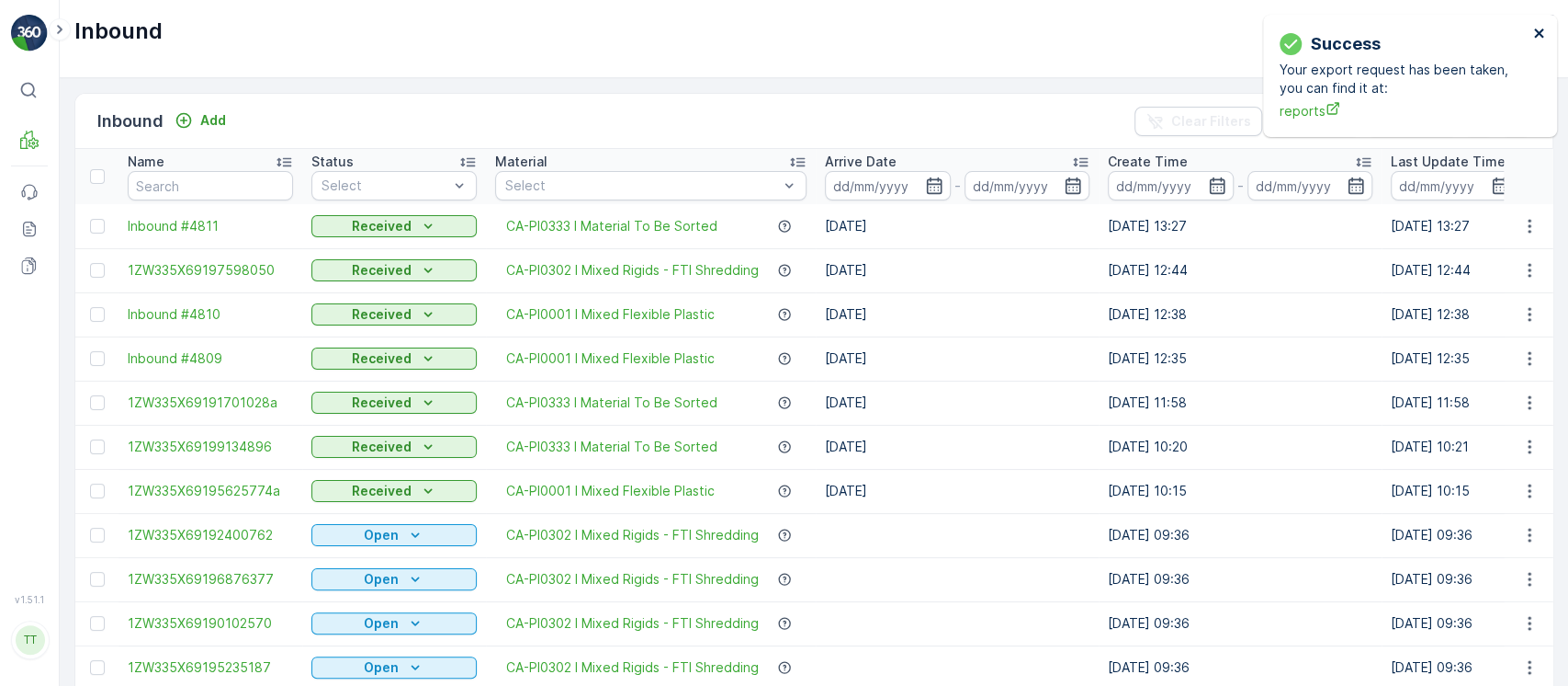
click at [1533, 37] on icon "close" at bounding box center [1539, 34] width 13 height 15
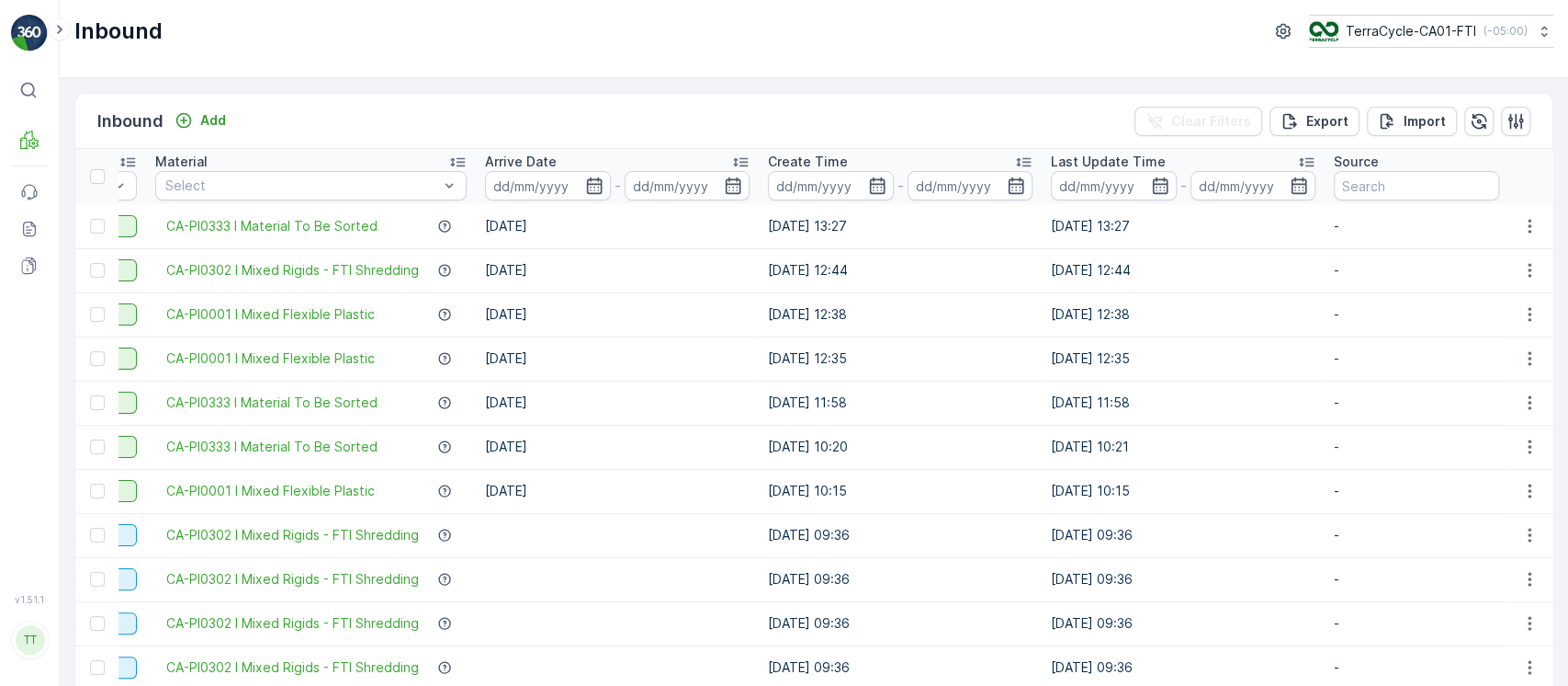
scroll to position [0, 347]
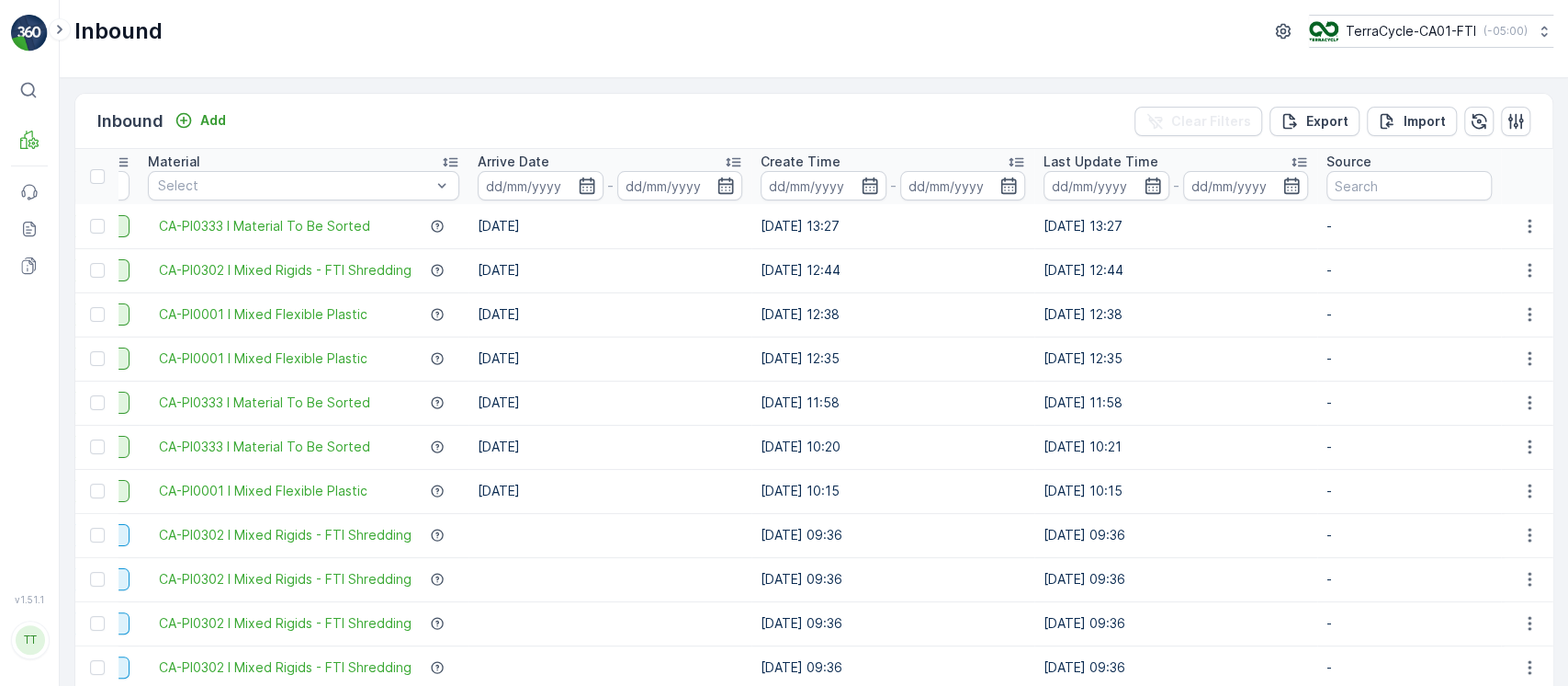
click at [1213, 165] on div "Last Update Time" at bounding box center [1176, 161] width 265 height 19
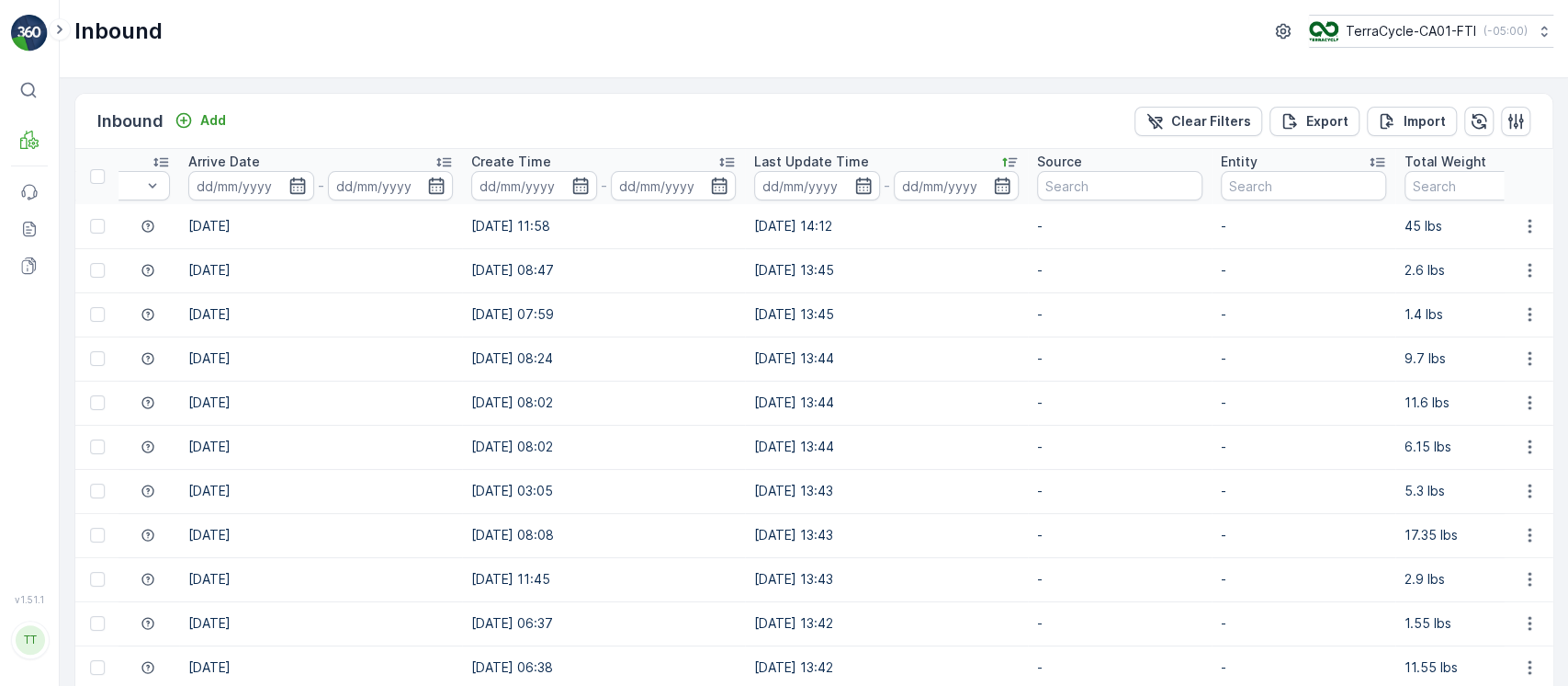
scroll to position [0, 659]
click at [1430, 38] on p "TerraCycle-CA01-FTI" at bounding box center [1410, 32] width 131 height 19
type input "8"
click at [1417, 106] on span "TerraCycle-US08-Aurora" at bounding box center [1424, 113] width 209 height 19
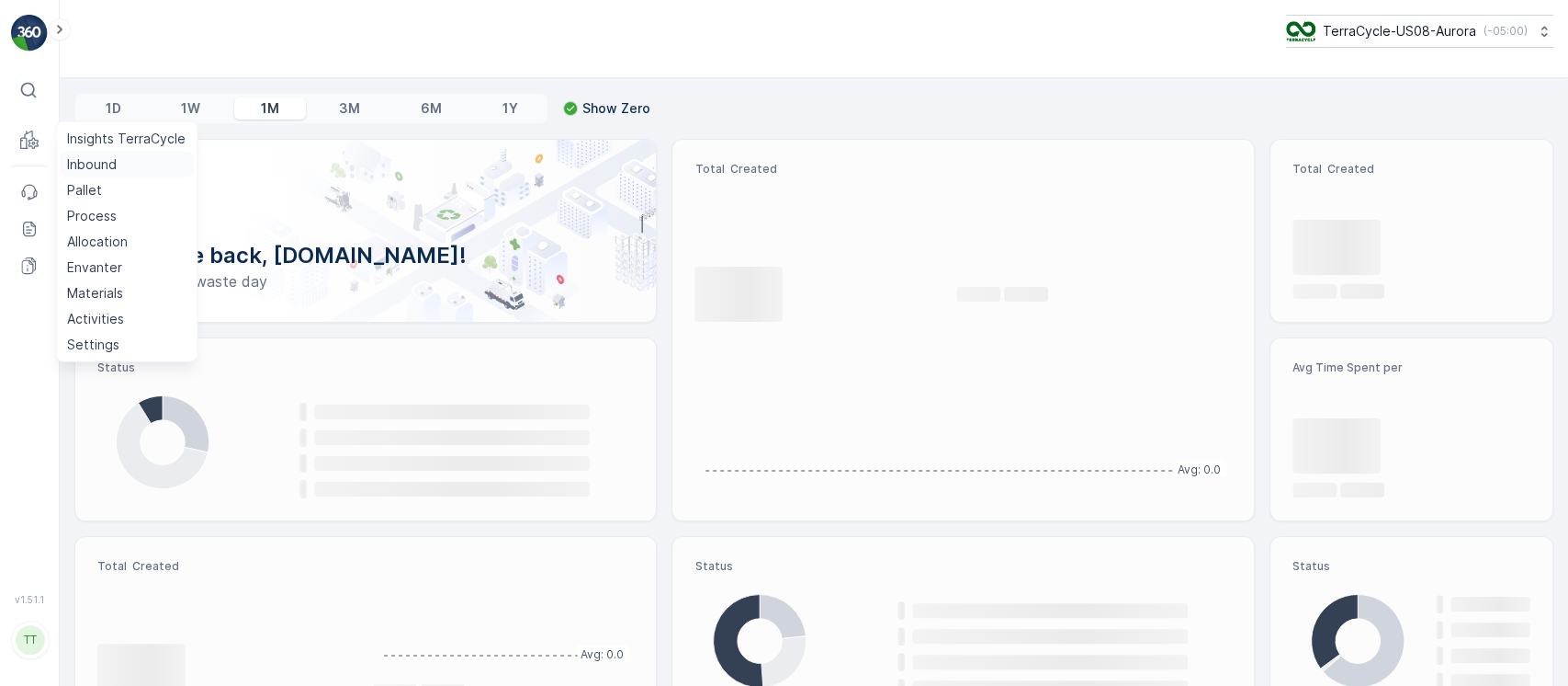
click at [95, 164] on p "Inbound" at bounding box center [91, 164] width 49 height 19
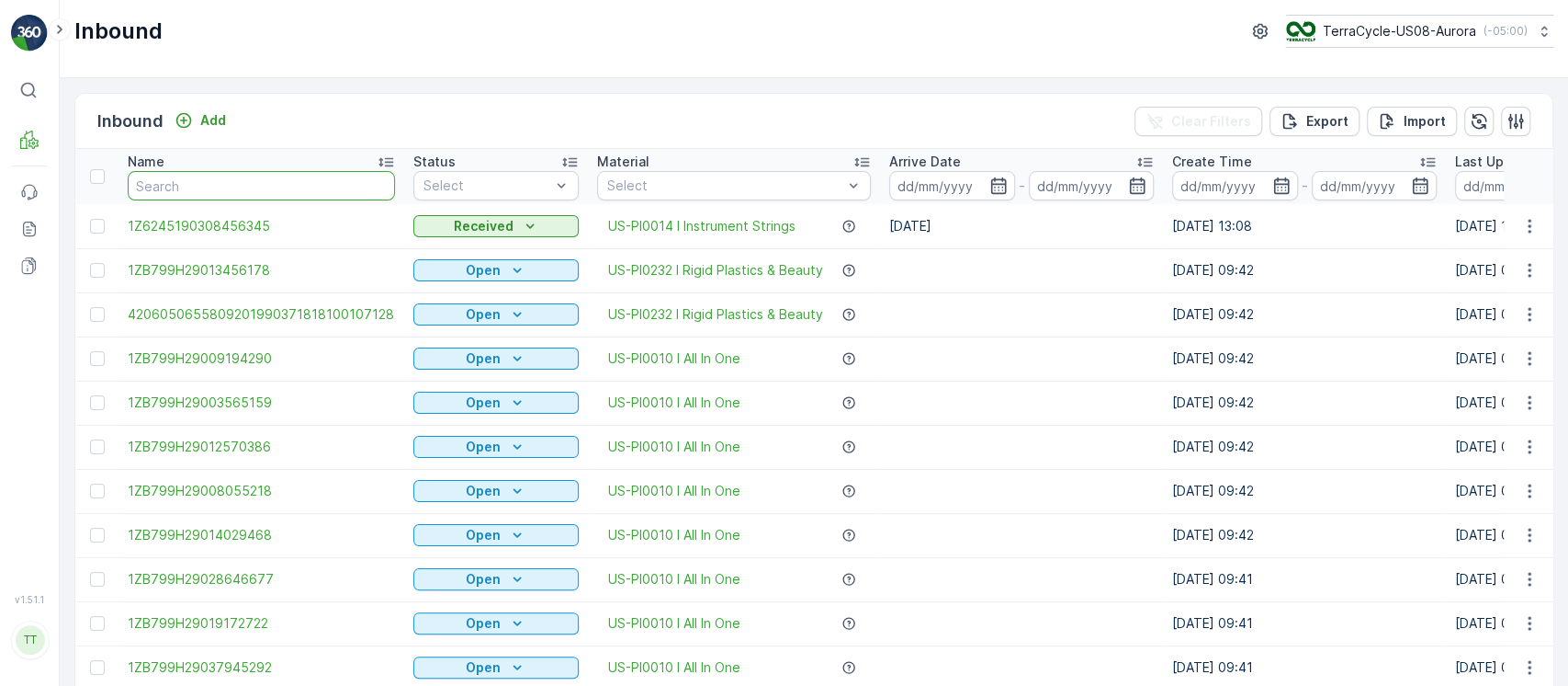
click at [305, 175] on input "text" at bounding box center [261, 186] width 268 height 30
type input "."
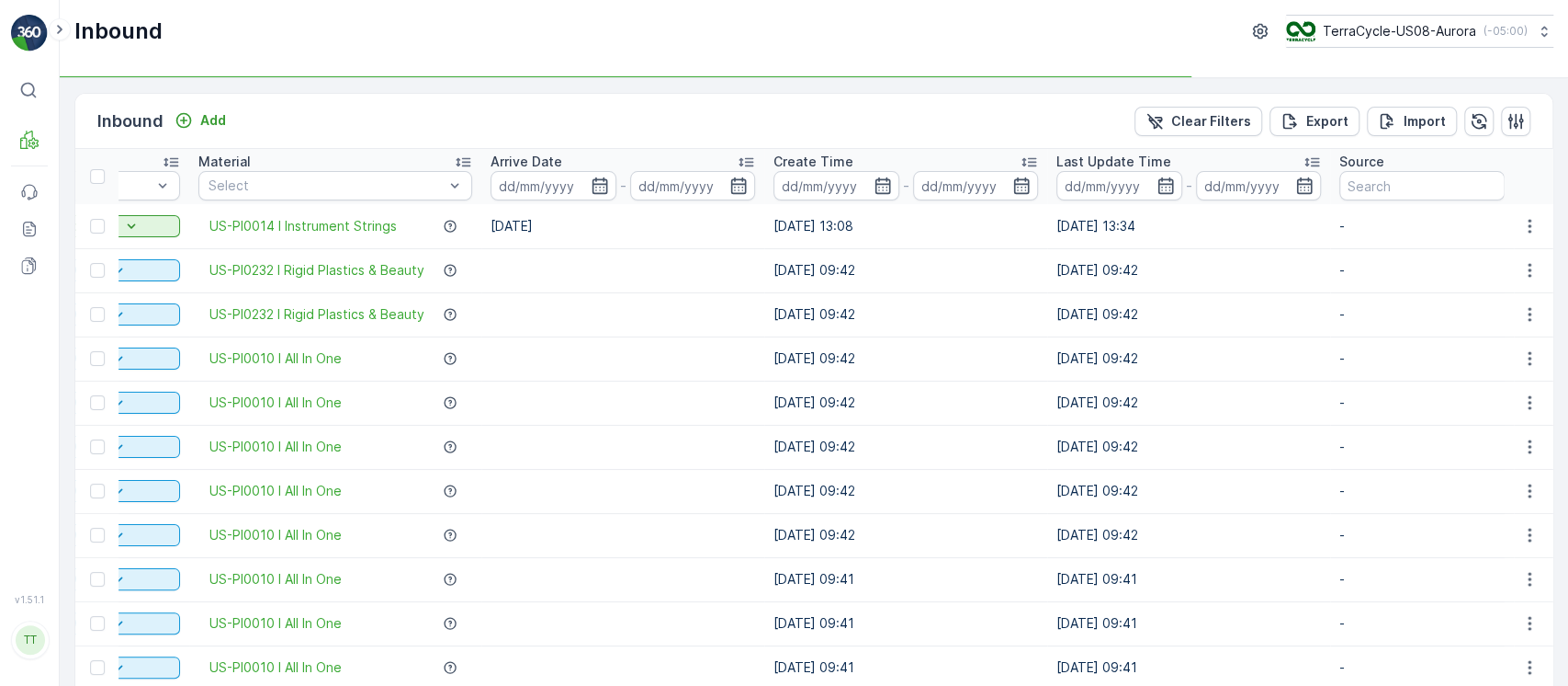
scroll to position [0, 400]
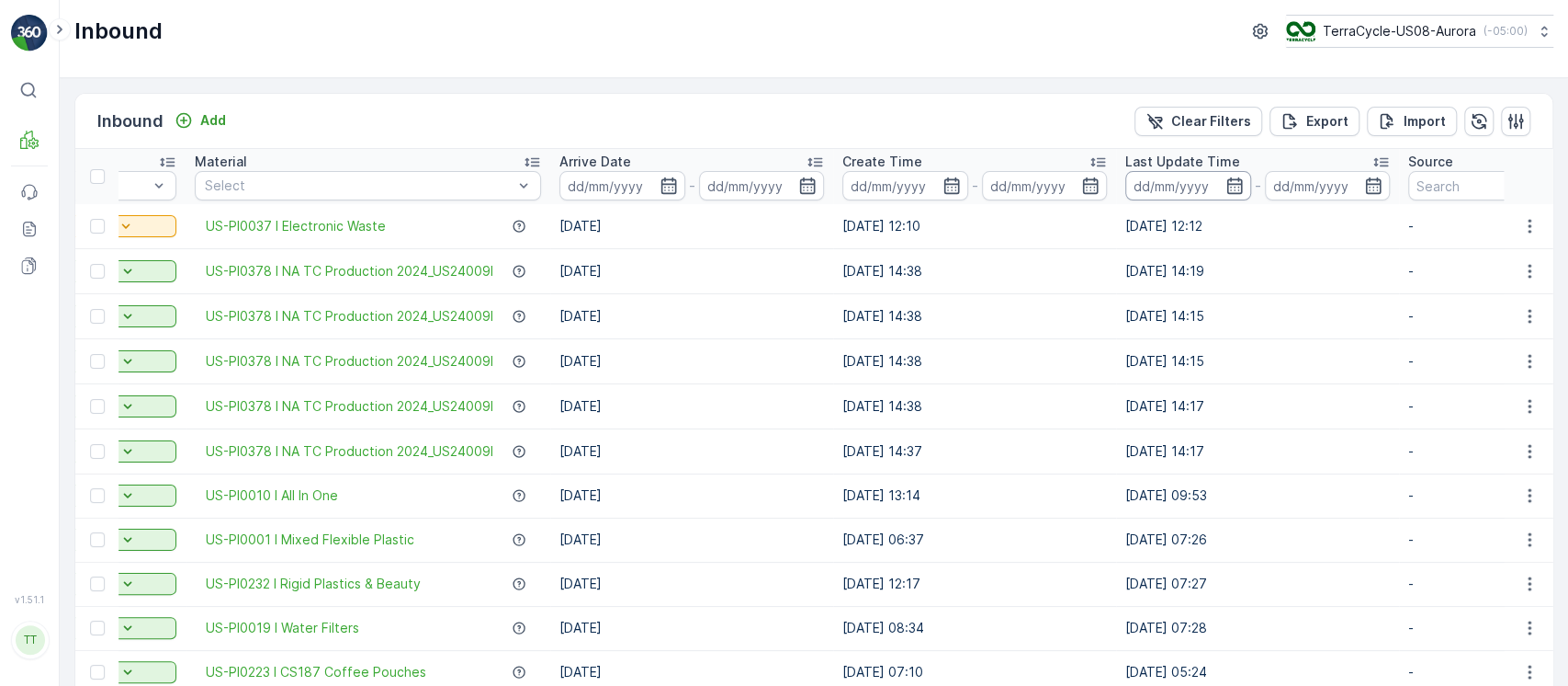
click at [1189, 183] on input at bounding box center [1187, 186] width 126 height 30
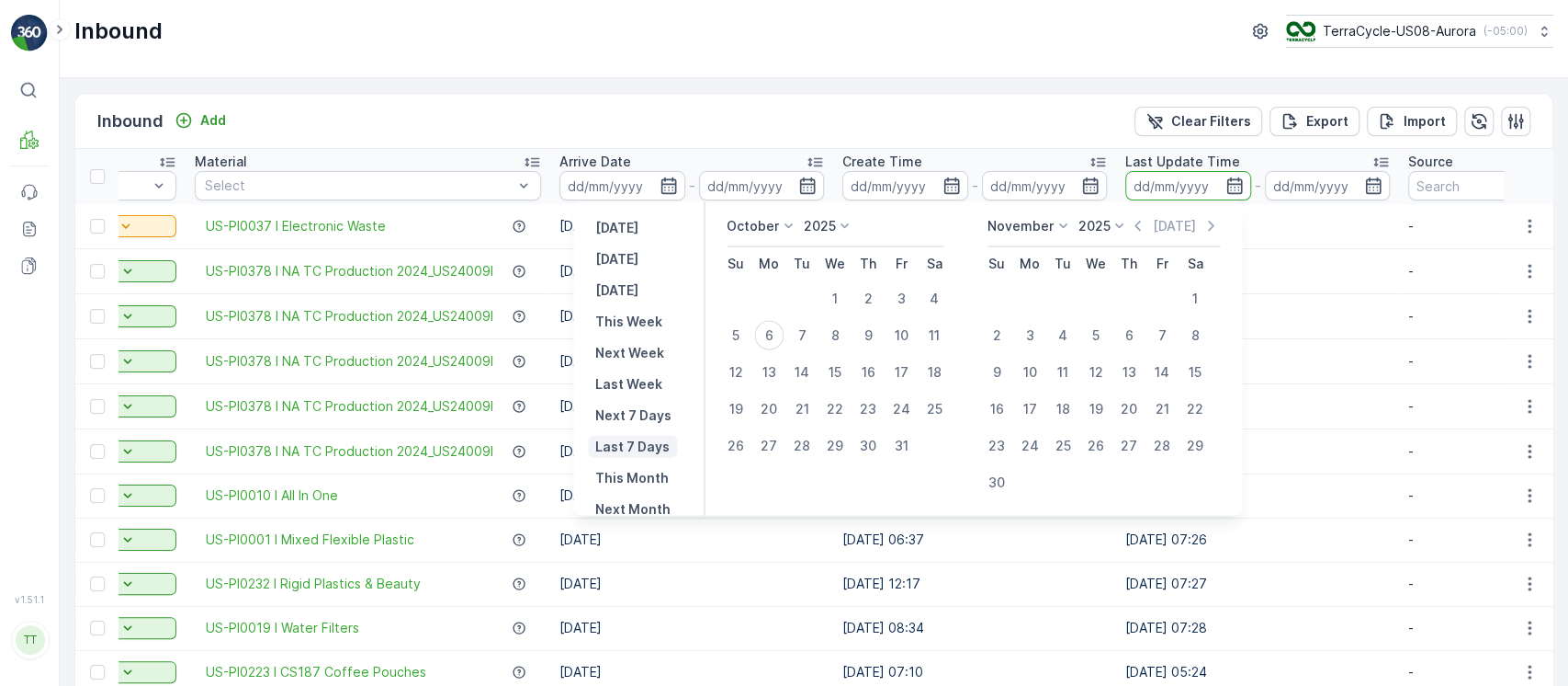
click at [619, 441] on p "Last 7 Days" at bounding box center [632, 447] width 75 height 19
type input "[DATE]"
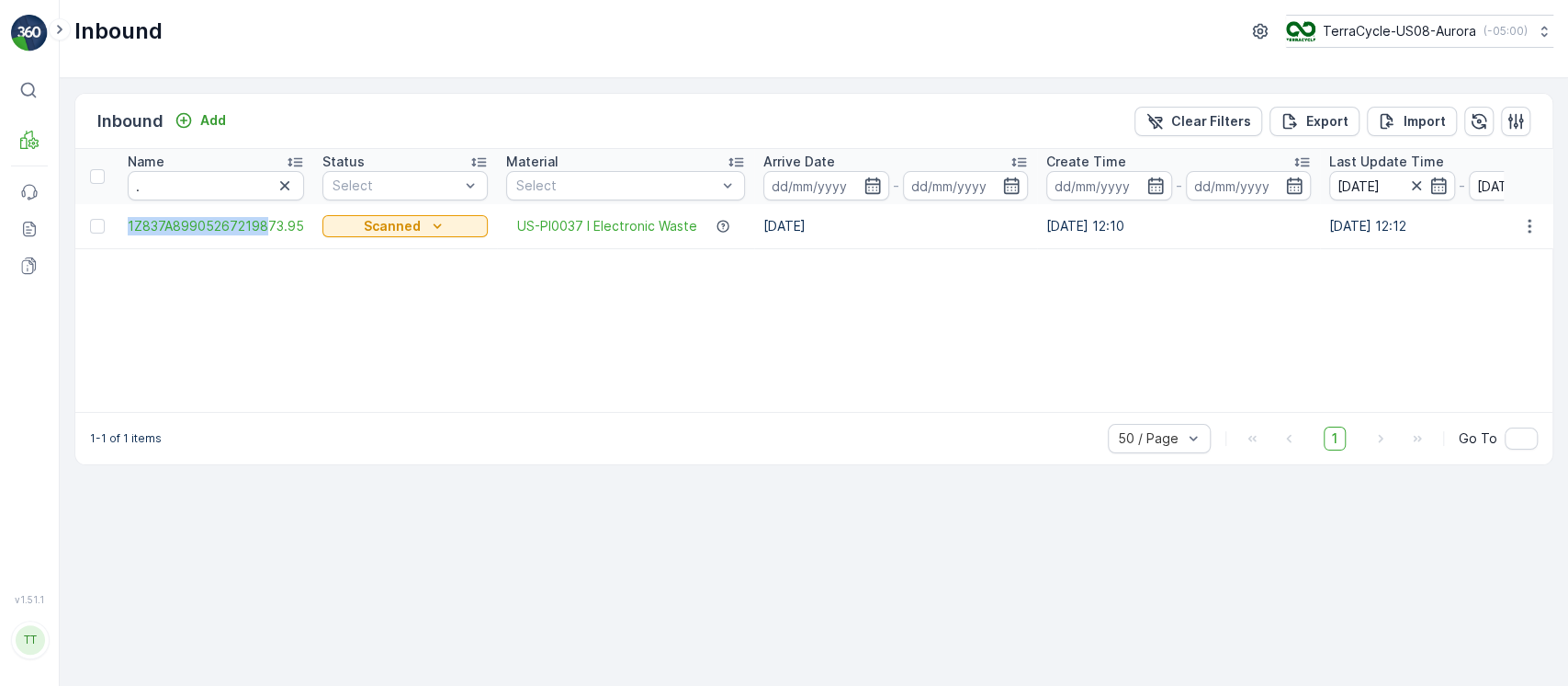
drag, startPoint x: 125, startPoint y: 231, endPoint x: 266, endPoint y: 239, distance: 141.2
click at [266, 239] on td "1Z837A89905267219873.95" at bounding box center [215, 226] width 195 height 44
copy span "1Z837A899052672198"
click at [1160, 116] on icon "Clear Filters" at bounding box center [1155, 121] width 19 height 19
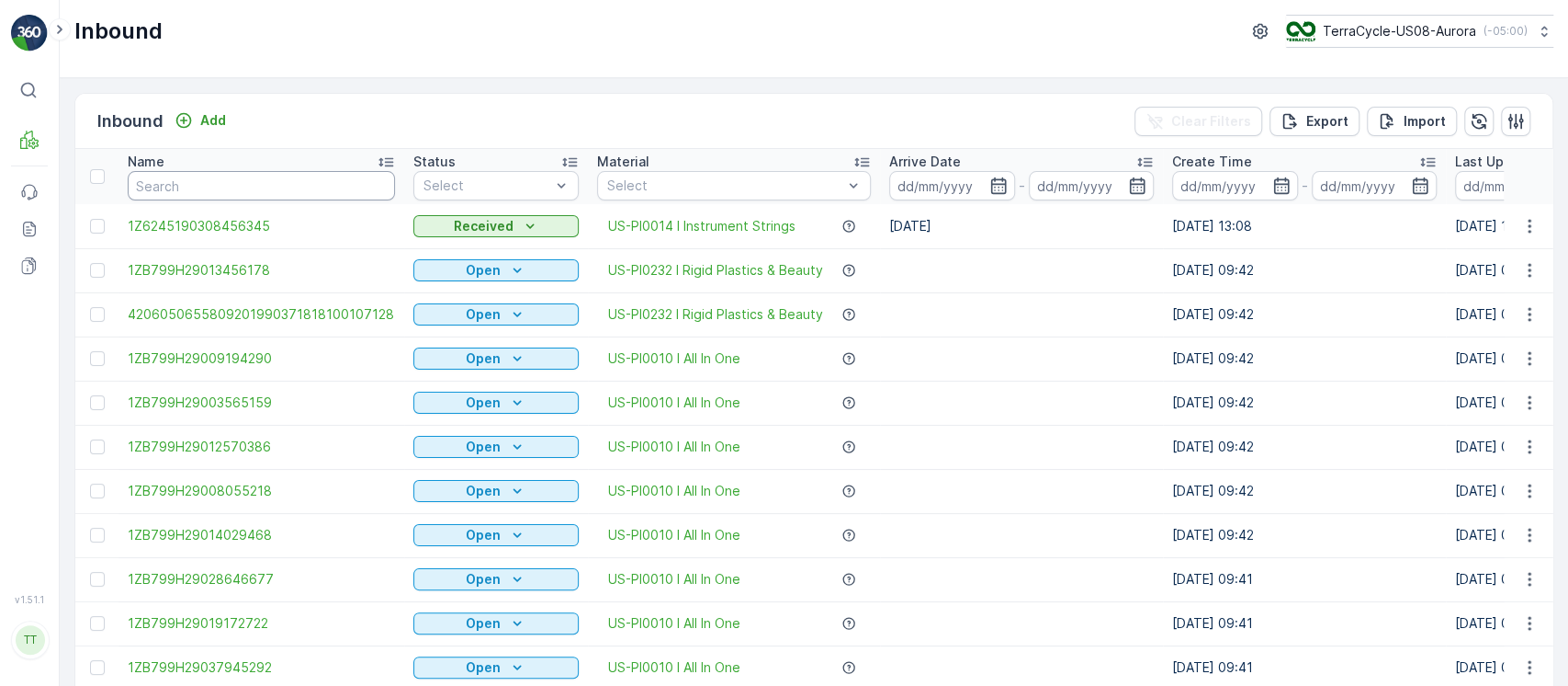
click at [269, 182] on input "text" at bounding box center [261, 186] width 268 height 30
paste input "1Z837A899052672198"
type input "1Z837A899052672198"
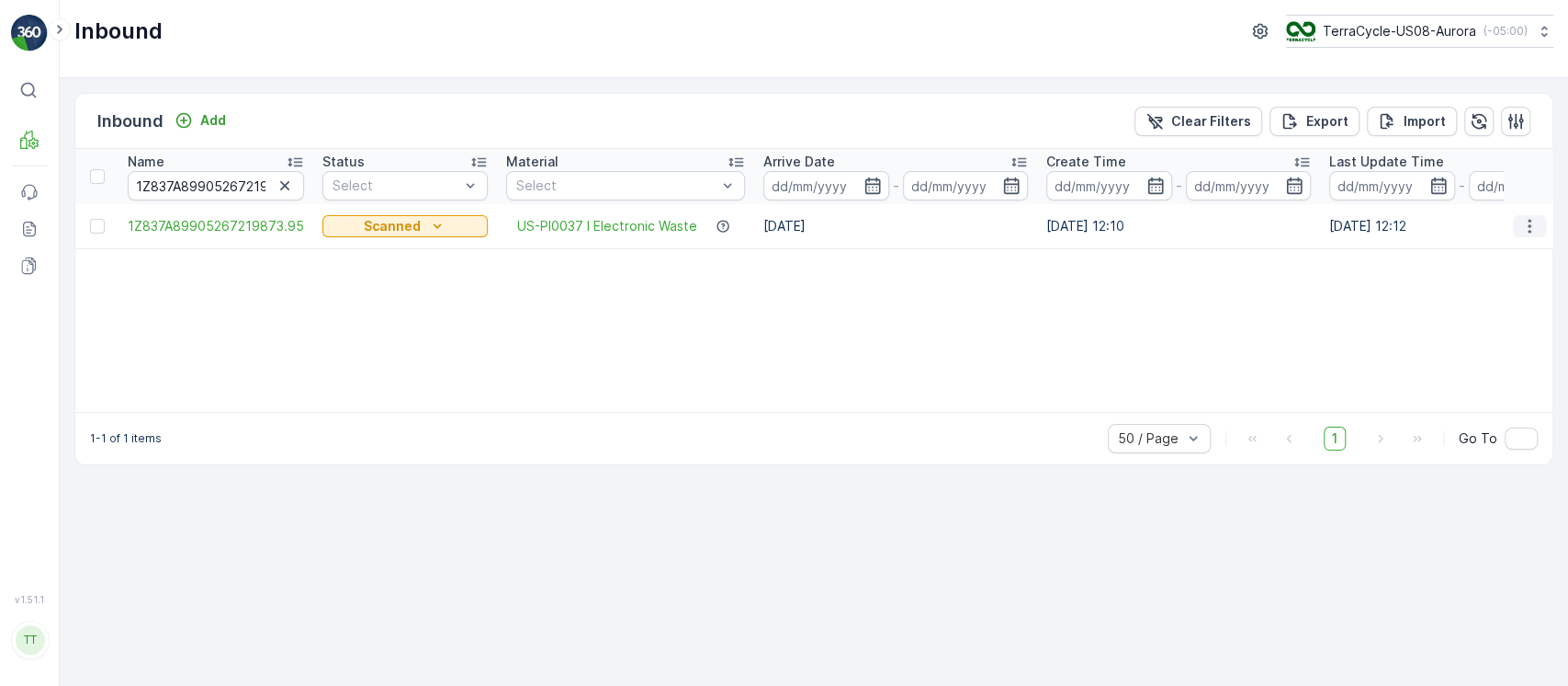
click at [1543, 227] on button "button" at bounding box center [1529, 226] width 33 height 22
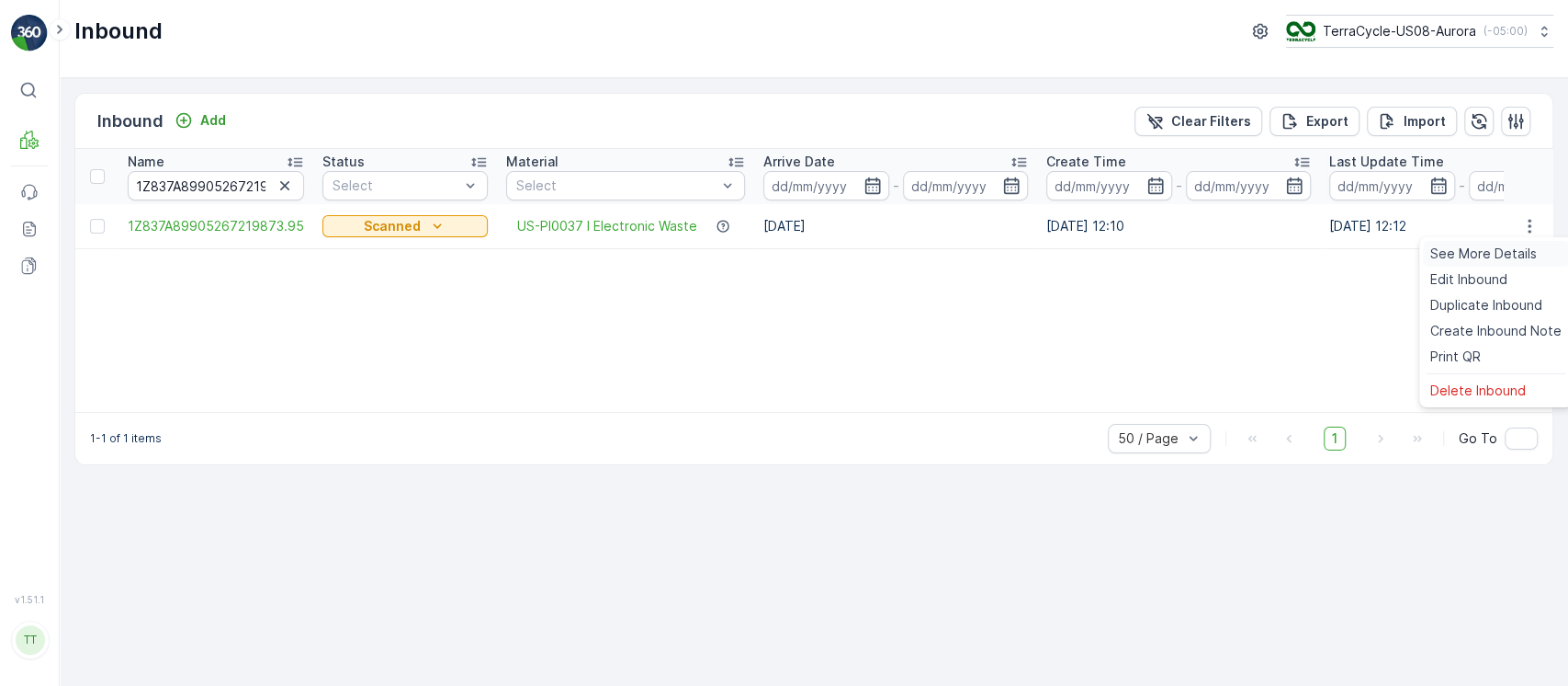
click at [1514, 254] on span "See More Details" at bounding box center [1483, 254] width 106 height 19
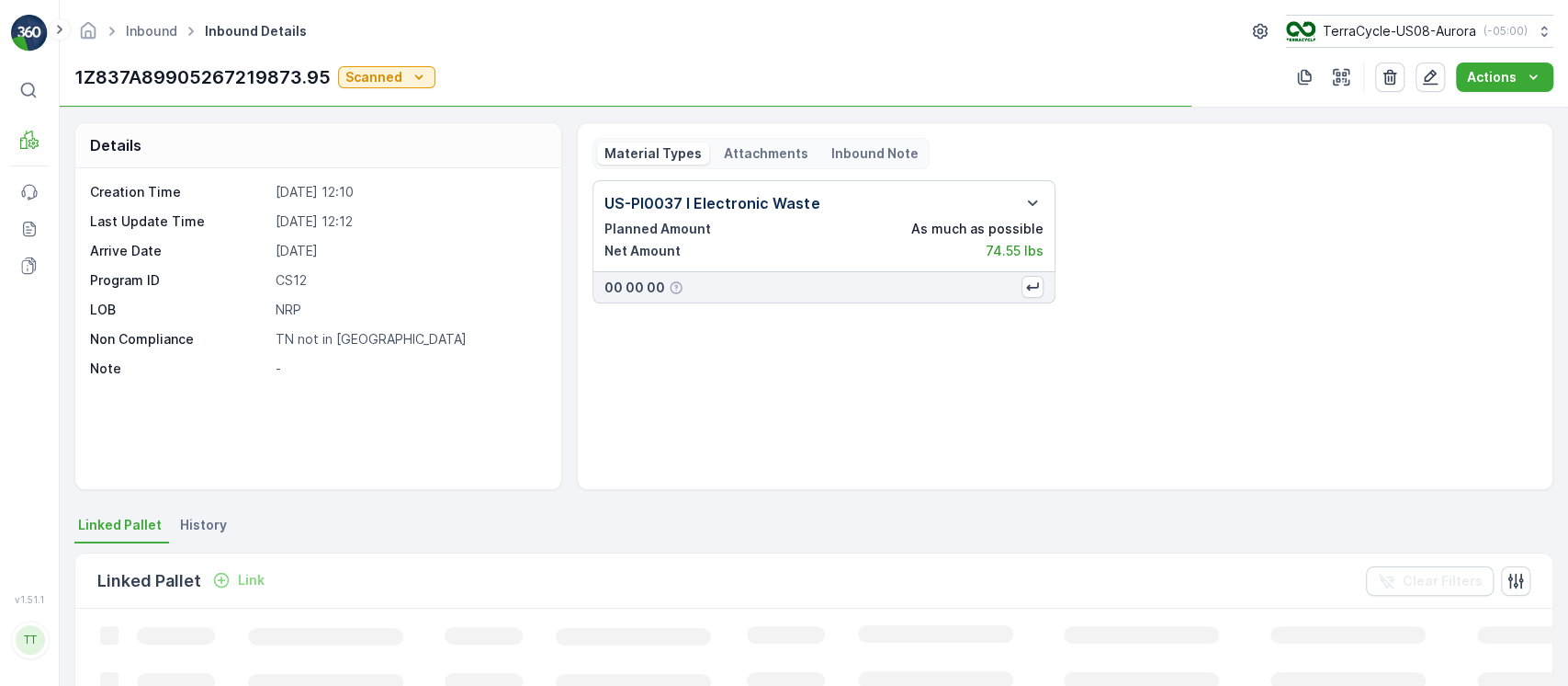
click at [180, 525] on span "History" at bounding box center [203, 525] width 47 height 19
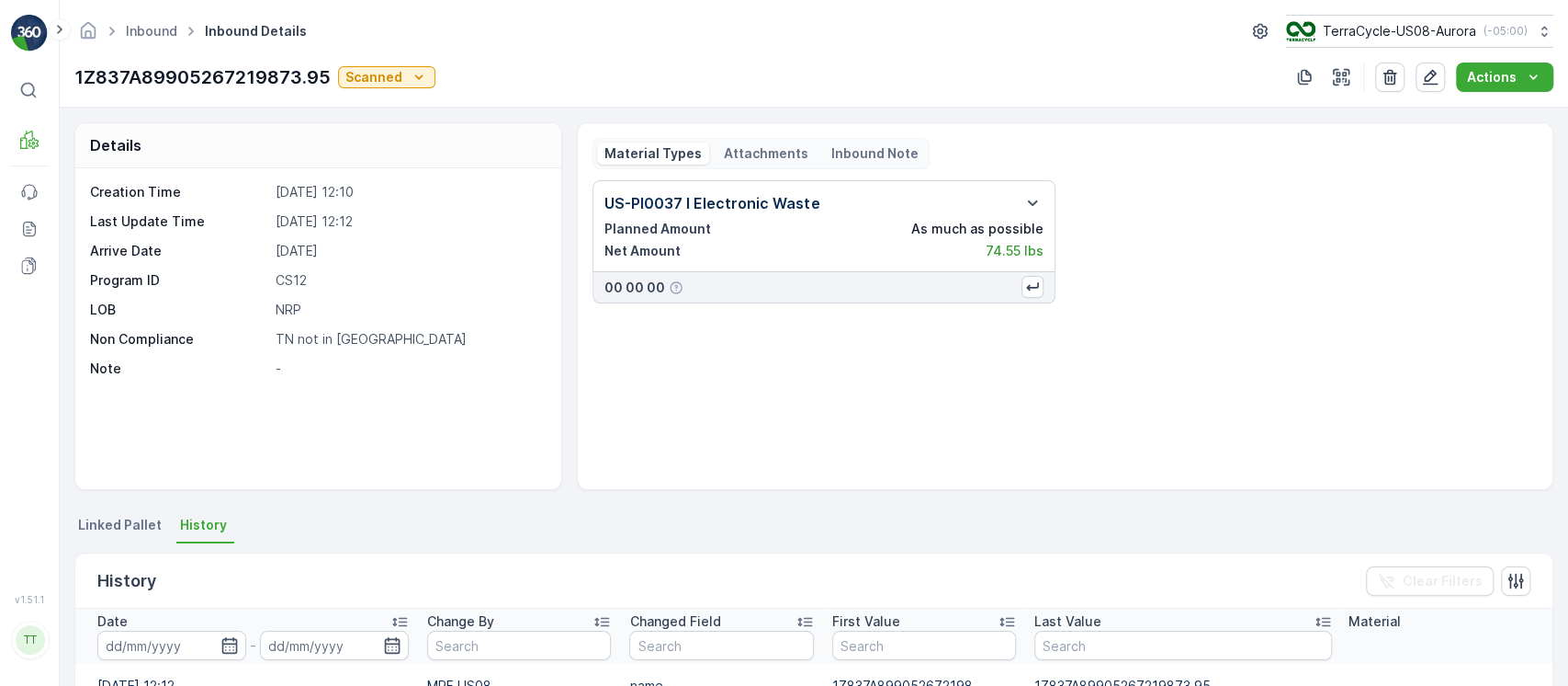
scroll to position [331, 0]
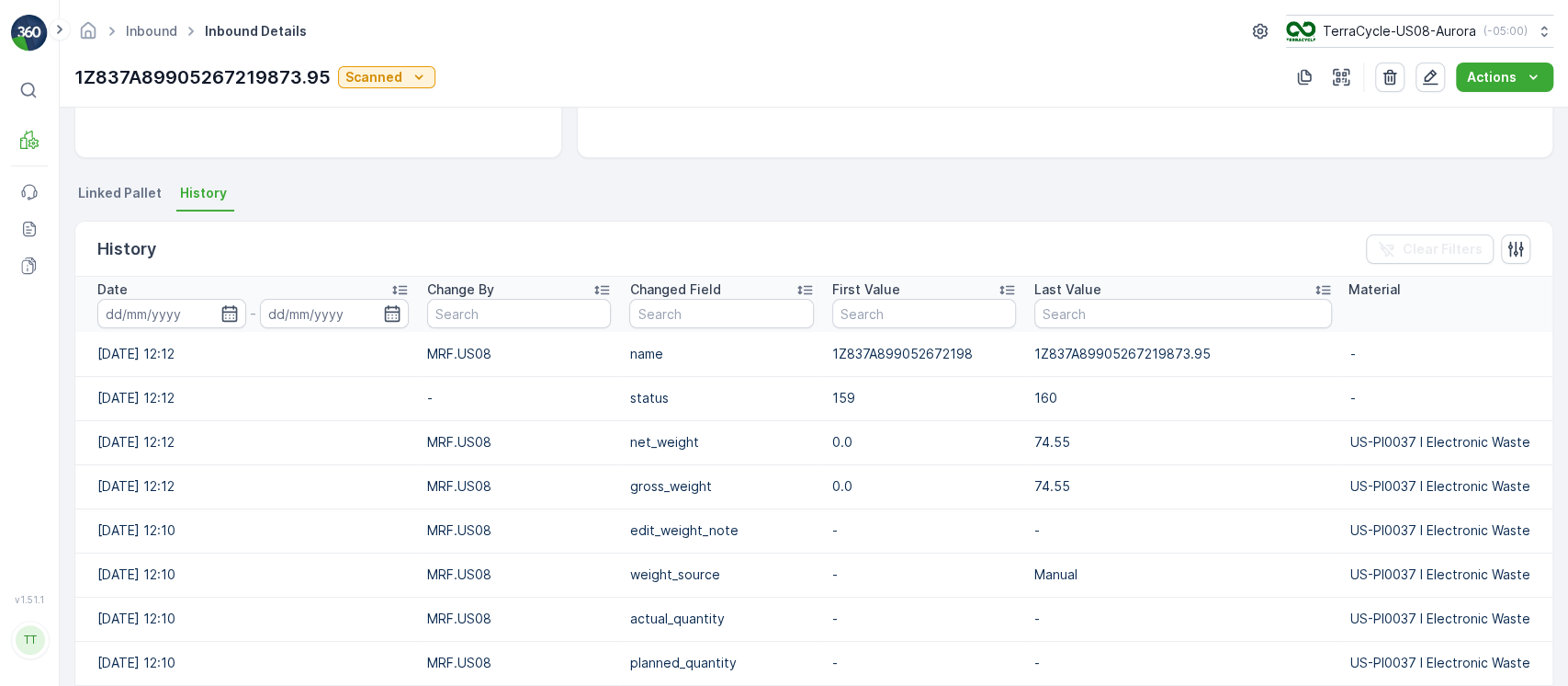
click at [911, 349] on p "1Z837A899052672198" at bounding box center [923, 354] width 184 height 19
copy p "1Z837A899052672198"
click at [1439, 77] on icon "button" at bounding box center [1430, 77] width 19 height 19
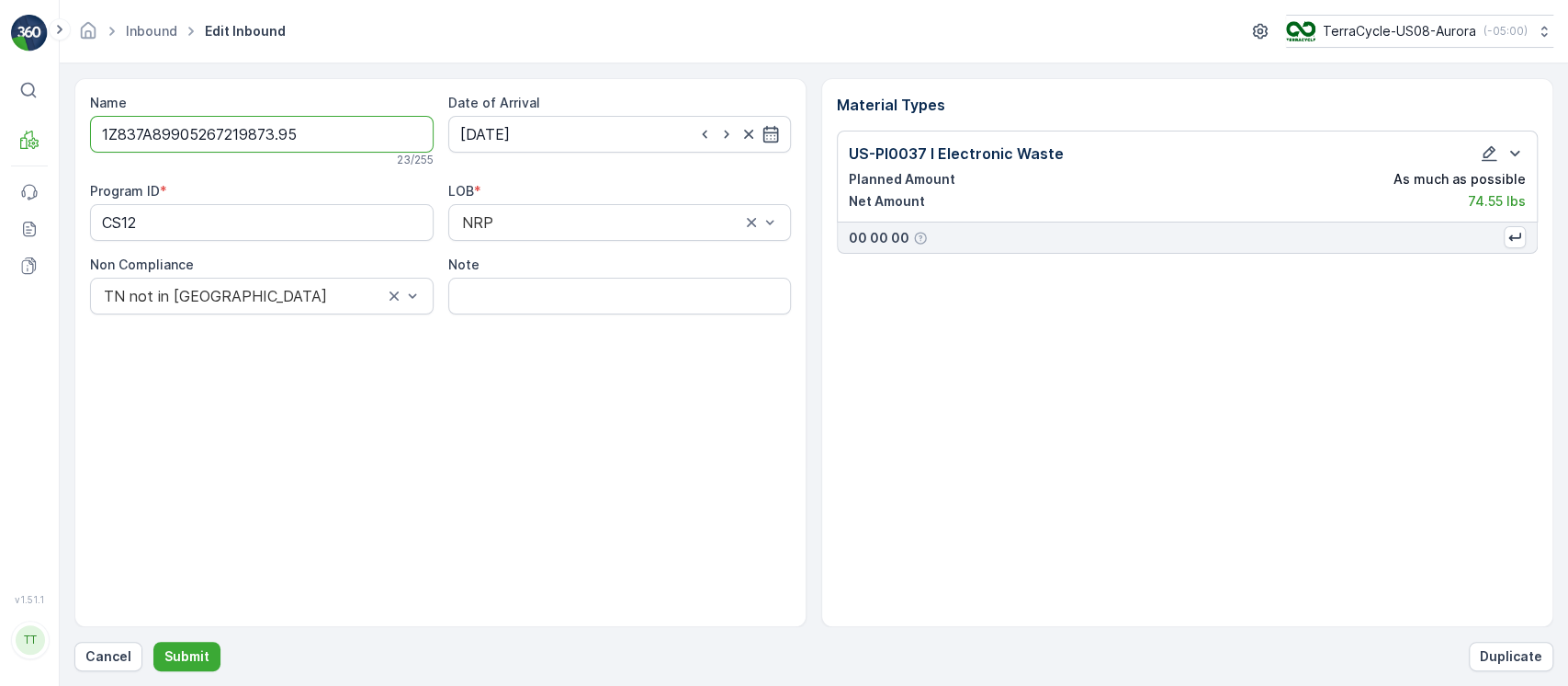
drag, startPoint x: 363, startPoint y: 121, endPoint x: 0, endPoint y: 82, distance: 365.1
click at [0, 91] on div "⌘B MRF Events Reports Documents v 1.51.1 TT [DOMAIN_NAME] [DOMAIN_NAME][EMAIL_A…" at bounding box center [784, 343] width 1568 height 686
paste input "text"
type input "1Z837A899052672198"
click at [153, 641] on button "Submit" at bounding box center [187, 656] width 67 height 30
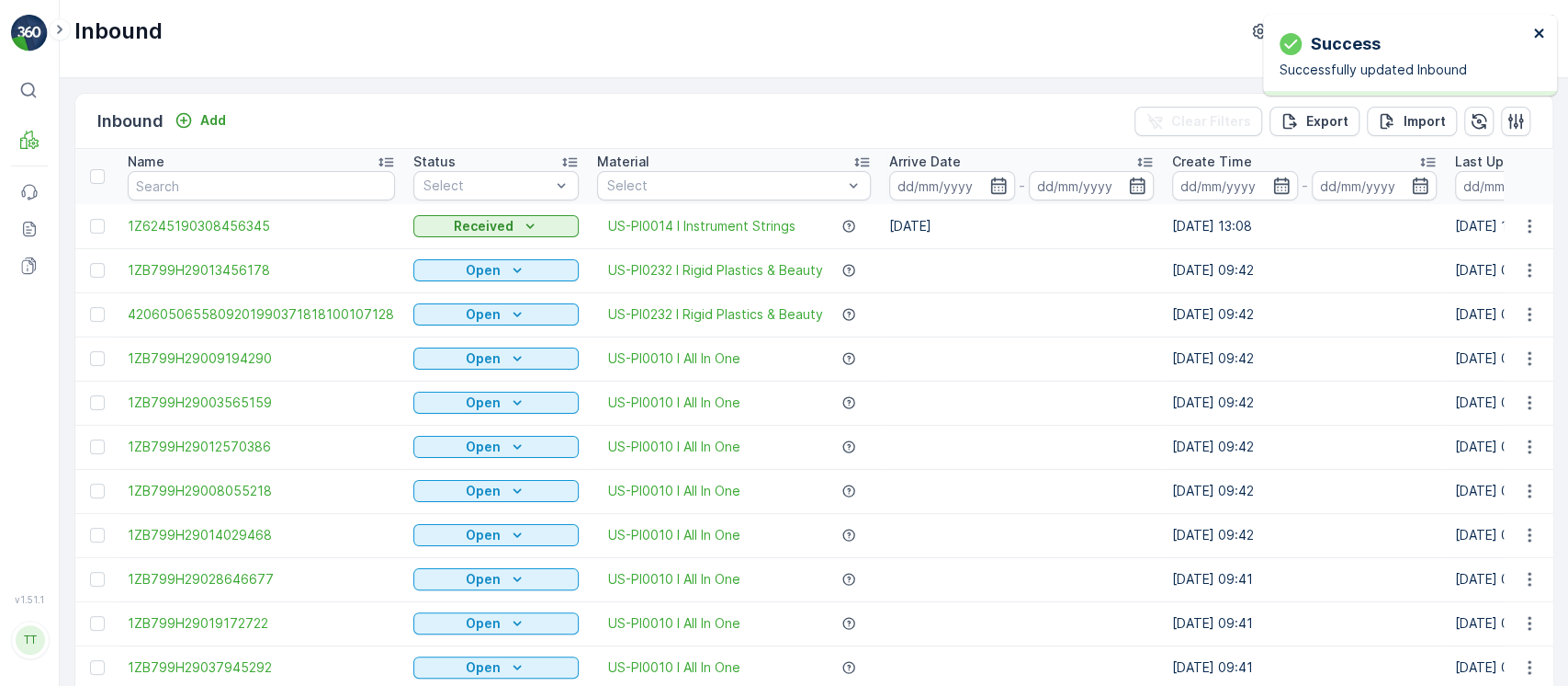
click at [1533, 41] on button "close" at bounding box center [1539, 35] width 13 height 18
click at [1461, 162] on p "Last Update Time" at bounding box center [1512, 161] width 115 height 19
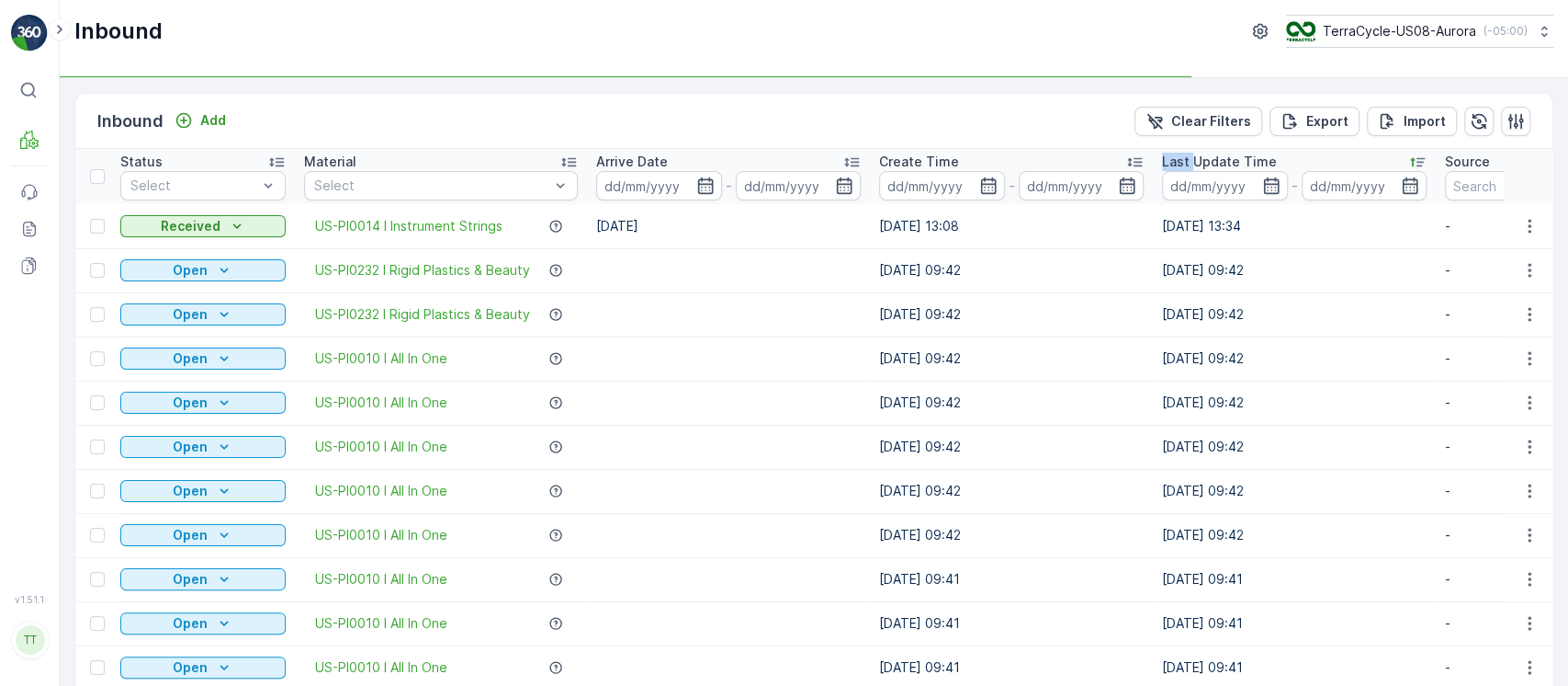
scroll to position [0, 298]
